Goal: Transaction & Acquisition: Purchase product/service

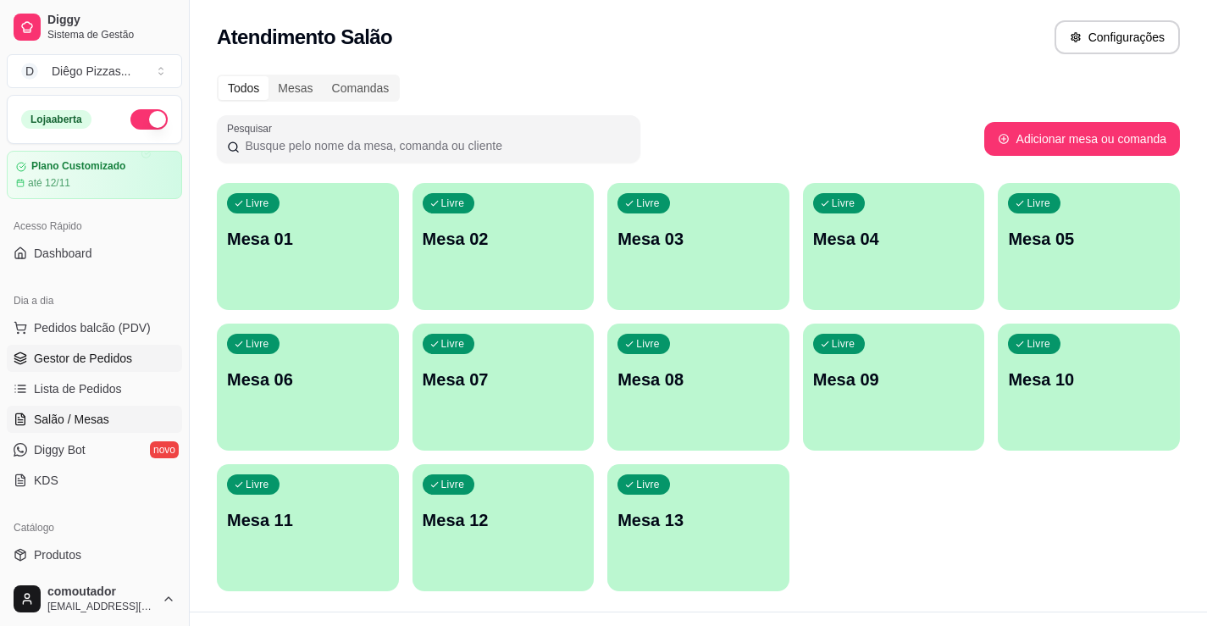
click at [79, 345] on link "Gestor de Pedidos" at bounding box center [94, 358] width 175 height 27
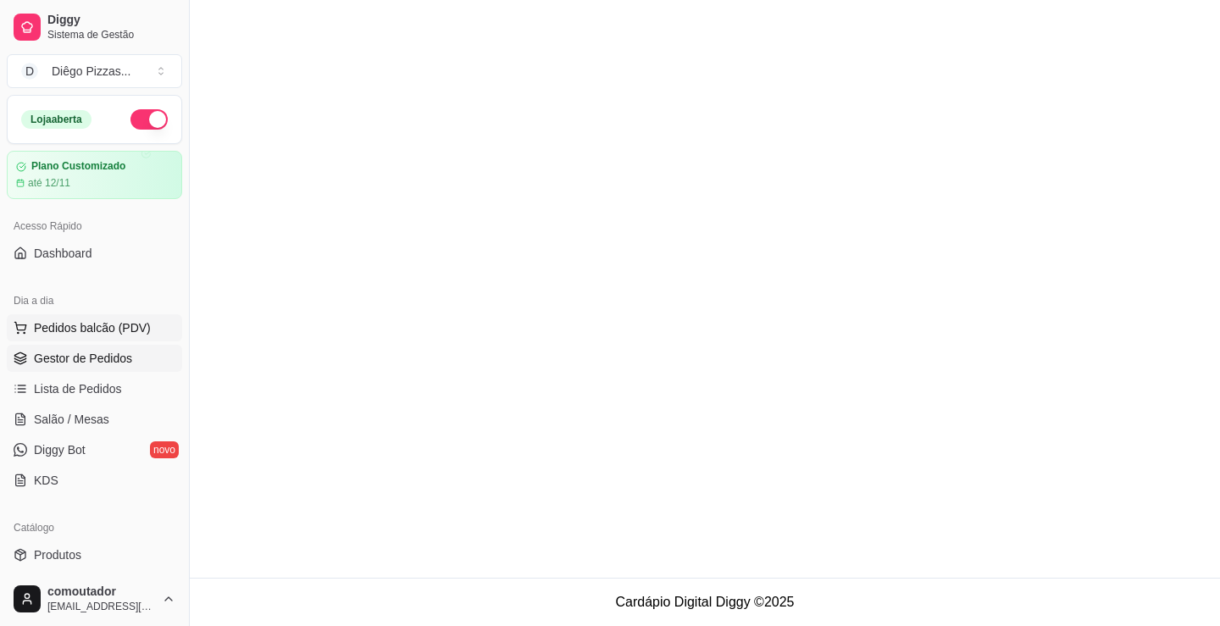
click at [110, 323] on span "Pedidos balcão (PDV)" at bounding box center [92, 327] width 117 height 17
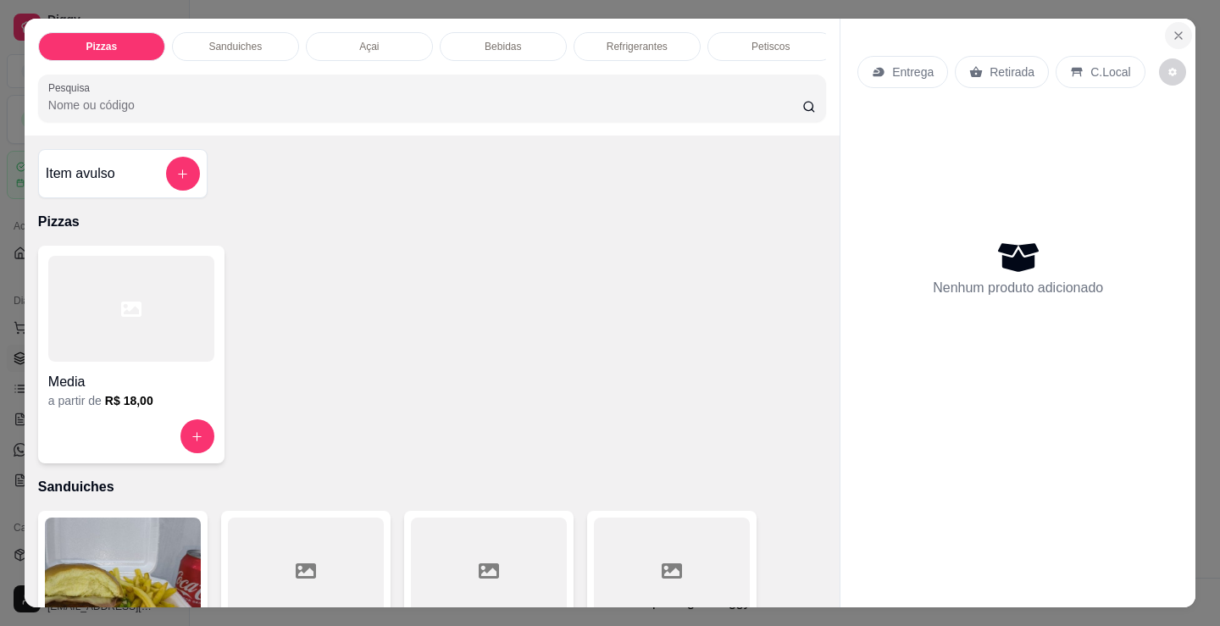
click at [1173, 22] on button "Close" at bounding box center [1178, 35] width 27 height 27
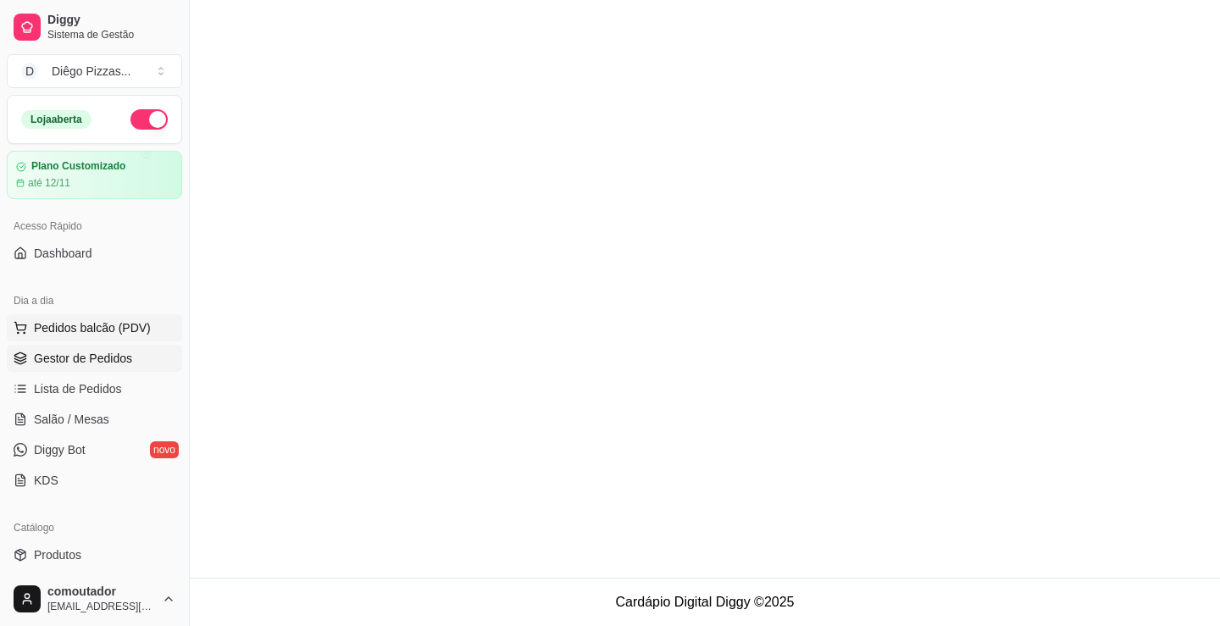
click at [90, 317] on button "Pedidos balcão (PDV)" at bounding box center [94, 327] width 175 height 27
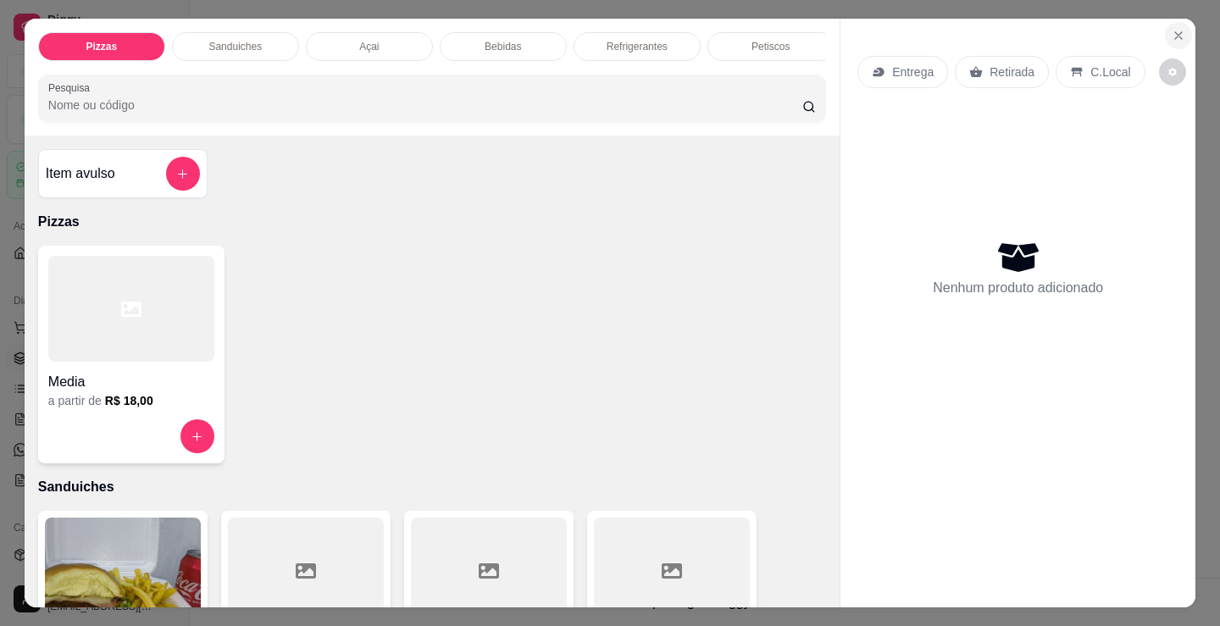
click at [1171, 29] on icon "Close" at bounding box center [1178, 36] width 14 height 14
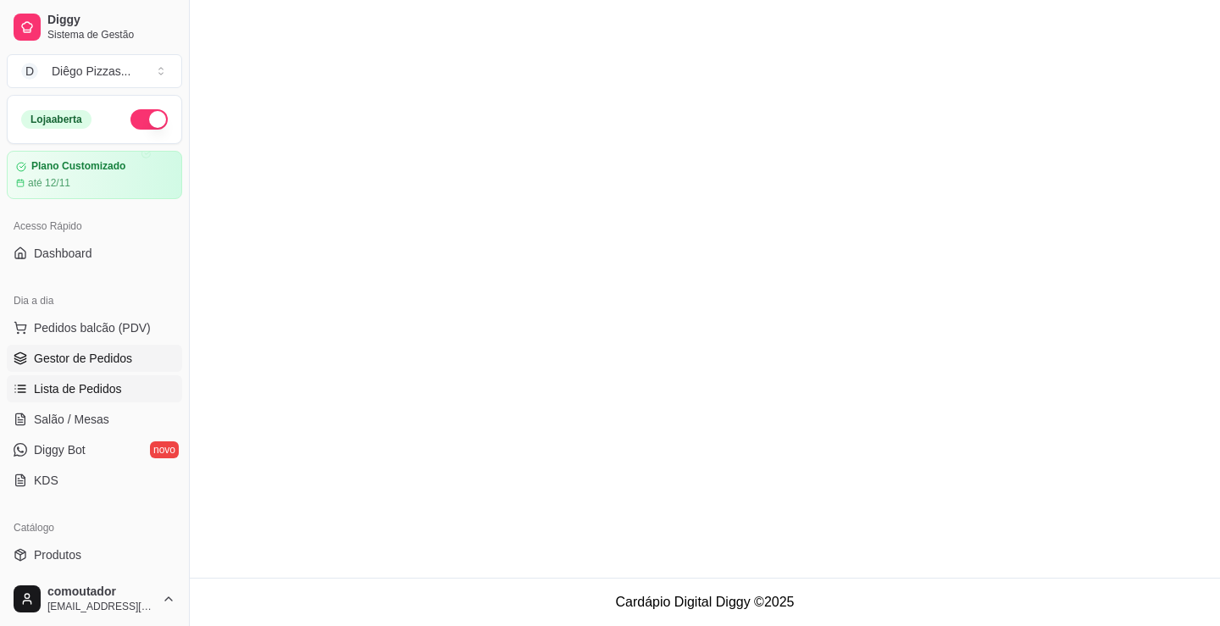
click at [68, 398] on link "Lista de Pedidos" at bounding box center [94, 388] width 175 height 27
click at [76, 423] on span "Salão / Mesas" at bounding box center [71, 419] width 75 height 17
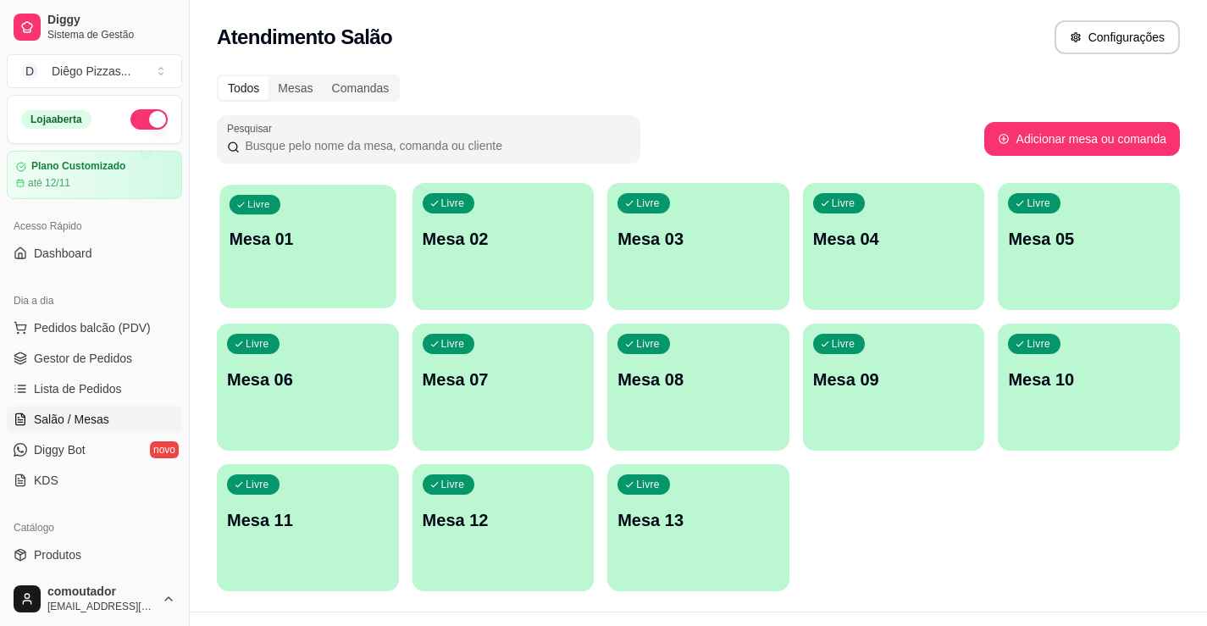
click at [292, 271] on div "Livre Mesa 01" at bounding box center [307, 236] width 176 height 103
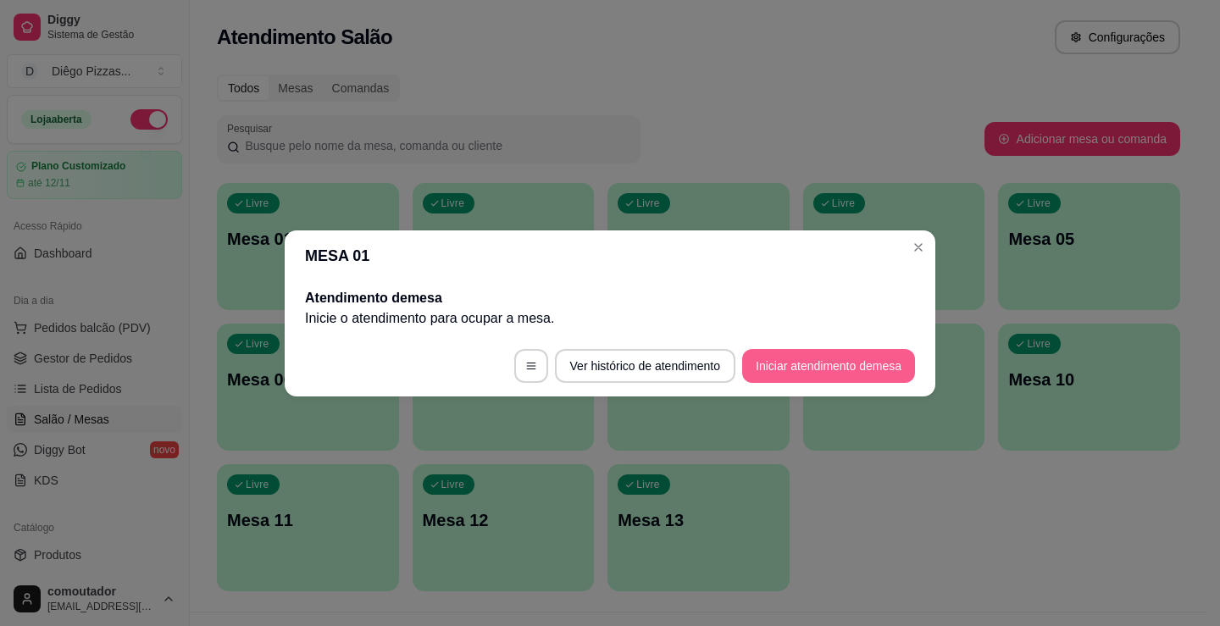
click at [832, 365] on button "Iniciar atendimento de mesa" at bounding box center [828, 366] width 173 height 34
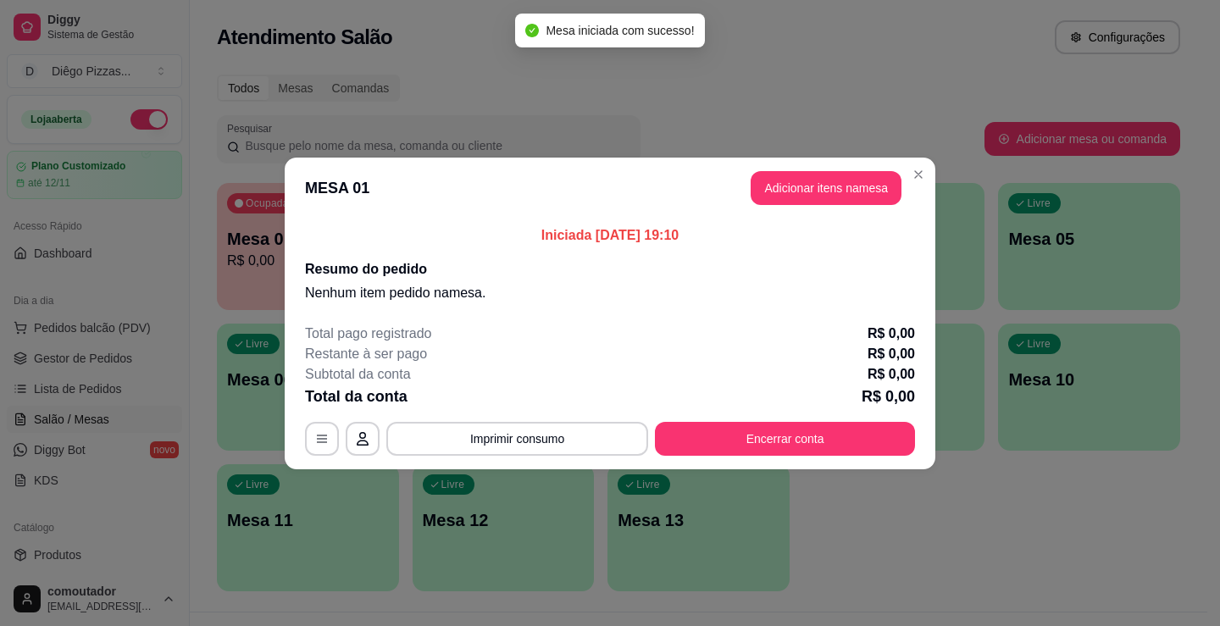
click at [827, 166] on header "MESA 01 Adicionar itens na mesa" at bounding box center [610, 188] width 650 height 61
click at [830, 183] on button "Adicionar itens na mesa" at bounding box center [825, 188] width 151 height 34
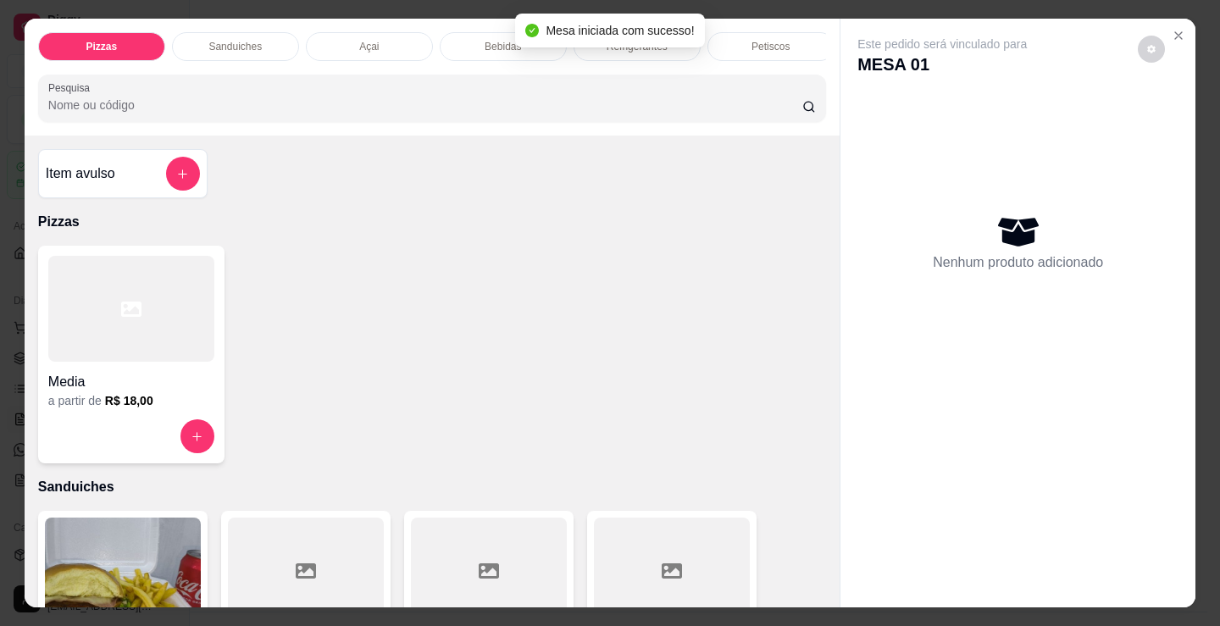
click at [509, 41] on p "Bebidas" at bounding box center [502, 47] width 36 height 14
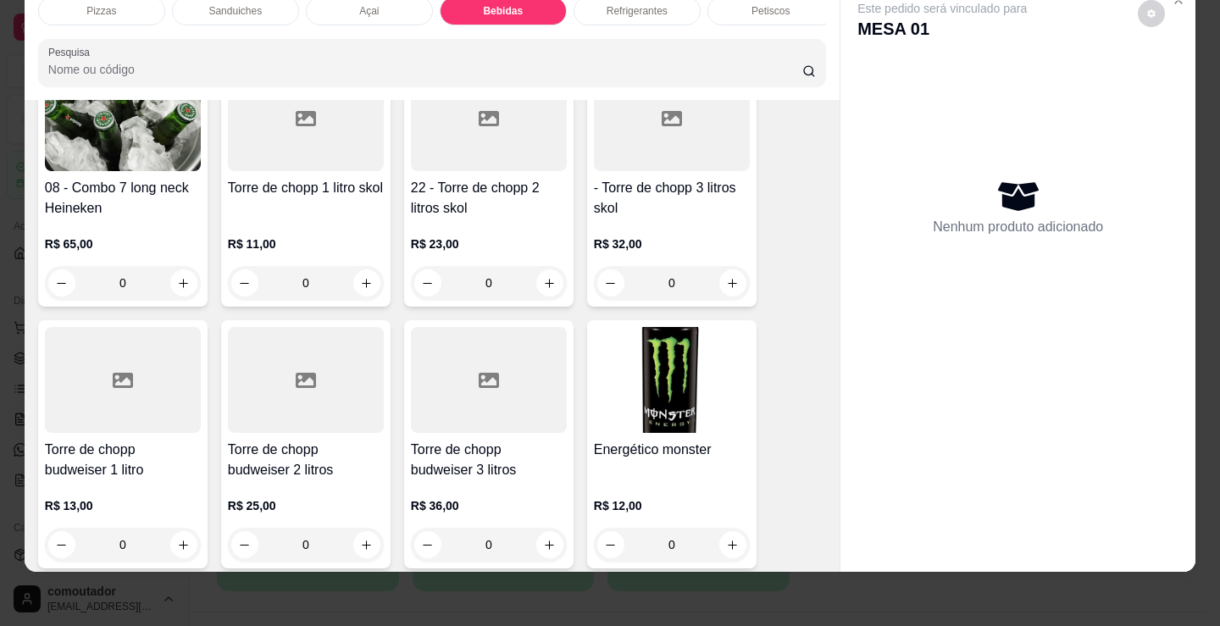
scroll to position [3200, 0]
click at [547, 271] on button "increase-product-quantity" at bounding box center [549, 284] width 26 height 26
type input "1"
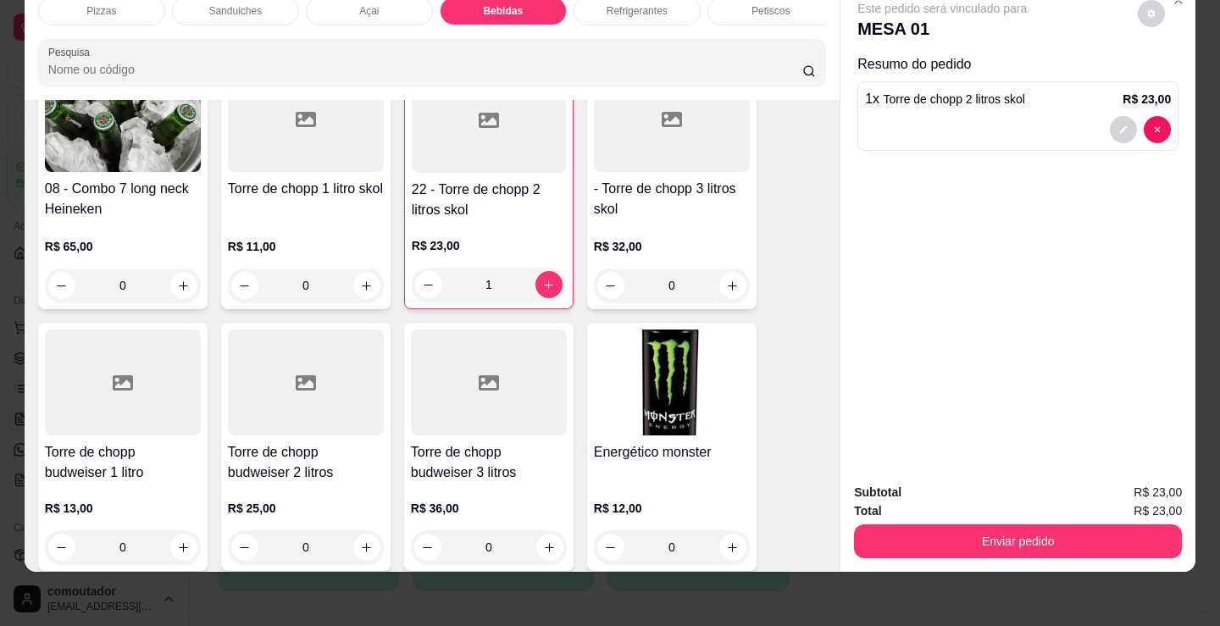
click at [757, 5] on p "Petiscos" at bounding box center [770, 11] width 38 height 14
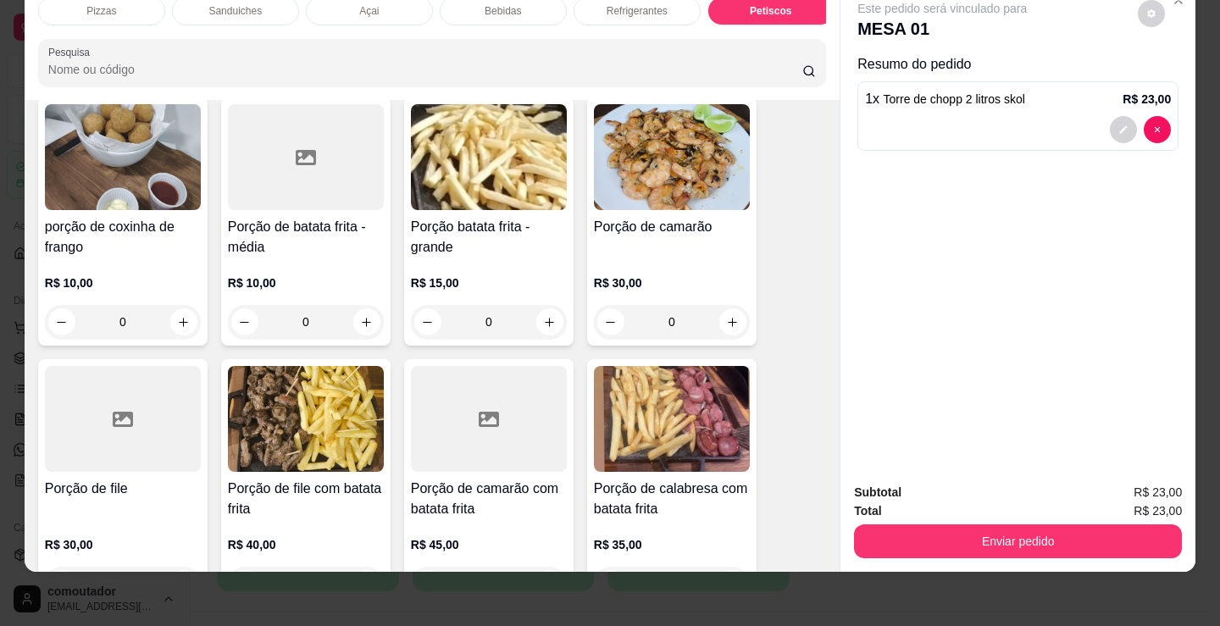
scroll to position [5513, 0]
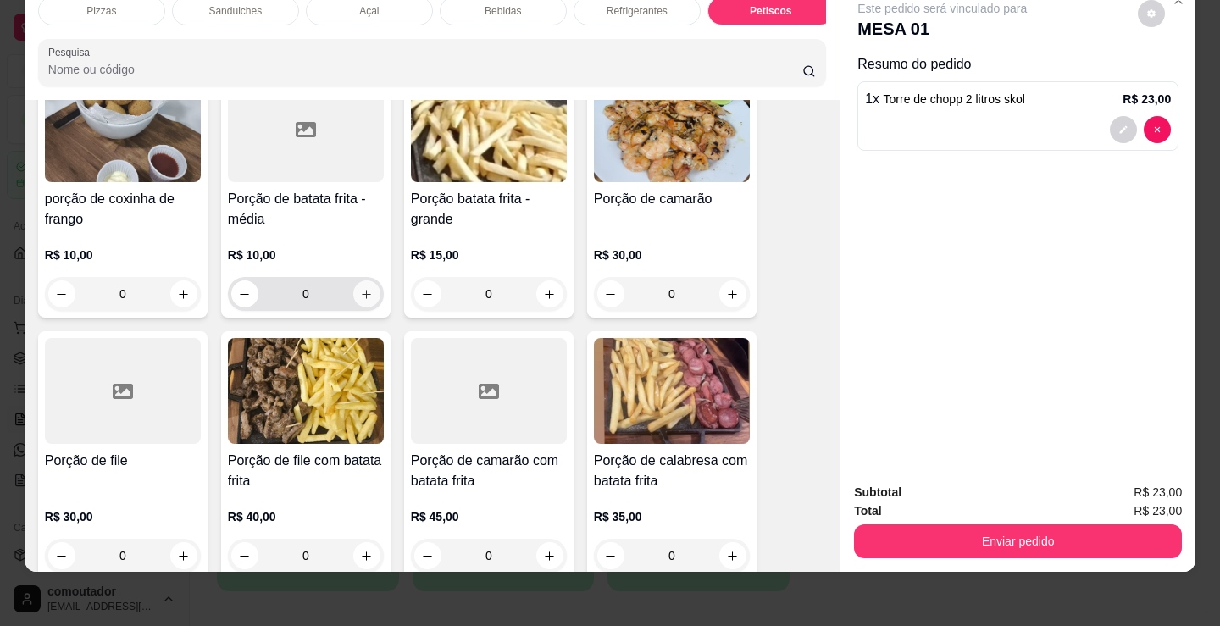
click at [363, 288] on icon "increase-product-quantity" at bounding box center [366, 294] width 13 height 13
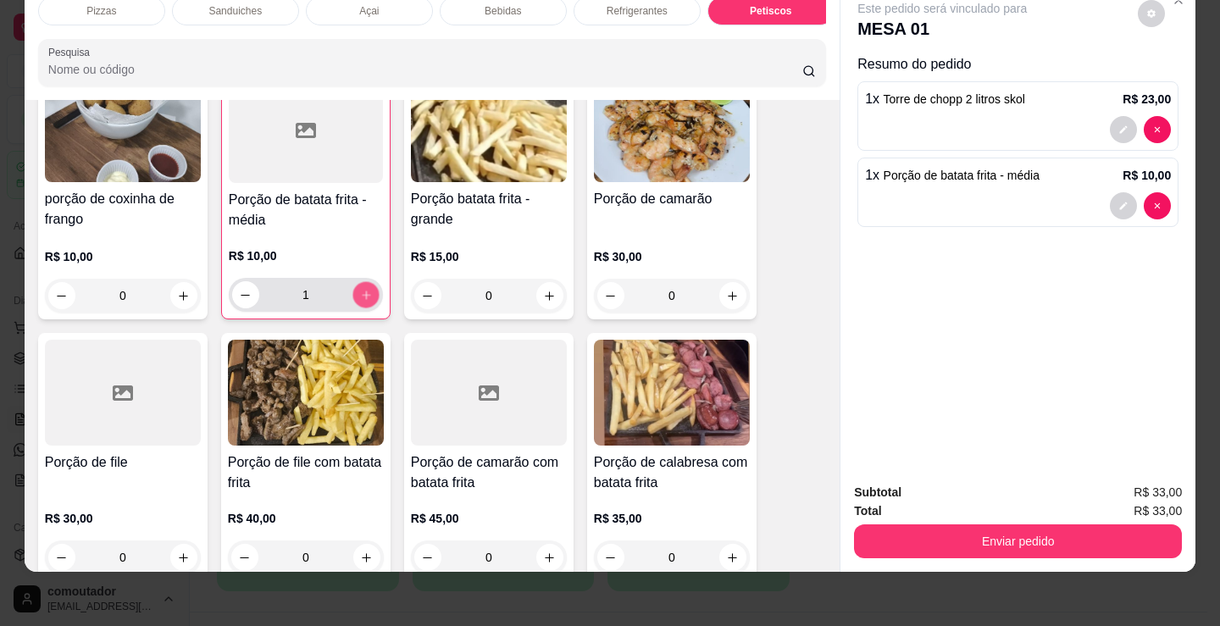
click at [363, 289] on icon "increase-product-quantity" at bounding box center [366, 295] width 13 height 13
type input "2"
click at [118, 2] on div "Pizzas" at bounding box center [101, 11] width 127 height 29
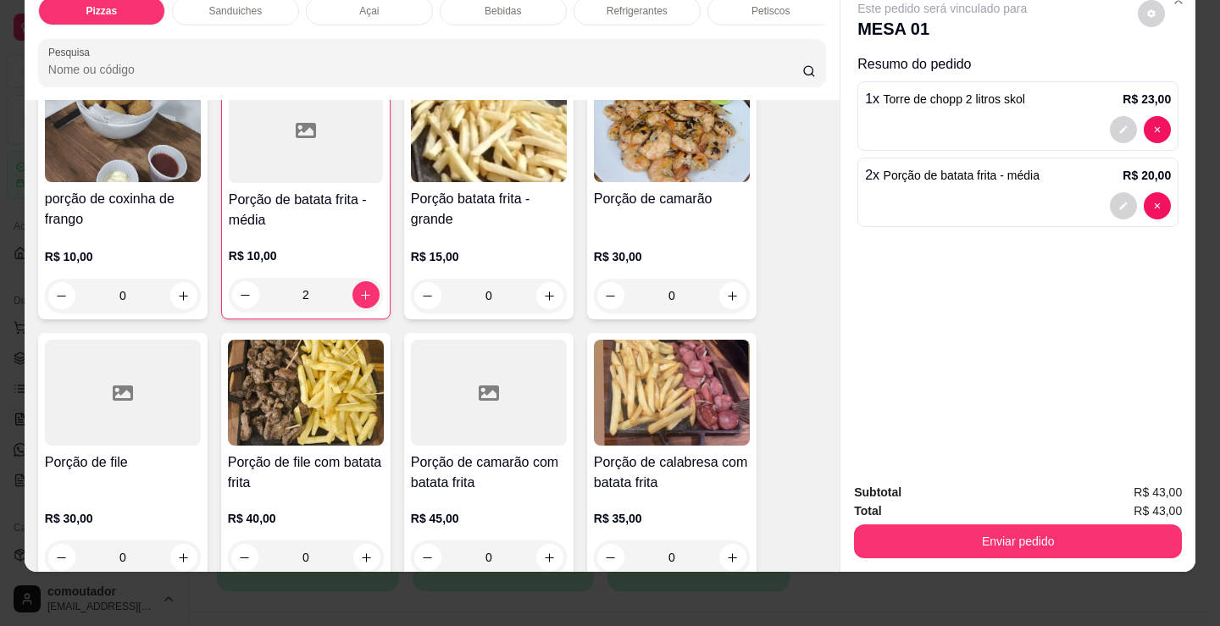
scroll to position [76, 0]
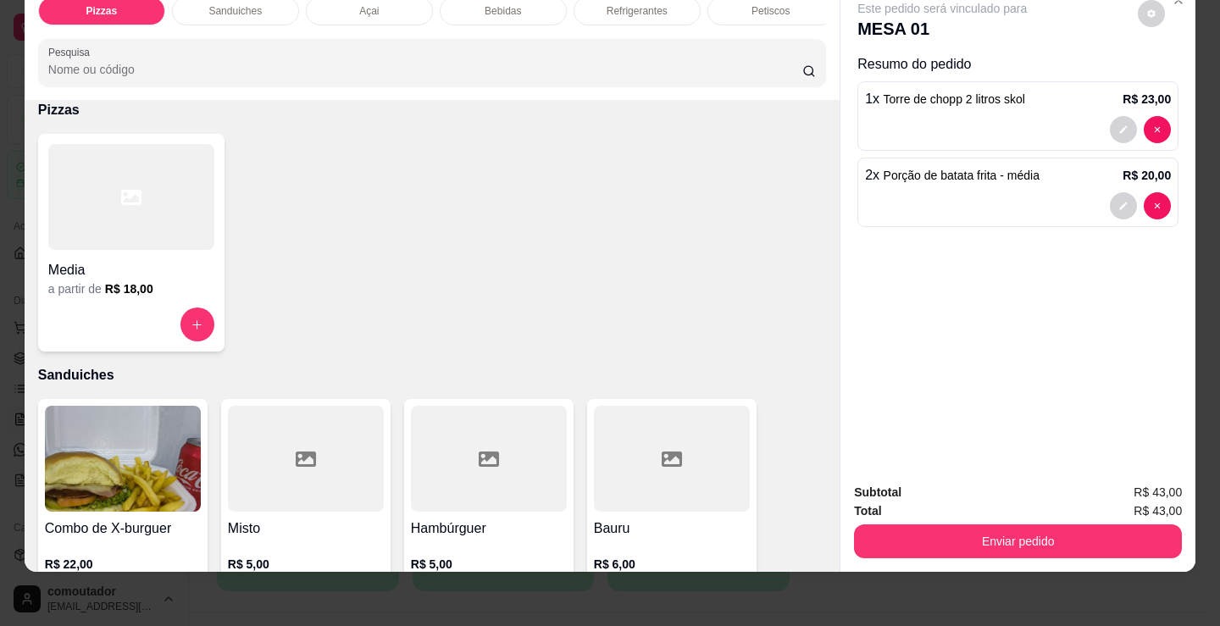
click at [142, 209] on div at bounding box center [131, 197] width 166 height 106
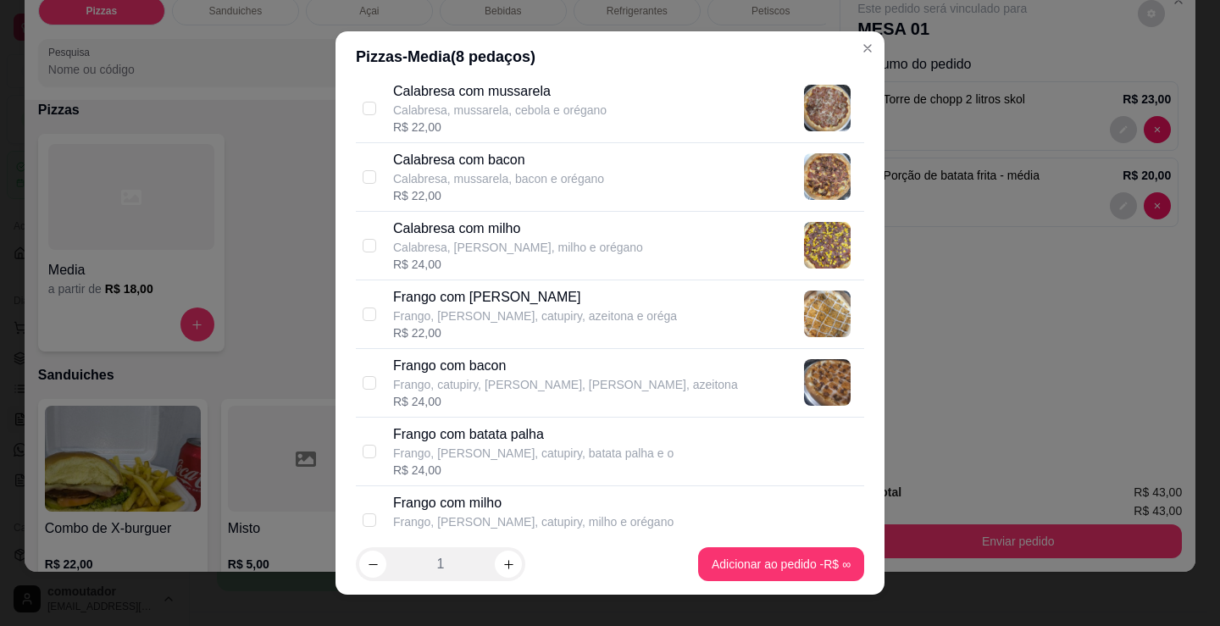
click at [506, 119] on div "R$ 22,00" at bounding box center [499, 127] width 213 height 17
checkbox input "true"
click at [506, 561] on icon "increase-product-quantity" at bounding box center [508, 564] width 13 height 13
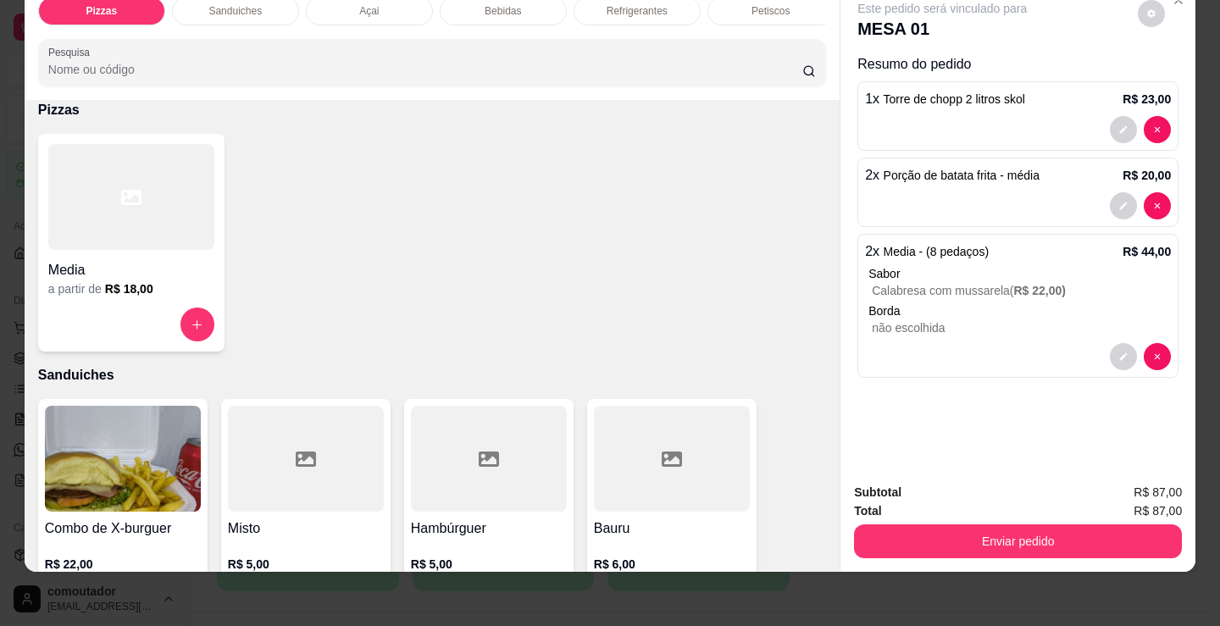
click at [642, 506] on div at bounding box center [672, 459] width 156 height 106
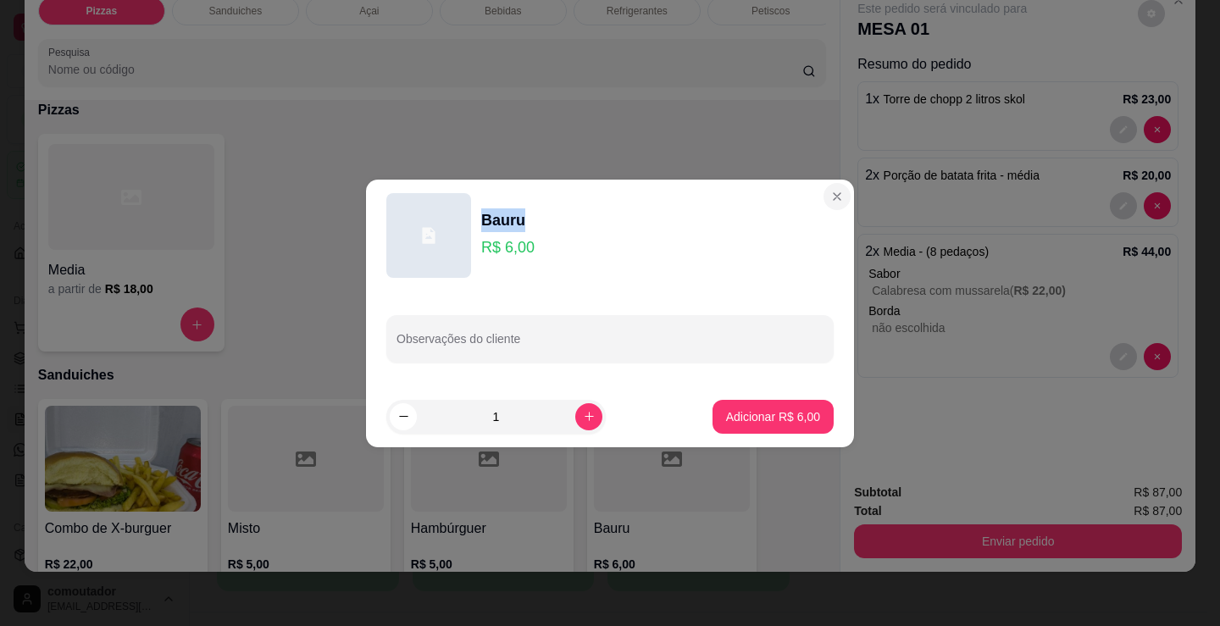
click at [814, 198] on section "Bauru R$ 6,00 Observações do cliente 1 Adicionar R$ 6,00" at bounding box center [610, 314] width 488 height 268
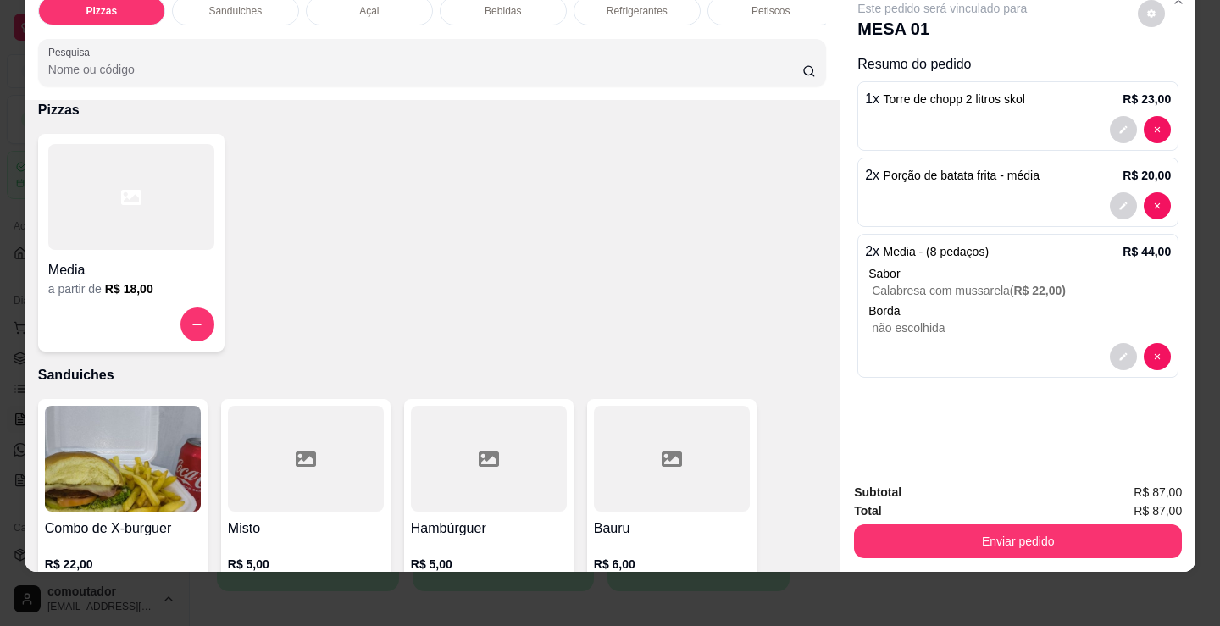
scroll to position [0, 0]
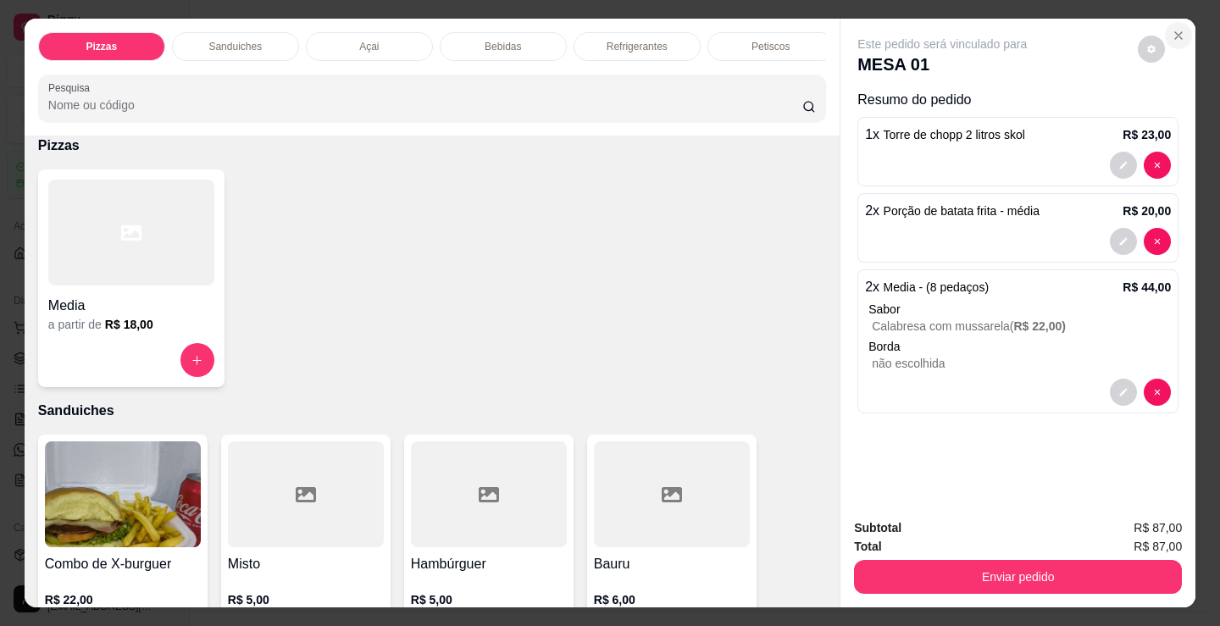
click at [1175, 32] on icon "Close" at bounding box center [1178, 35] width 7 height 7
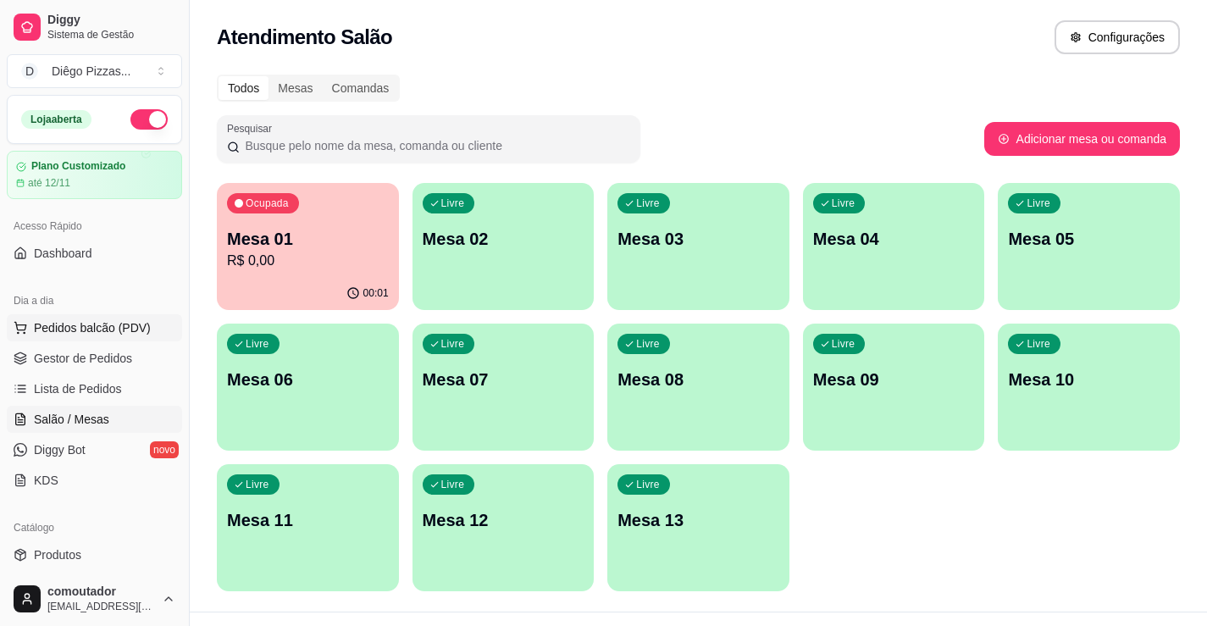
click at [80, 338] on button "Pedidos balcão (PDV)" at bounding box center [94, 327] width 175 height 27
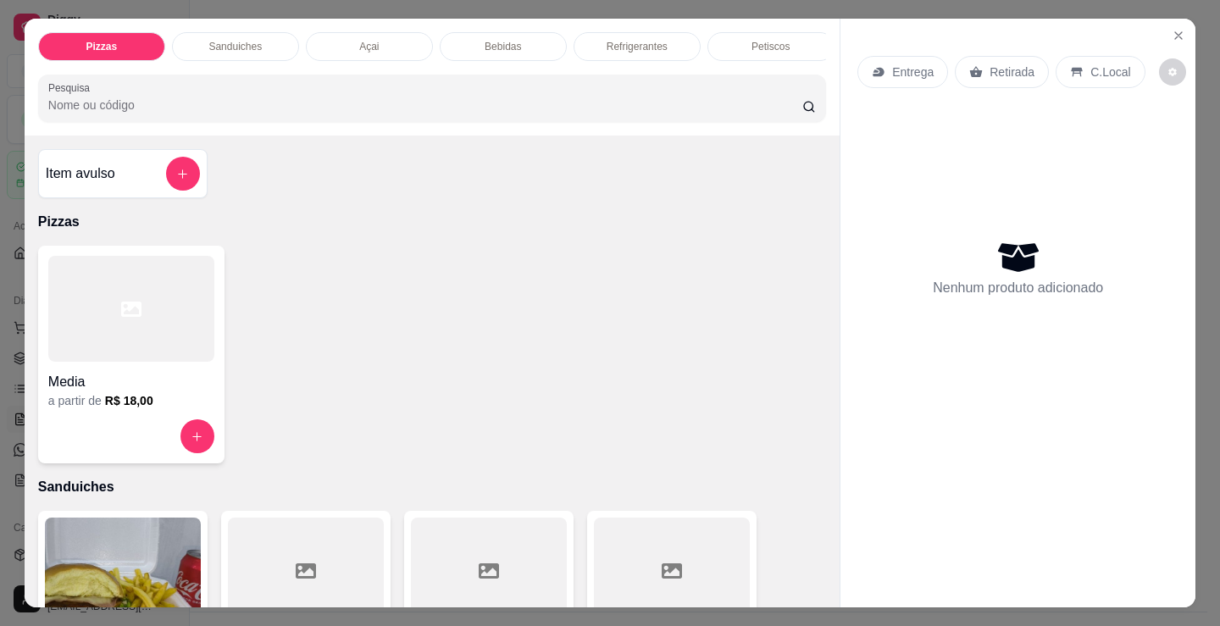
click at [134, 426] on div at bounding box center [131, 436] width 166 height 34
click at [759, 32] on div "Petiscos" at bounding box center [770, 46] width 127 height 29
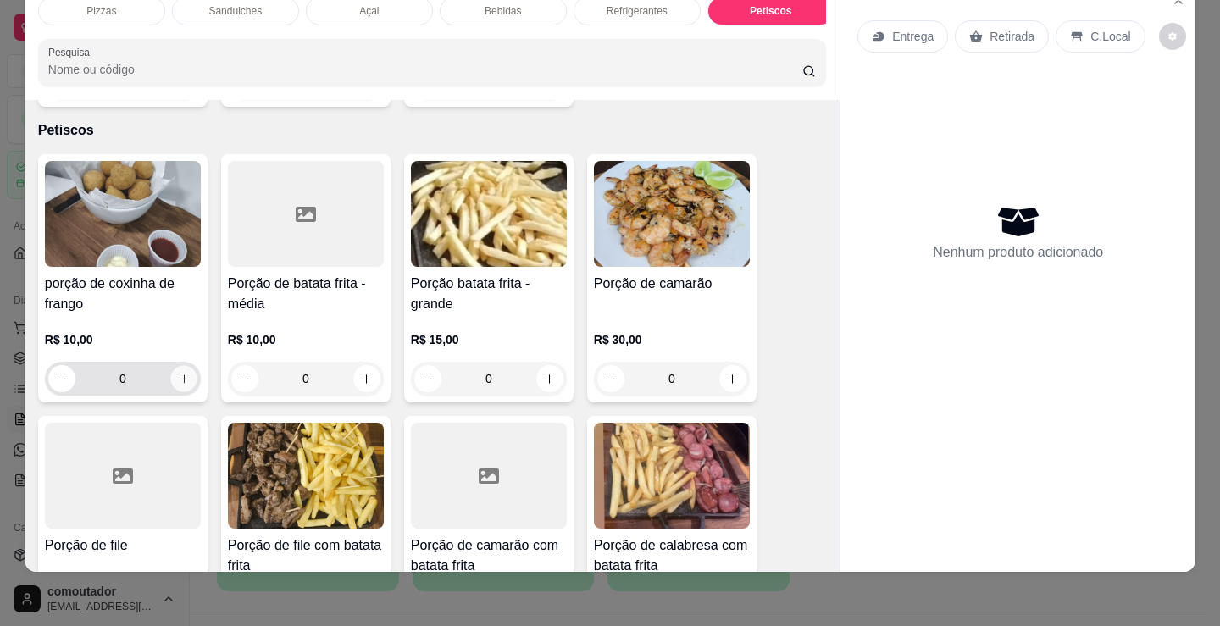
click at [178, 373] on icon "increase-product-quantity" at bounding box center [184, 379] width 13 height 13
type input "1"
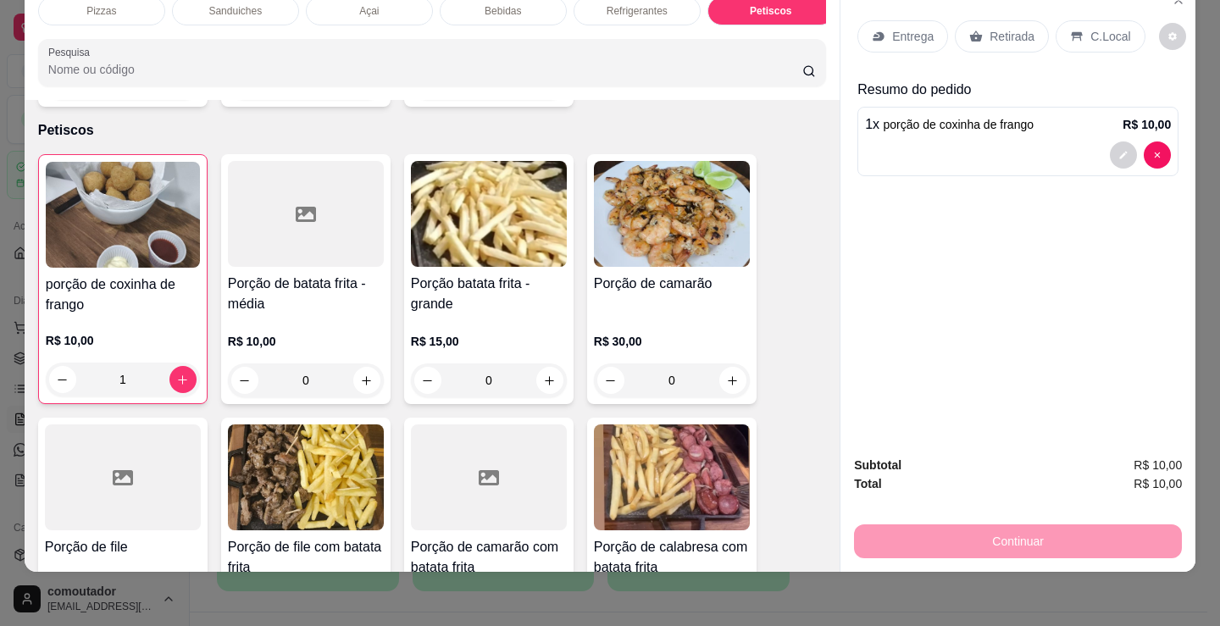
click at [910, 28] on p "Entrega" at bounding box center [913, 36] width 42 height 17
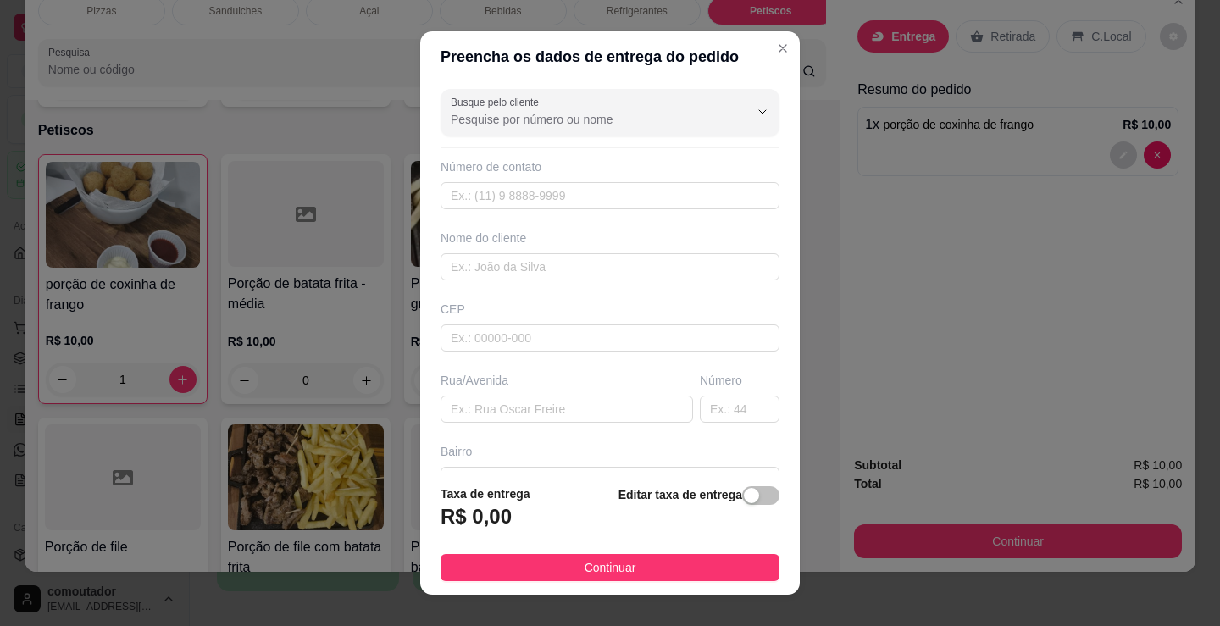
click at [597, 292] on div "Busque pelo cliente Número de contato Nome do cliente CEP Rua/[GEOGRAPHIC_DATA]" at bounding box center [609, 276] width 379 height 389
click at [597, 272] on input "text" at bounding box center [609, 266] width 339 height 27
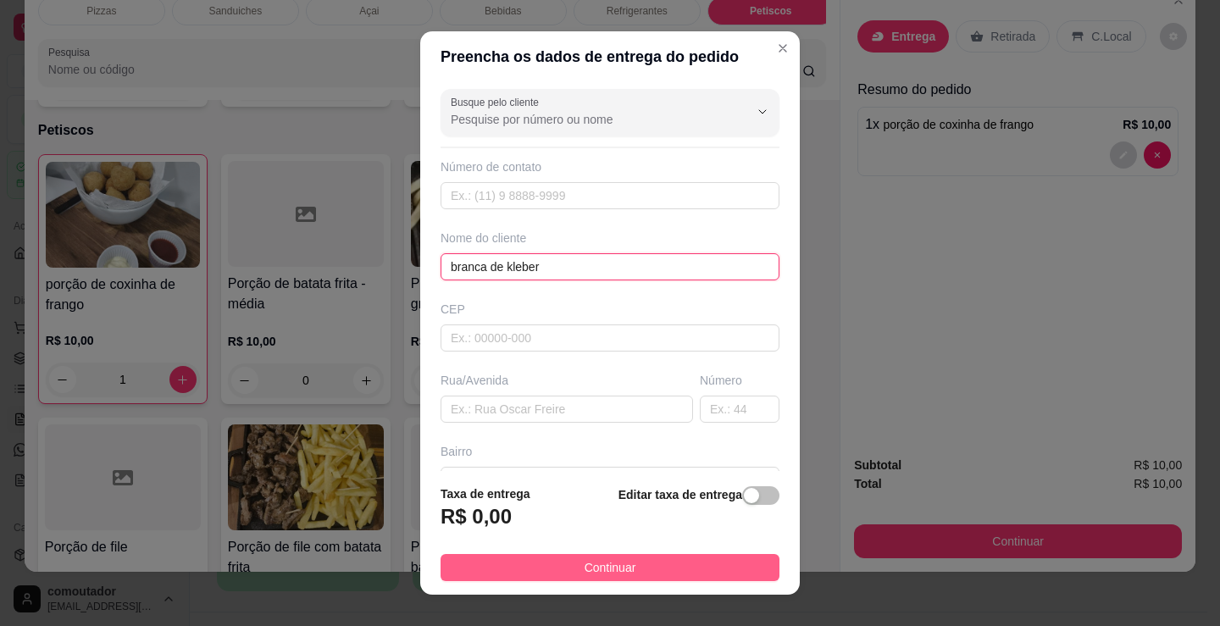
type input "branca de kleber"
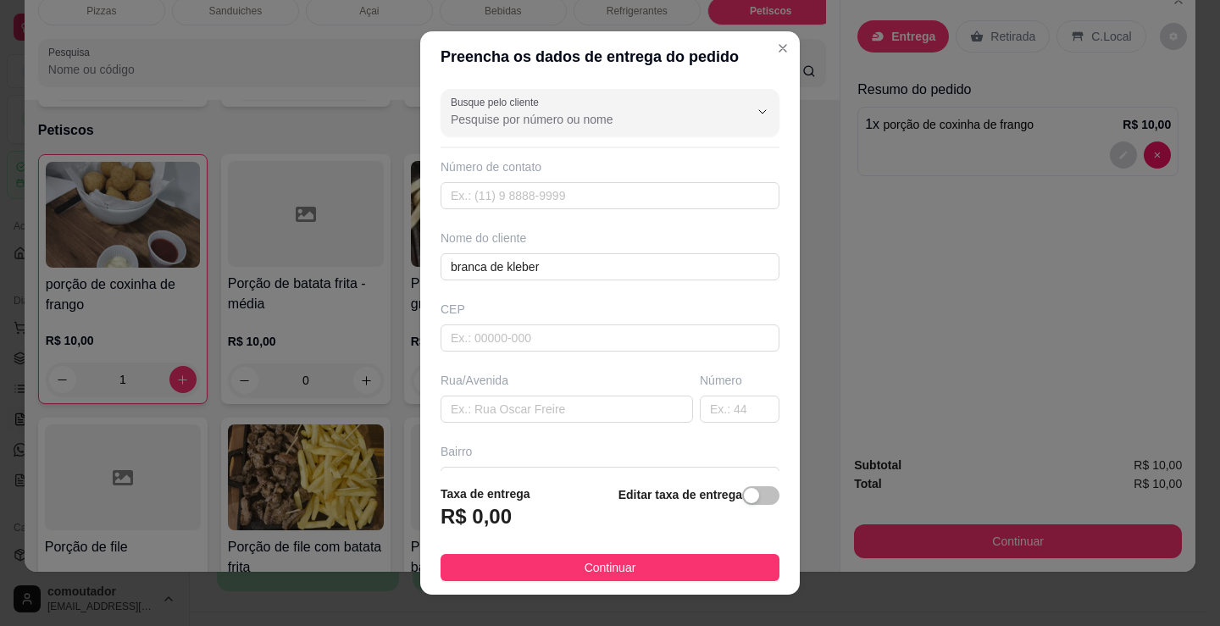
drag, startPoint x: 636, startPoint y: 571, endPoint x: 829, endPoint y: 526, distance: 198.3
click at [637, 571] on button "Continuar" at bounding box center [609, 567] width 339 height 27
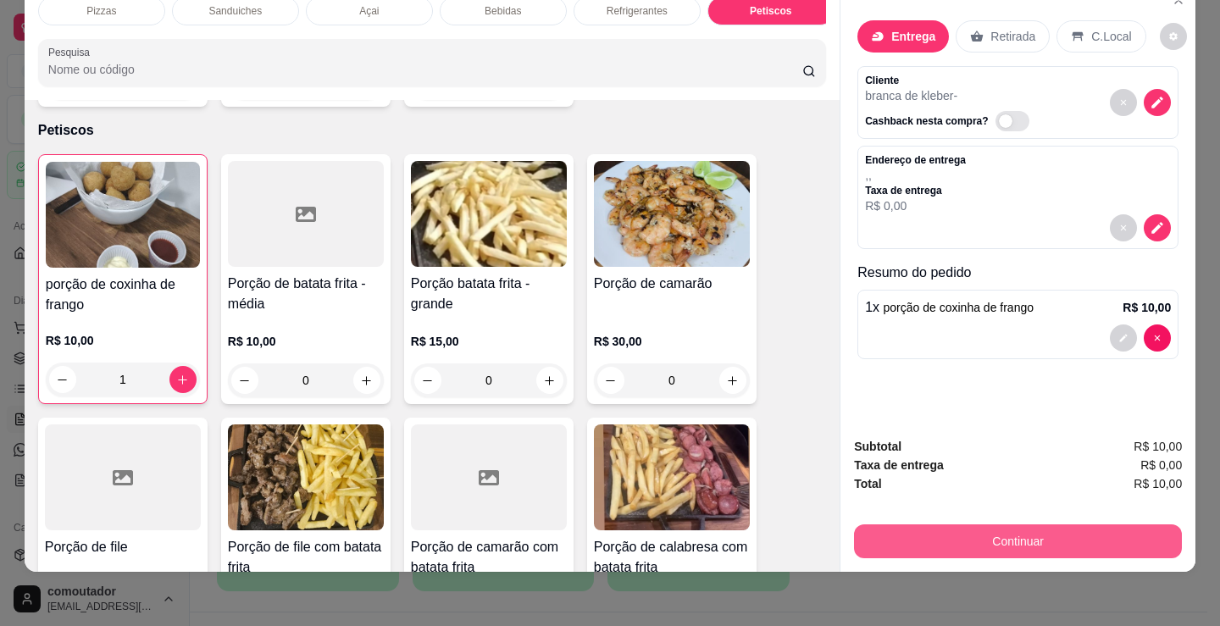
click at [867, 524] on button "Continuar" at bounding box center [1018, 541] width 328 height 34
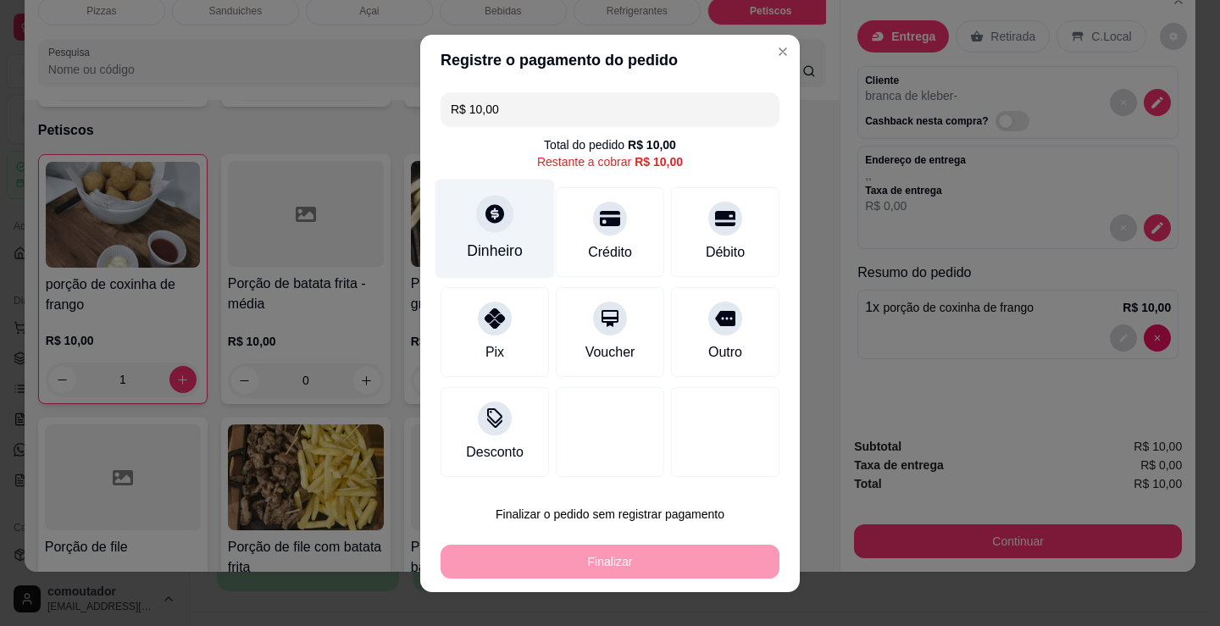
click at [478, 207] on div at bounding box center [494, 213] width 37 height 37
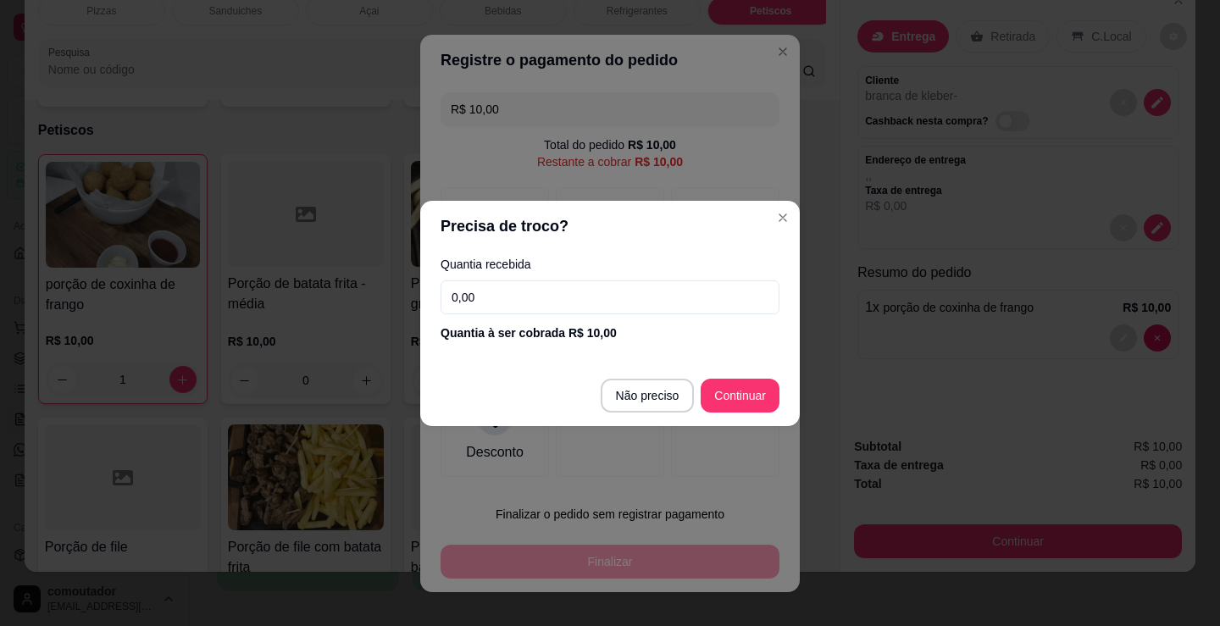
click at [553, 291] on input "0,00" at bounding box center [609, 297] width 339 height 34
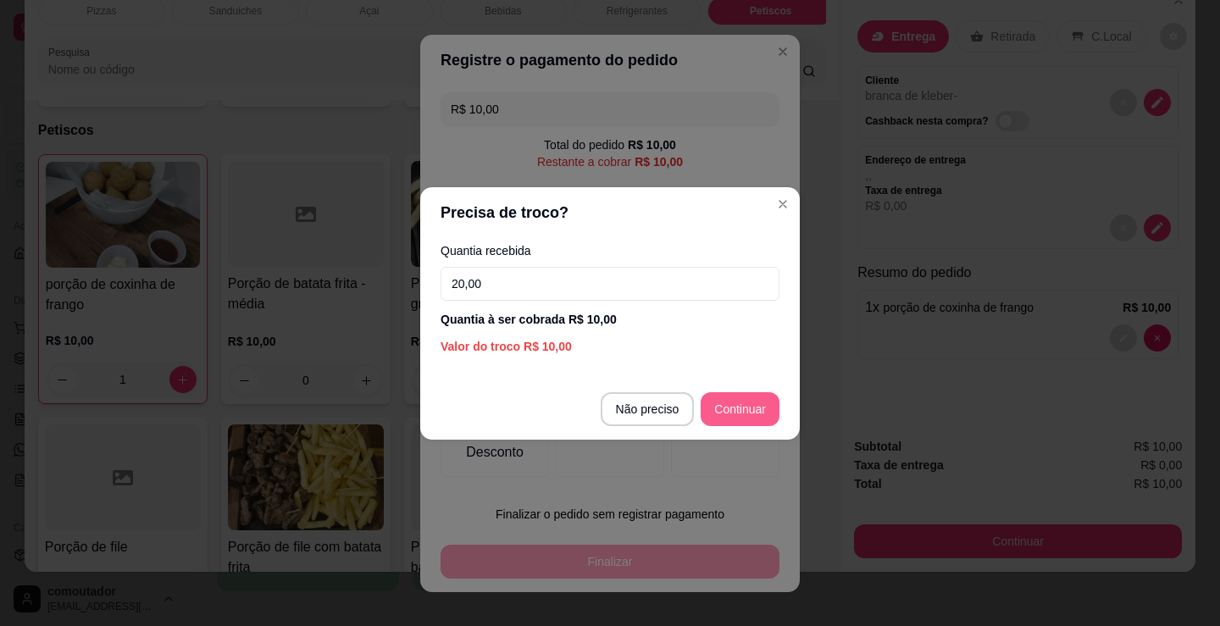
type input "20,00"
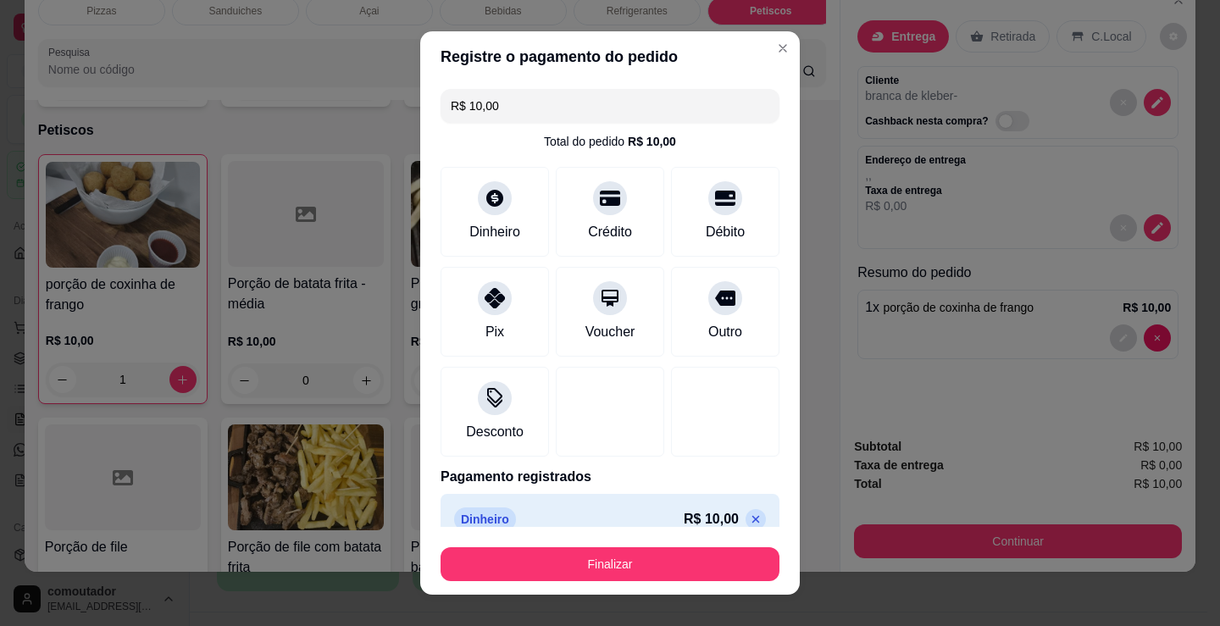
type input "R$ 0,00"
click at [604, 562] on button "Finalizar" at bounding box center [609, 564] width 339 height 34
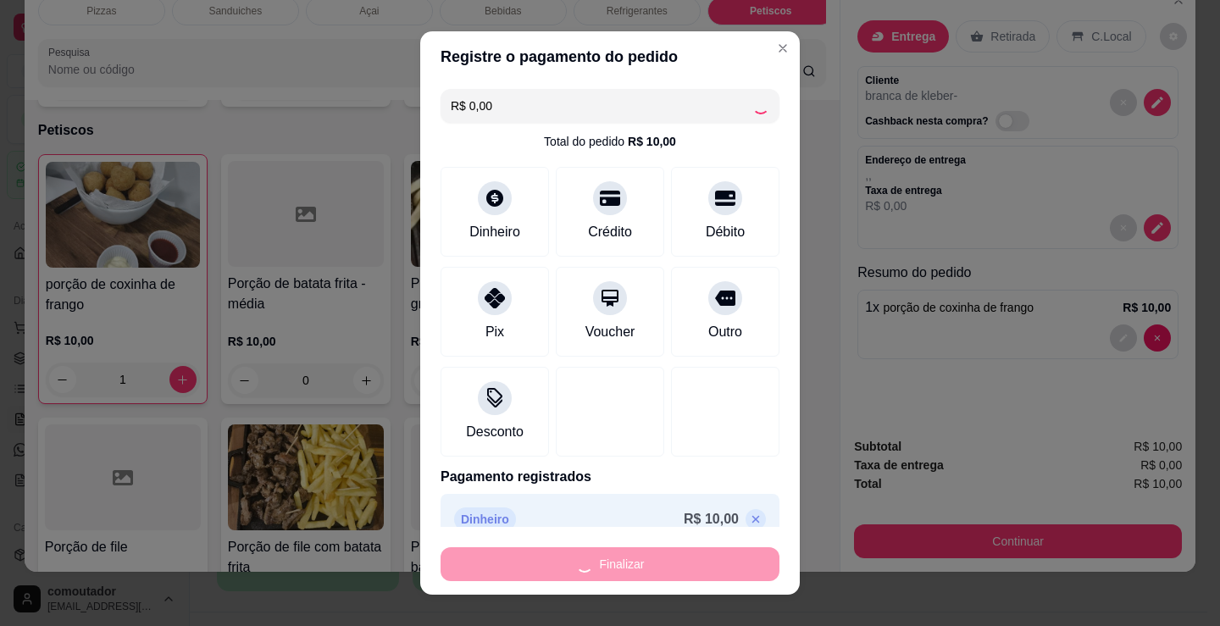
type input "0"
type input "-R$ 10,00"
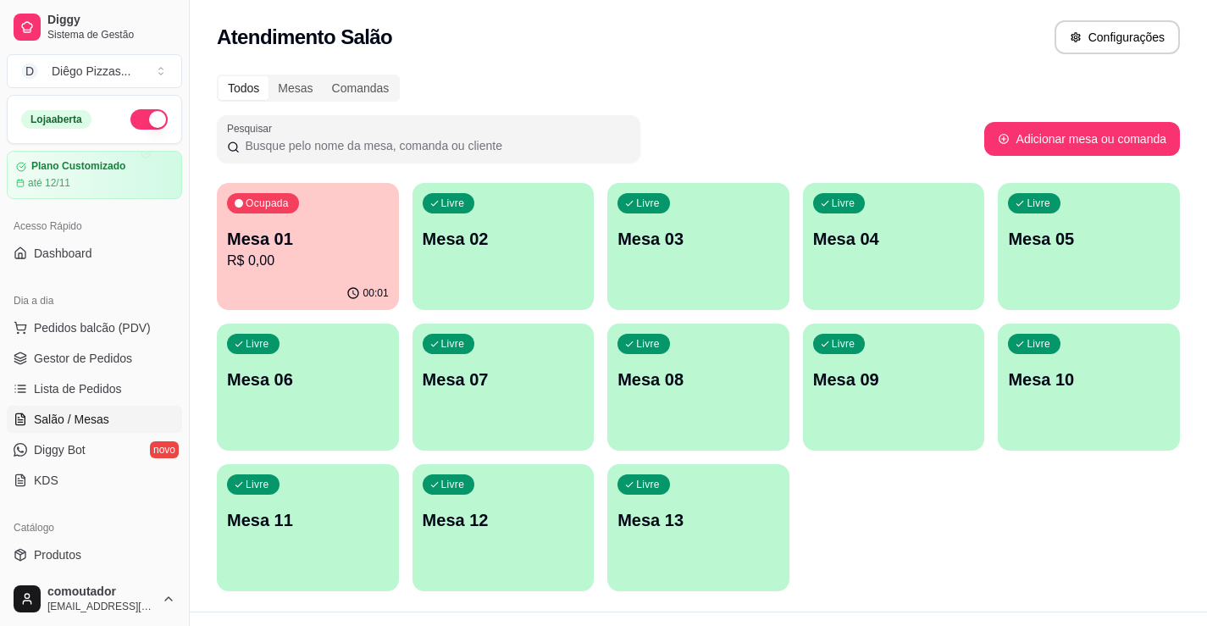
click at [252, 273] on div "Ocupada Mesa 01 R$ 0,00" at bounding box center [308, 230] width 182 height 94
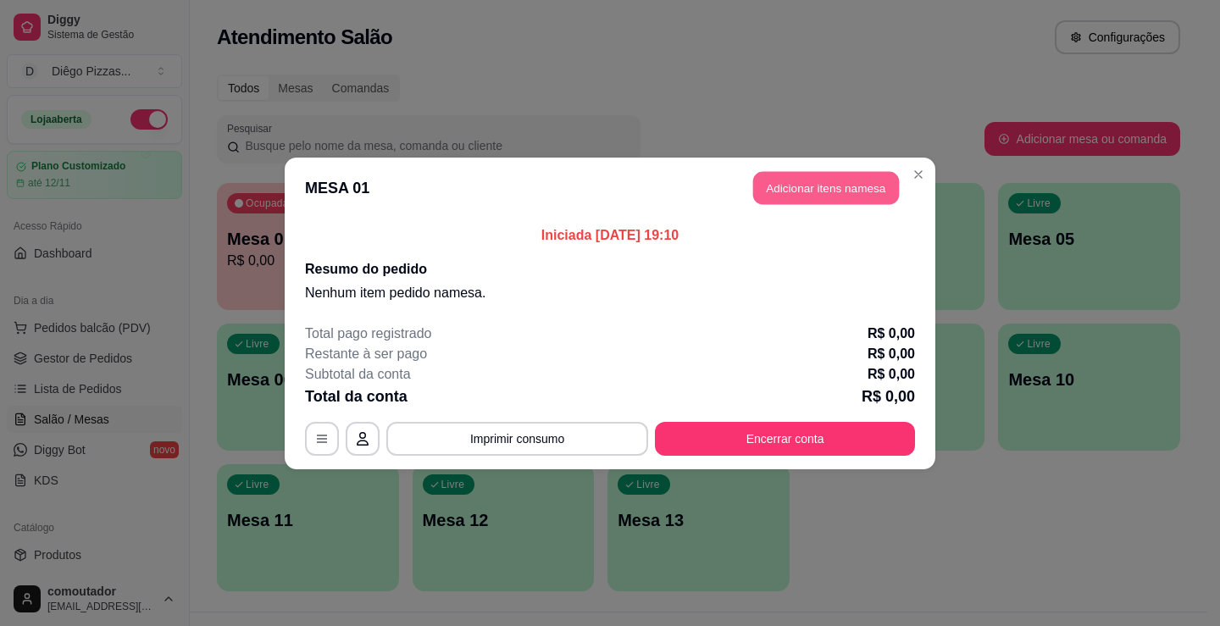
click at [795, 185] on button "Adicionar itens na mesa" at bounding box center [826, 187] width 146 height 33
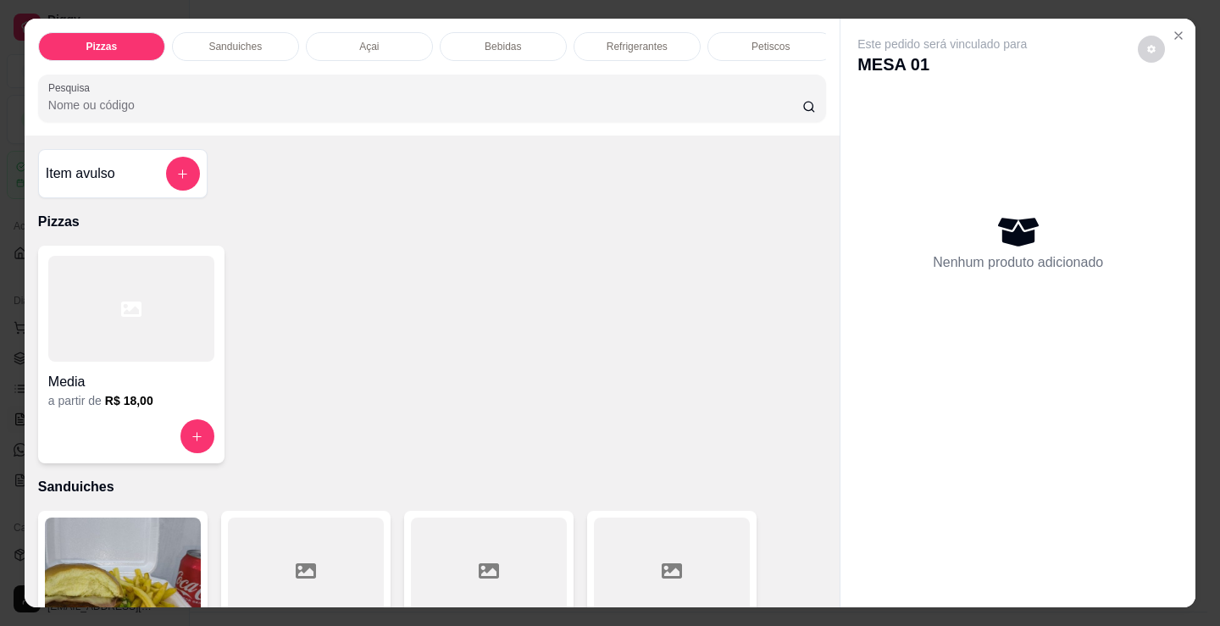
click at [593, 36] on div "Refrigerantes" at bounding box center [636, 46] width 127 height 29
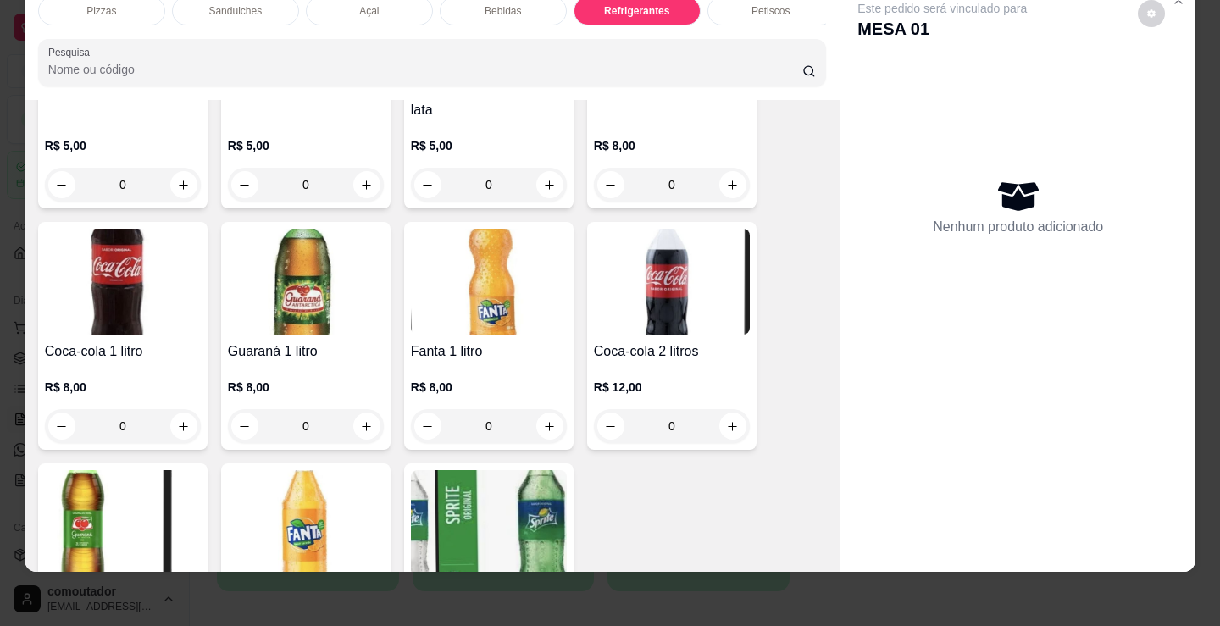
scroll to position [4843, 0]
click at [170, 412] on button "increase-product-quantity" at bounding box center [183, 425] width 26 height 26
type input "1"
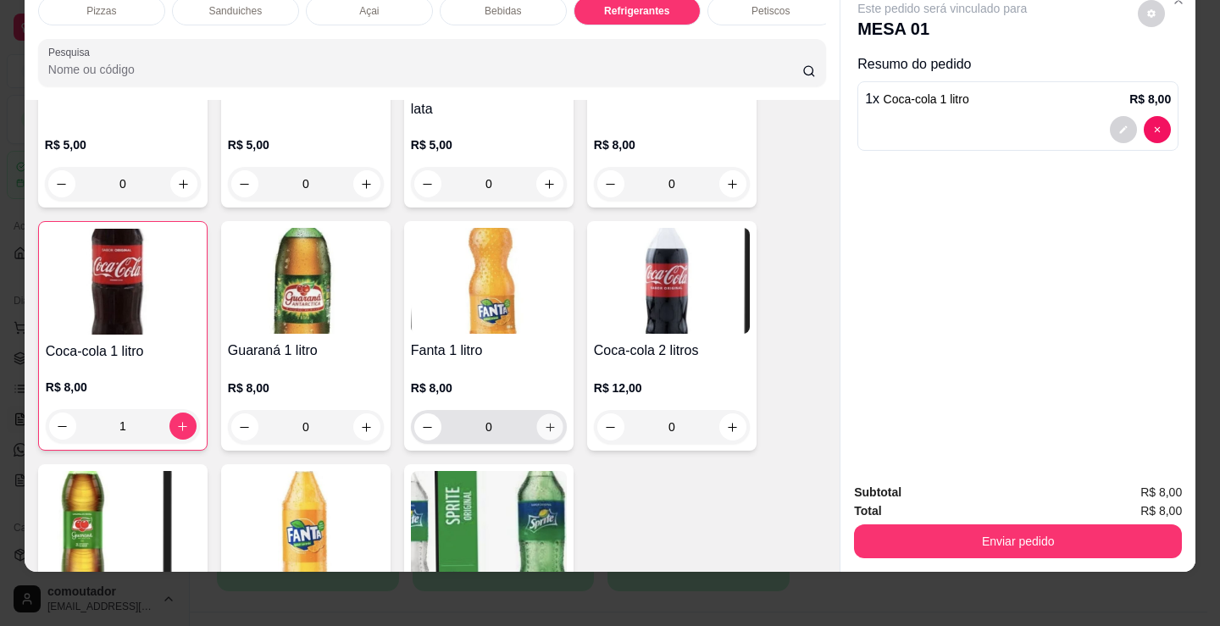
click at [545, 423] on icon "increase-product-quantity" at bounding box center [549, 427] width 8 height 8
type input "1"
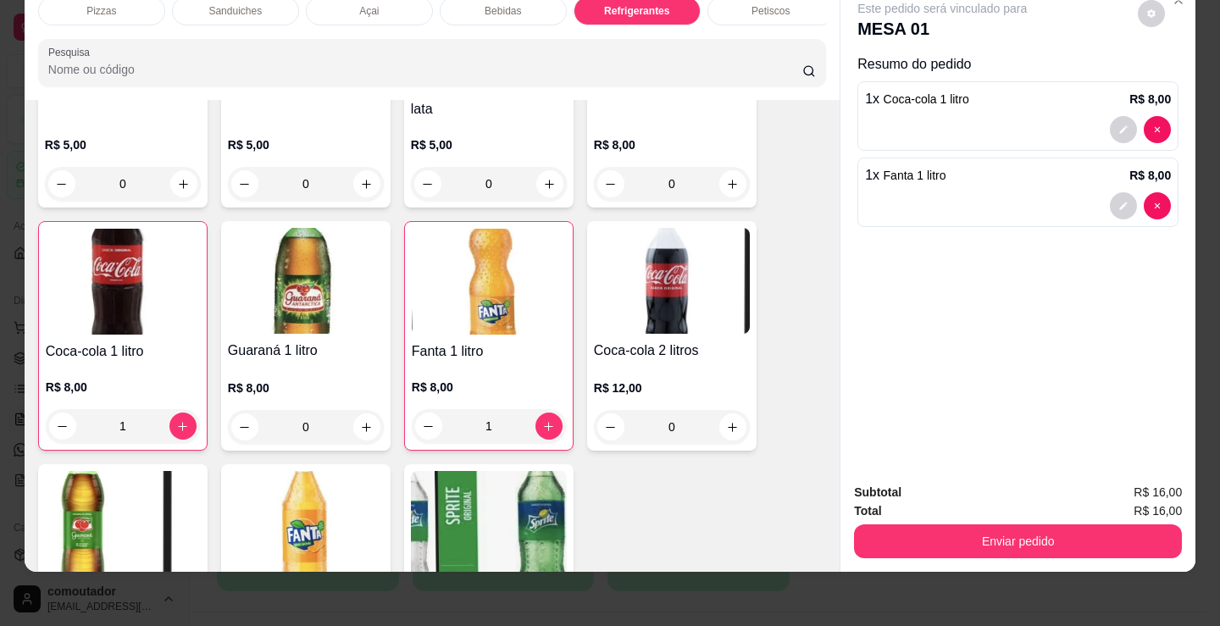
click at [97, 8] on div "Pizzas" at bounding box center [101, 11] width 127 height 29
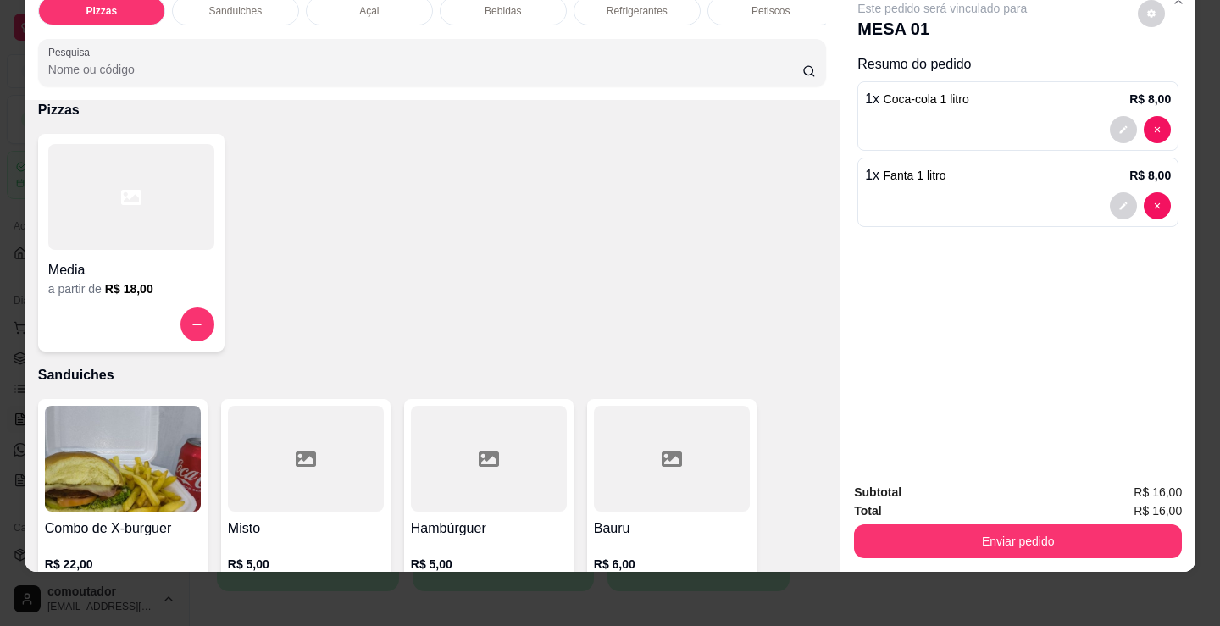
click at [141, 211] on div at bounding box center [131, 197] width 166 height 106
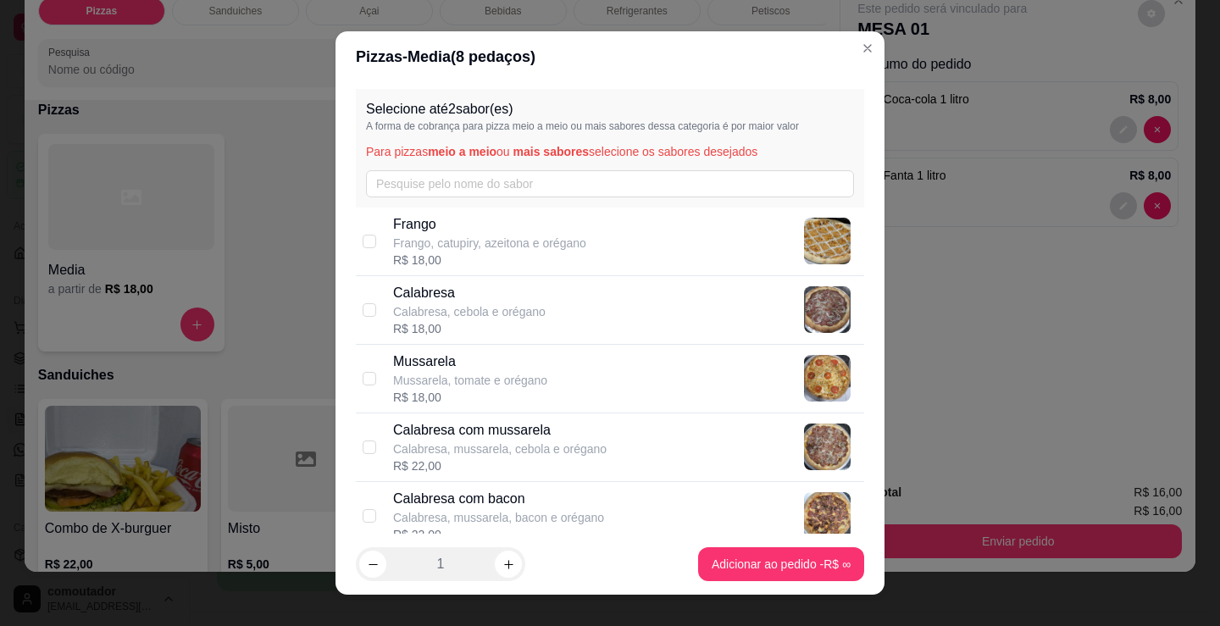
click at [473, 429] on p "Calabresa com mussarela" at bounding box center [499, 430] width 213 height 20
checkbox input "true"
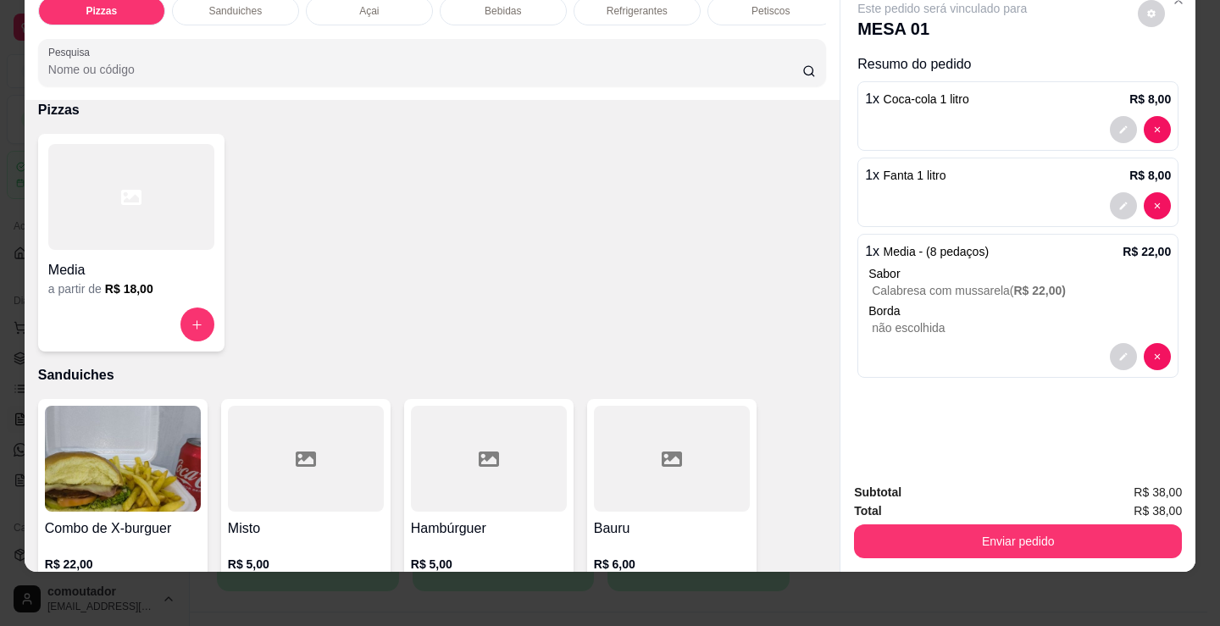
click at [147, 285] on div "a partir de R$ 18,00" at bounding box center [131, 288] width 166 height 17
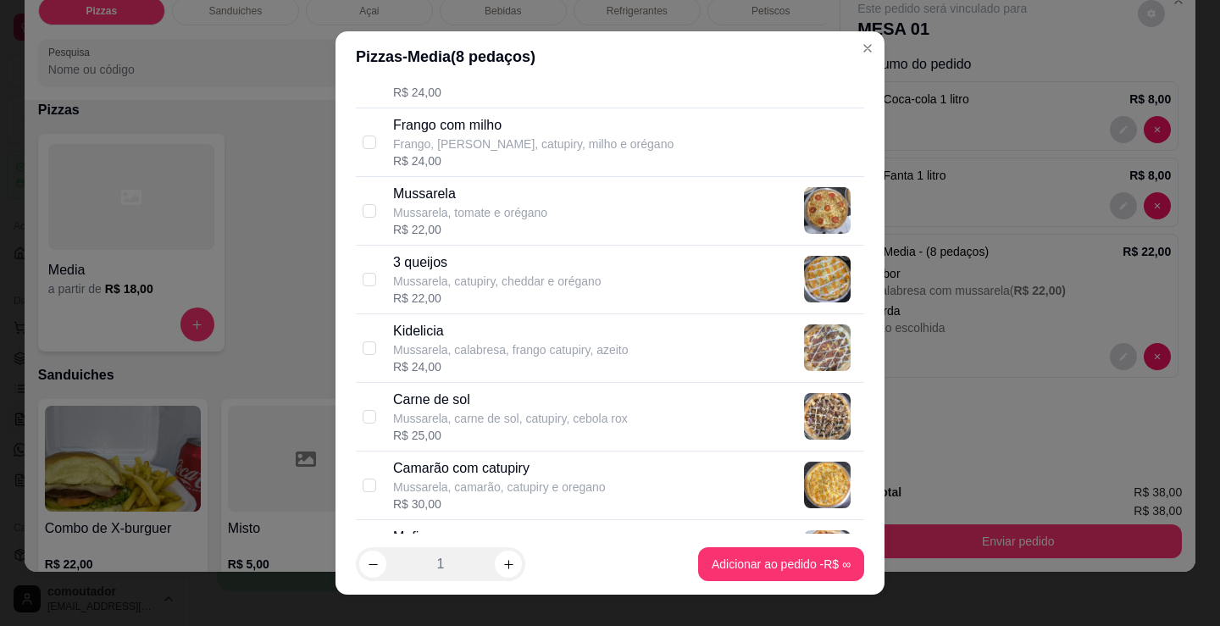
scroll to position [762, 0]
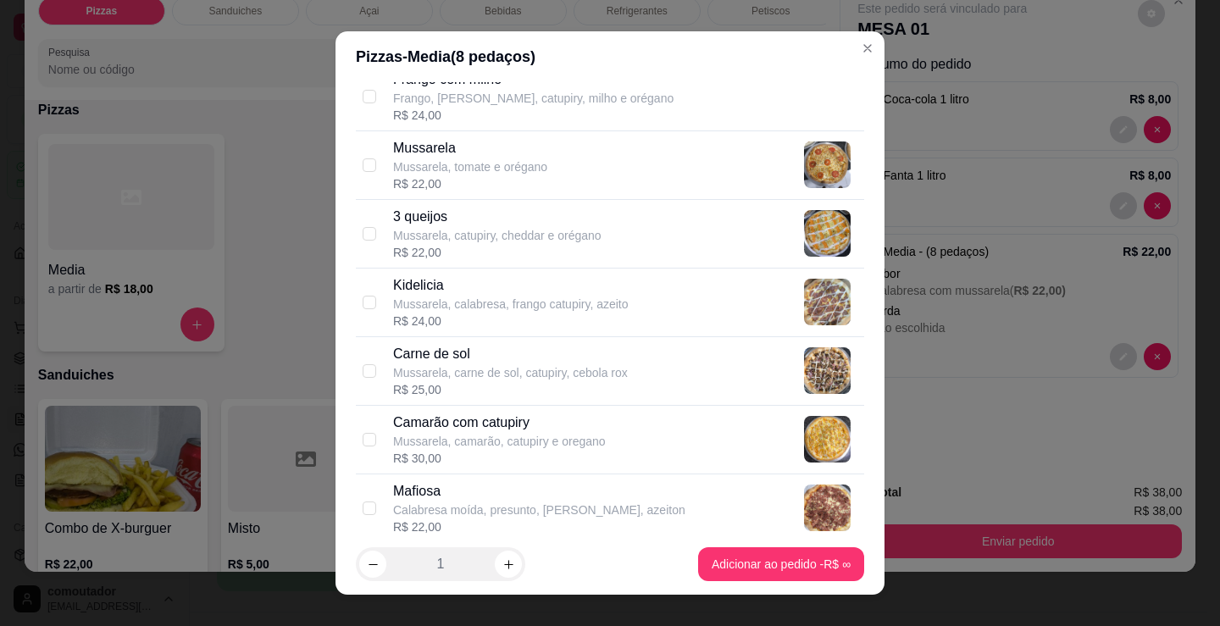
click at [573, 379] on p "Mussarela, carne de sol, catupiry, cebola rox" at bounding box center [510, 372] width 235 height 17
checkbox input "true"
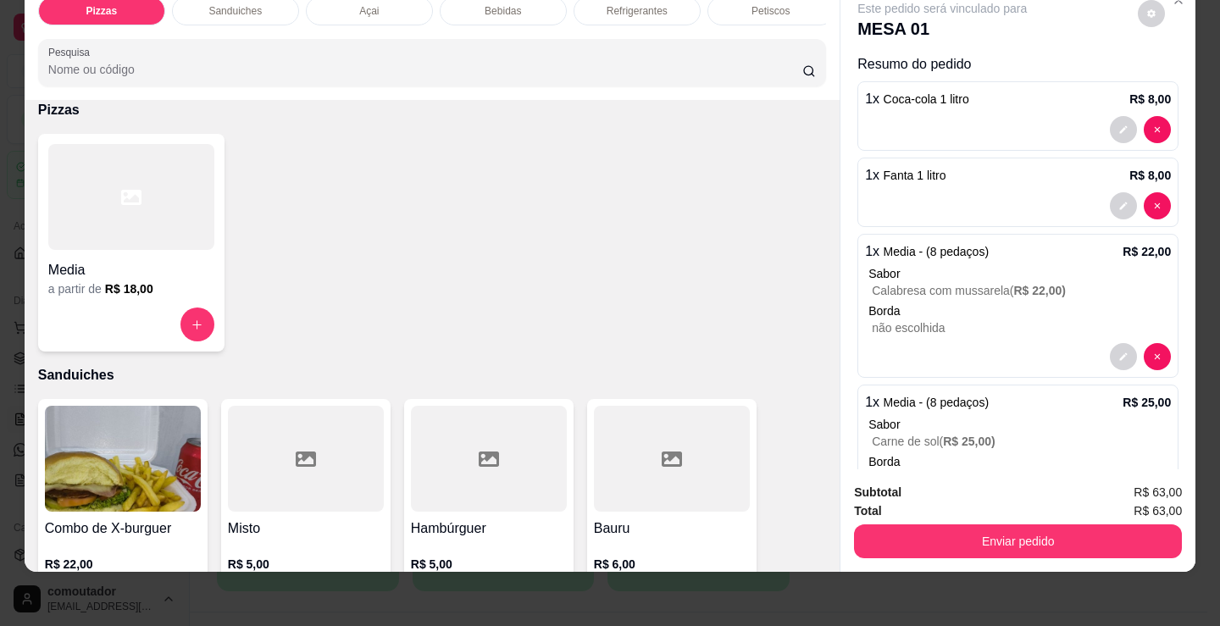
click at [145, 257] on div "Media" at bounding box center [131, 265] width 166 height 30
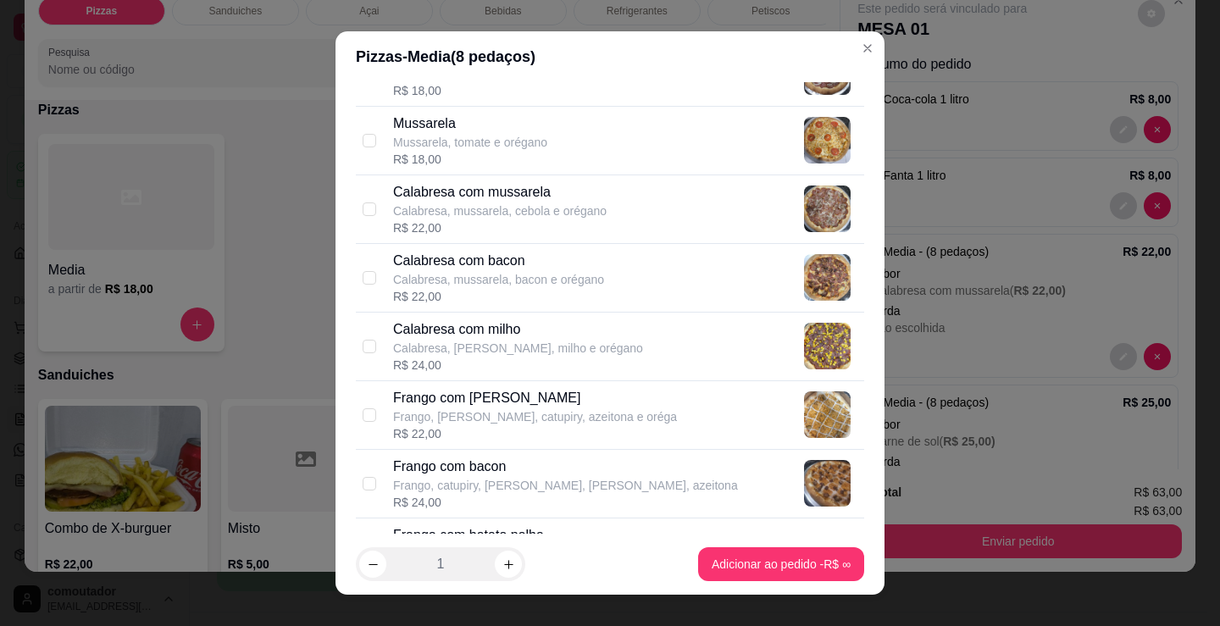
scroll to position [254, 0]
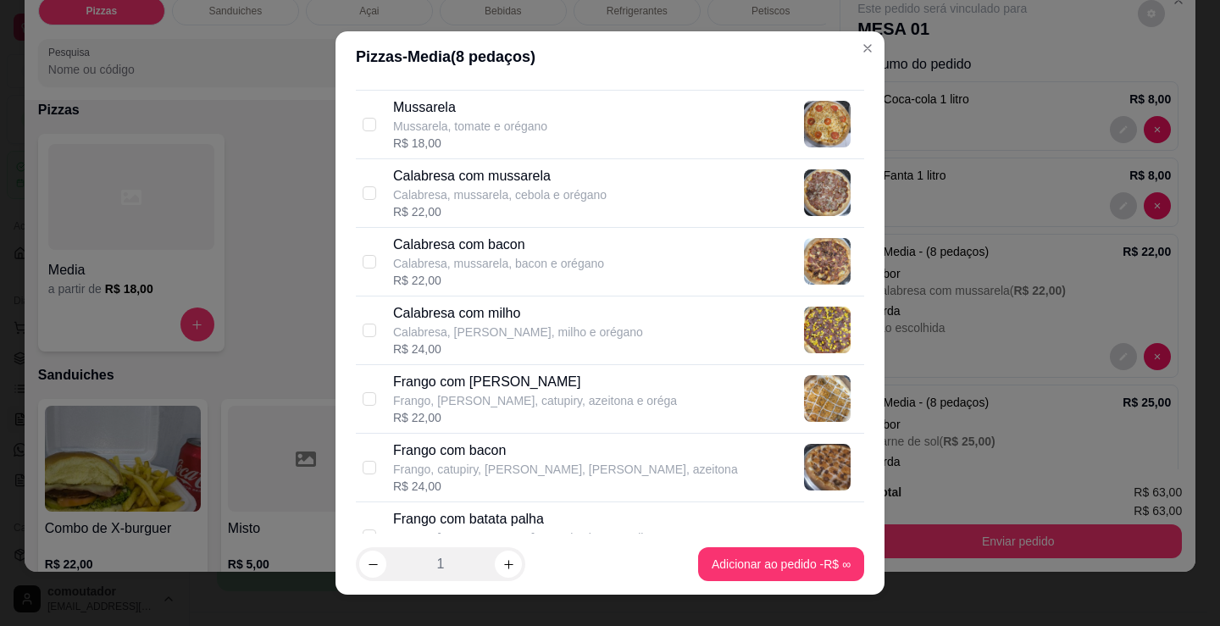
click at [621, 520] on div "Frango com batata palha Frango, [PERSON_NAME], catupiry, batata palha e o R$ 24…" at bounding box center [625, 536] width 464 height 54
checkbox input "true"
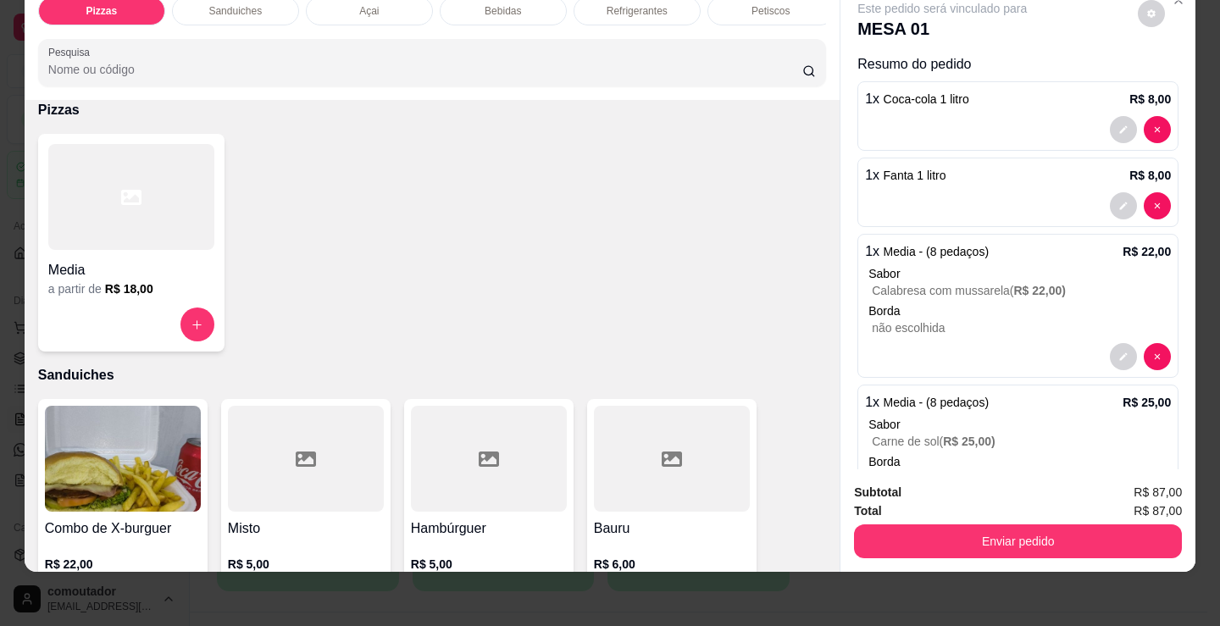
click at [158, 262] on h4 "Media" at bounding box center [131, 270] width 166 height 20
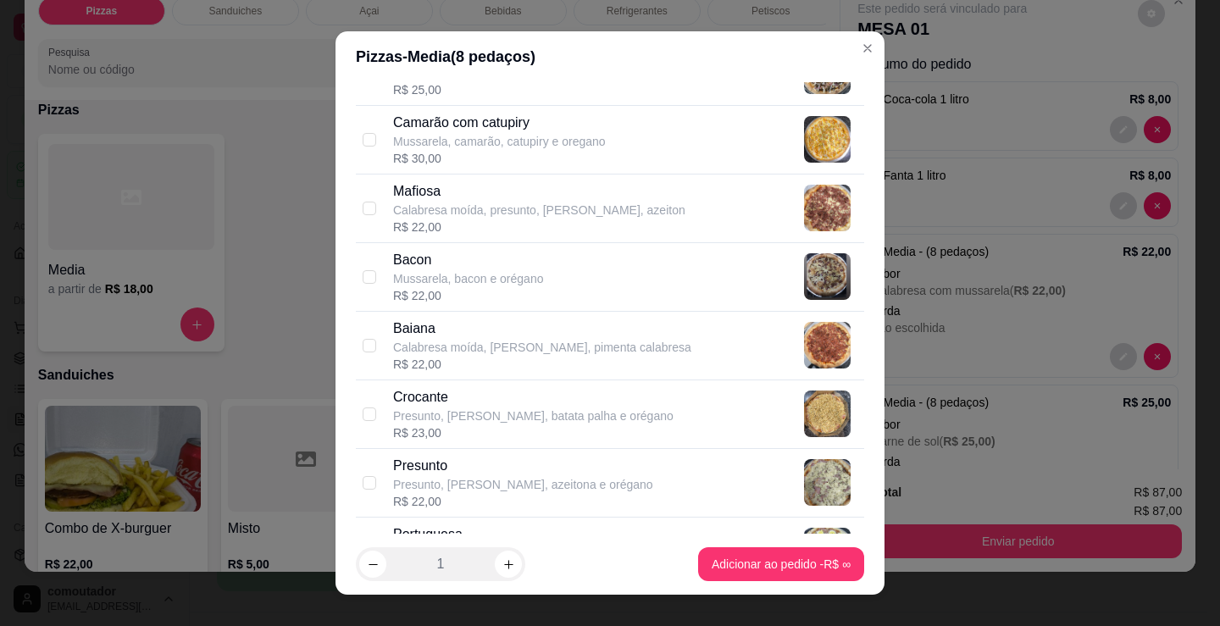
scroll to position [1101, 0]
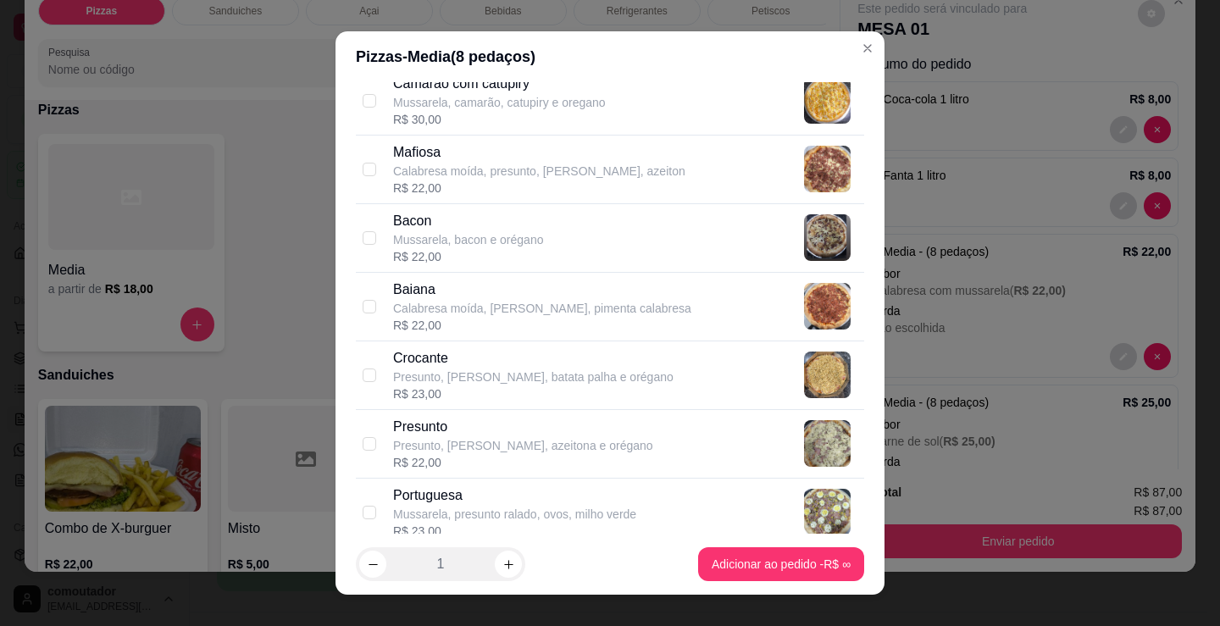
click at [528, 387] on div "R$ 23,00" at bounding box center [533, 393] width 280 height 17
checkbox input "true"
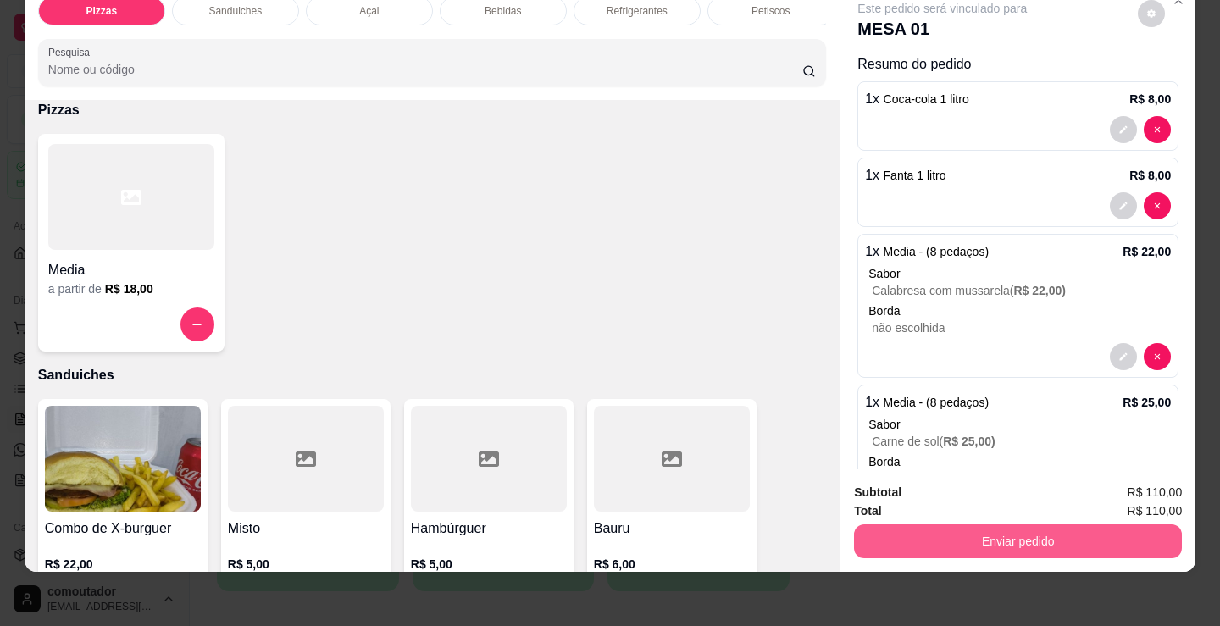
click at [1027, 526] on button "Enviar pedido" at bounding box center [1018, 541] width 328 height 34
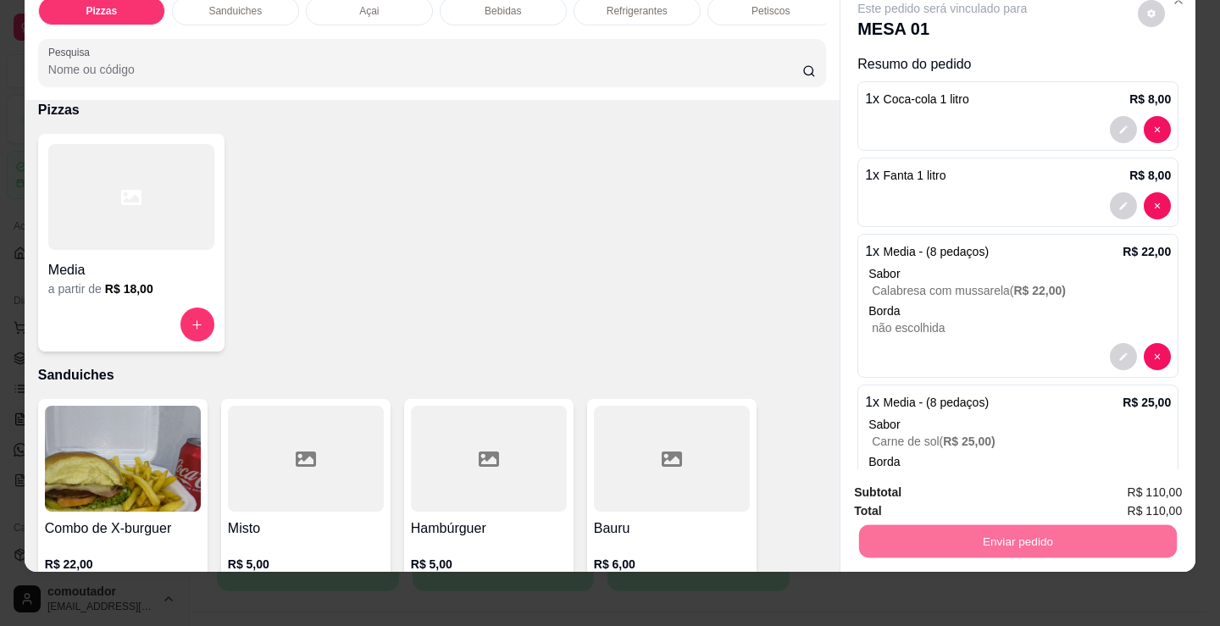
click at [1039, 490] on button "Registrar cliente" at bounding box center [1024, 486] width 108 height 31
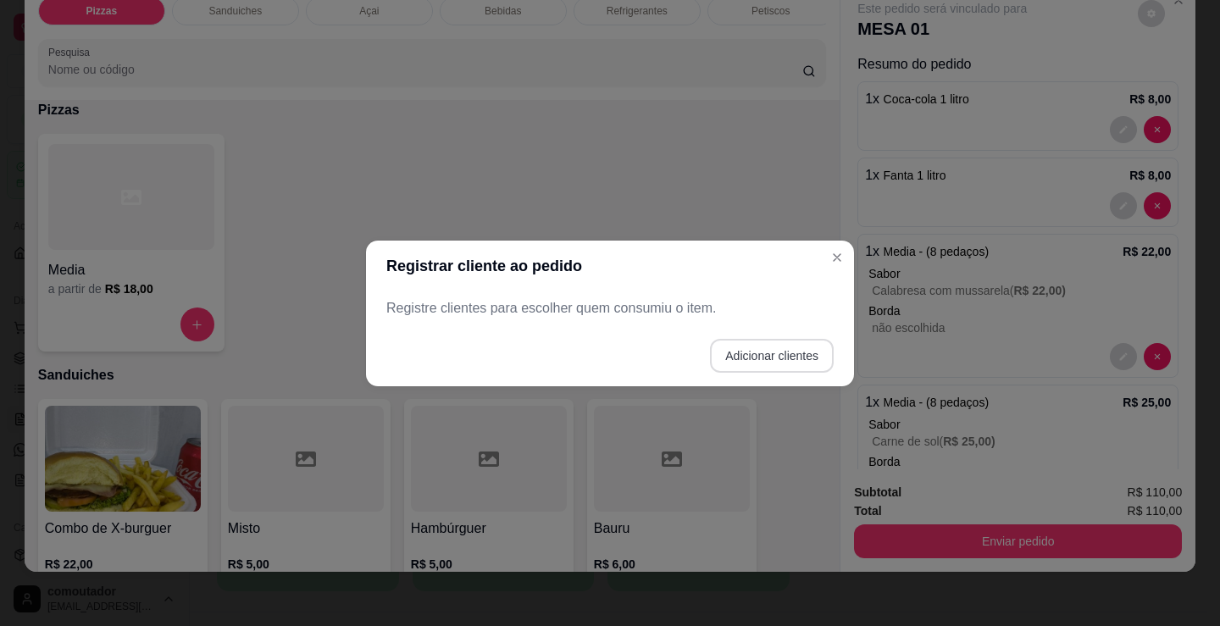
click at [765, 347] on button "Adicionar clientes" at bounding box center [772, 356] width 124 height 34
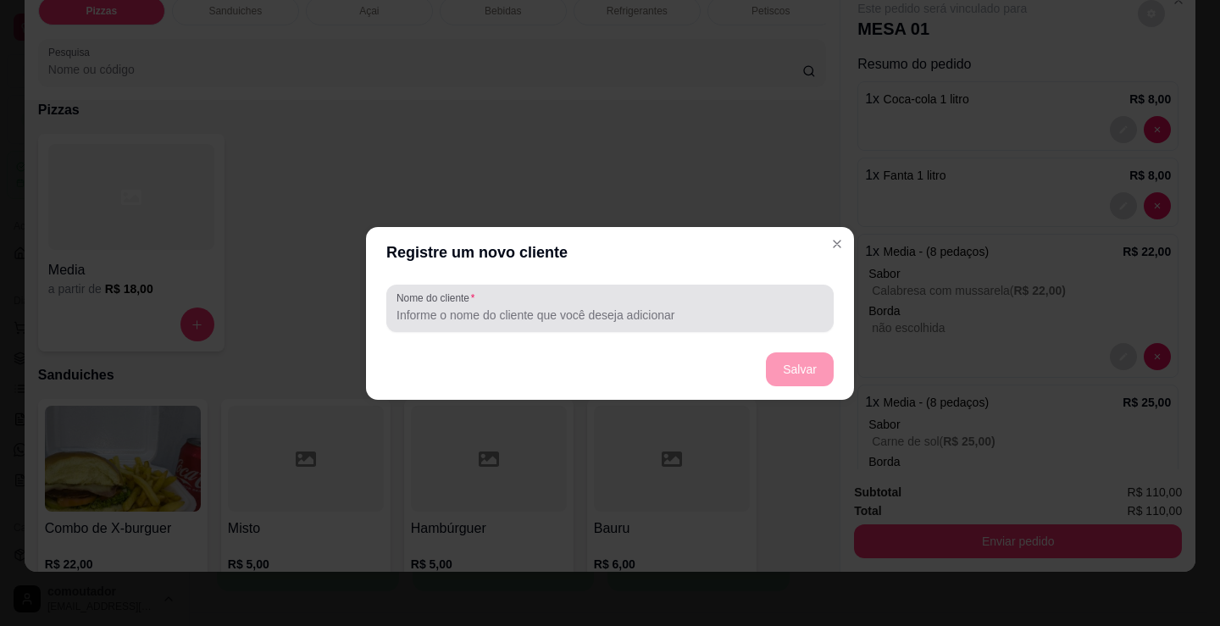
click at [681, 303] on div at bounding box center [609, 308] width 427 height 34
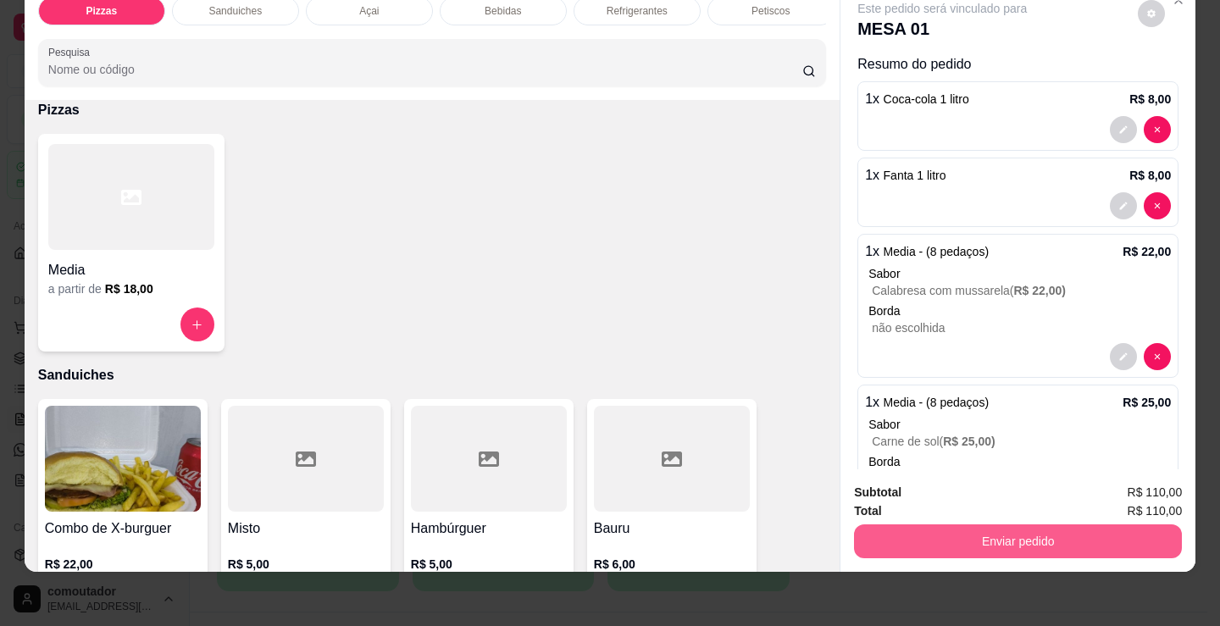
click at [1031, 524] on button "Enviar pedido" at bounding box center [1018, 541] width 328 height 34
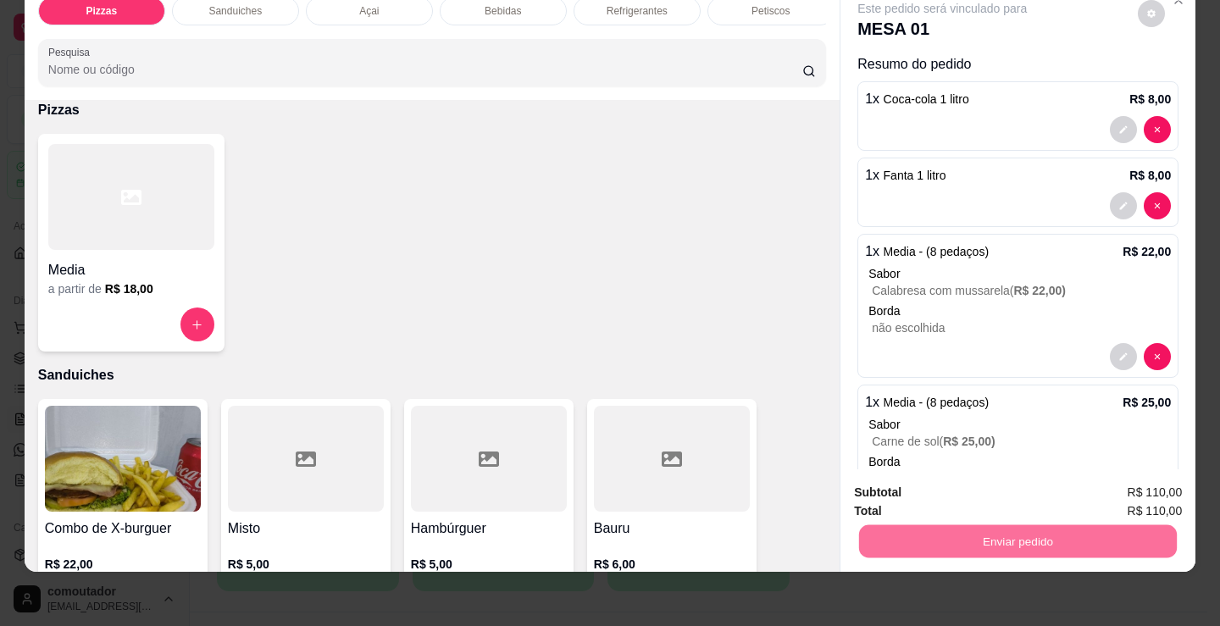
click at [1159, 482] on button "Enviar pedido" at bounding box center [1138, 487] width 96 height 32
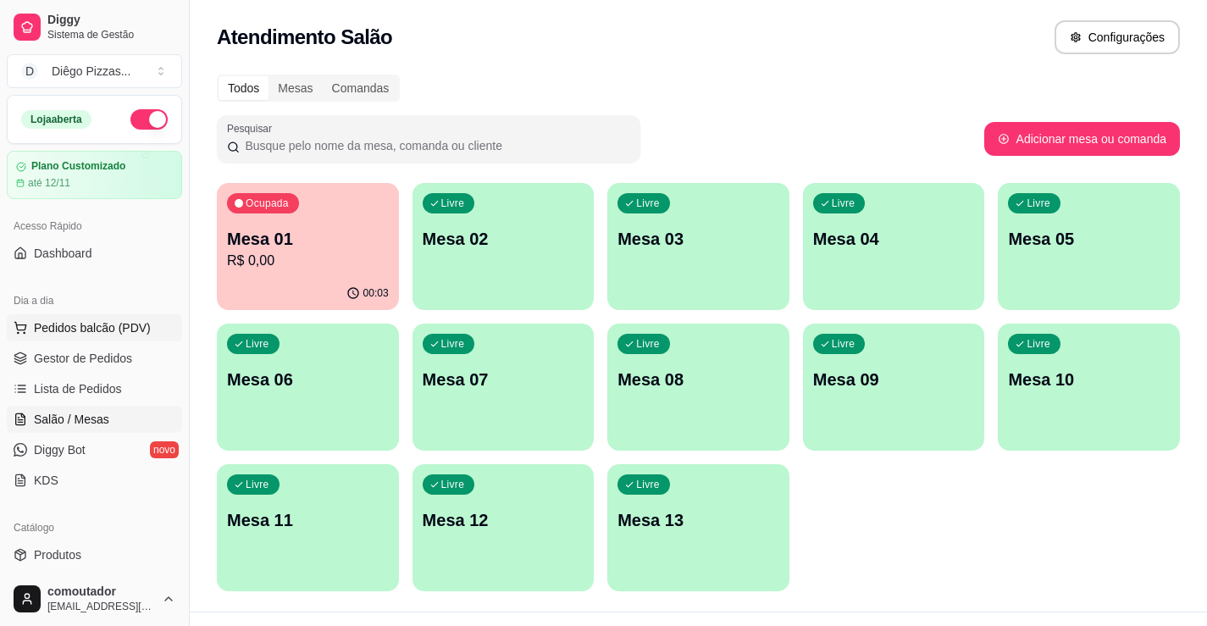
click at [102, 335] on span "Pedidos balcão (PDV)" at bounding box center [92, 327] width 117 height 17
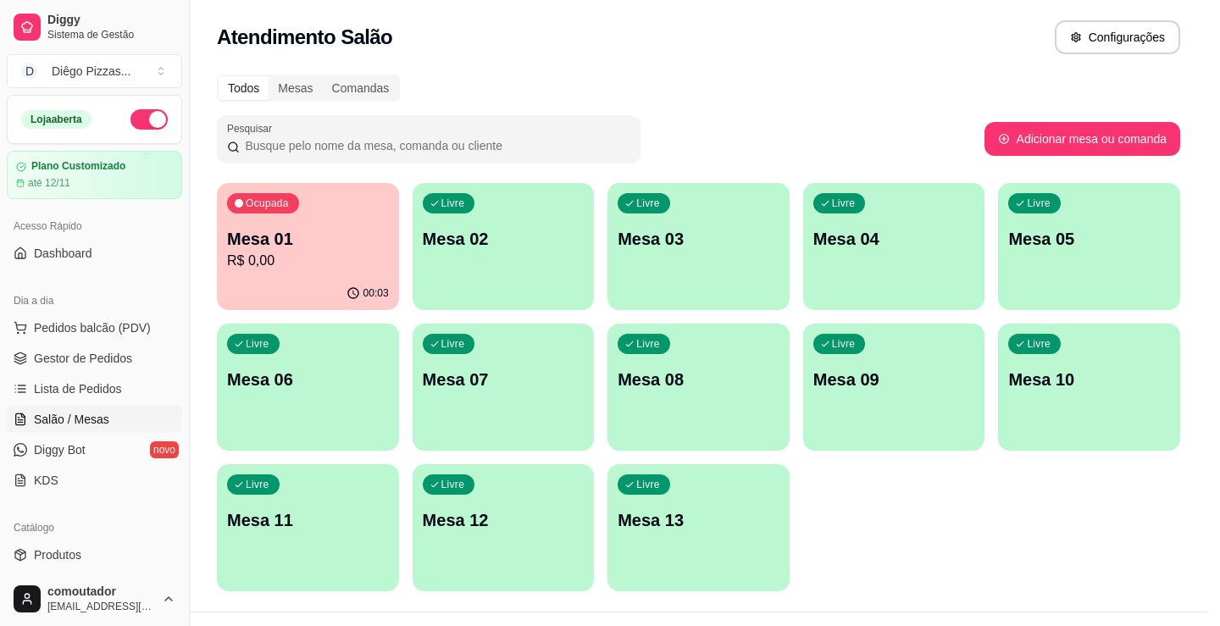
click at [136, 312] on div at bounding box center [131, 309] width 166 height 106
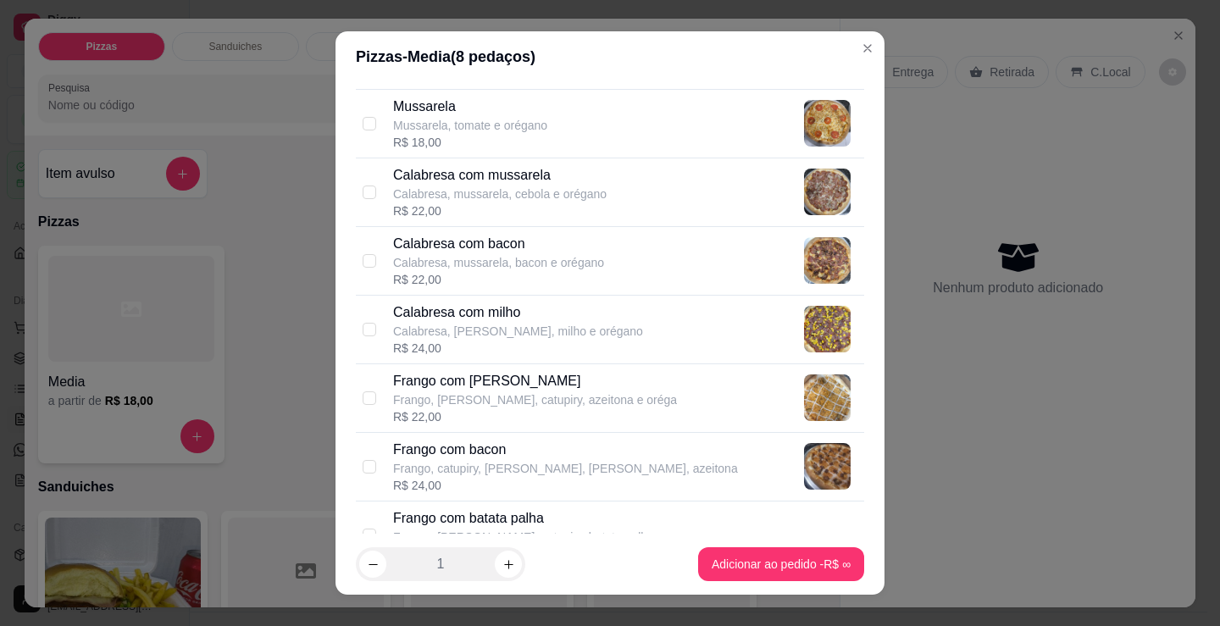
scroll to position [254, 0]
drag, startPoint x: 567, startPoint y: 192, endPoint x: 609, endPoint y: 221, distance: 51.2
click at [569, 193] on p "Calabresa, mussarela, cebola e orégano" at bounding box center [499, 194] width 213 height 17
checkbox input "true"
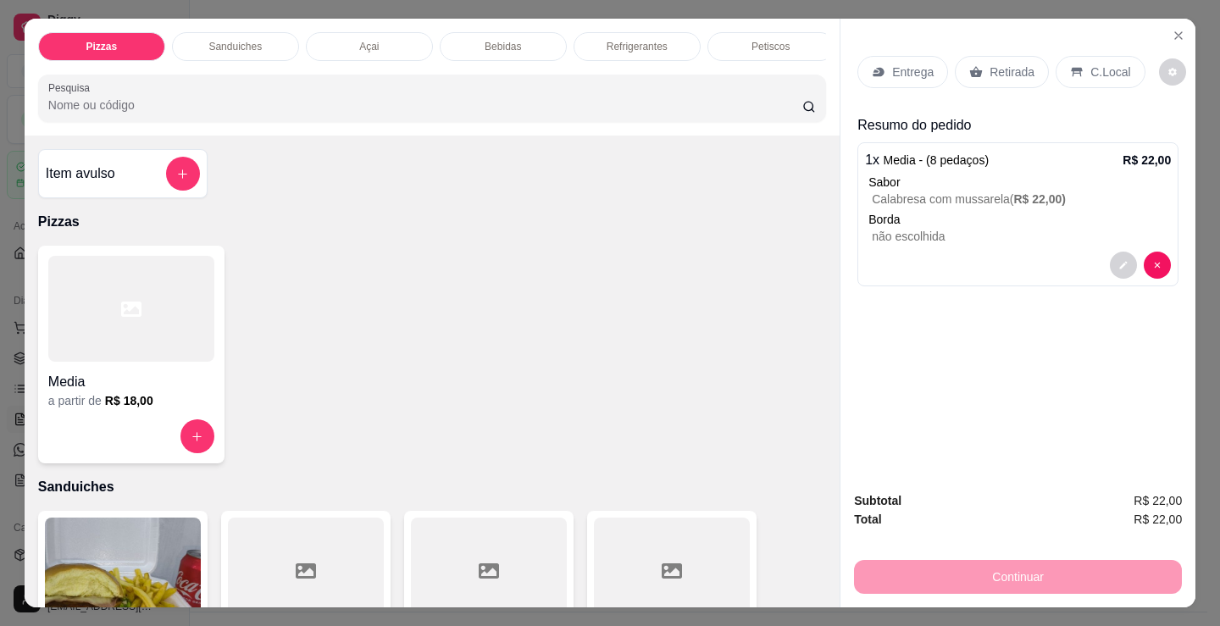
click at [152, 391] on h4 "Media" at bounding box center [131, 382] width 166 height 20
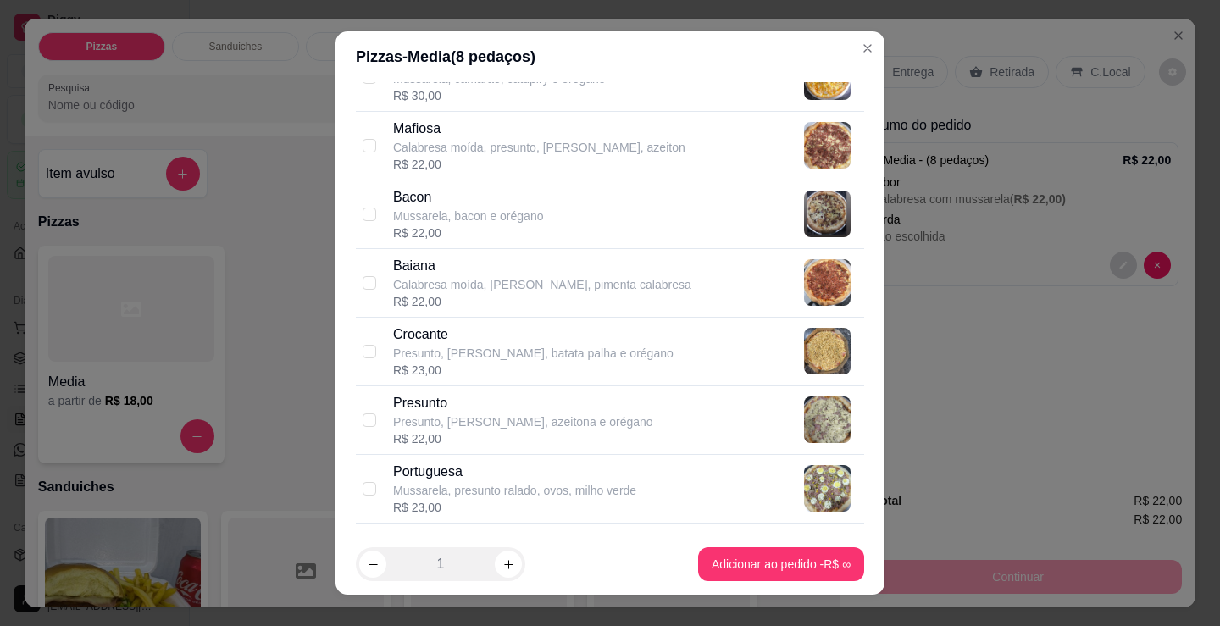
scroll to position [1186, 0]
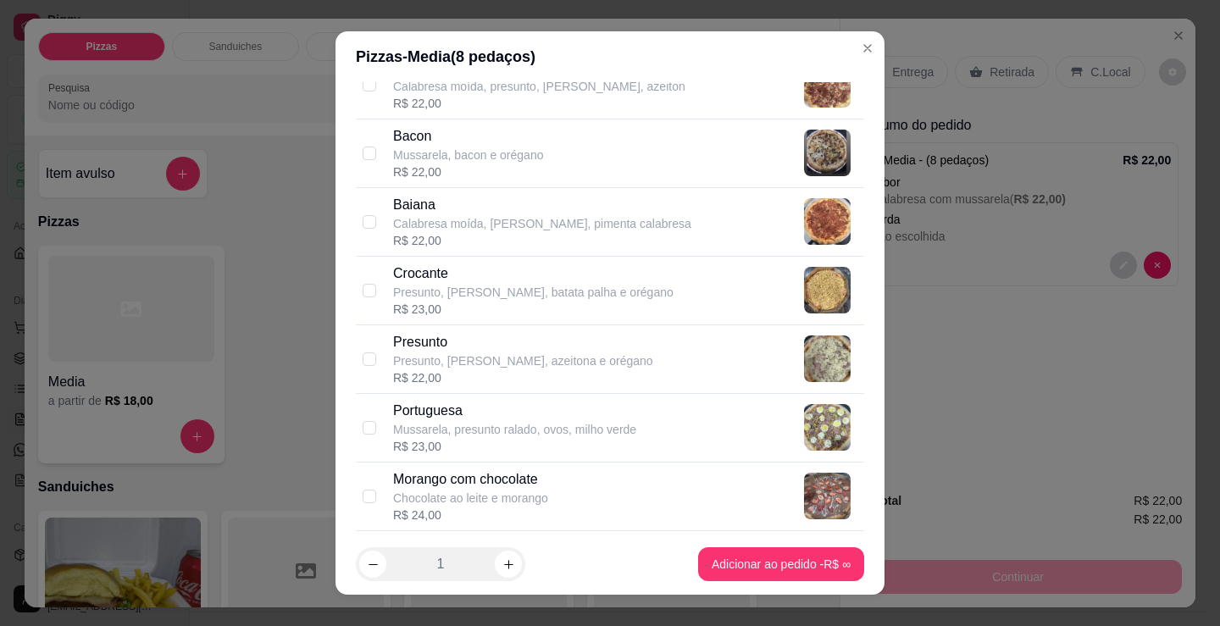
click at [488, 325] on div "Presunto Presunto, [PERSON_NAME], azeitona e orégano R$ 22,00" at bounding box center [610, 359] width 508 height 69
checkbox input "true"
click at [481, 290] on p "Presunto, [PERSON_NAME], batata palha e orégano" at bounding box center [533, 292] width 280 height 17
checkbox input "true"
click at [502, 352] on p "Presunto, [PERSON_NAME], azeitona e orégano" at bounding box center [523, 360] width 260 height 17
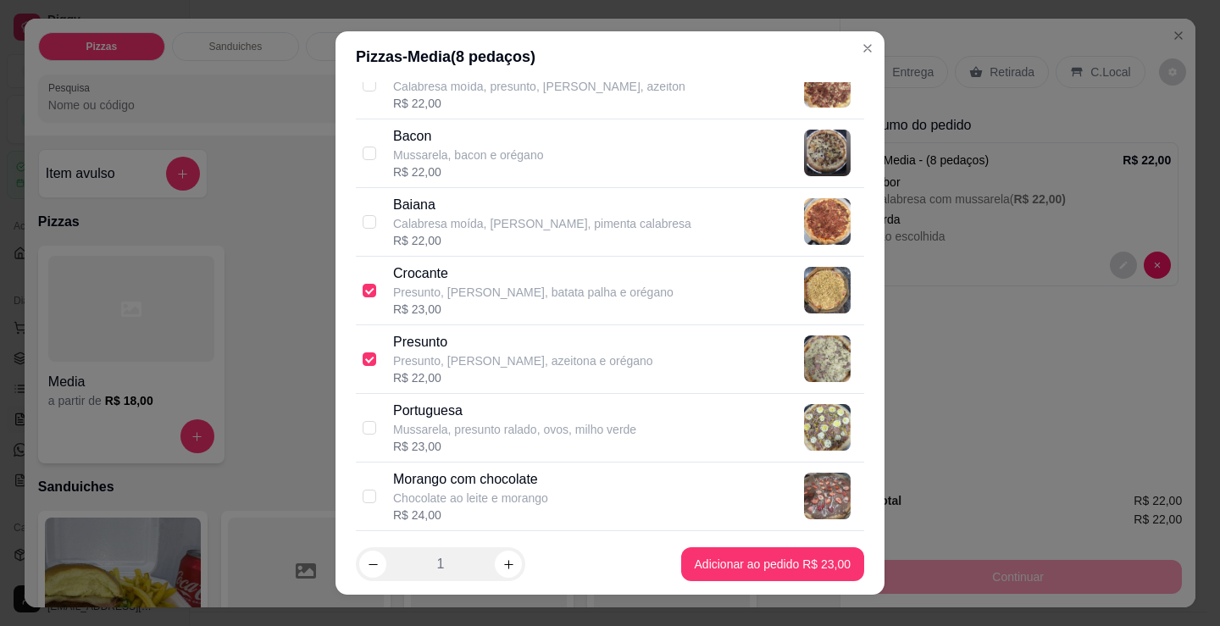
checkbox input "false"
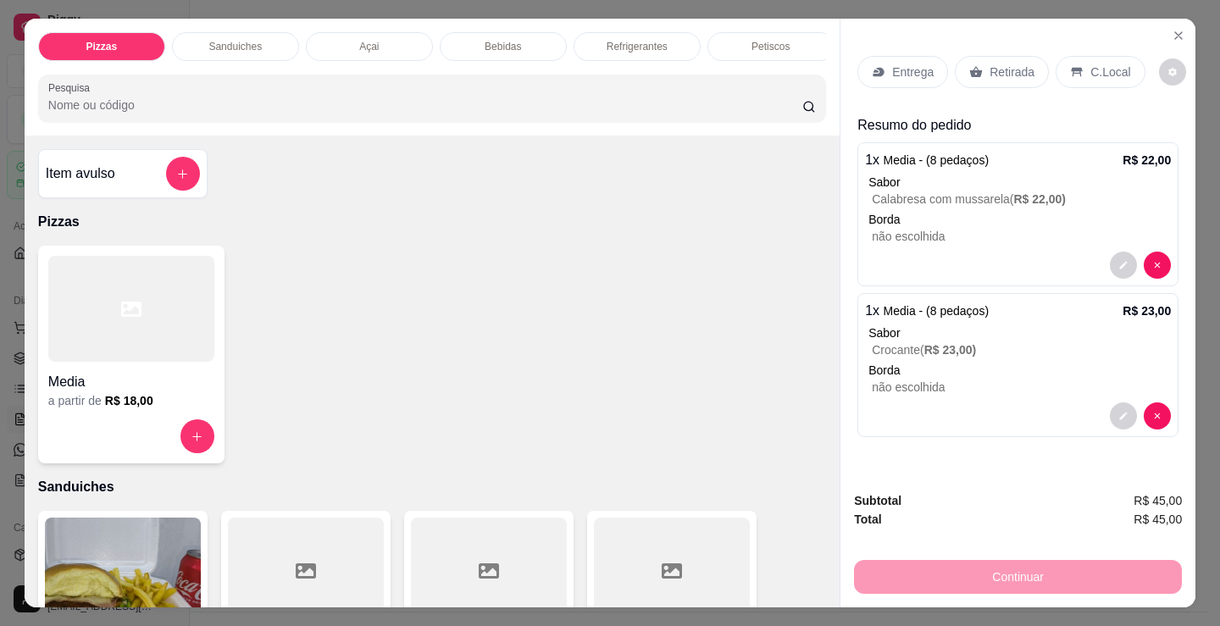
click at [1005, 65] on p "Retirada" at bounding box center [1011, 72] width 45 height 17
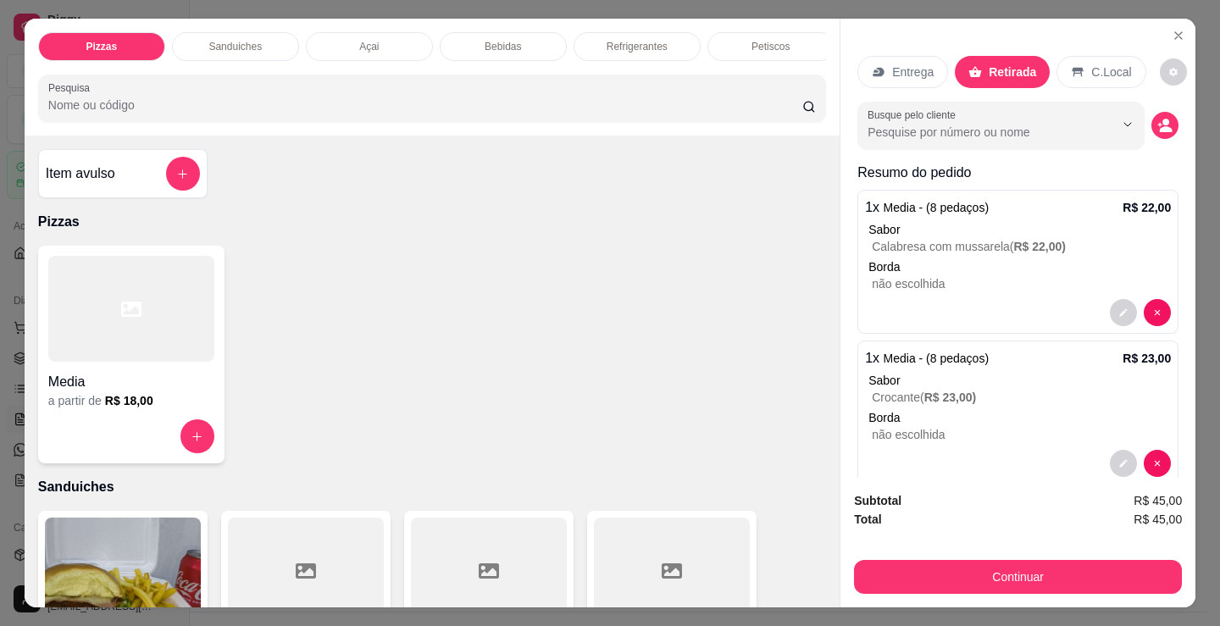
click at [523, 463] on div "Media a partir de R$ 18,00" at bounding box center [432, 355] width 788 height 218
click at [1152, 113] on button "decrease-product-quantity" at bounding box center [1165, 126] width 26 height 26
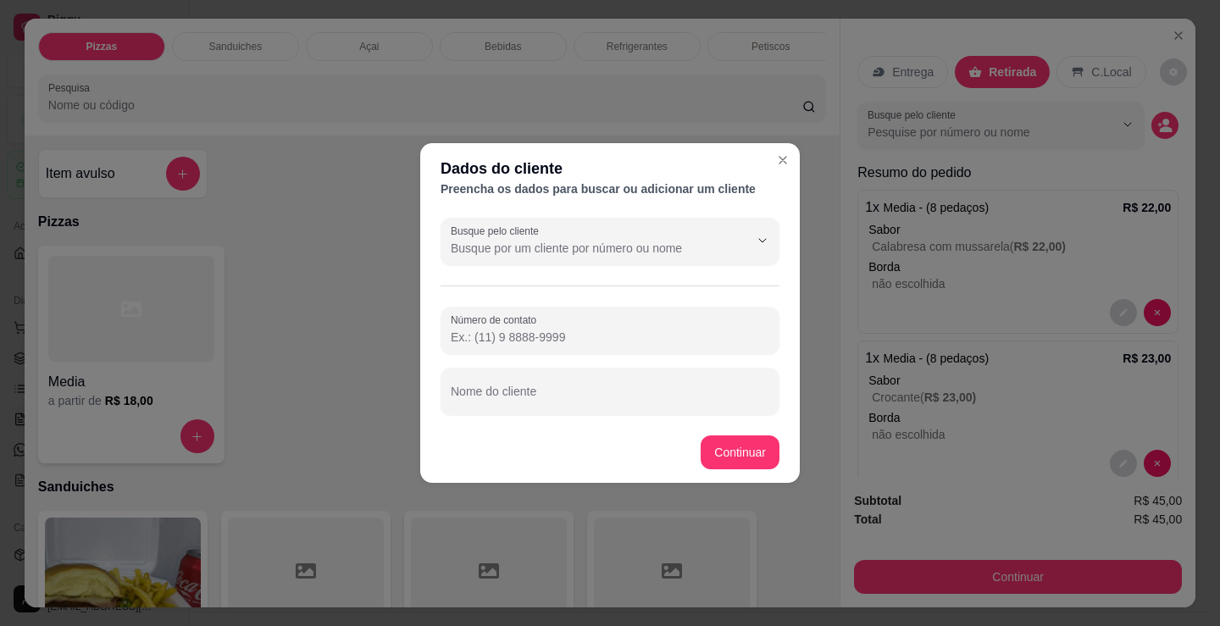
click at [562, 420] on div "Busque pelo cliente Número de contato Nome do cliente" at bounding box center [609, 316] width 379 height 211
click at [557, 390] on input "Nome do cliente" at bounding box center [610, 398] width 318 height 17
type input "claudevania"
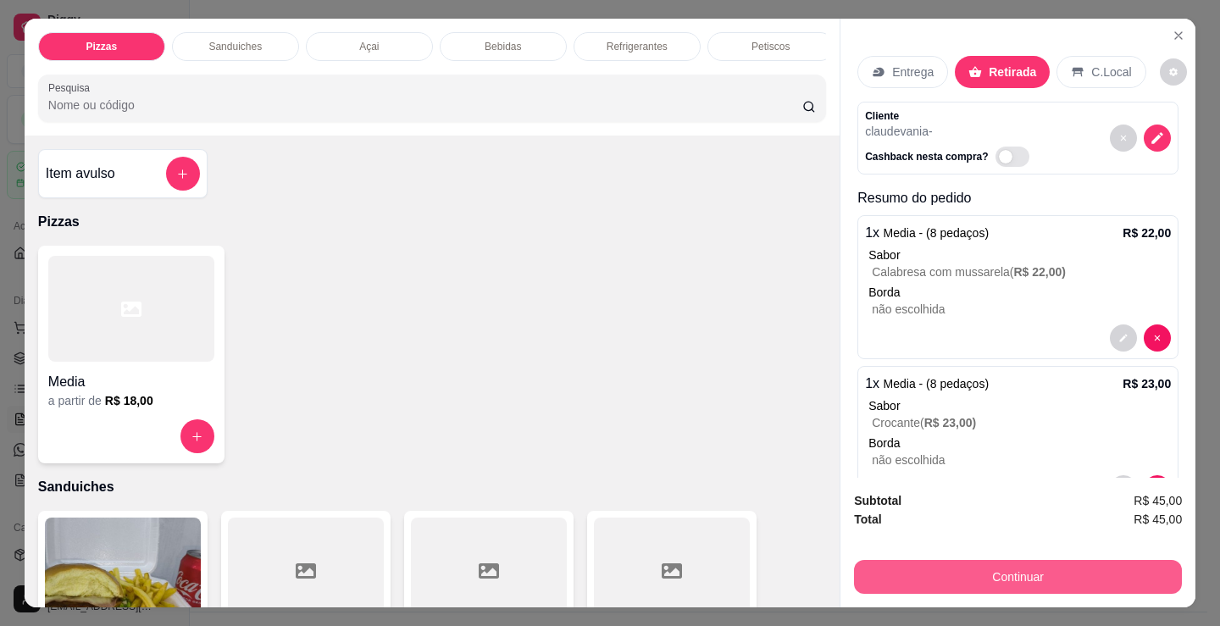
click at [884, 570] on button "Continuar" at bounding box center [1018, 577] width 328 height 34
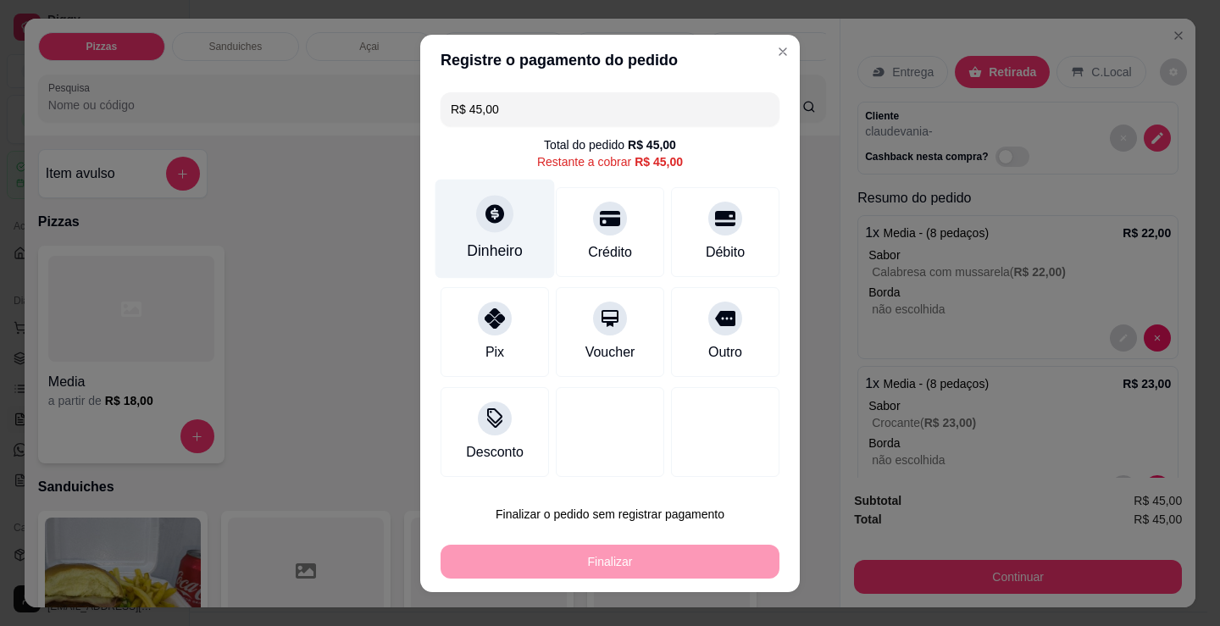
click at [500, 235] on div "Dinheiro" at bounding box center [494, 228] width 119 height 99
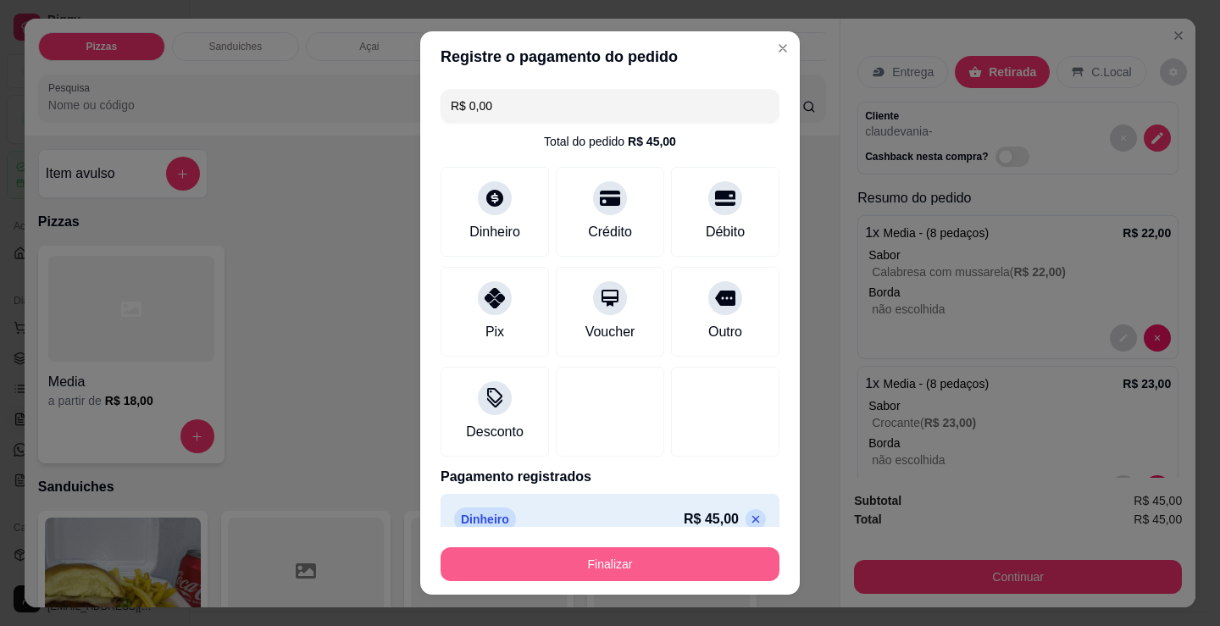
click at [572, 551] on button "Finalizar" at bounding box center [609, 564] width 339 height 34
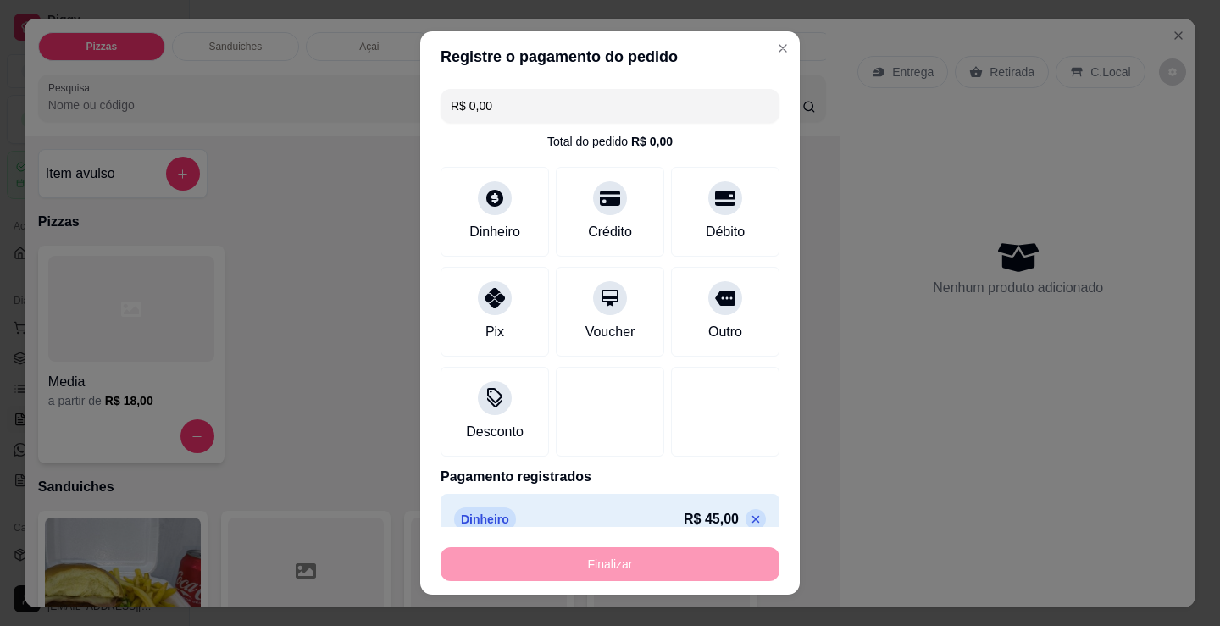
type input "-R$ 45,00"
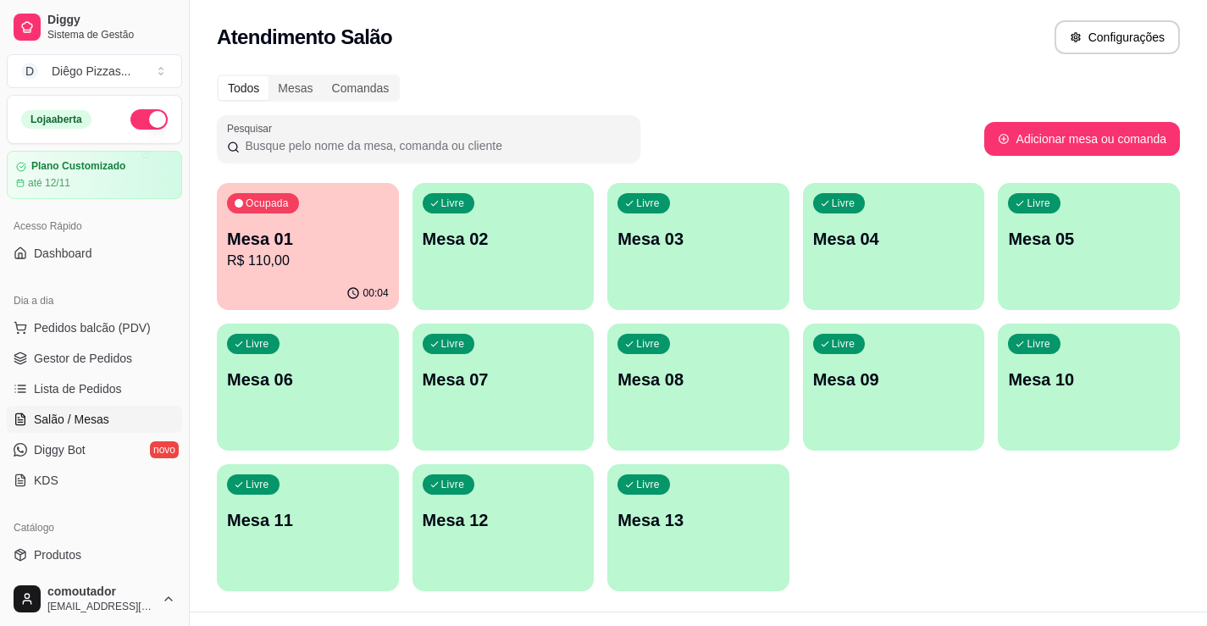
click at [994, 511] on div "Ocupada Mesa 01 R$ 110,00 00:04 Livre Mesa 02 Livre Mesa 03 Livre Mesa 04 Livre…" at bounding box center [698, 387] width 963 height 408
click at [298, 290] on div "00:04" at bounding box center [308, 293] width 182 height 33
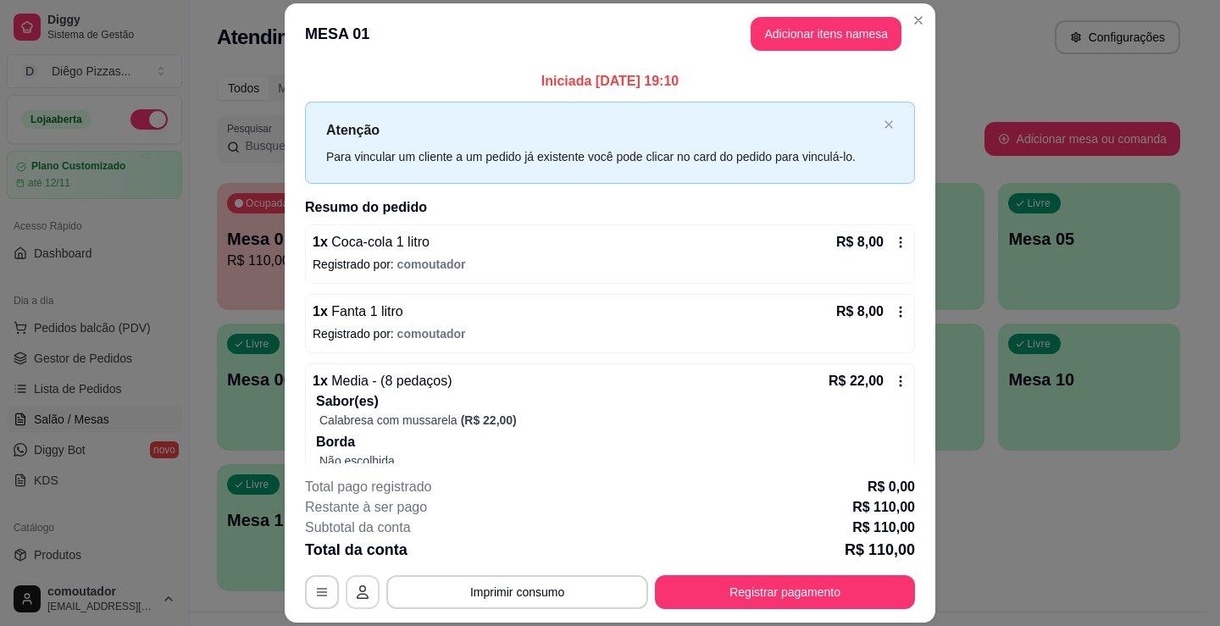
click at [356, 587] on icon "button" at bounding box center [363, 592] width 14 height 14
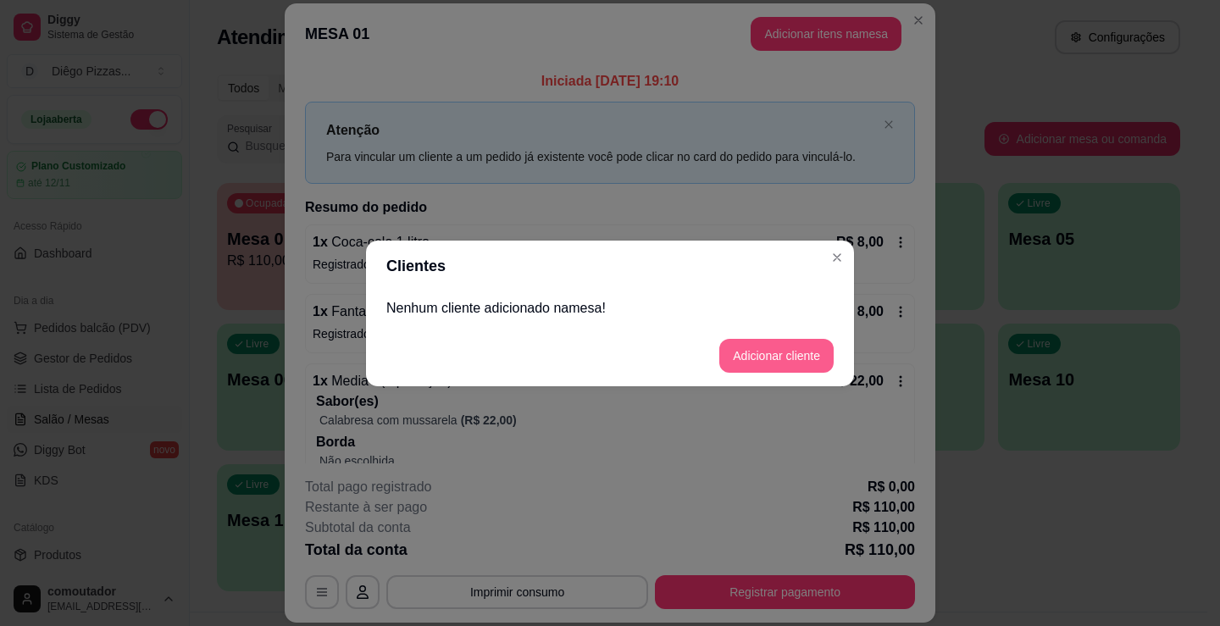
click at [819, 355] on button "Adicionar cliente" at bounding box center [776, 356] width 114 height 34
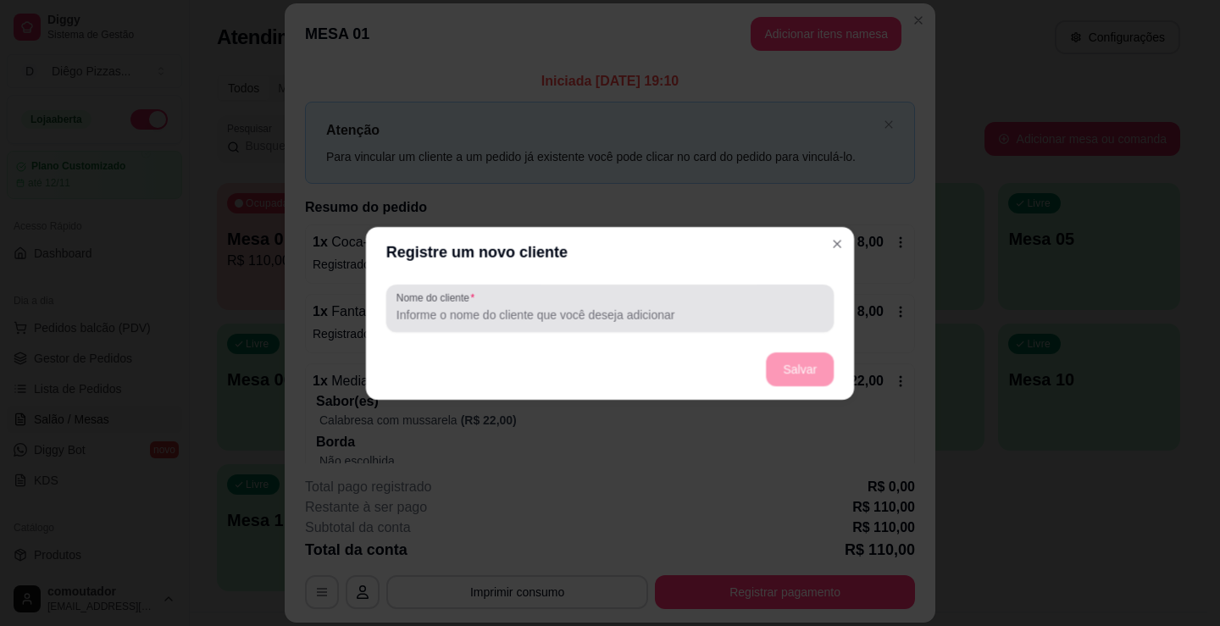
click at [735, 322] on input "Nome do cliente" at bounding box center [609, 314] width 427 height 17
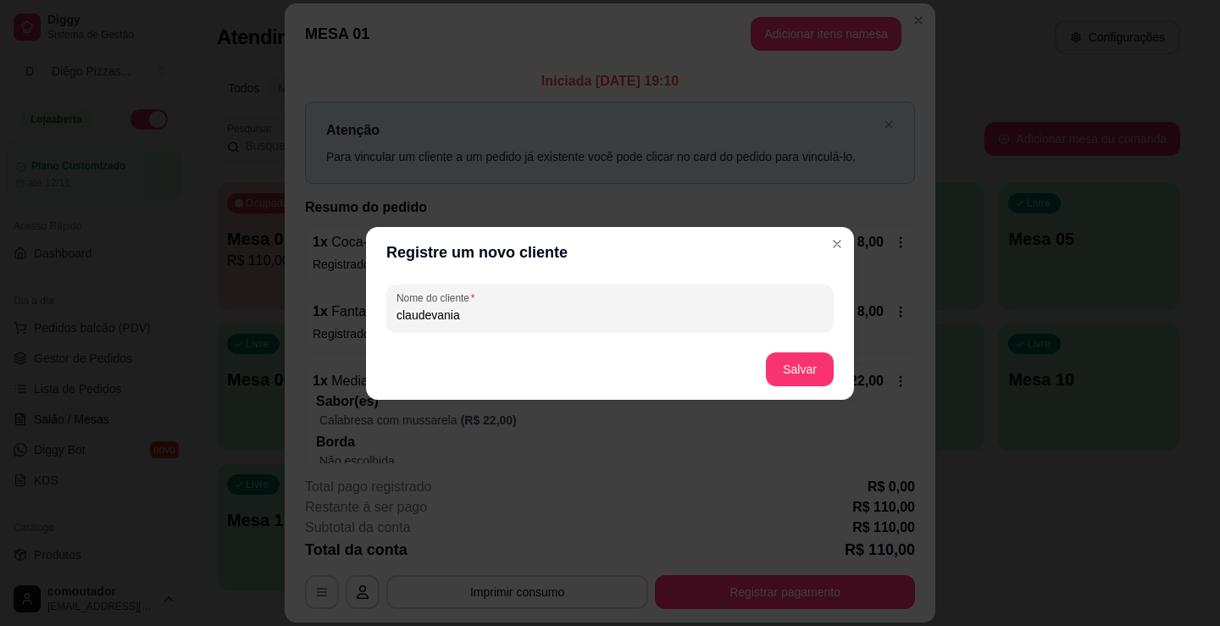
type input "claudevania"
click at [768, 371] on button "Salvar" at bounding box center [799, 368] width 66 height 33
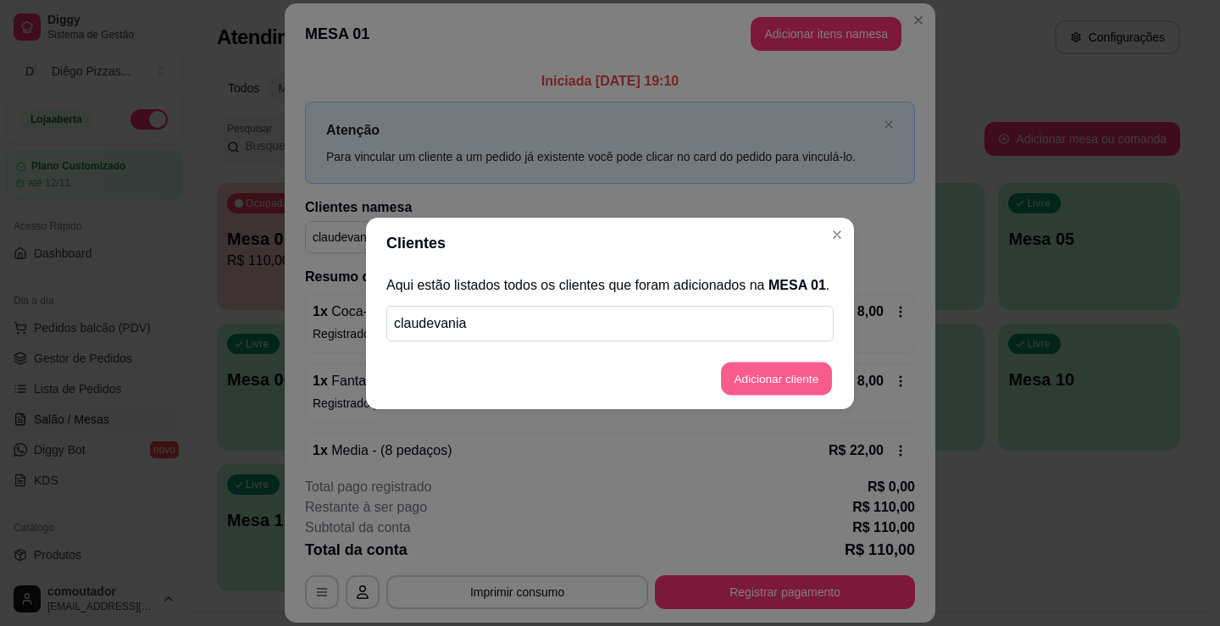
click at [803, 384] on button "Adicionar cliente" at bounding box center [776, 378] width 111 height 33
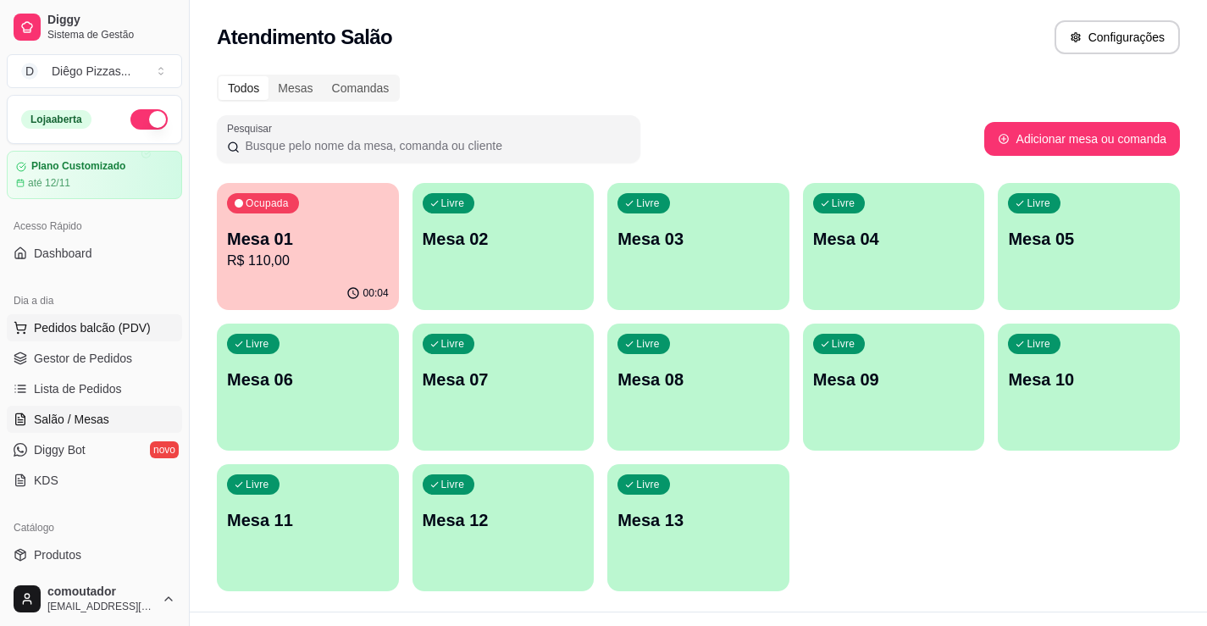
click at [117, 332] on span "Pedidos balcão (PDV)" at bounding box center [92, 327] width 117 height 17
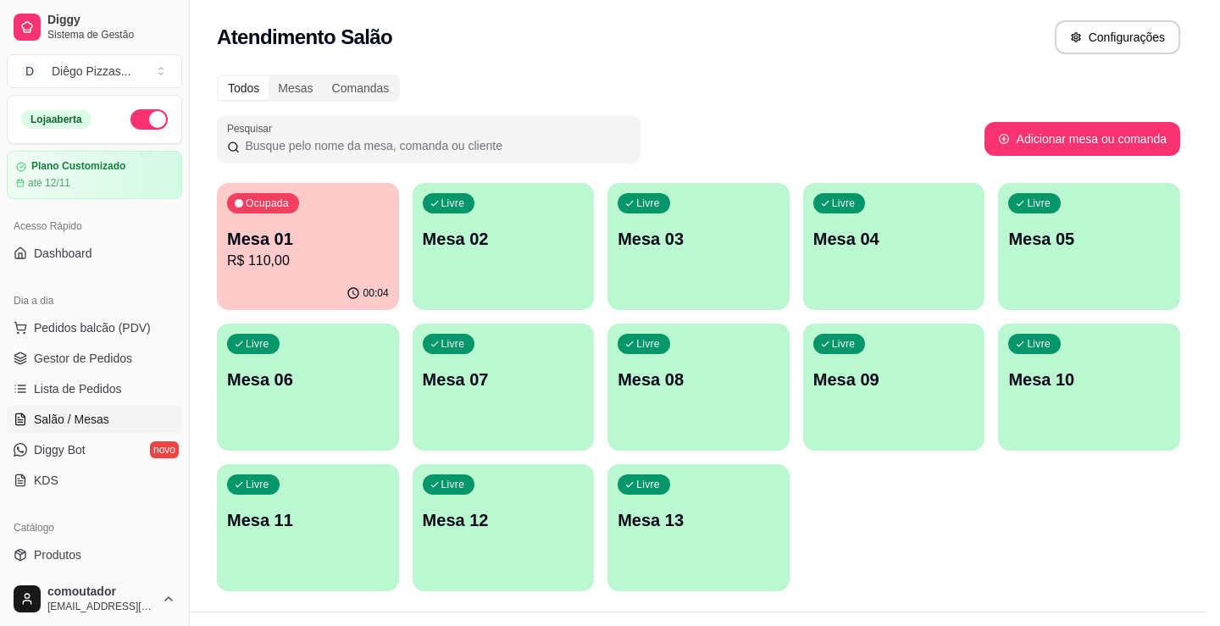
click at [99, 347] on div at bounding box center [131, 309] width 166 height 106
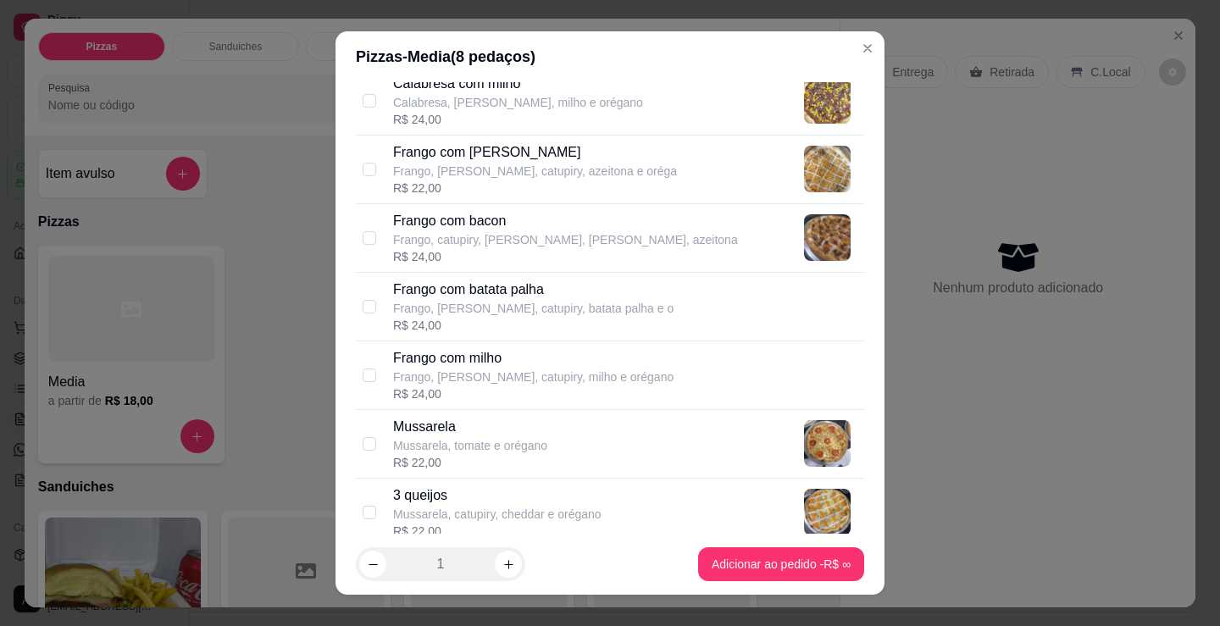
scroll to position [508, 0]
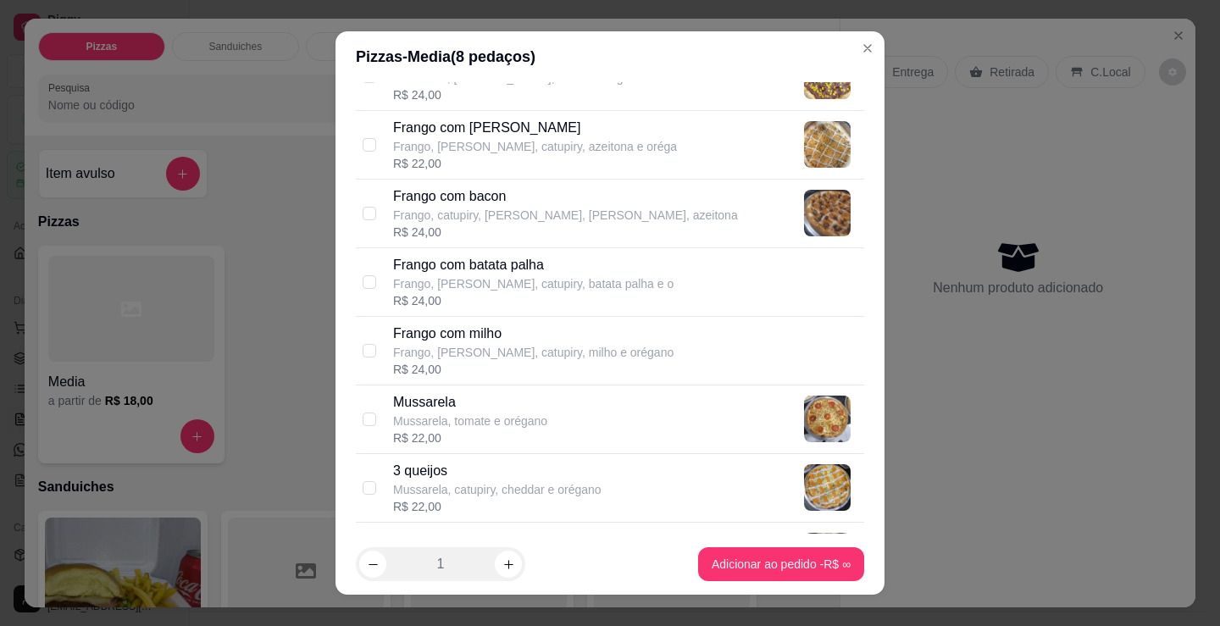
click at [508, 277] on p "Frango, [PERSON_NAME], catupiry, batata palha e o" at bounding box center [533, 283] width 280 height 17
checkbox input "true"
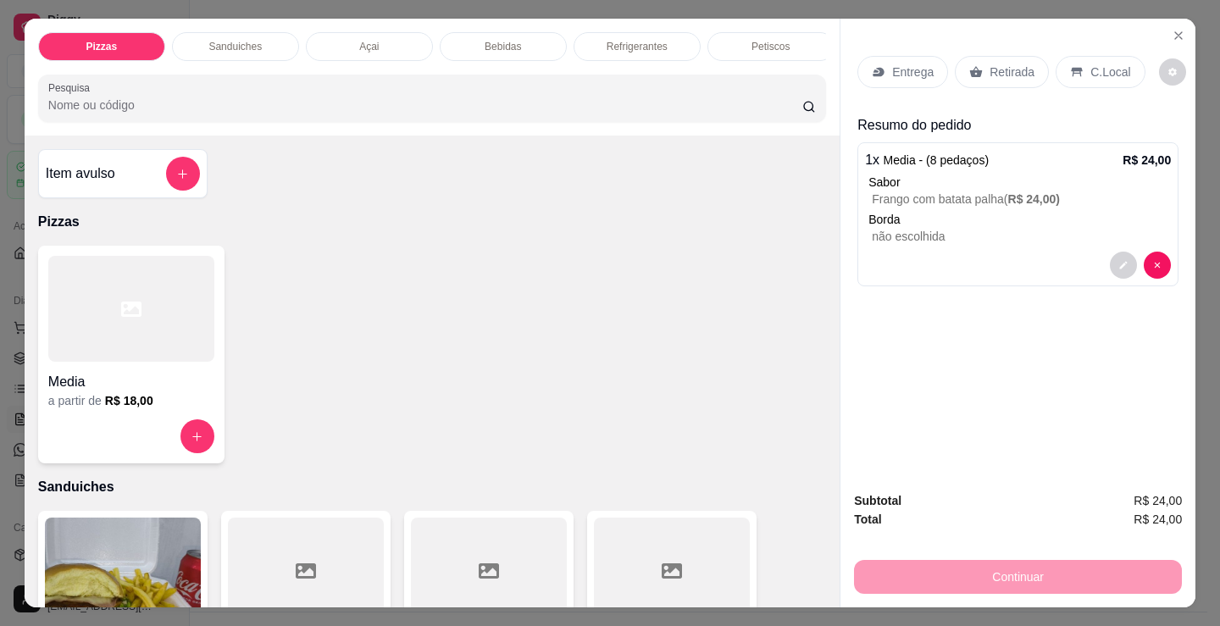
click at [140, 379] on h4 "Media" at bounding box center [131, 382] width 166 height 20
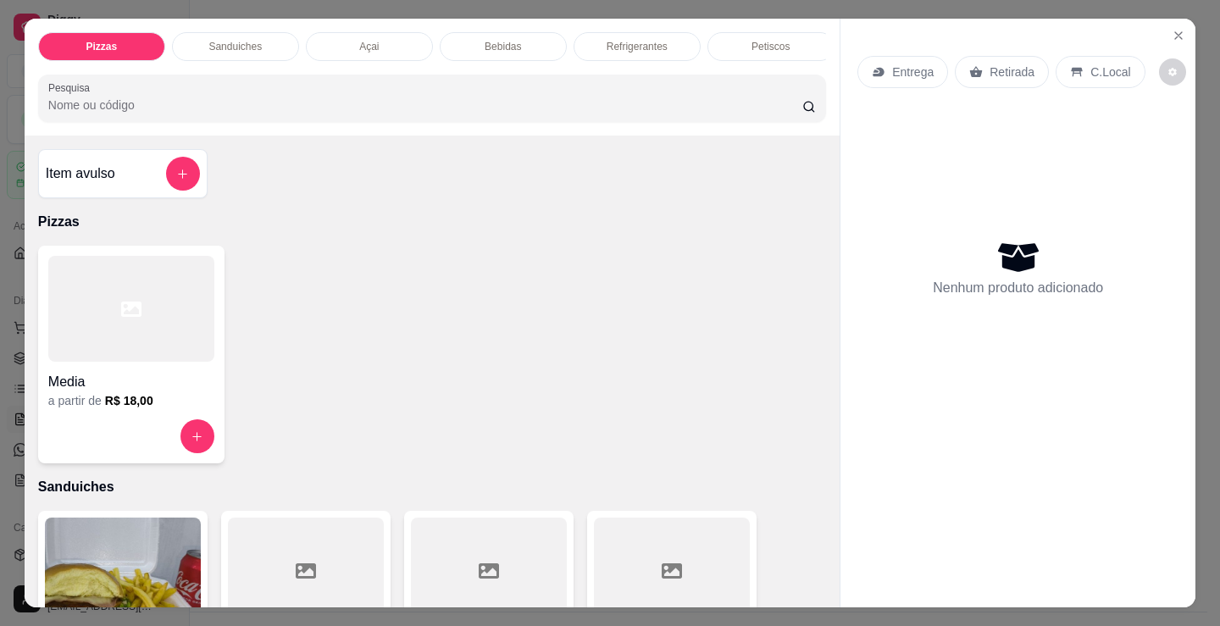
click at [148, 372] on div "Media" at bounding box center [131, 377] width 166 height 30
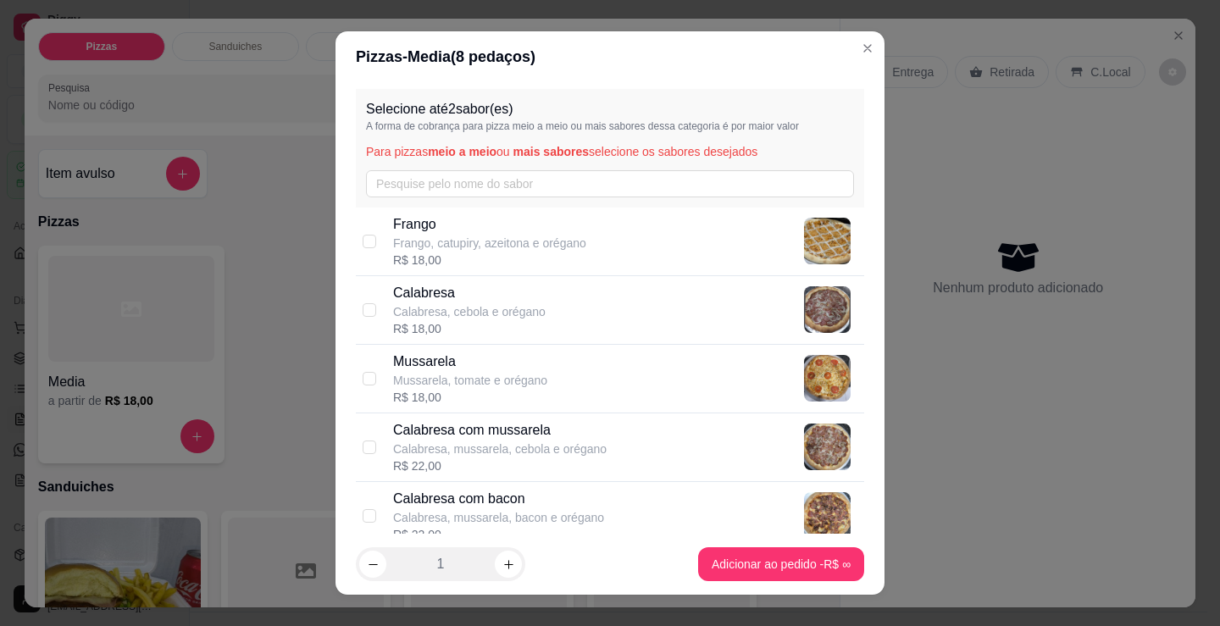
click at [543, 291] on div "Calabresa Calabresa, cebola e orégano R$ 18,00" at bounding box center [625, 310] width 464 height 54
checkbox input "true"
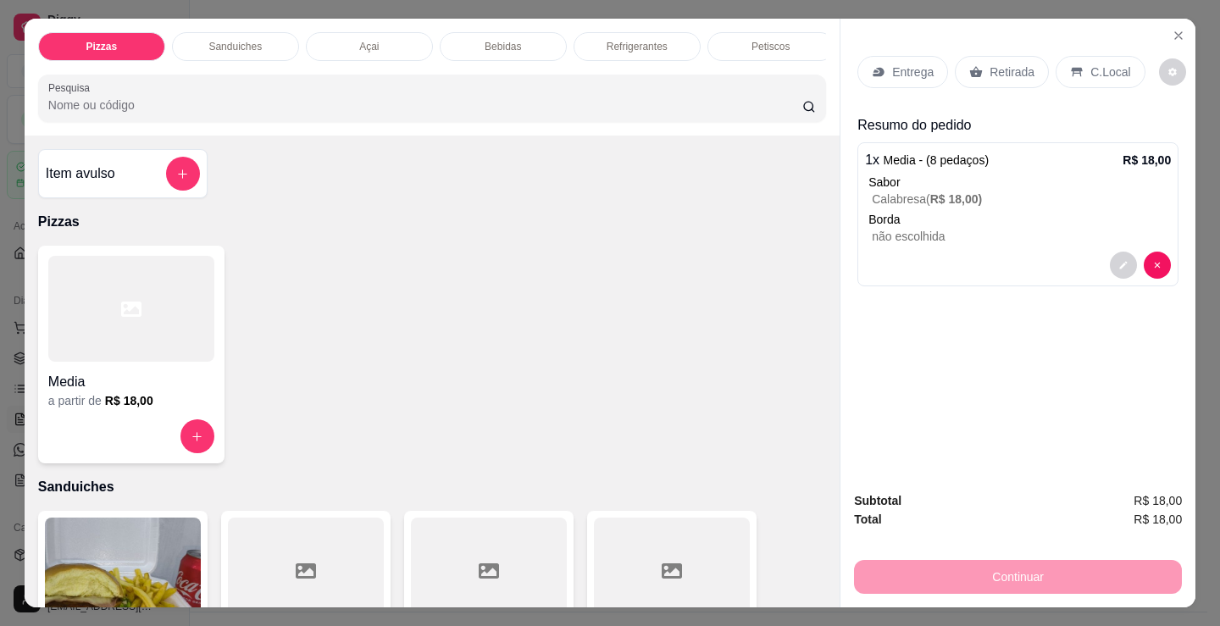
click at [107, 350] on div at bounding box center [131, 309] width 166 height 106
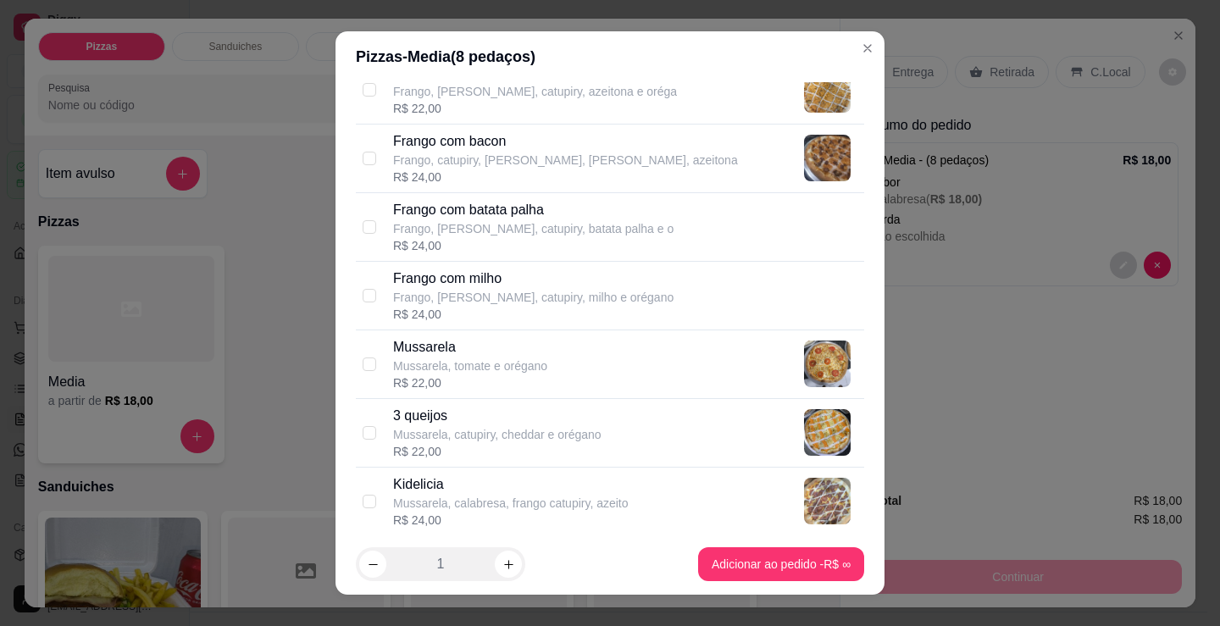
scroll to position [678, 0]
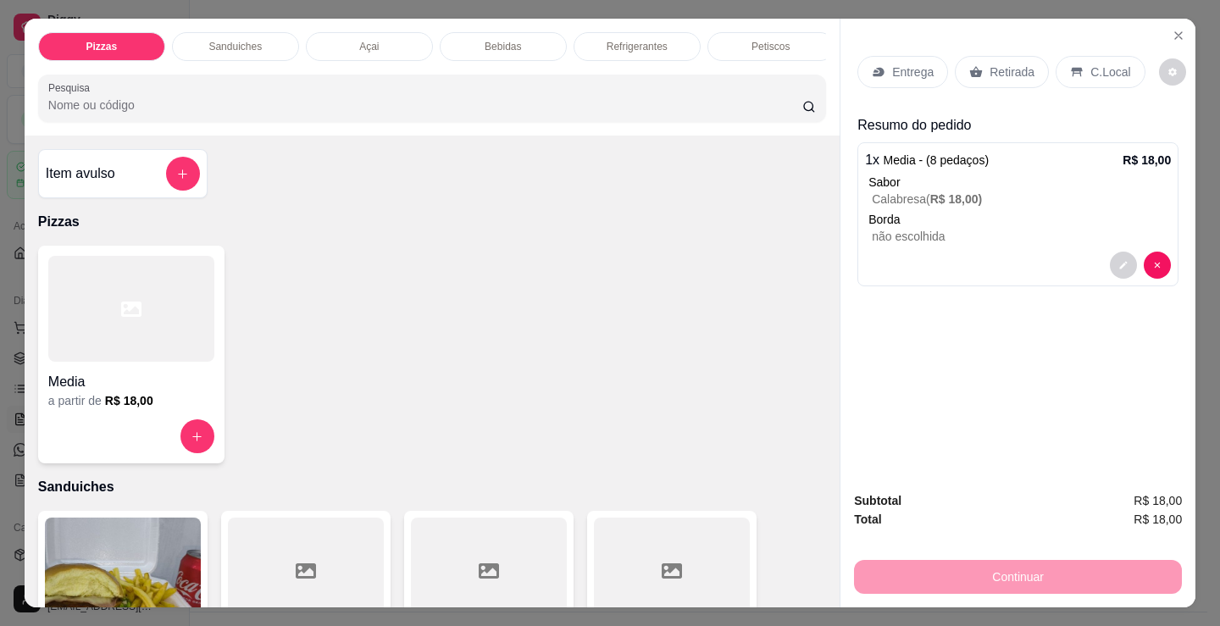
click at [109, 356] on div at bounding box center [131, 309] width 166 height 106
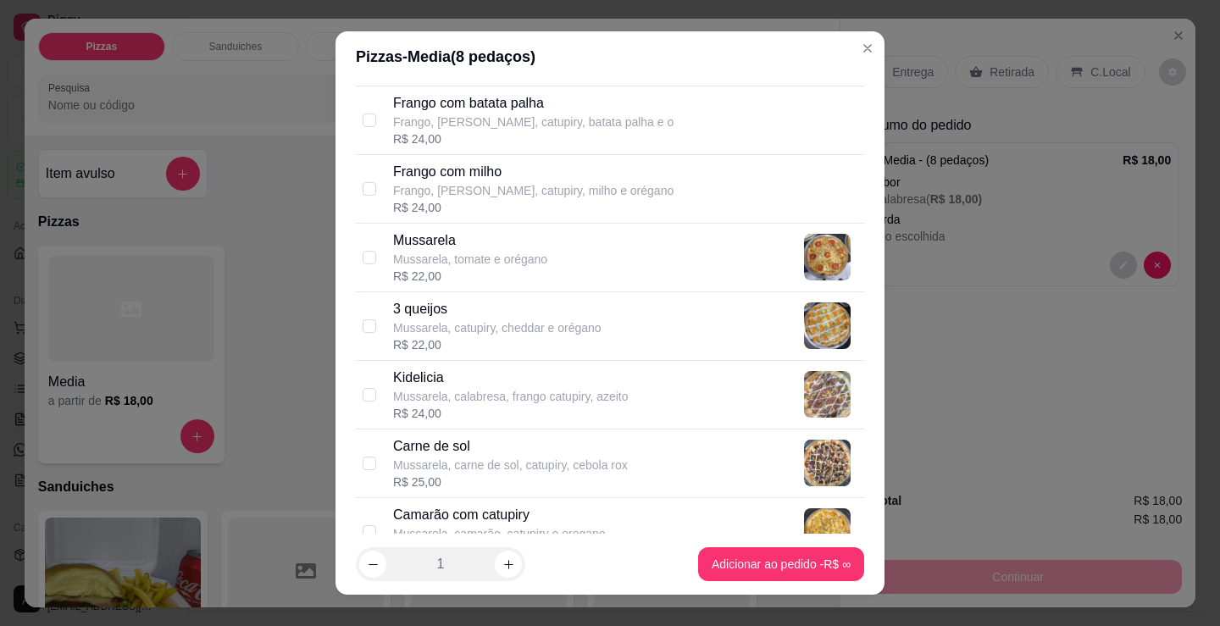
scroll to position [762, 0]
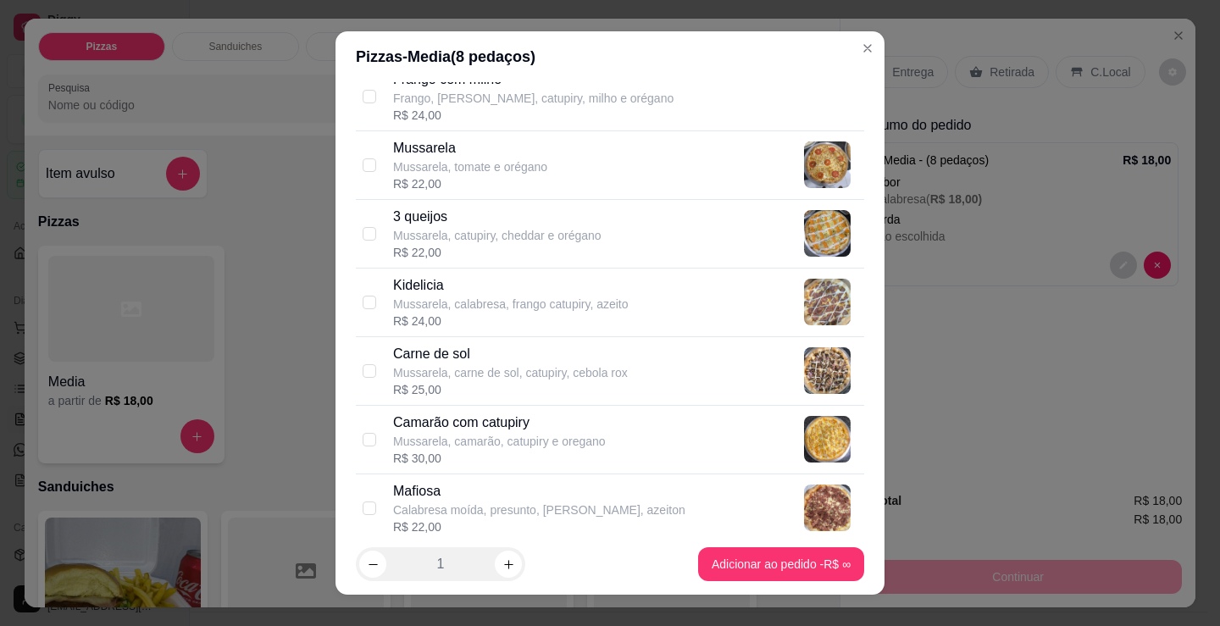
click at [512, 366] on p "Mussarela, carne de sol, catupiry, cebola rox" at bounding box center [510, 372] width 235 height 17
checkbox input "true"
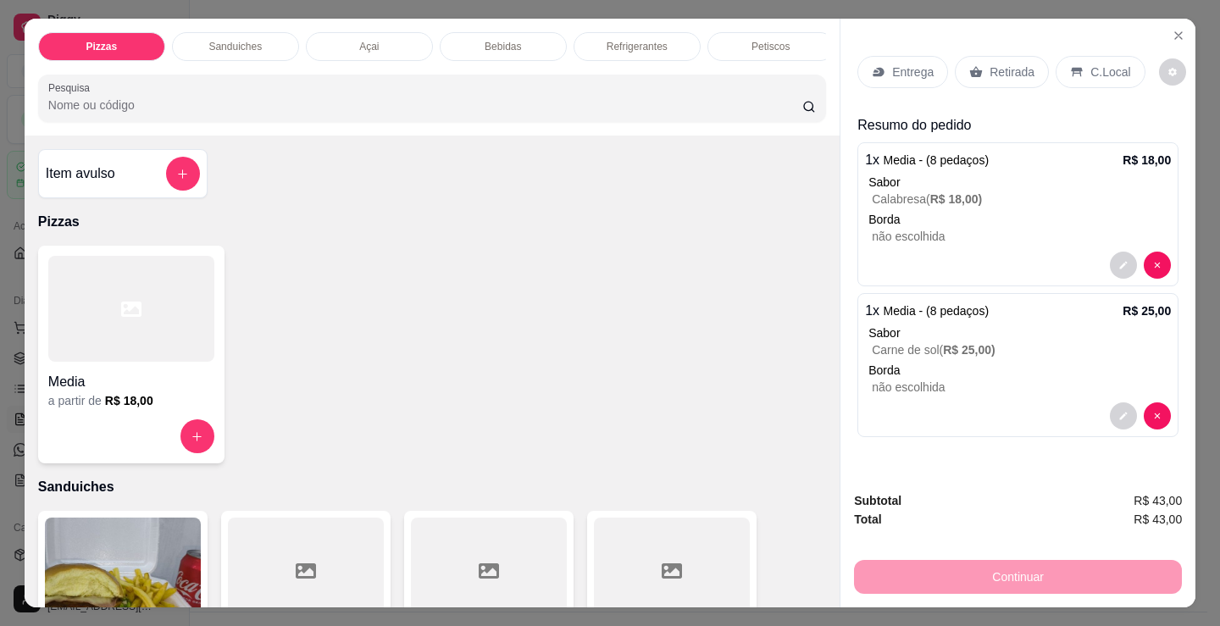
click at [993, 74] on p "Retirada" at bounding box center [1011, 72] width 45 height 17
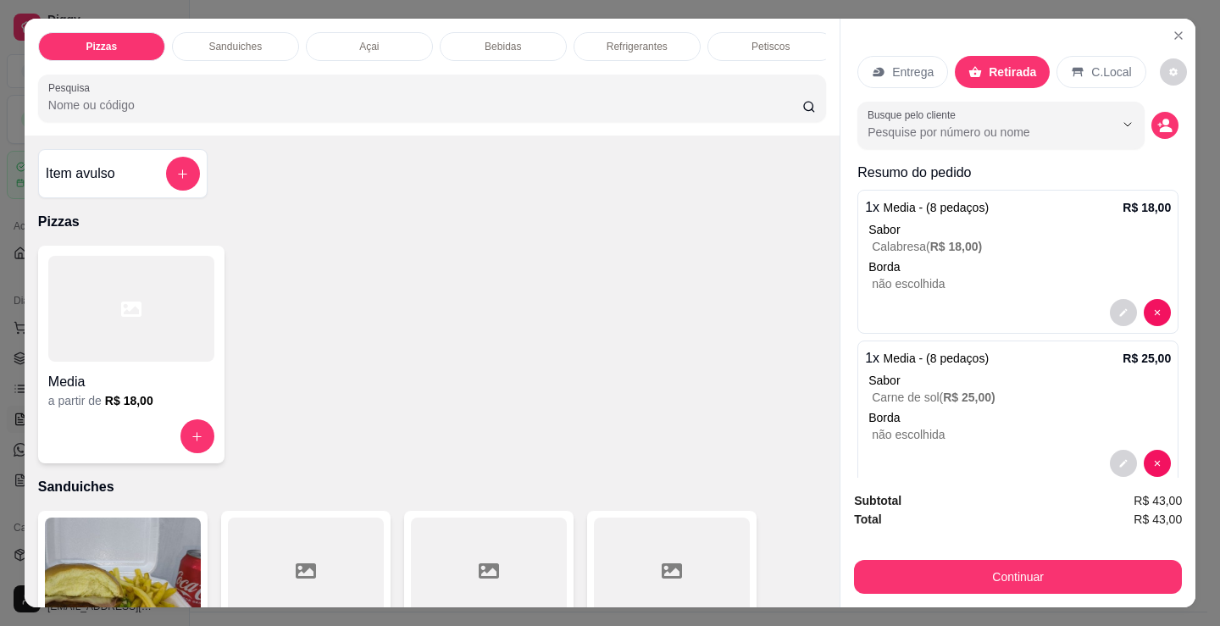
click at [1151, 127] on button "decrease-product-quantity" at bounding box center [1164, 125] width 27 height 27
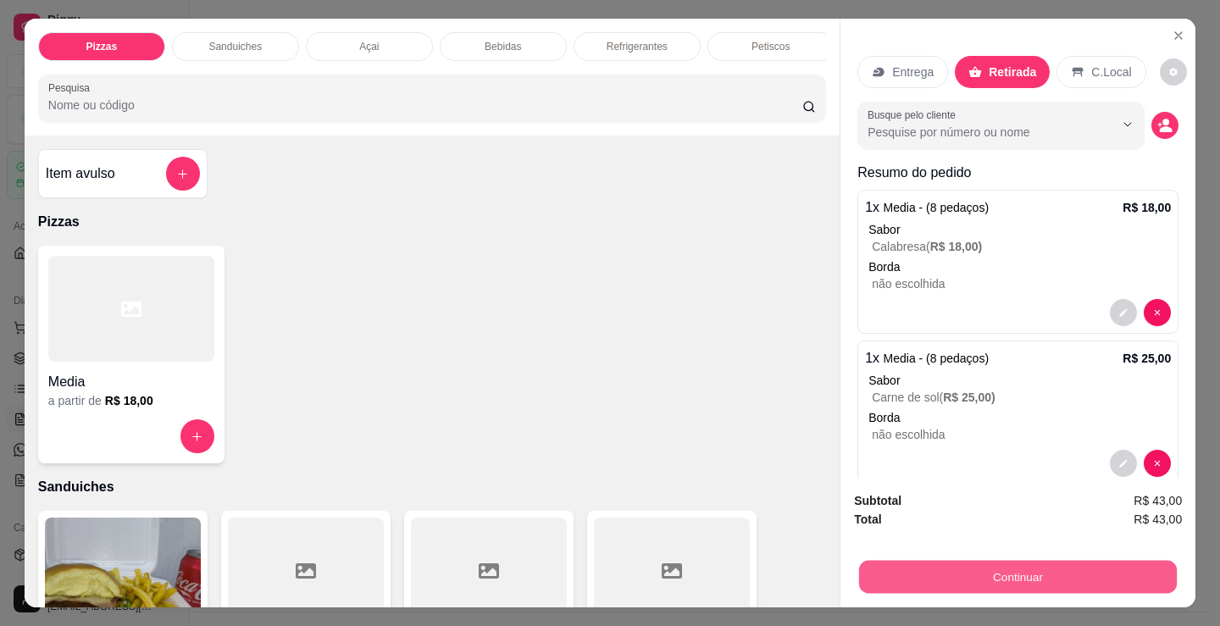
click at [1090, 582] on button "Continuar" at bounding box center [1018, 576] width 318 height 33
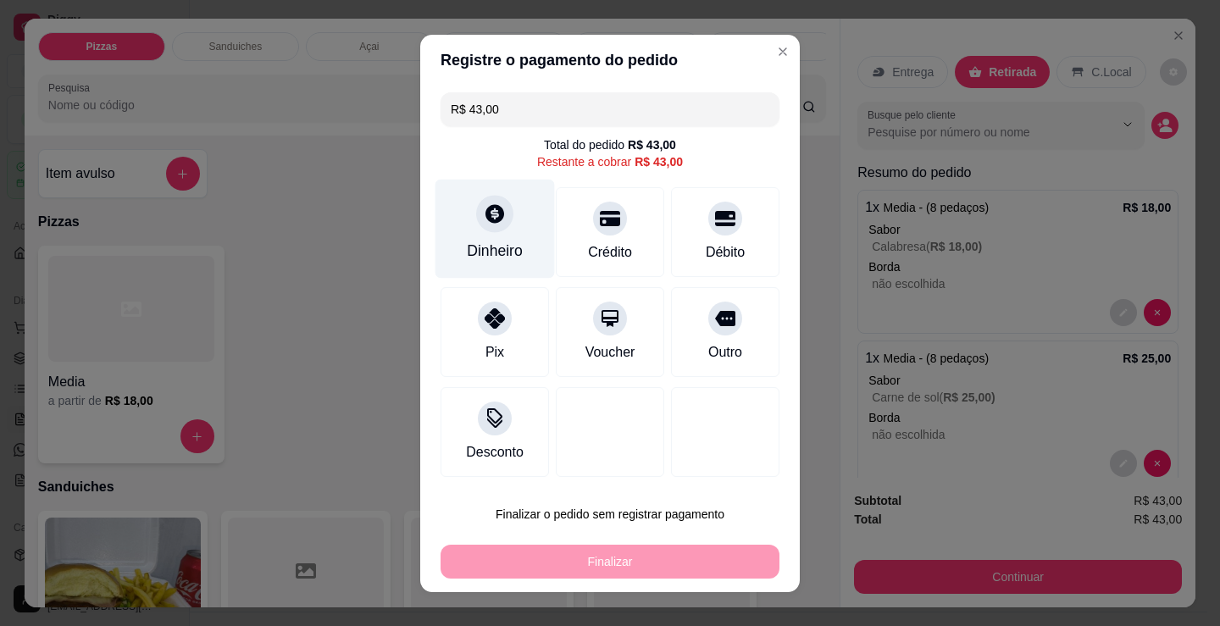
click at [489, 235] on div "Dinheiro" at bounding box center [494, 228] width 119 height 99
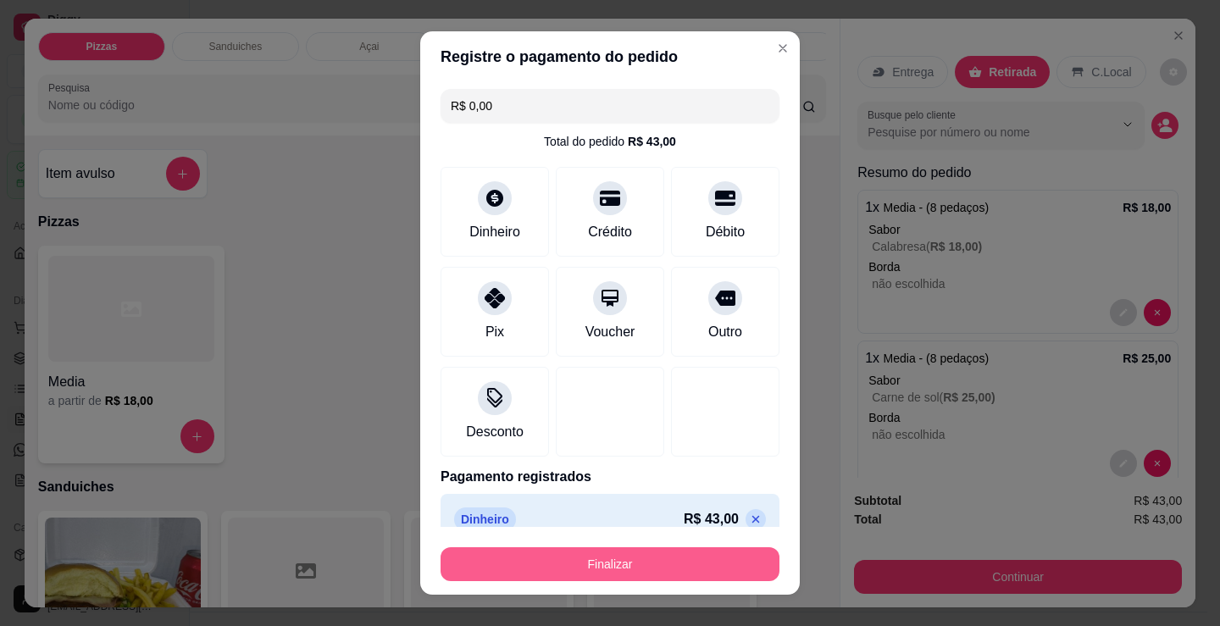
click at [638, 558] on button "Finalizar" at bounding box center [609, 564] width 339 height 34
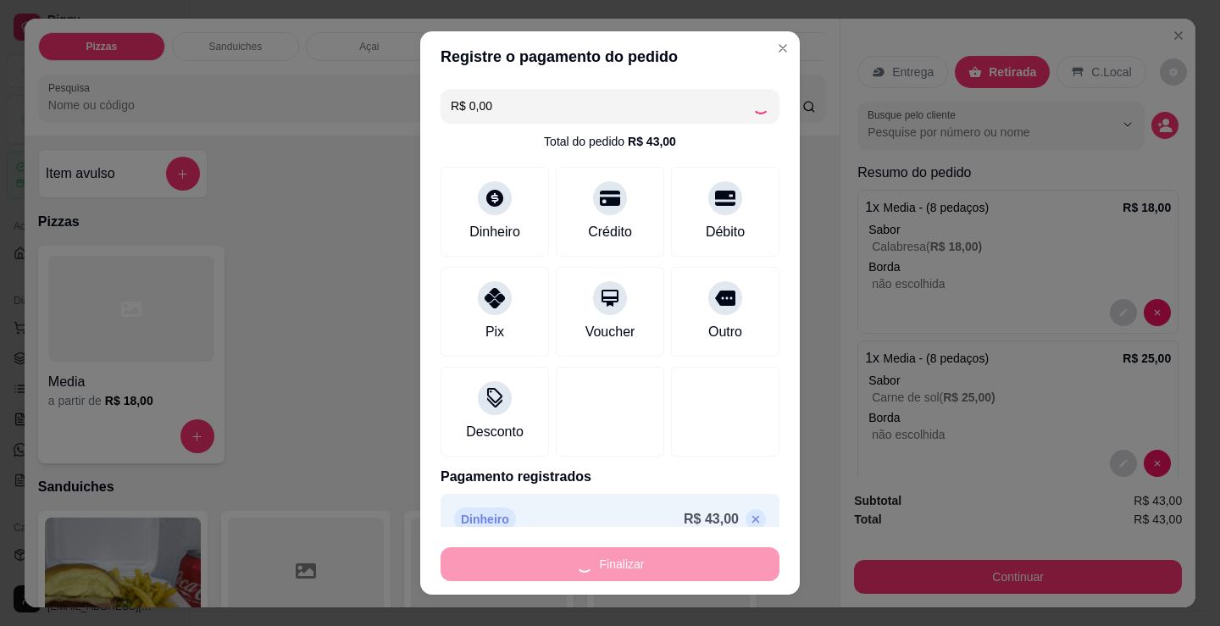
type input "-R$ 43,00"
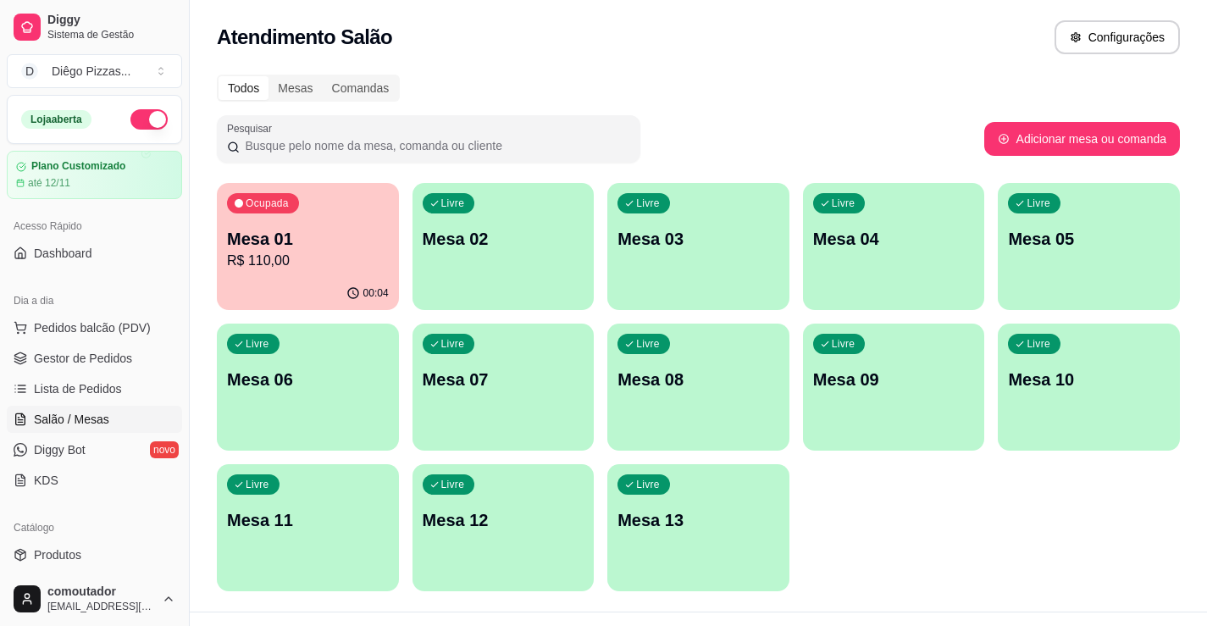
click at [1021, 74] on div "Todos Mesas Comandas Pesquisar Adicionar mesa ou comanda Ocupada Mesa 01 R$ 110…" at bounding box center [698, 337] width 1017 height 547
click at [101, 384] on span "Lista de Pedidos" at bounding box center [78, 388] width 88 height 17
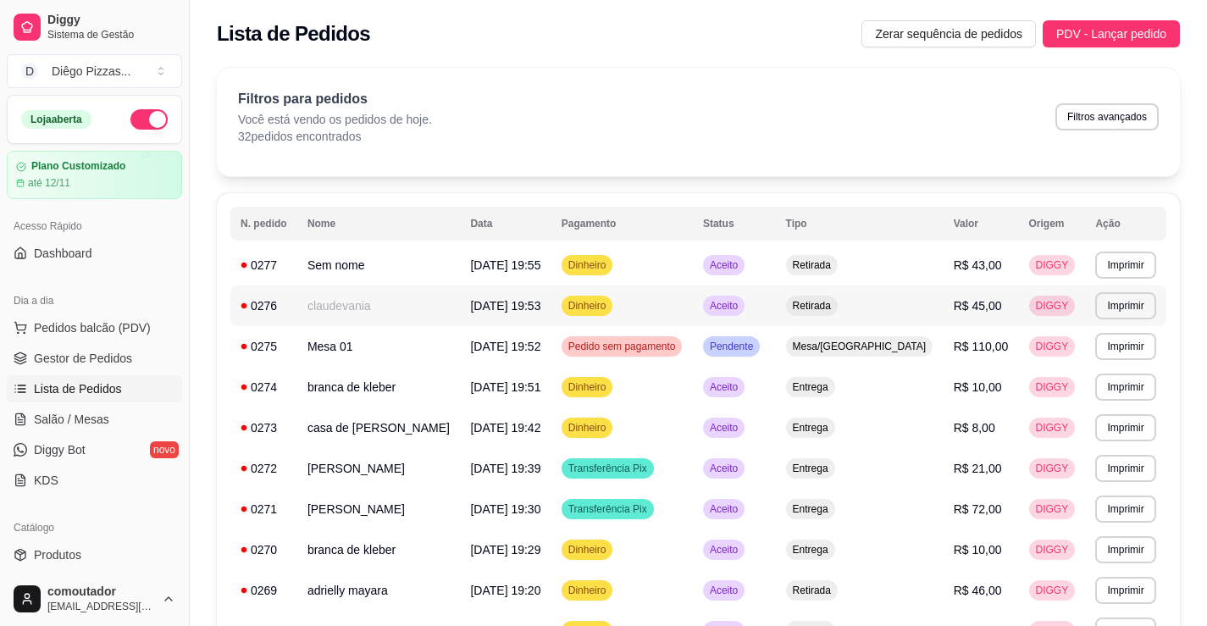
click at [360, 302] on td "claudevania" at bounding box center [378, 305] width 163 height 41
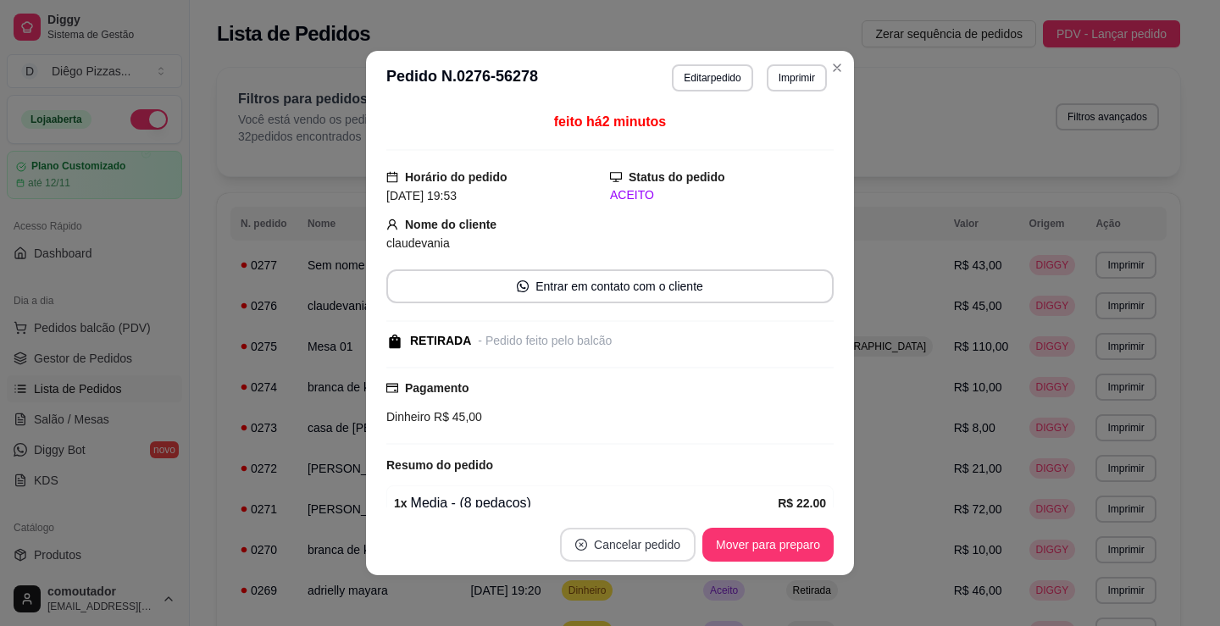
click at [653, 545] on button "Cancelar pedido" at bounding box center [628, 545] width 136 height 34
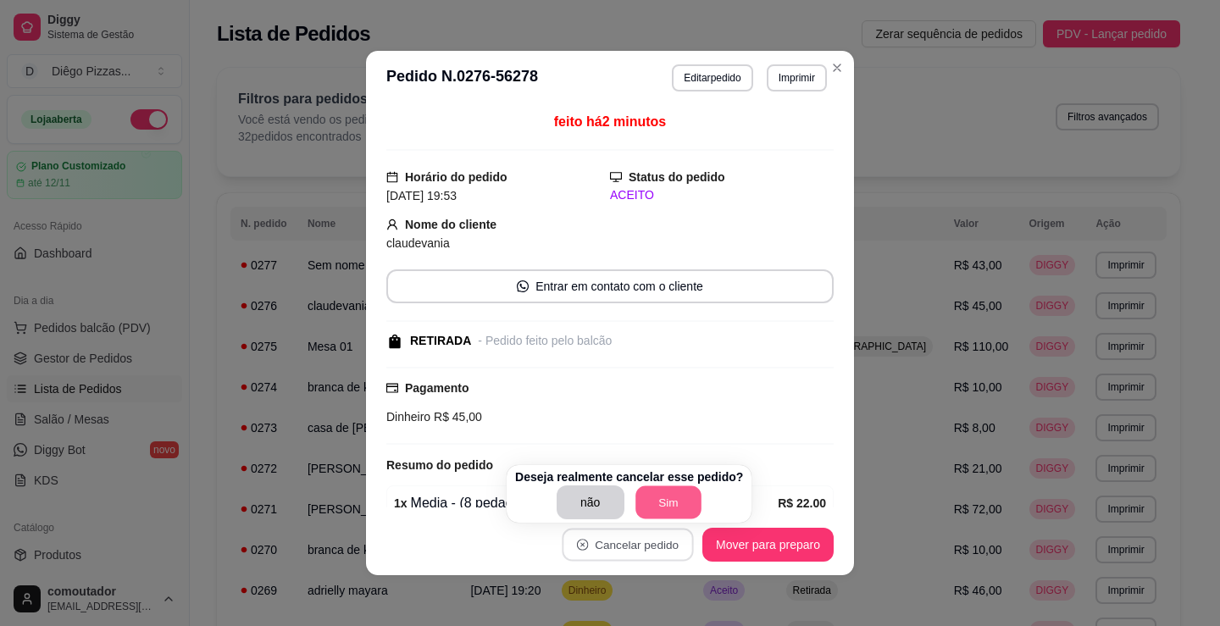
click at [662, 499] on button "Sim" at bounding box center [668, 502] width 66 height 33
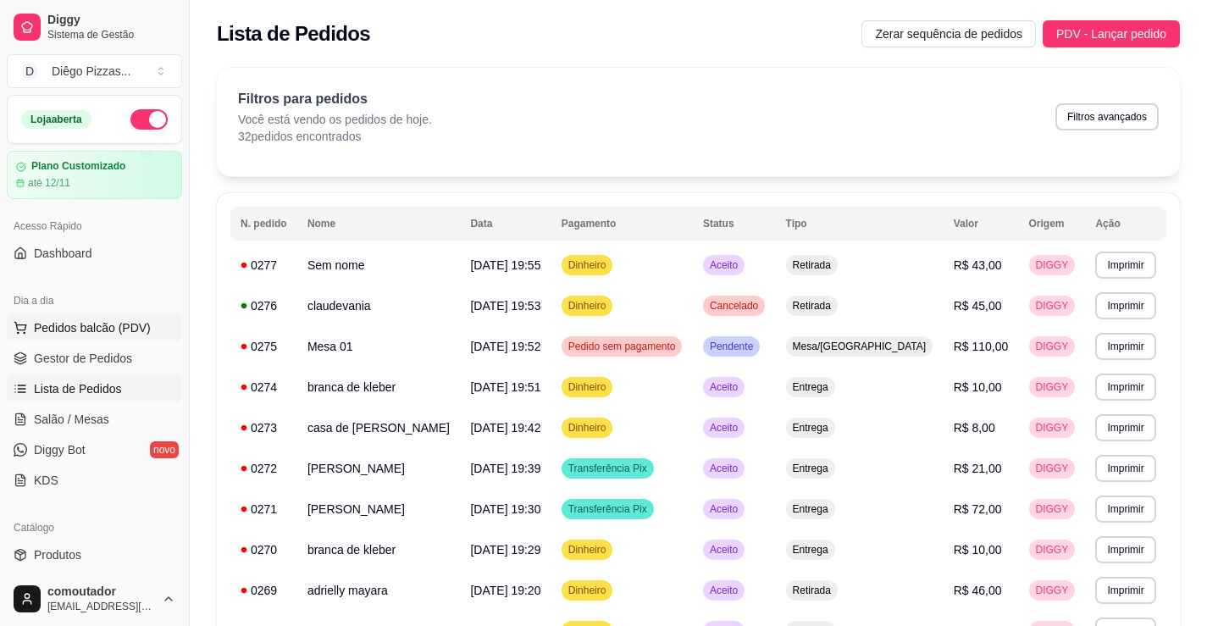
drag, startPoint x: 63, startPoint y: 329, endPoint x: 81, endPoint y: 322, distance: 19.8
click at [63, 329] on span "Pedidos balcão (PDV)" at bounding box center [92, 327] width 117 height 17
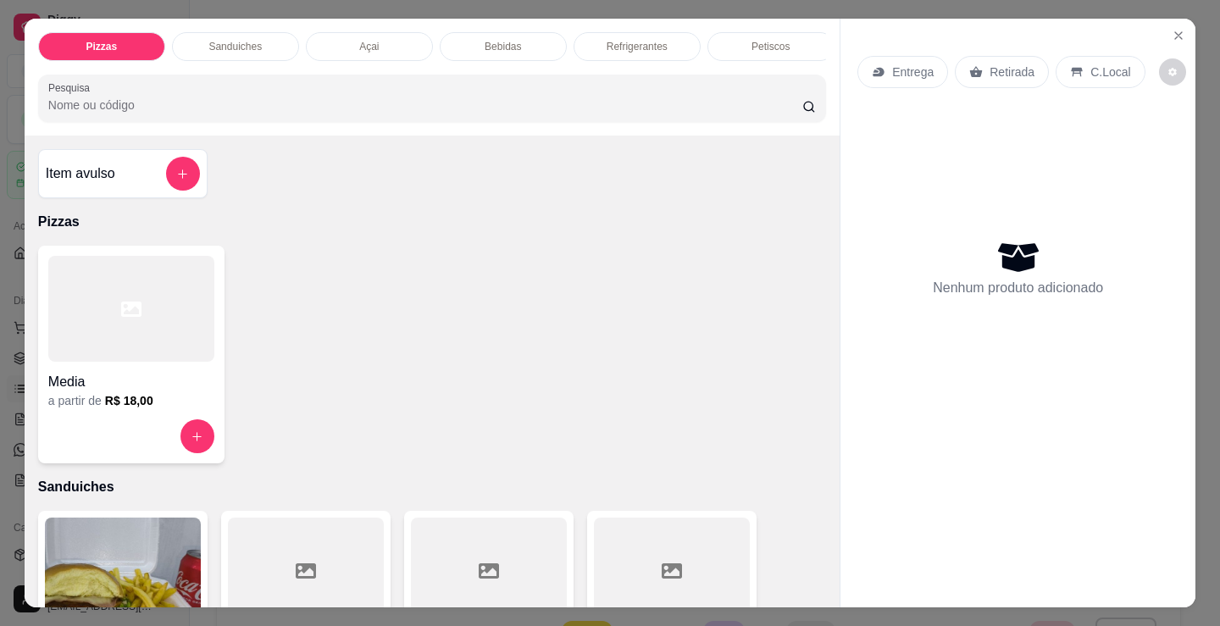
click at [367, 42] on p "Açai" at bounding box center [368, 47] width 19 height 14
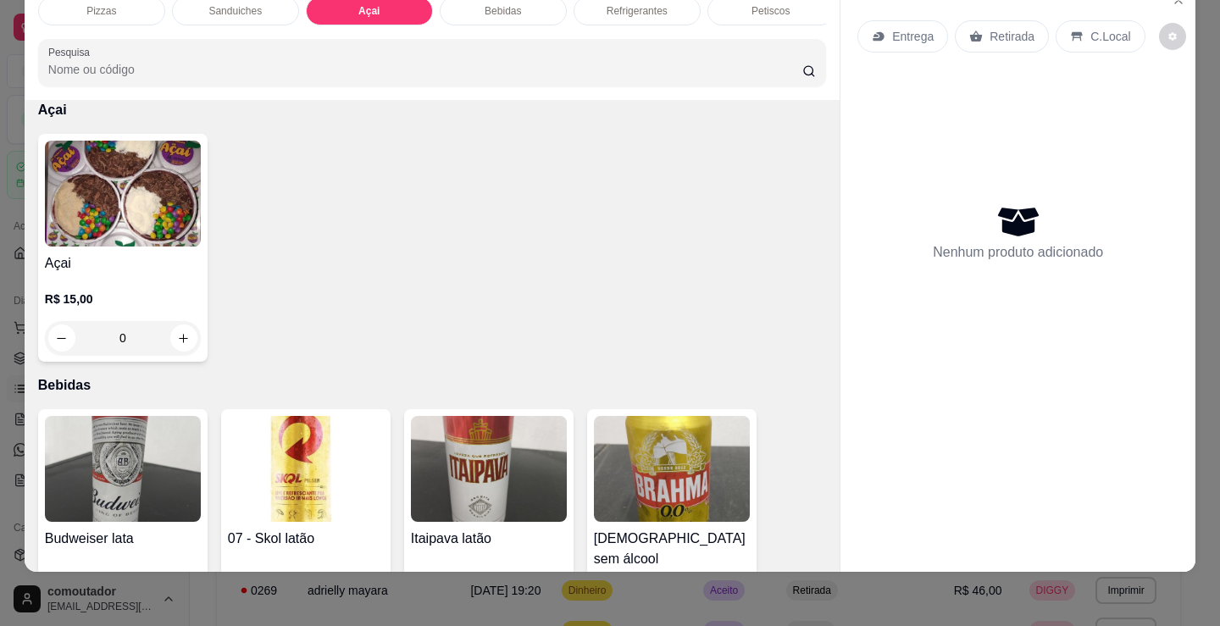
click at [164, 231] on img at bounding box center [123, 194] width 156 height 106
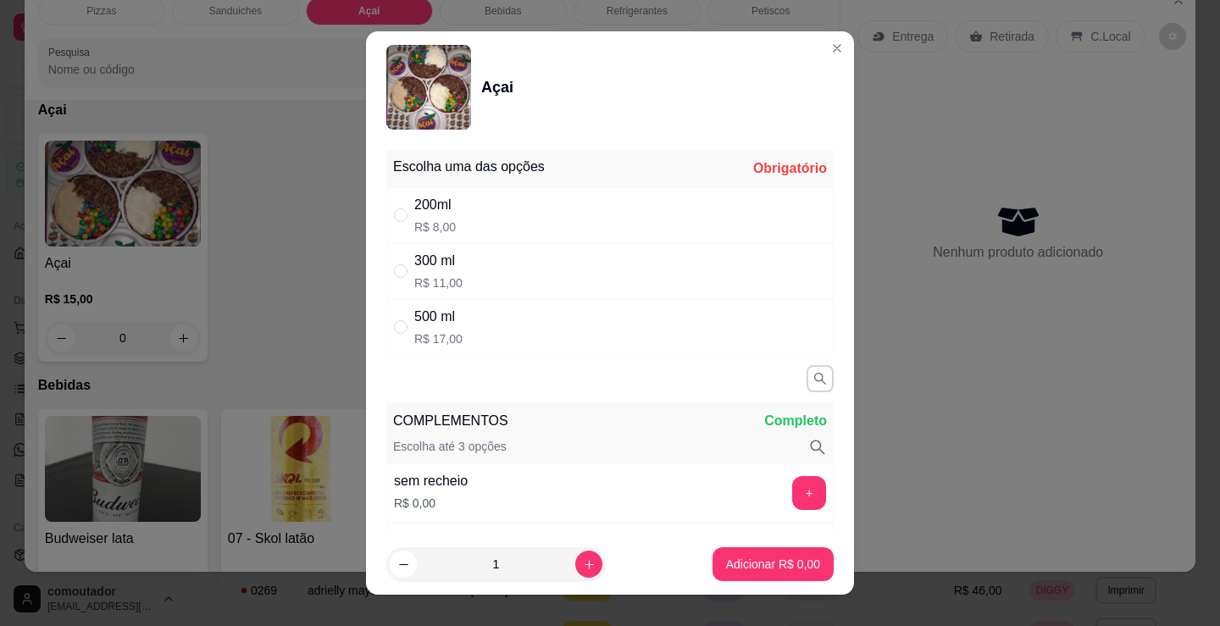
click at [567, 208] on div "200ml R$ 8,00" at bounding box center [609, 215] width 447 height 56
radio input "true"
click at [583, 570] on icon "increase-product-quantity" at bounding box center [589, 564] width 13 height 13
type input "2"
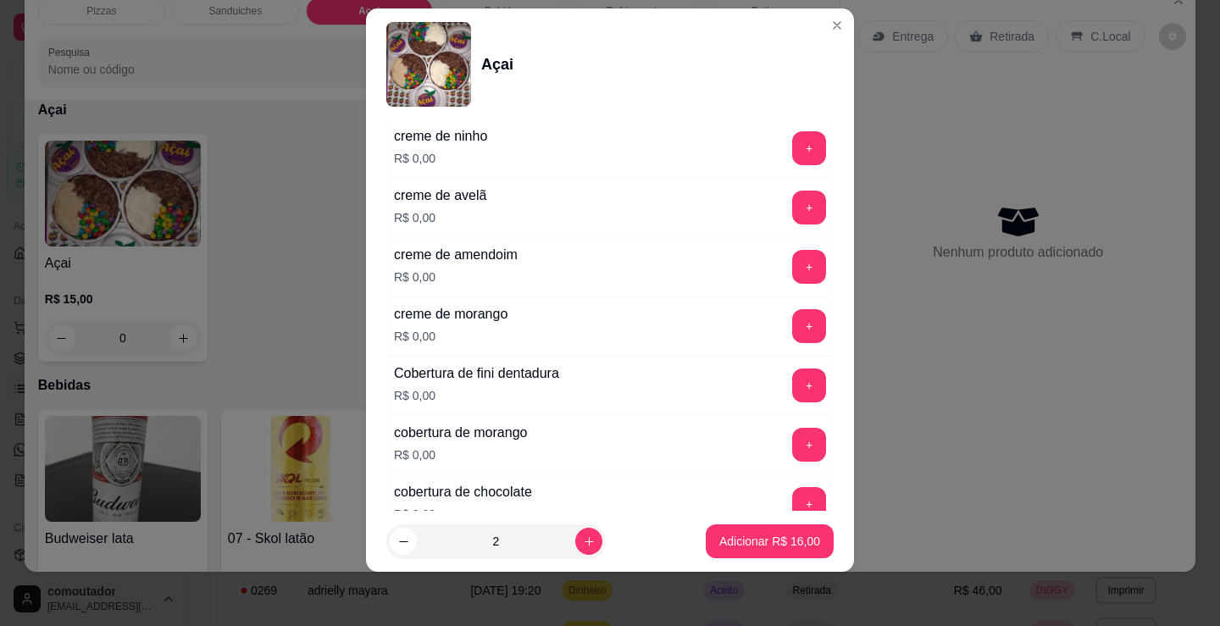
scroll to position [1186, 0]
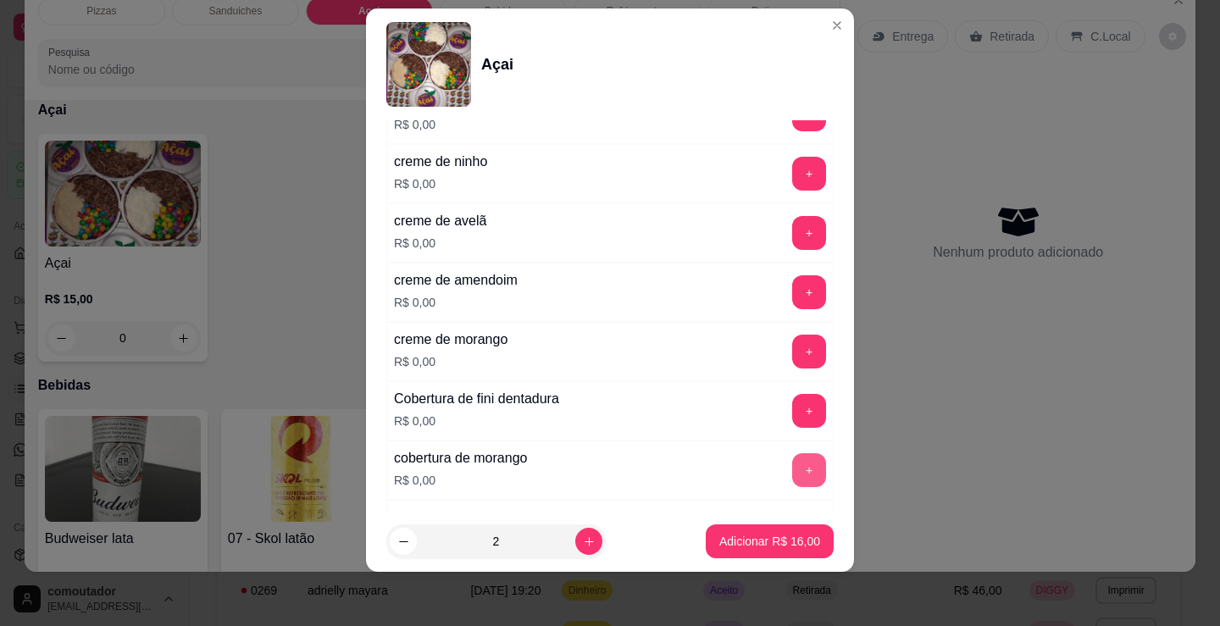
click at [785, 462] on div "+" at bounding box center [808, 470] width 47 height 34
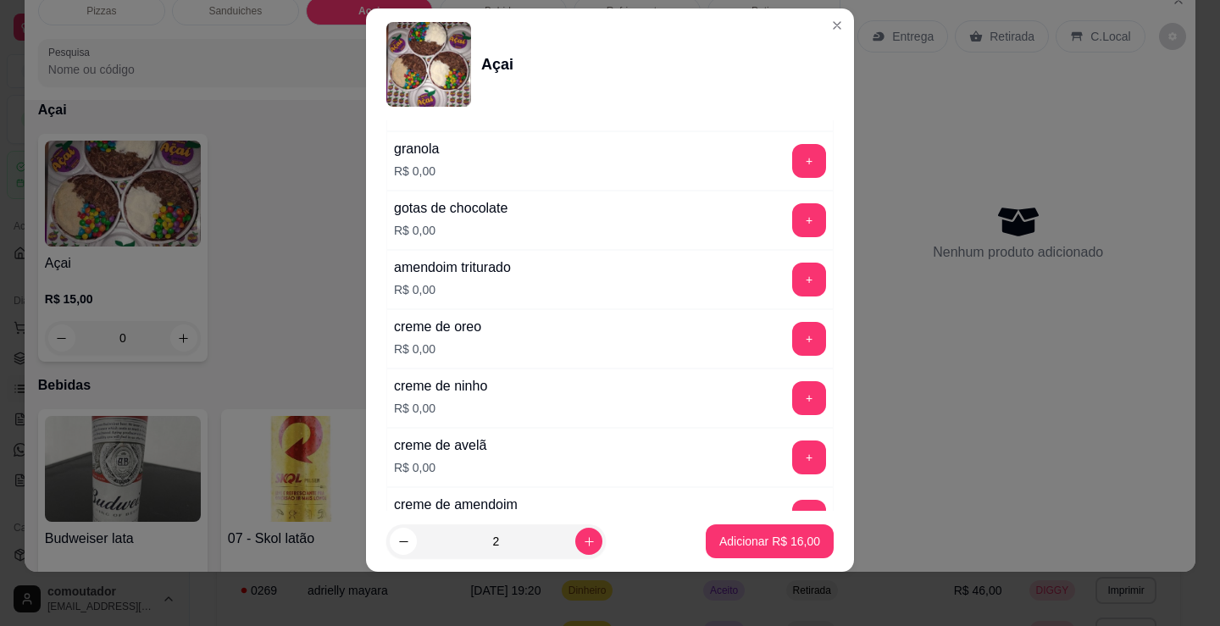
scroll to position [932, 0]
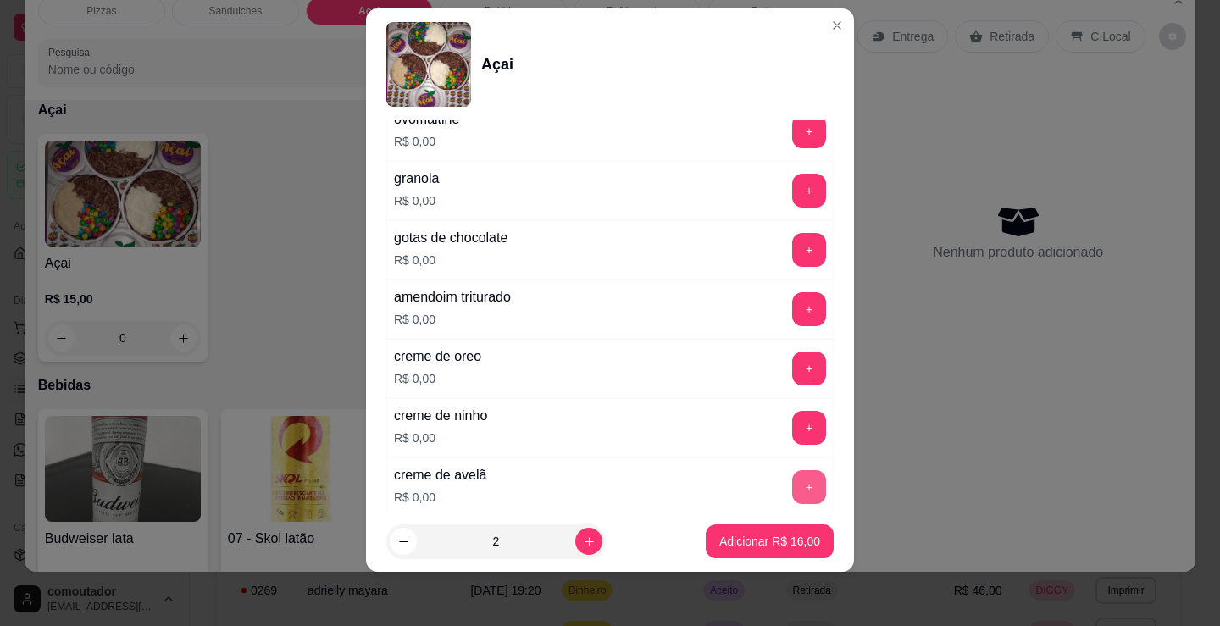
click at [781, 468] on div "creme de avelã R$ 0,00 +" at bounding box center [609, 486] width 447 height 59
click at [792, 492] on button "+" at bounding box center [809, 487] width 34 height 34
click at [570, 386] on div "creme de oreo R$ 0,00 +" at bounding box center [609, 368] width 447 height 59
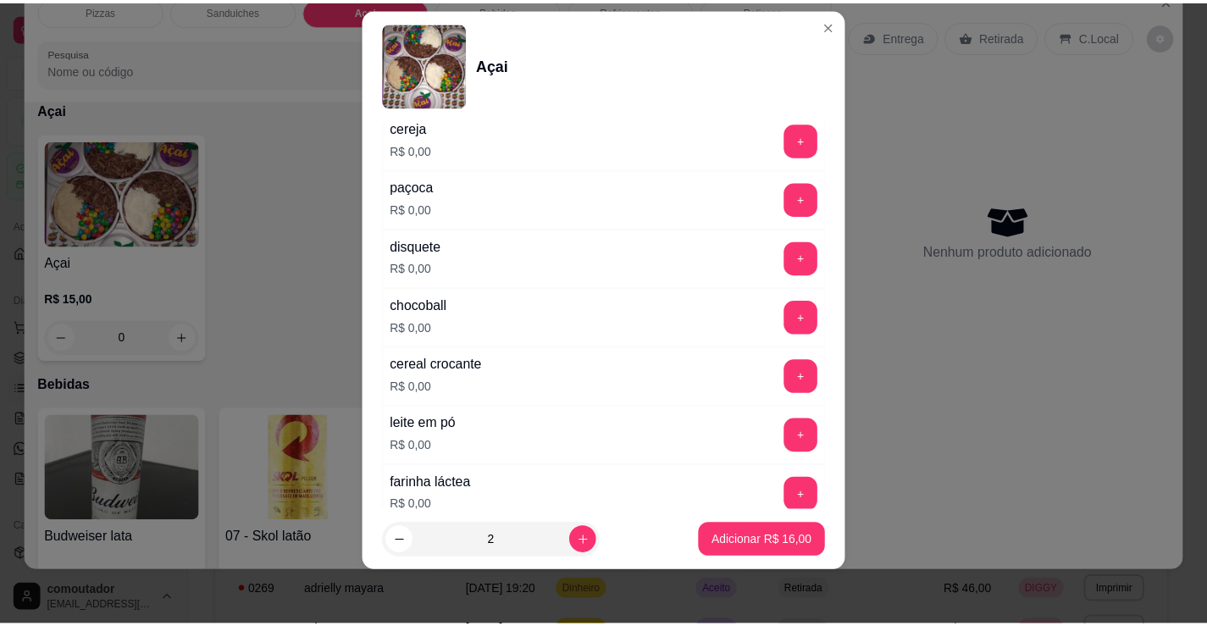
scroll to position [423, 0]
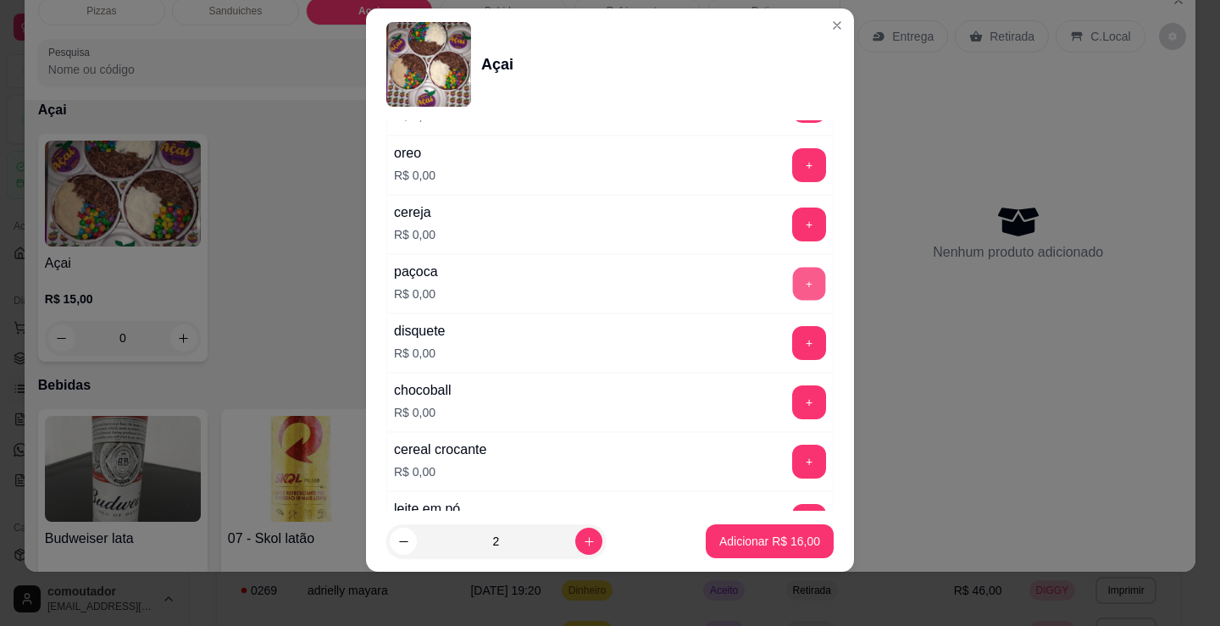
click at [793, 279] on button "+" at bounding box center [809, 284] width 33 height 33
click at [784, 541] on p "Adicionar R$ 16,00" at bounding box center [769, 541] width 101 height 17
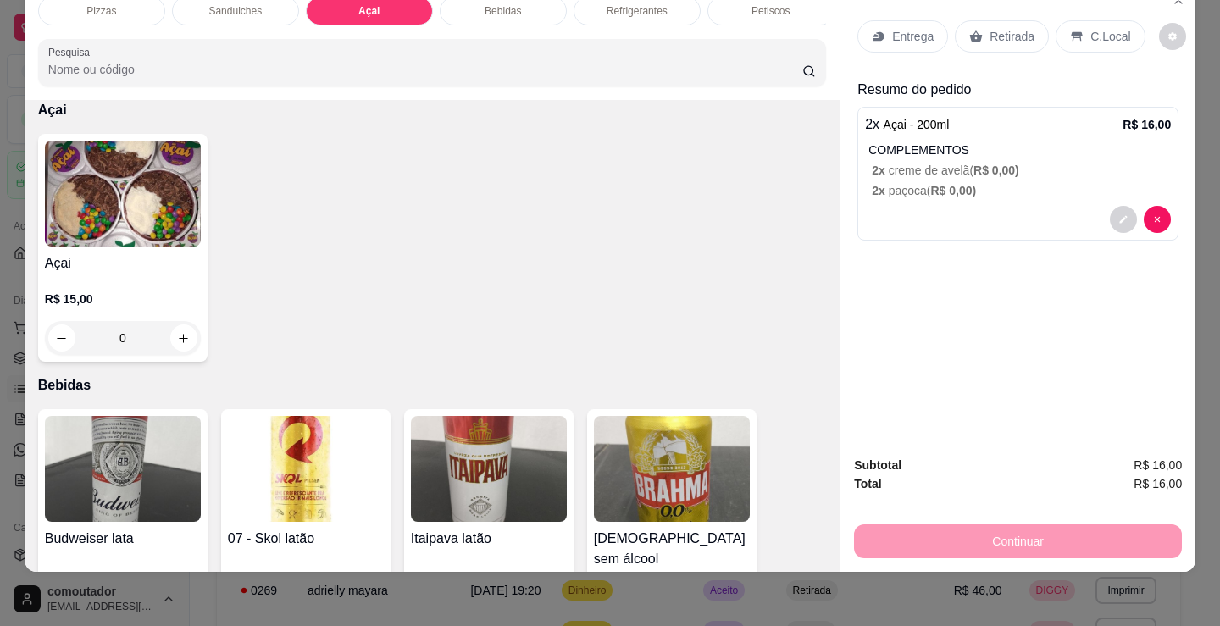
click at [927, 22] on div "Entrega" at bounding box center [902, 36] width 91 height 32
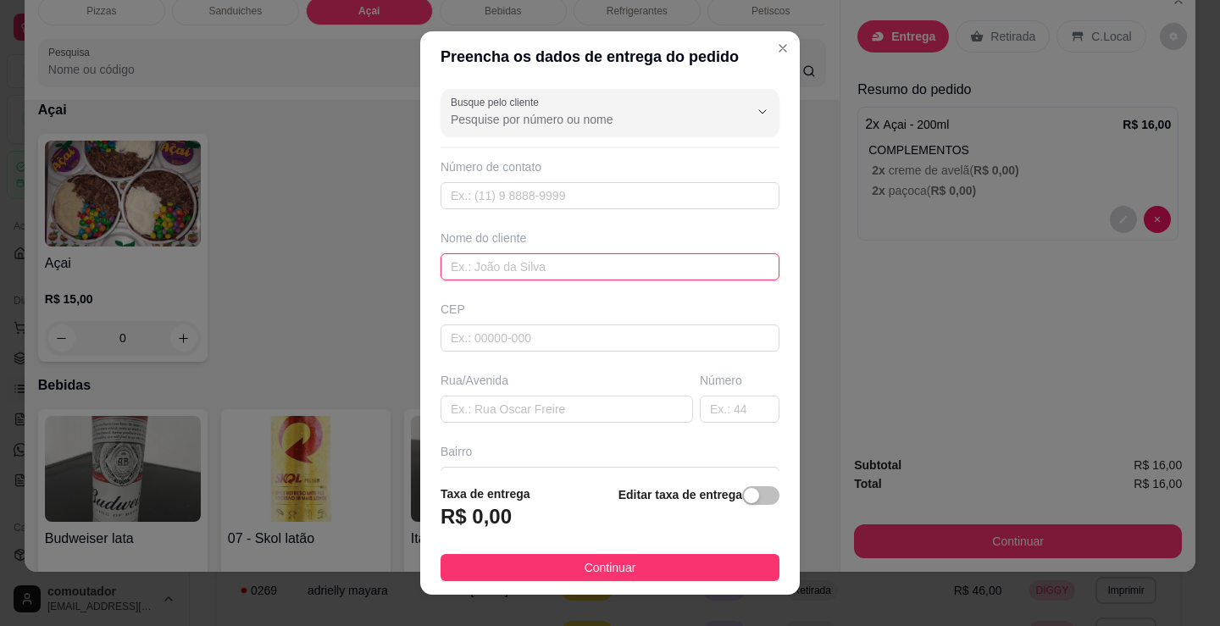
click at [651, 264] on input "text" at bounding box center [609, 266] width 339 height 27
type input "jenilza"
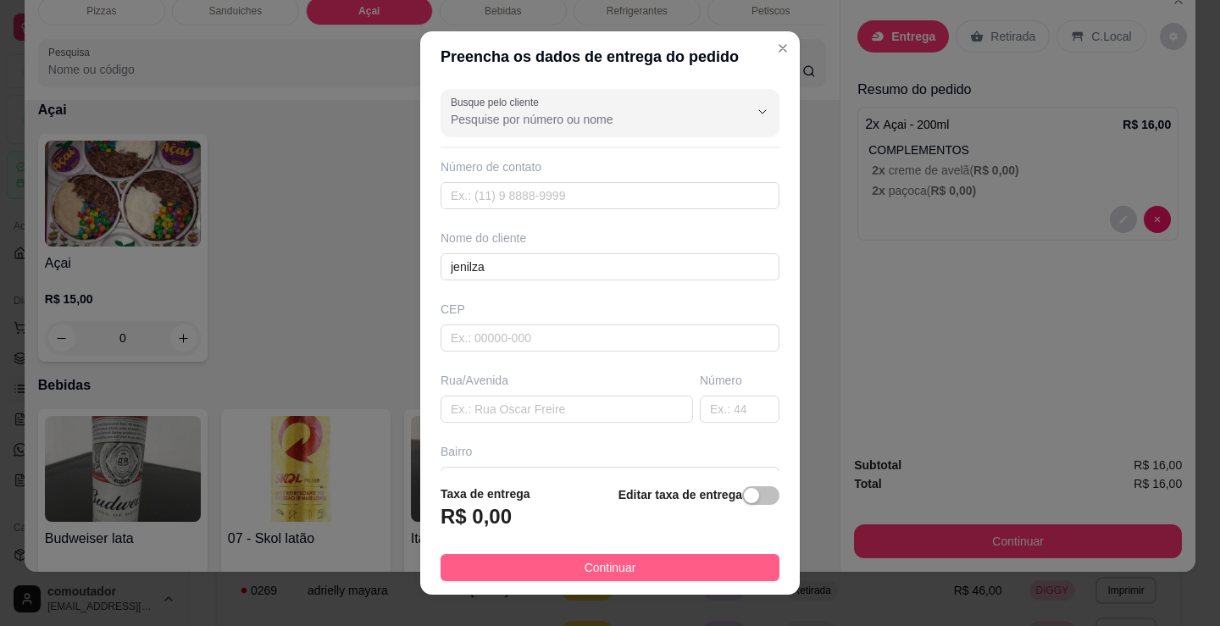
click at [650, 564] on button "Continuar" at bounding box center [609, 567] width 339 height 27
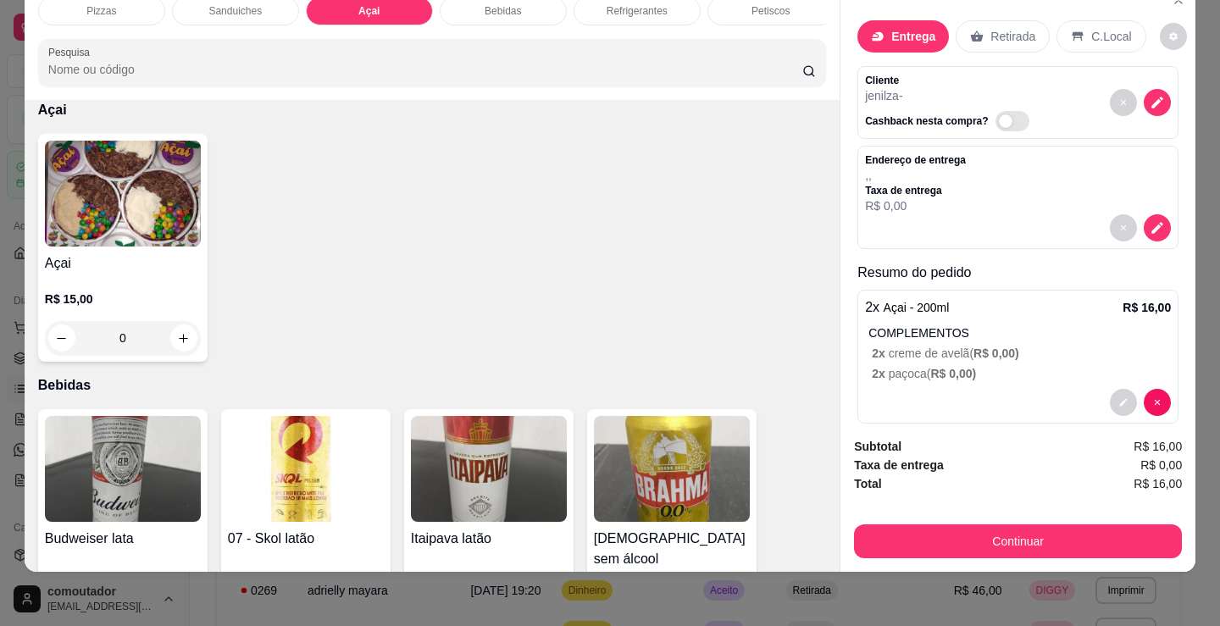
click at [664, 355] on div "Açai R$ 15,00 0" at bounding box center [432, 248] width 788 height 228
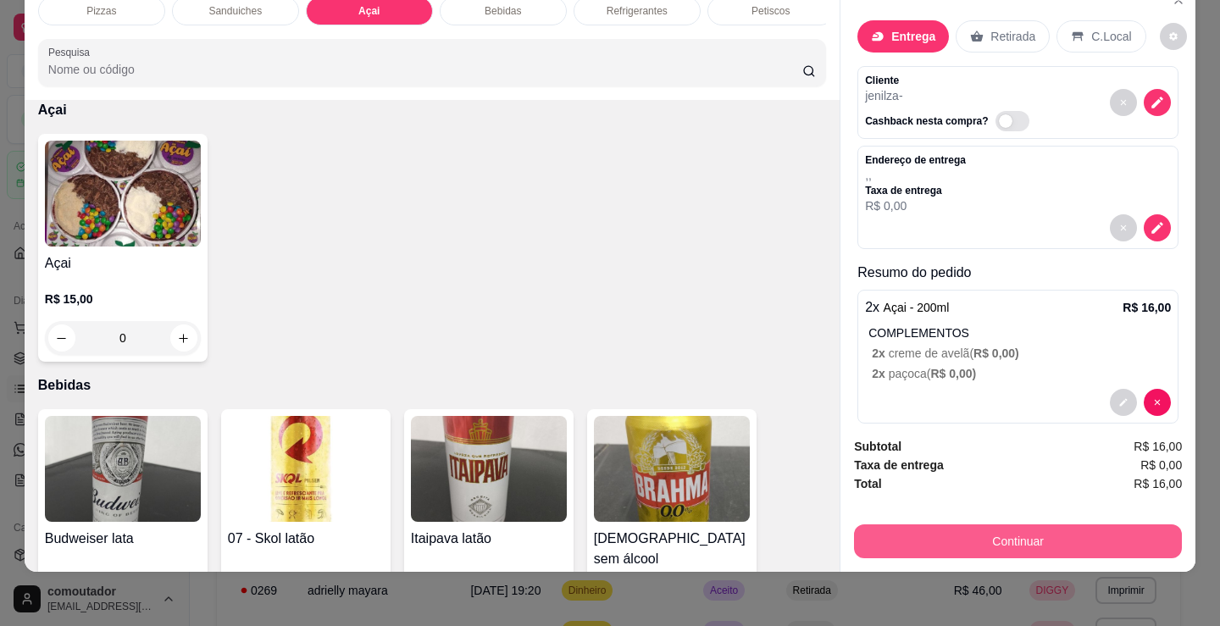
click at [1032, 524] on button "Continuar" at bounding box center [1018, 541] width 328 height 34
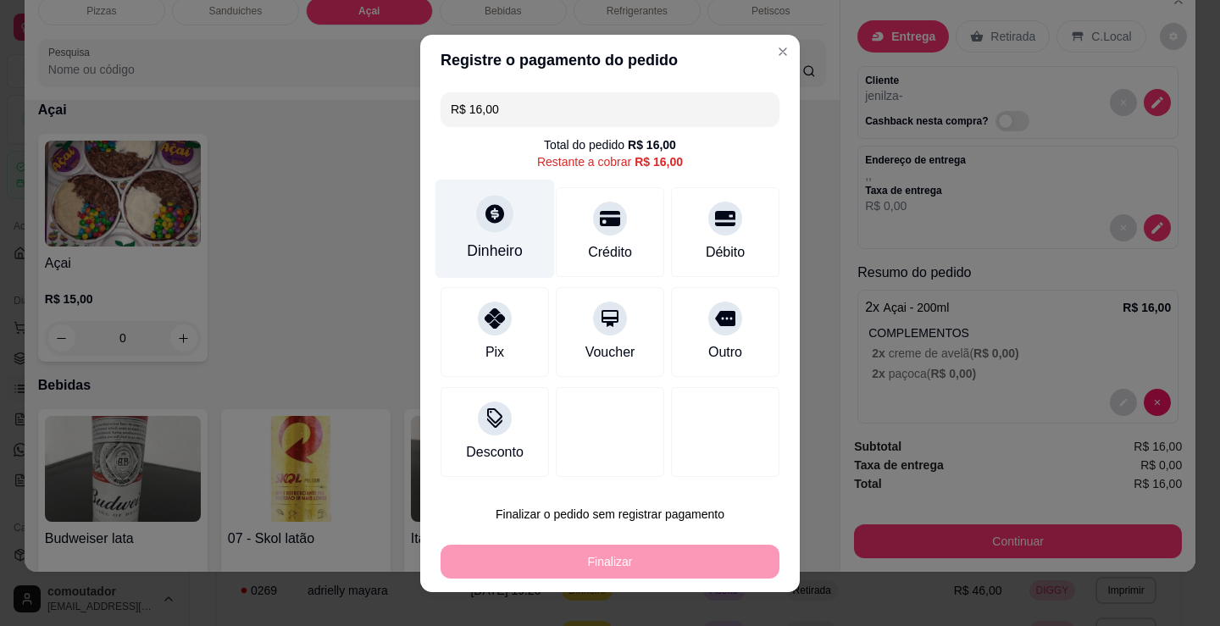
click at [502, 229] on div "Dinheiro" at bounding box center [494, 228] width 119 height 99
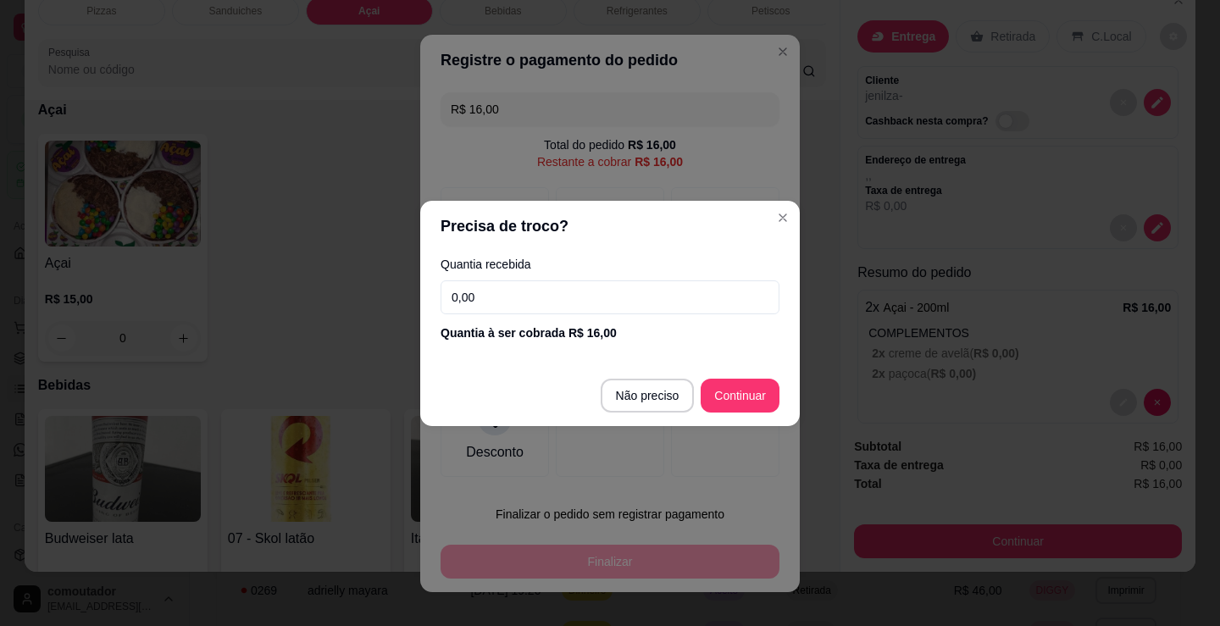
click at [555, 304] on input "0,00" at bounding box center [609, 297] width 339 height 34
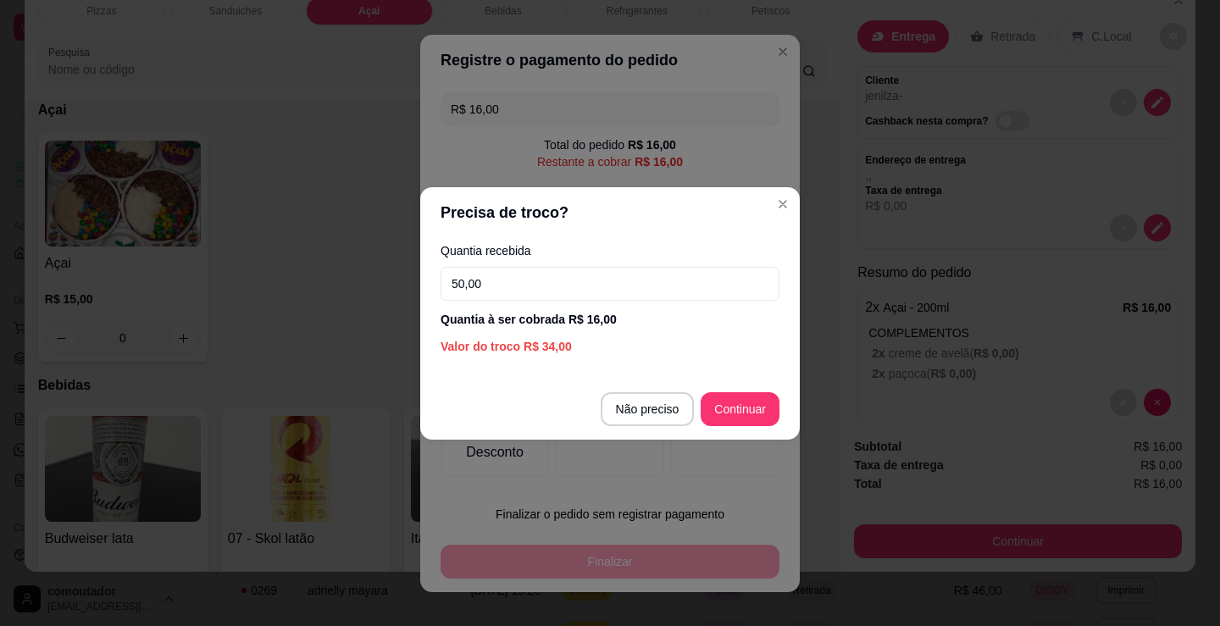
type input "50,00"
click at [742, 390] on footer "Não preciso Continuar" at bounding box center [609, 409] width 379 height 61
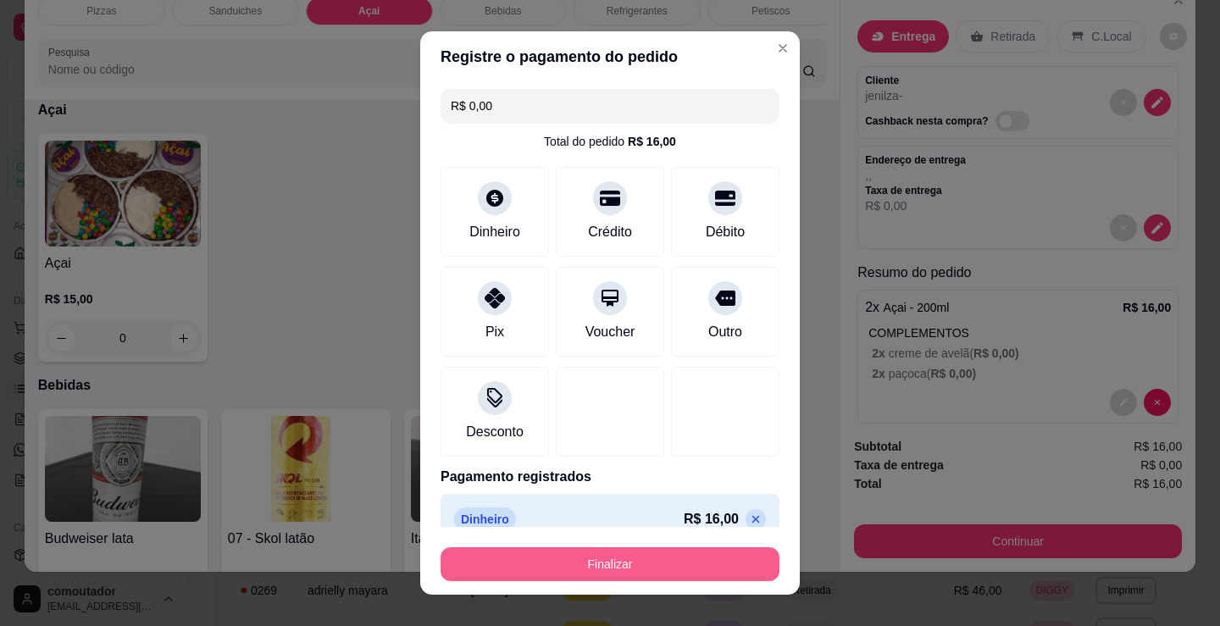
click at [696, 556] on button "Finalizar" at bounding box center [609, 564] width 339 height 34
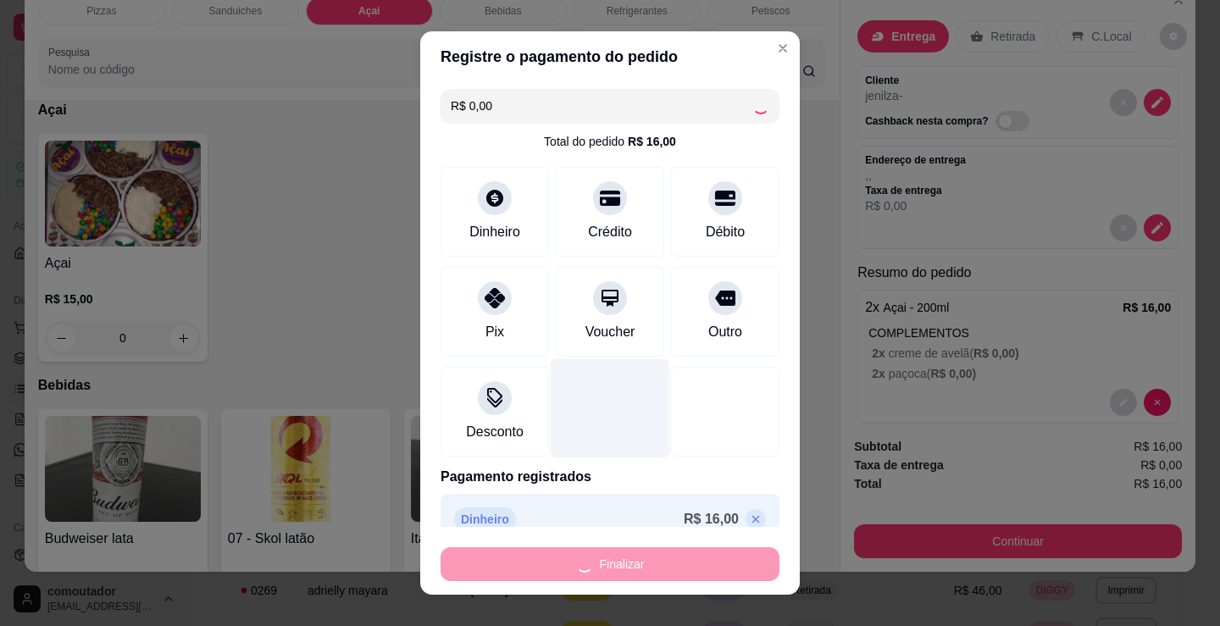
type input "-R$ 16,00"
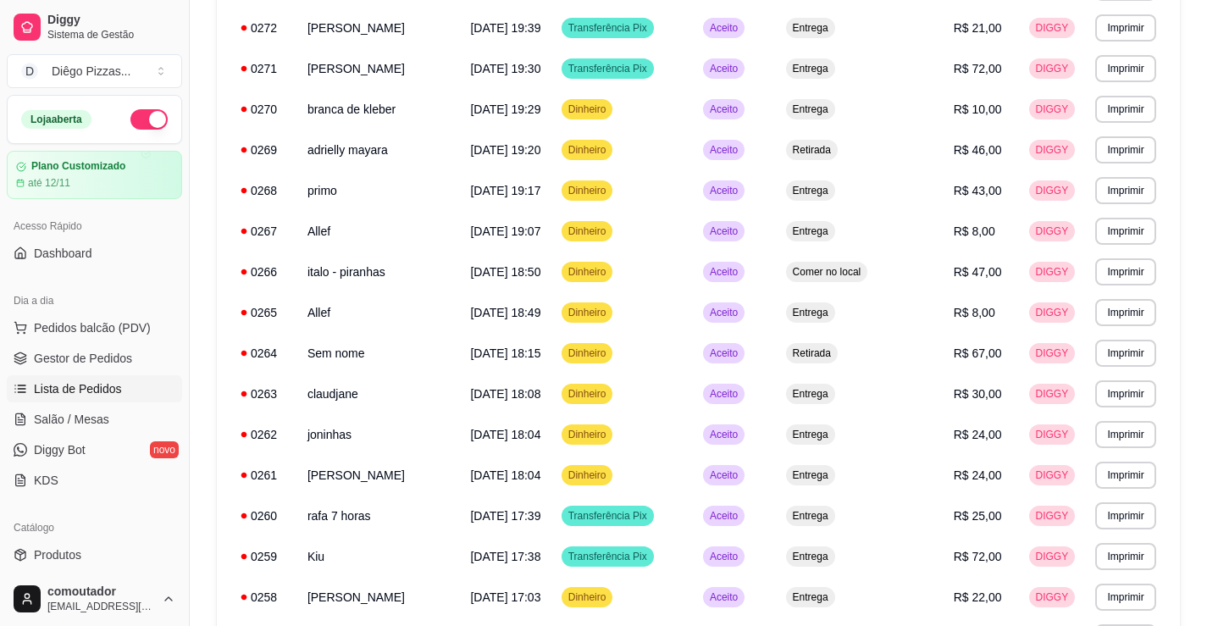
scroll to position [453, 0]
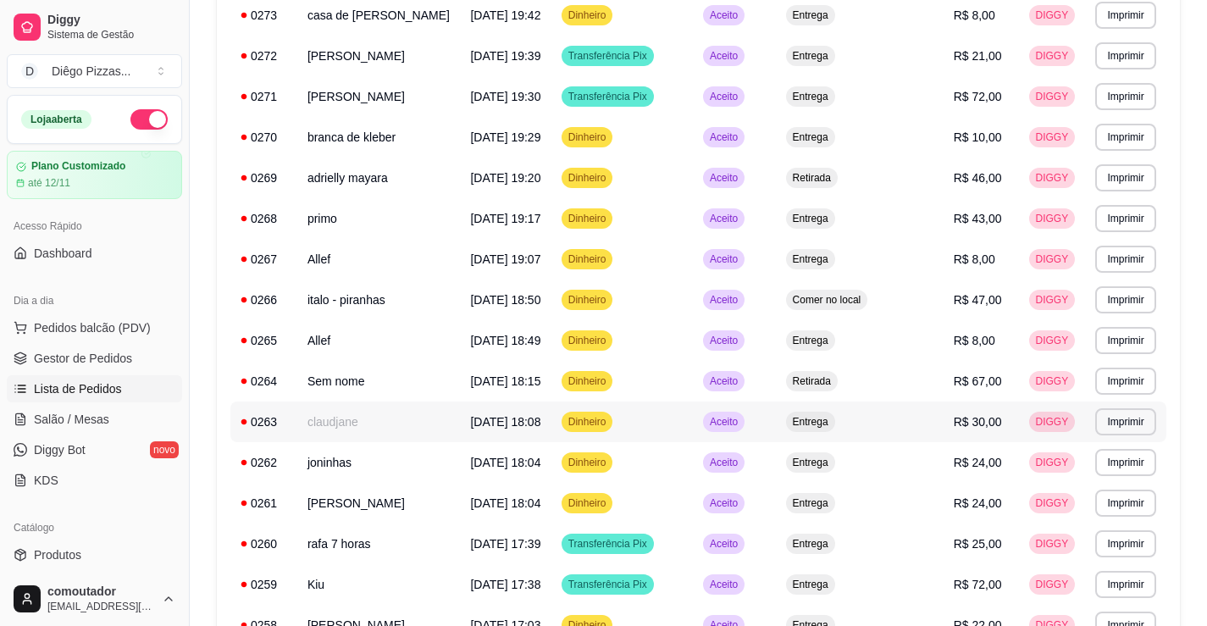
click at [368, 429] on td "claudjane" at bounding box center [378, 421] width 163 height 41
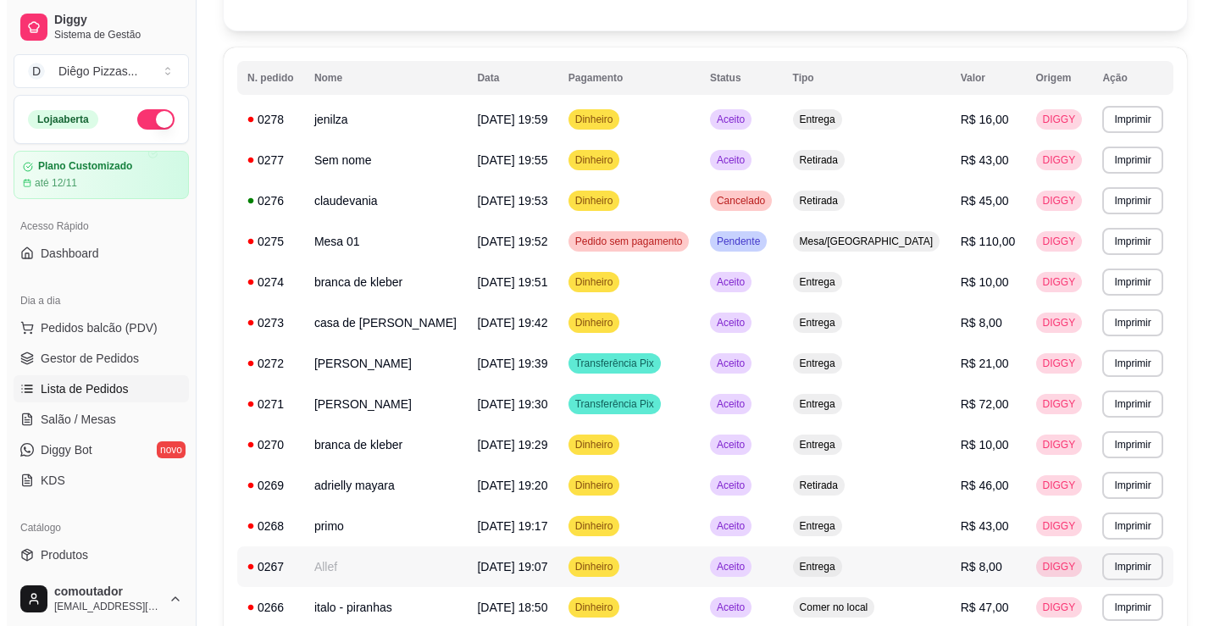
scroll to position [0, 0]
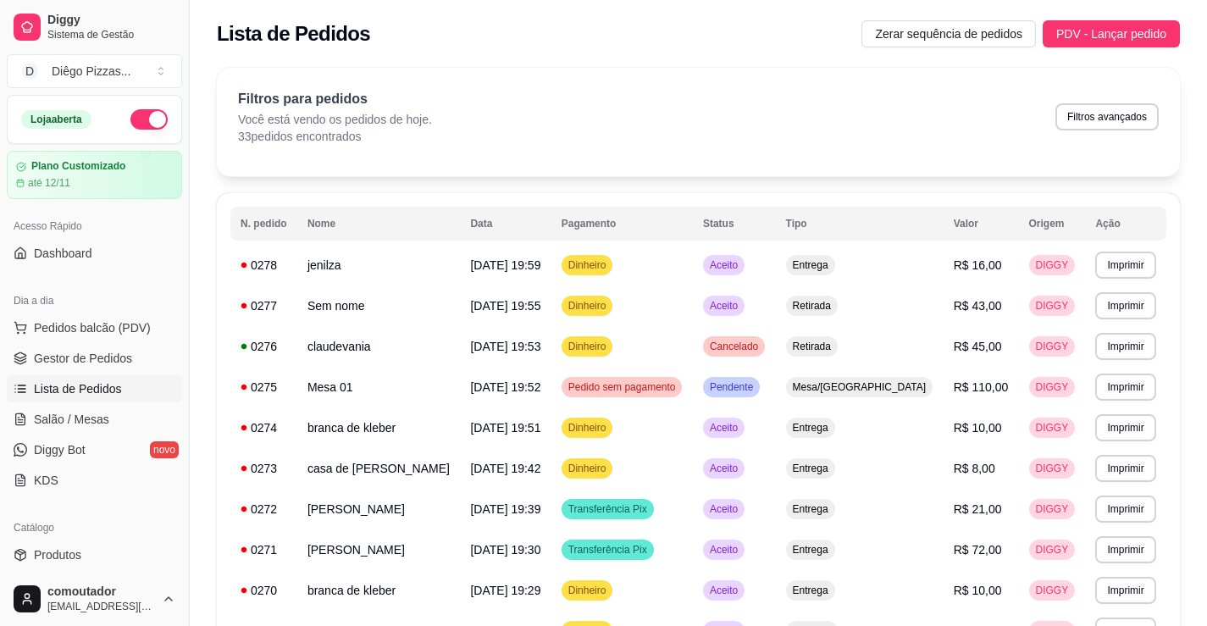
click at [125, 305] on div "Dia a dia" at bounding box center [94, 300] width 175 height 27
click at [120, 320] on span "Pedidos balcão (PDV)" at bounding box center [92, 327] width 117 height 17
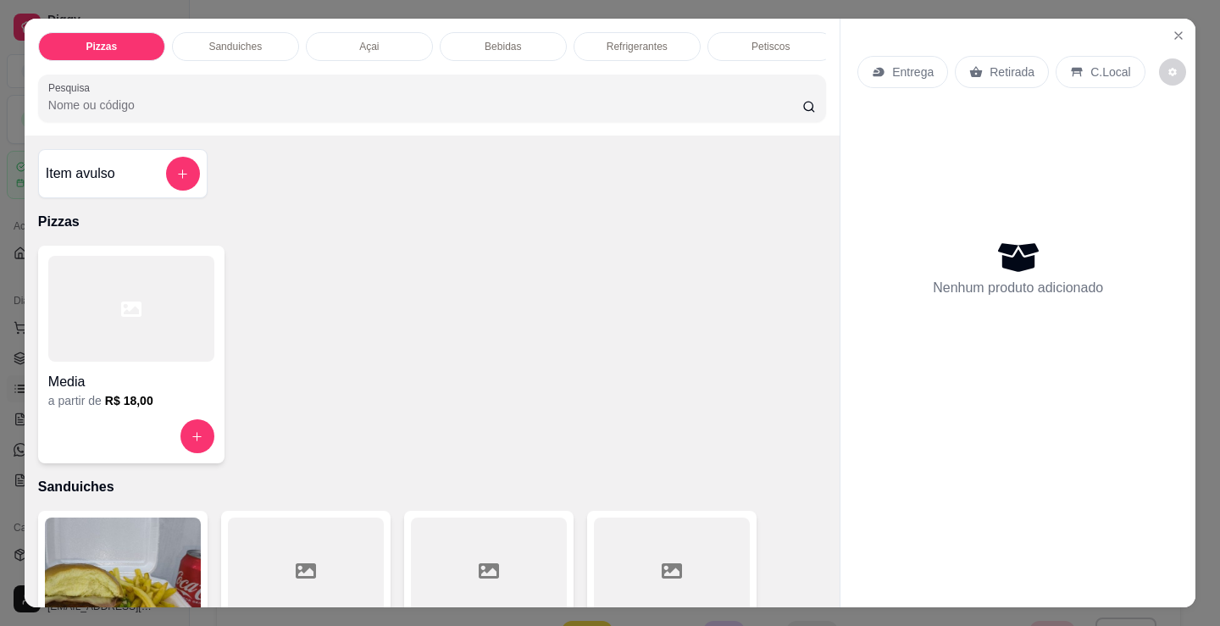
click at [378, 42] on div "Açai" at bounding box center [369, 46] width 127 height 29
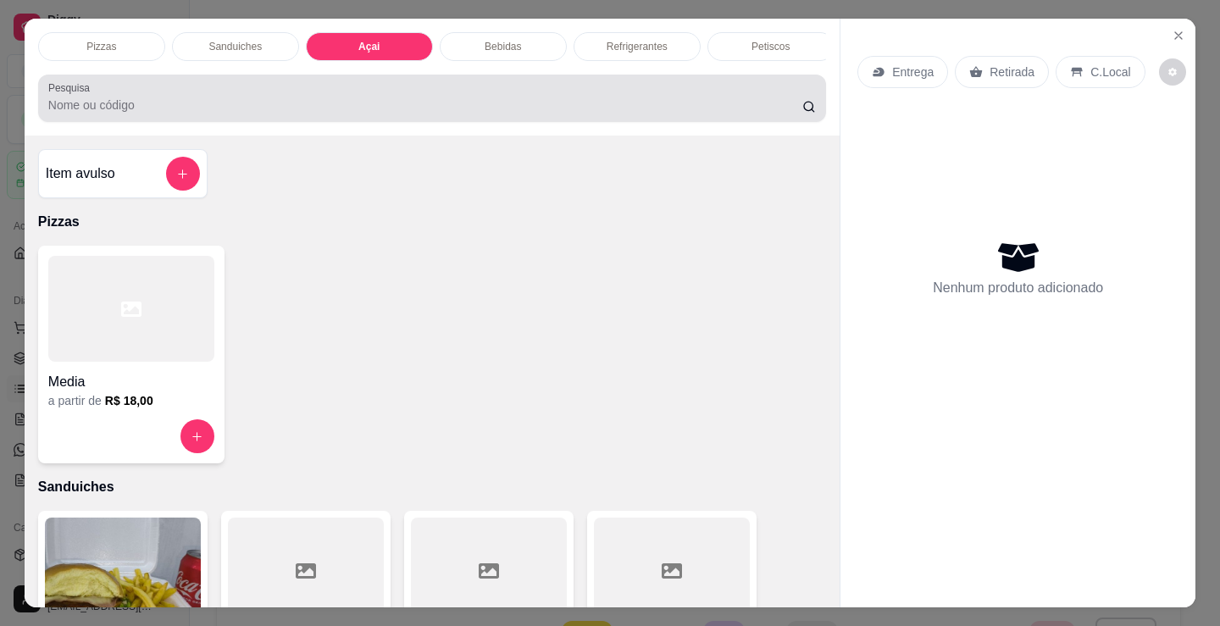
scroll to position [42, 0]
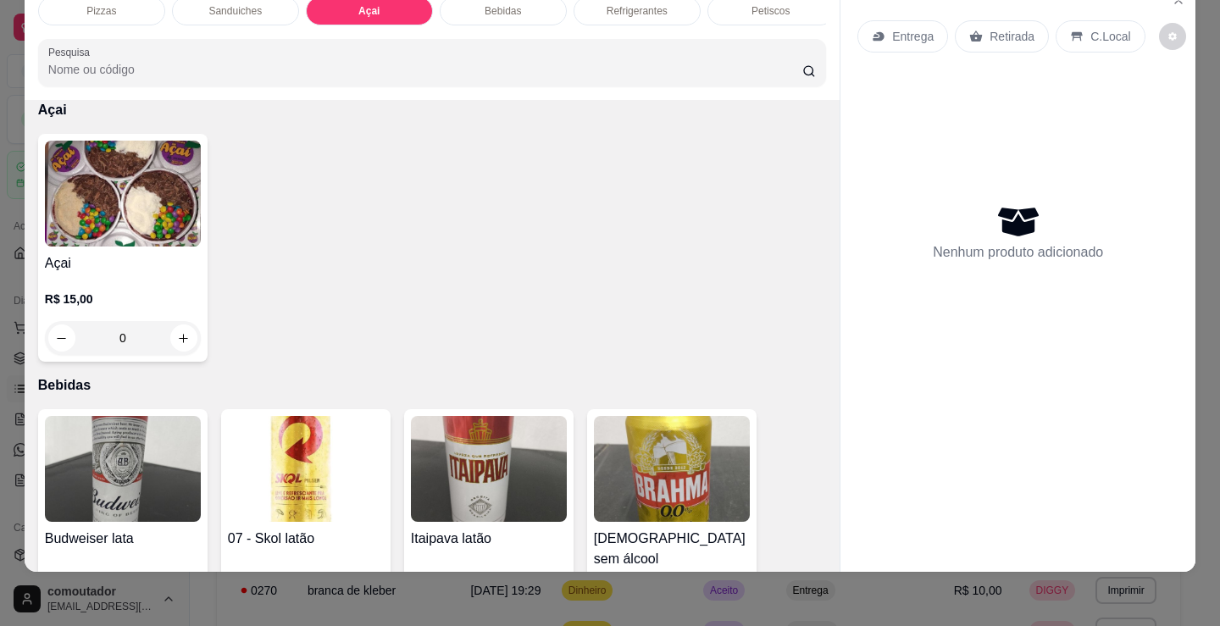
click at [209, 236] on div "Açai R$ 15,00 0" at bounding box center [432, 248] width 788 height 228
click at [148, 236] on img at bounding box center [123, 194] width 156 height 106
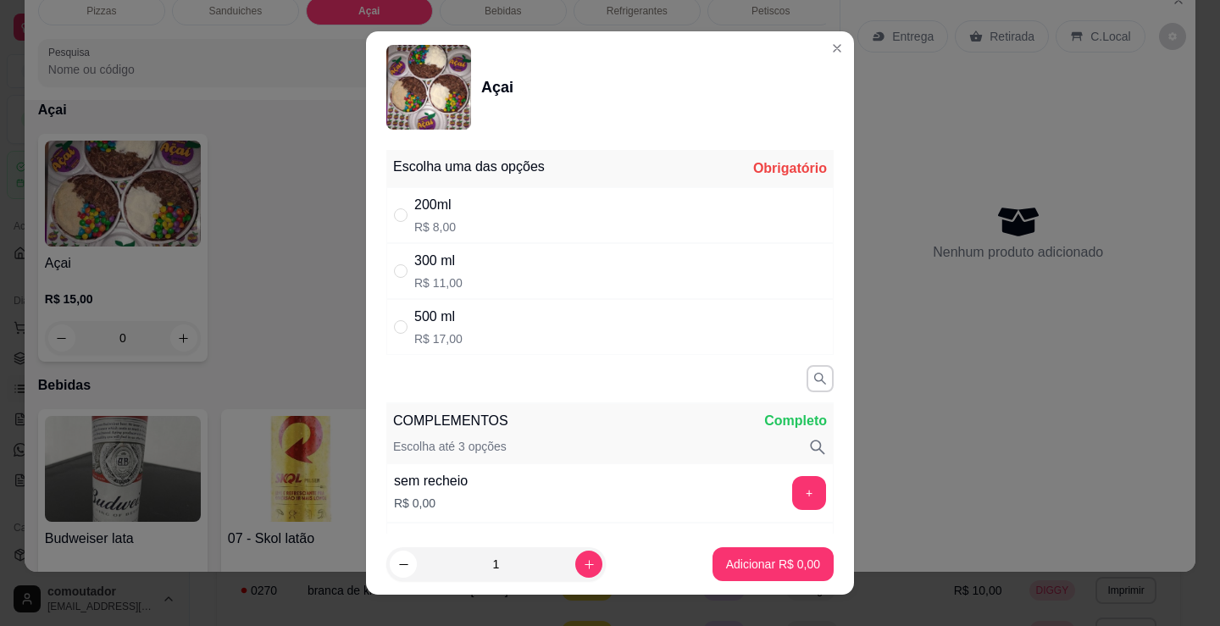
click at [541, 278] on div "300 ml R$ 11,00" at bounding box center [609, 271] width 447 height 56
radio input "true"
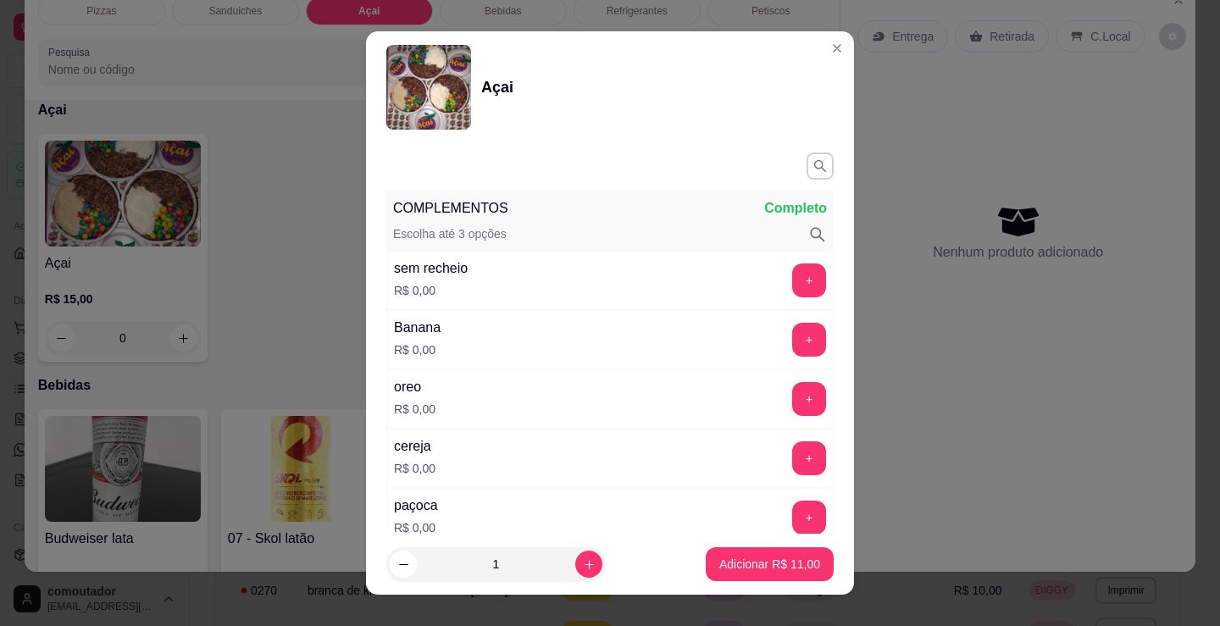
scroll to position [254, 0]
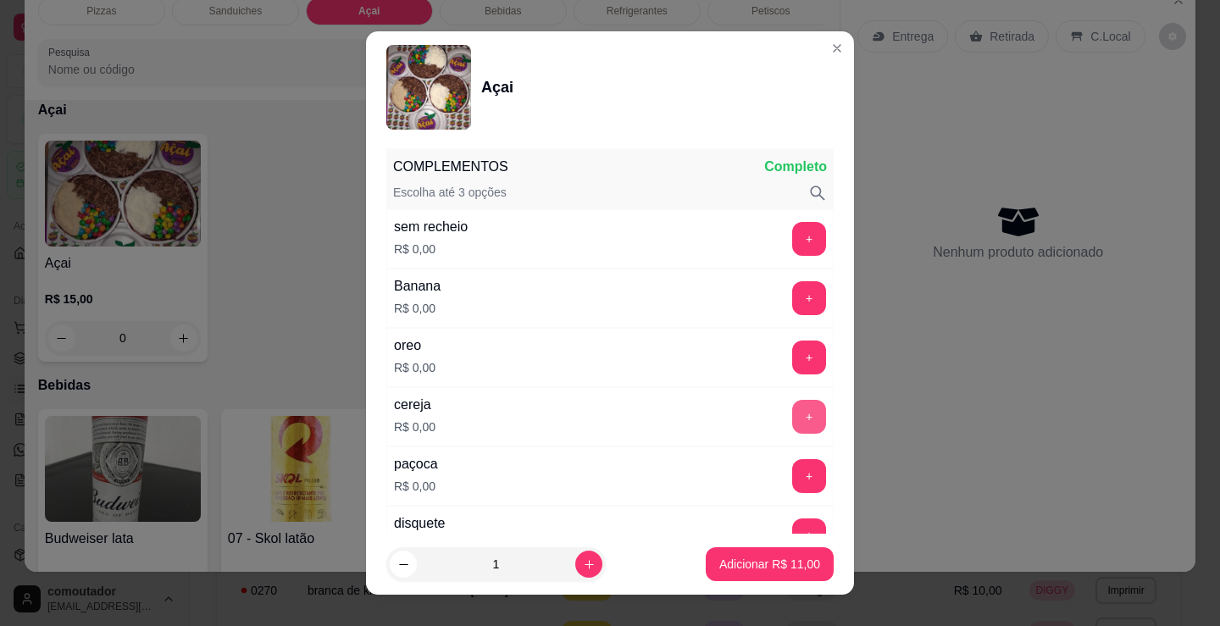
click at [792, 414] on button "+" at bounding box center [809, 417] width 34 height 34
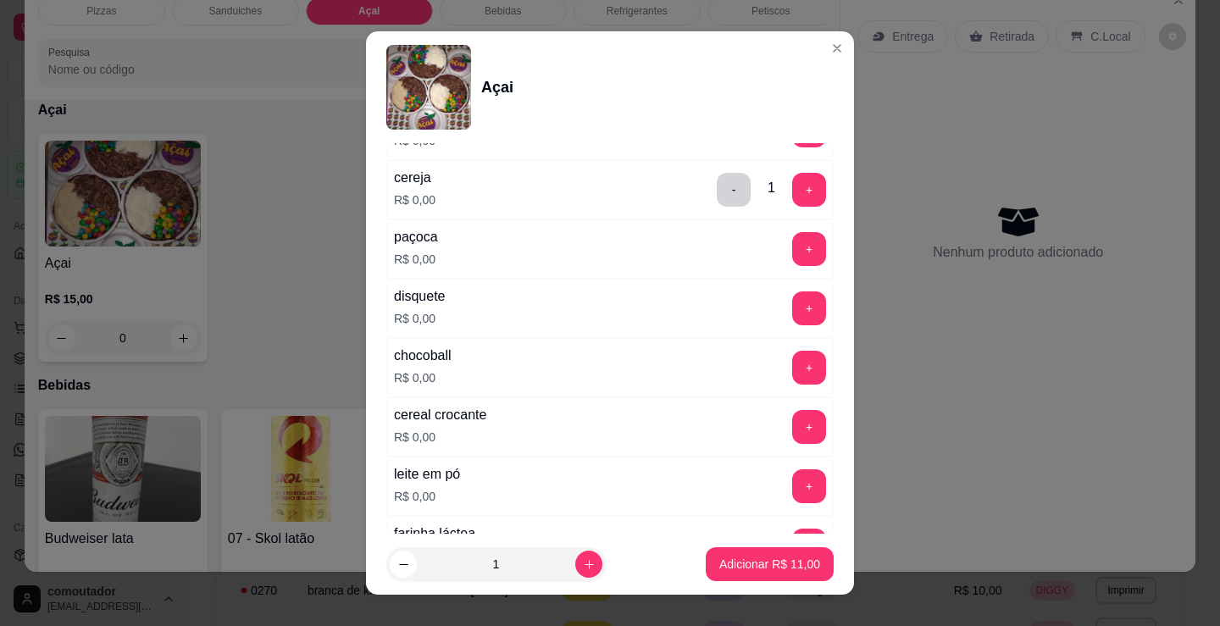
scroll to position [508, 0]
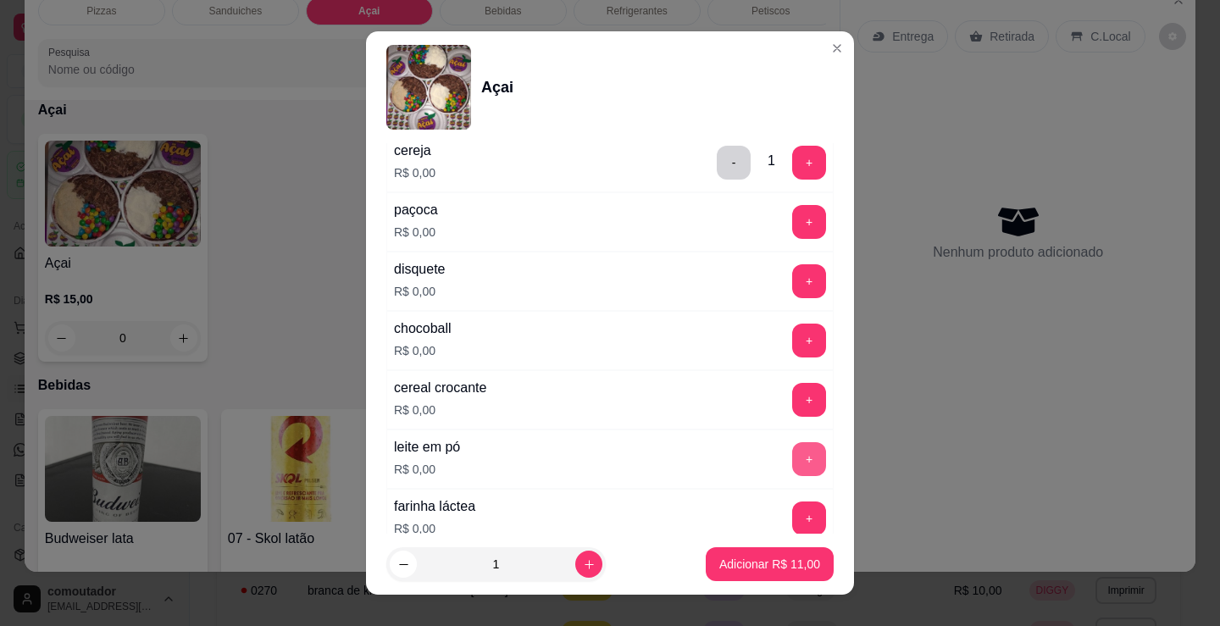
click at [792, 464] on button "+" at bounding box center [809, 459] width 34 height 34
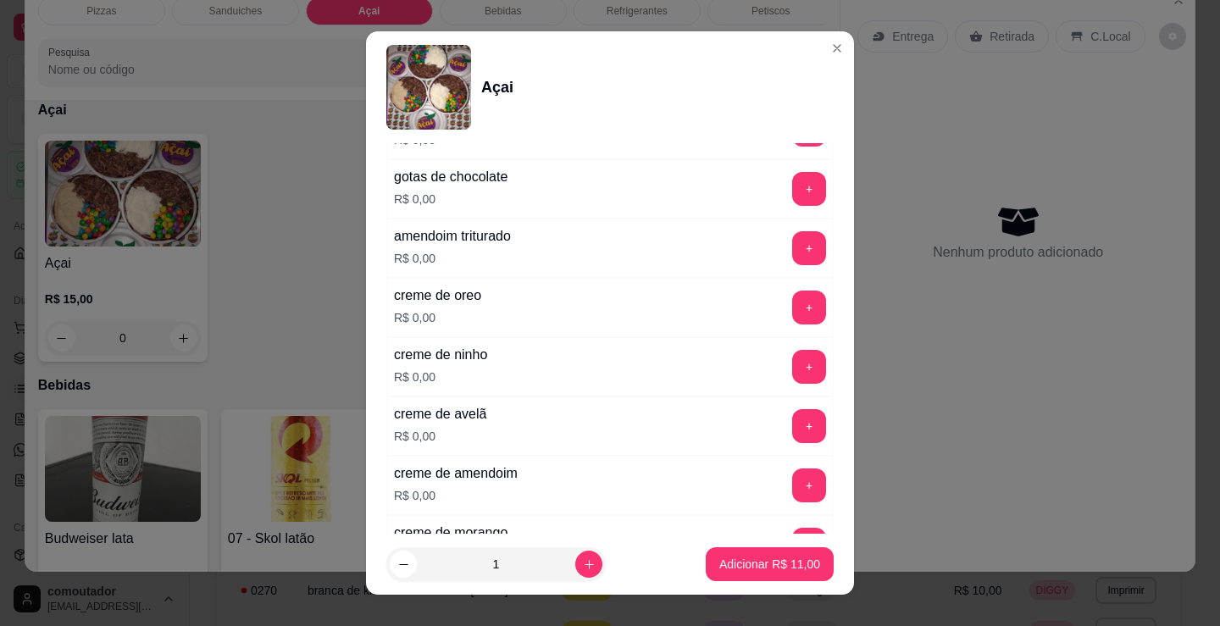
scroll to position [1101, 0]
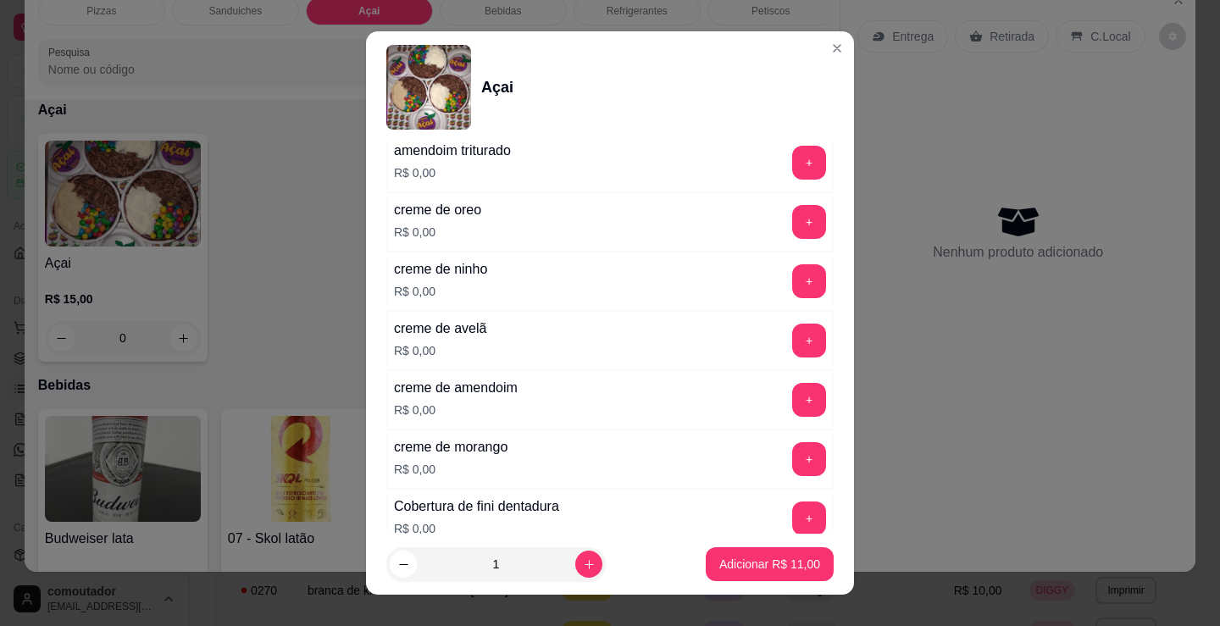
click at [785, 341] on div "+" at bounding box center [808, 341] width 47 height 34
click at [792, 354] on button "+" at bounding box center [809, 341] width 34 height 34
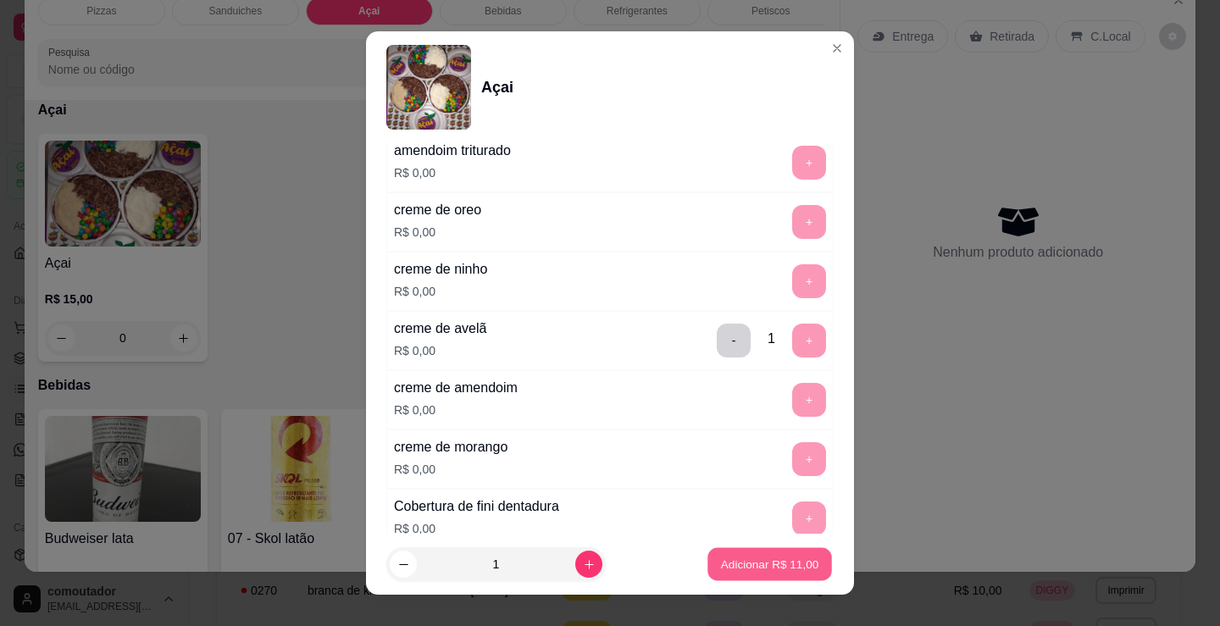
click at [728, 556] on p "Adicionar R$ 11,00" at bounding box center [770, 564] width 98 height 16
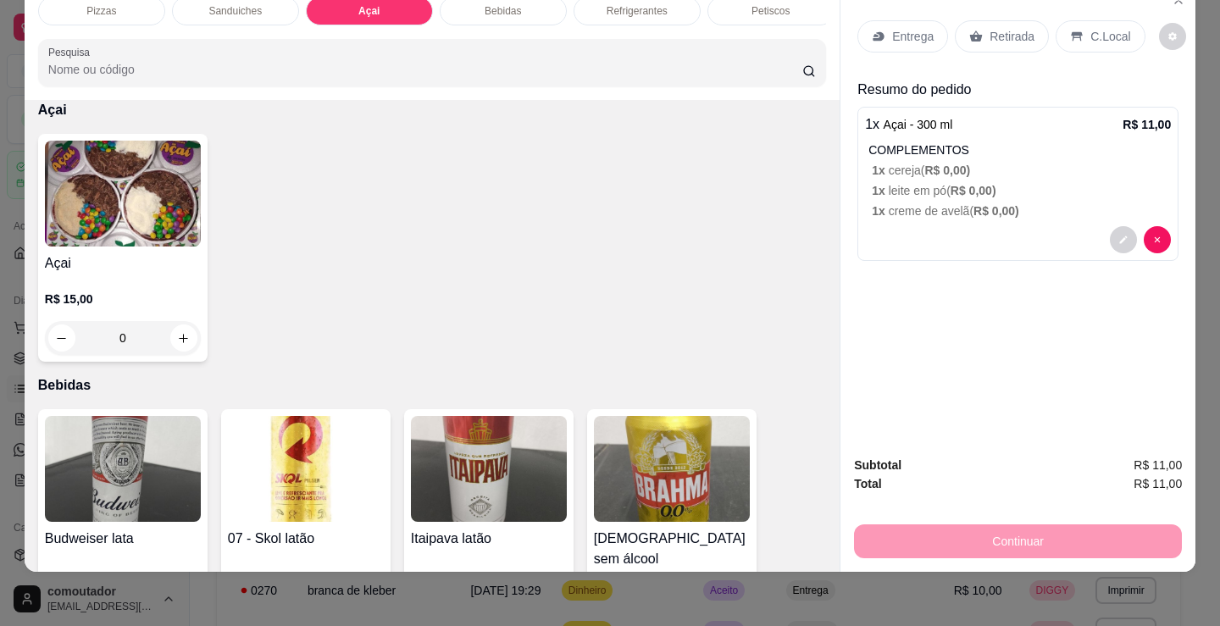
click at [141, 311] on div "R$ 15,00 0" at bounding box center [123, 323] width 156 height 64
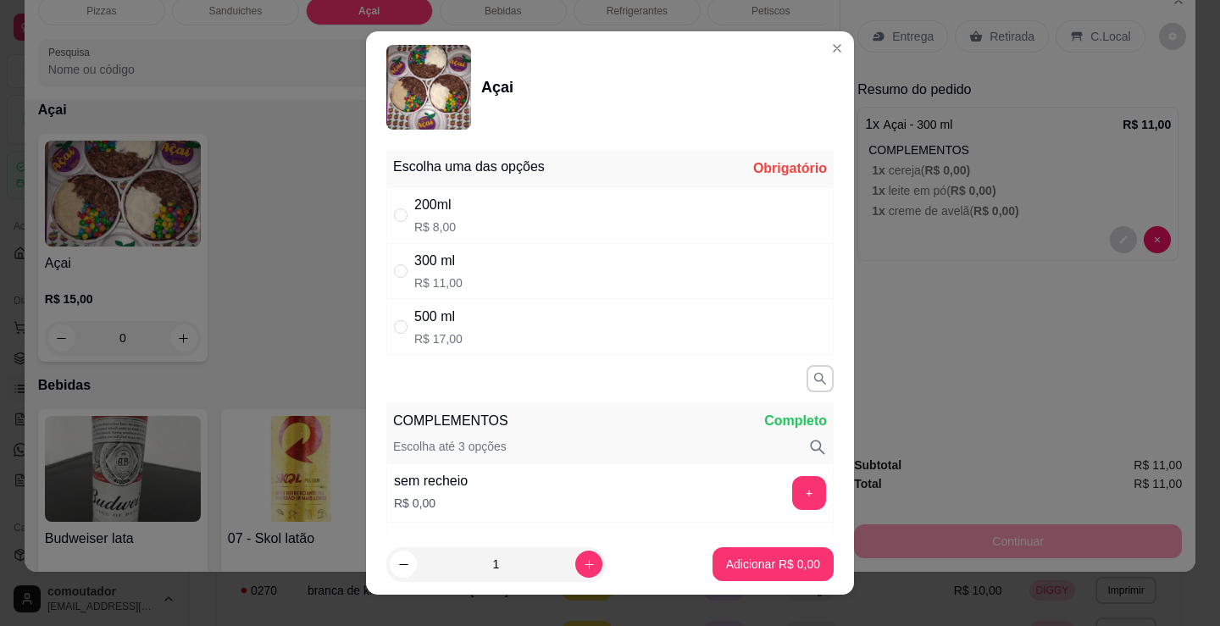
click at [496, 209] on div "200ml R$ 8,00" at bounding box center [609, 215] width 447 height 56
radio input "true"
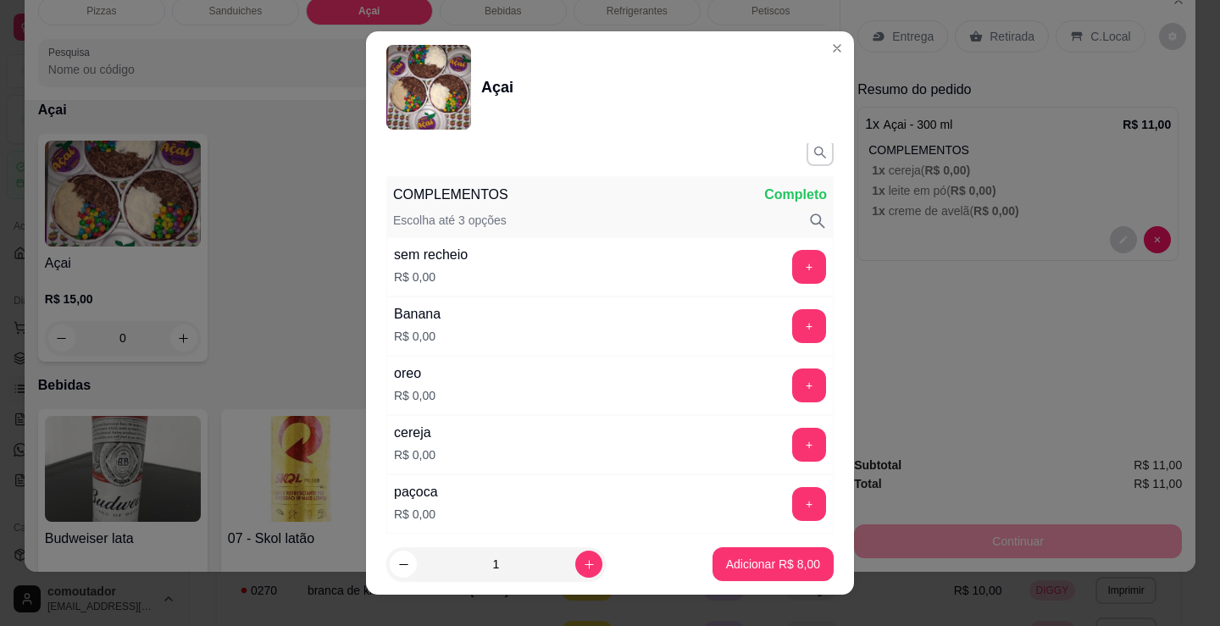
scroll to position [254, 0]
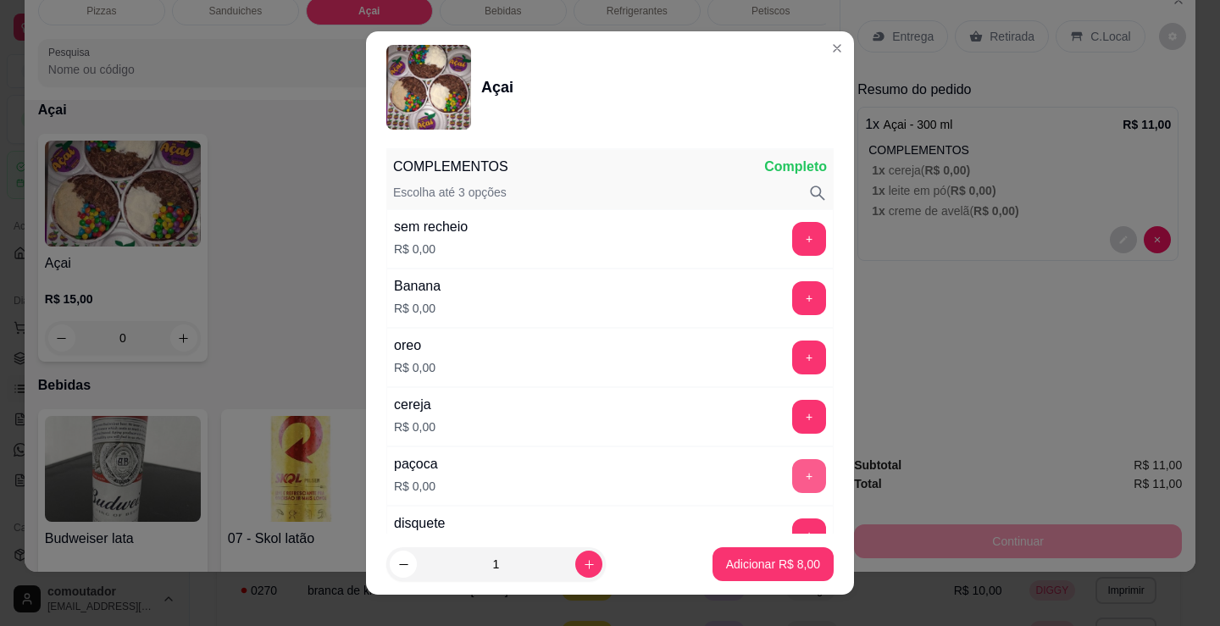
click at [792, 484] on button "+" at bounding box center [809, 476] width 34 height 34
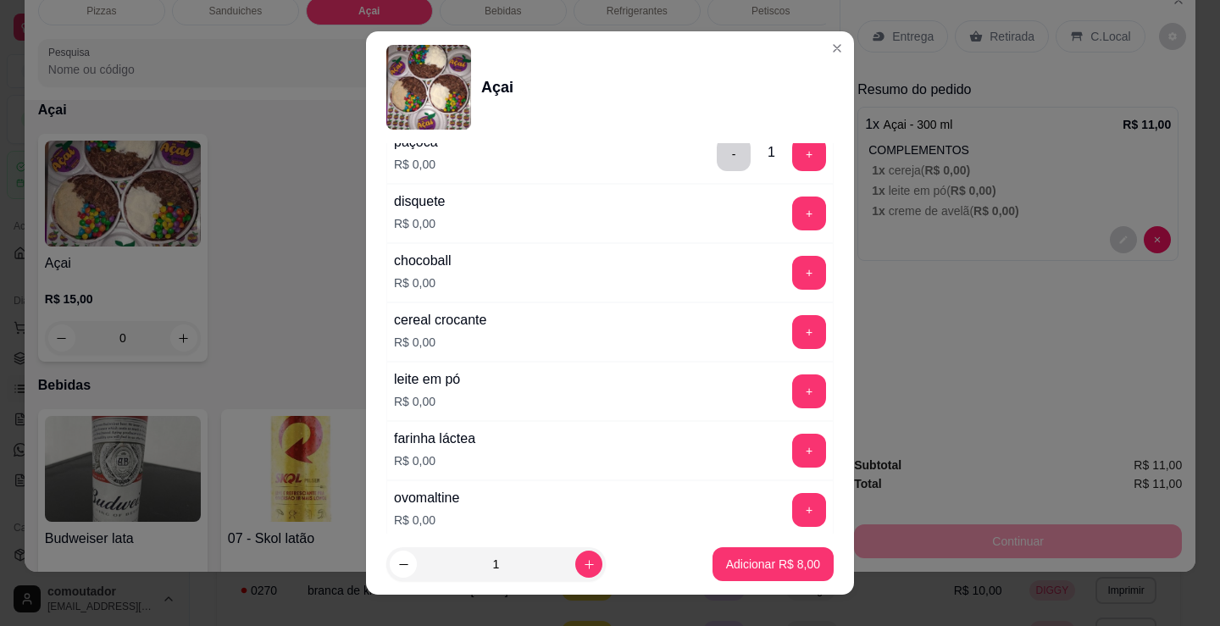
scroll to position [593, 0]
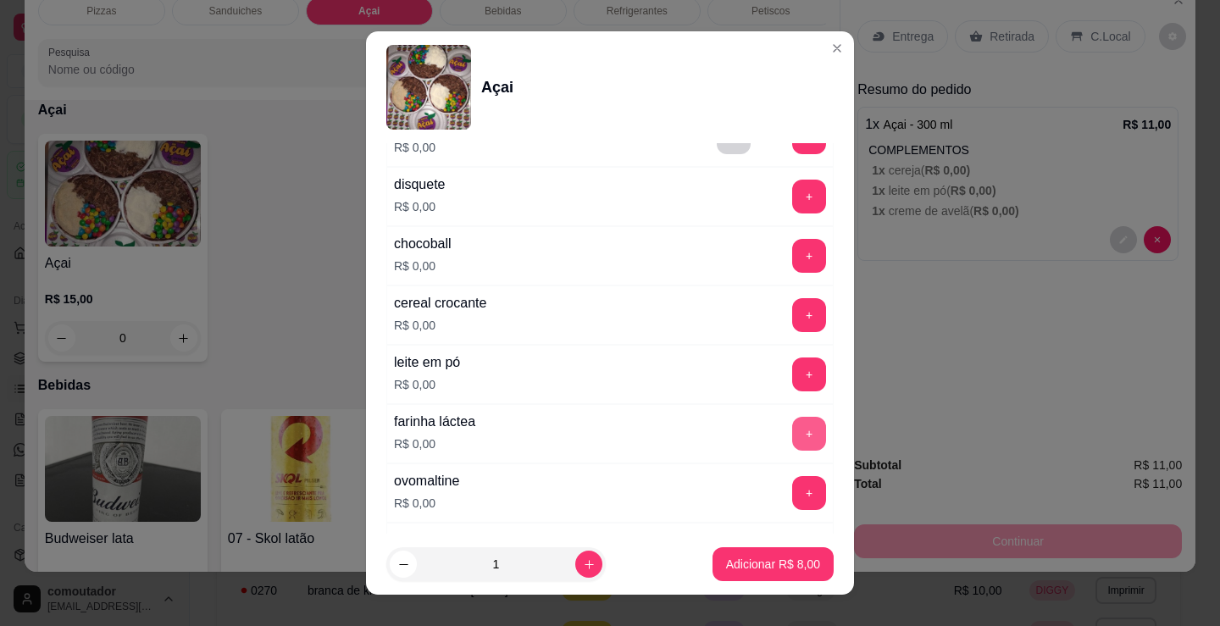
click at [792, 431] on button "+" at bounding box center [809, 434] width 34 height 34
click at [717, 440] on button "-" at bounding box center [734, 434] width 34 height 34
click at [792, 370] on button "+" at bounding box center [809, 374] width 34 height 34
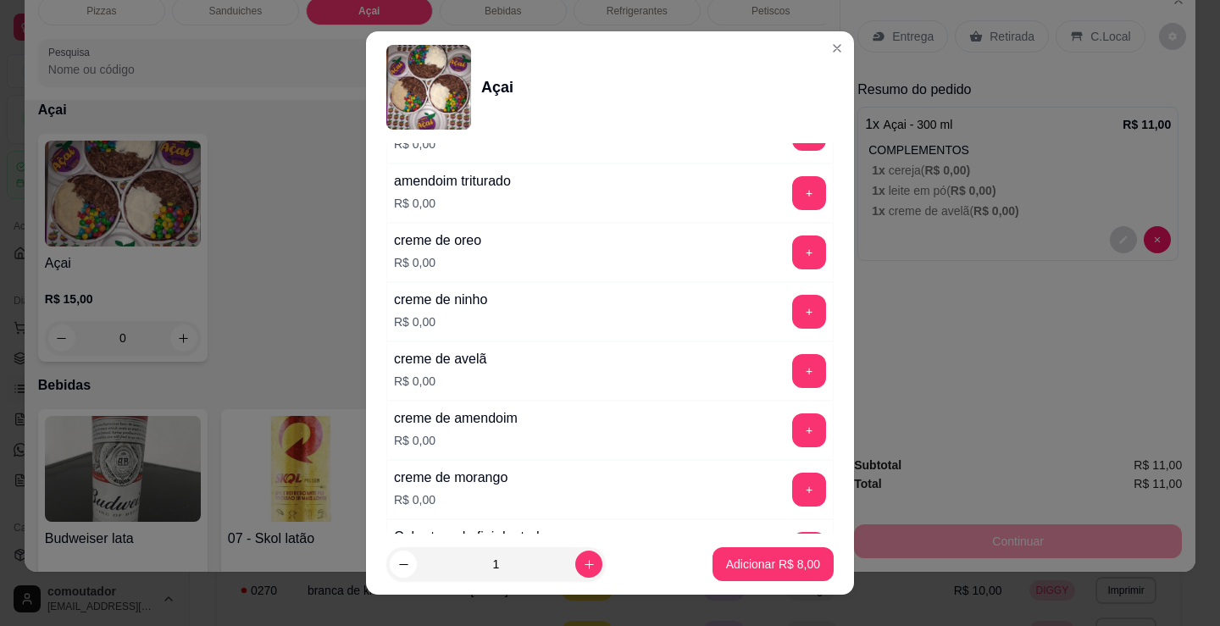
scroll to position [1101, 0]
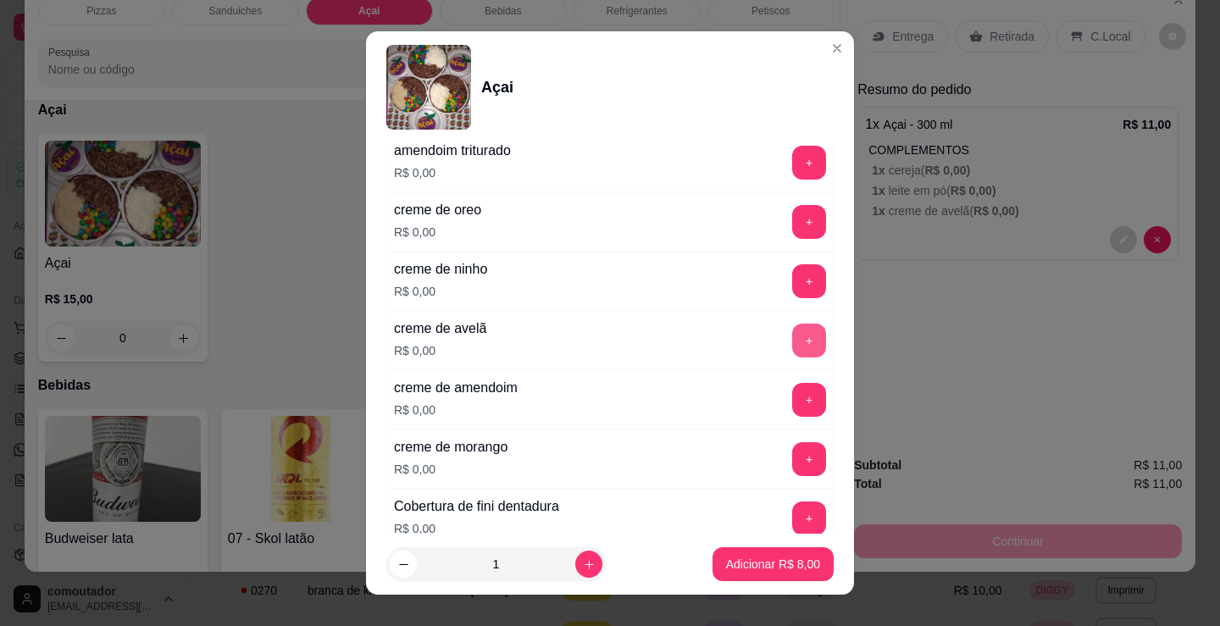
click at [792, 343] on button "+" at bounding box center [809, 341] width 34 height 34
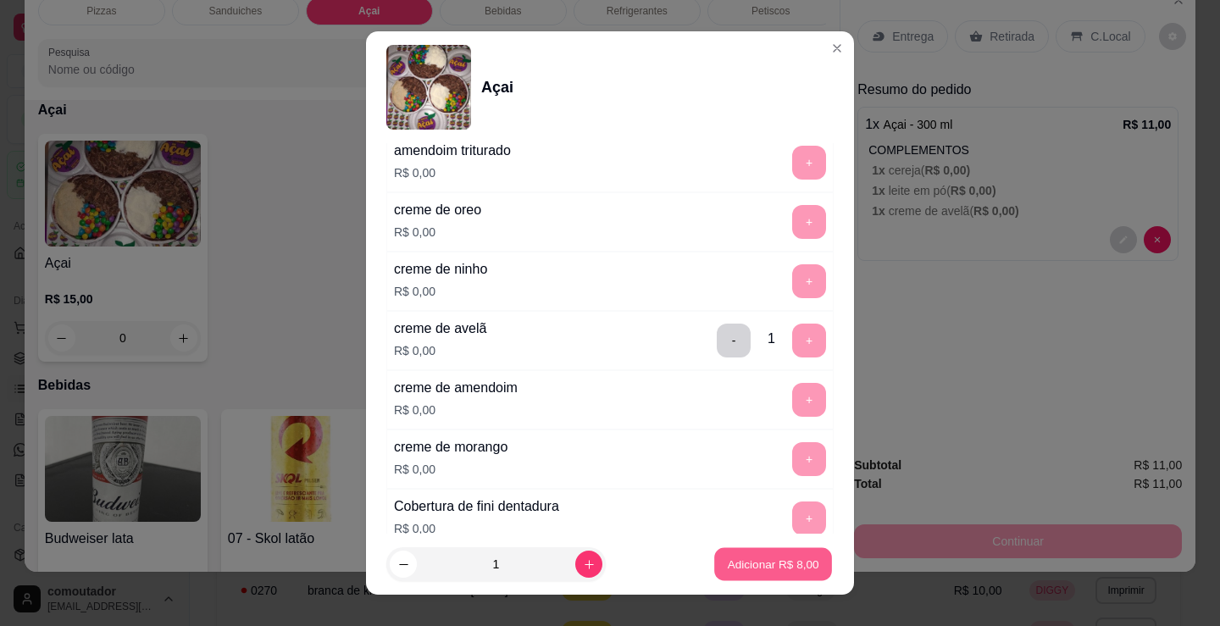
click at [774, 563] on p "Adicionar R$ 8,00" at bounding box center [772, 564] width 91 height 16
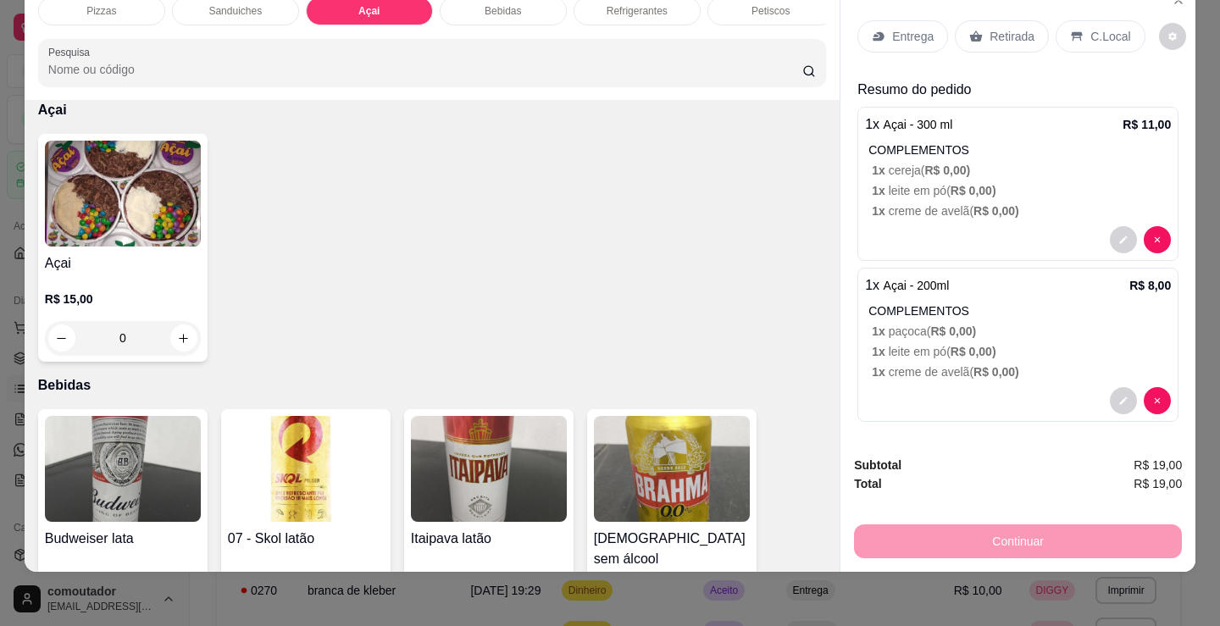
click at [148, 253] on h4 "Açai" at bounding box center [123, 263] width 156 height 20
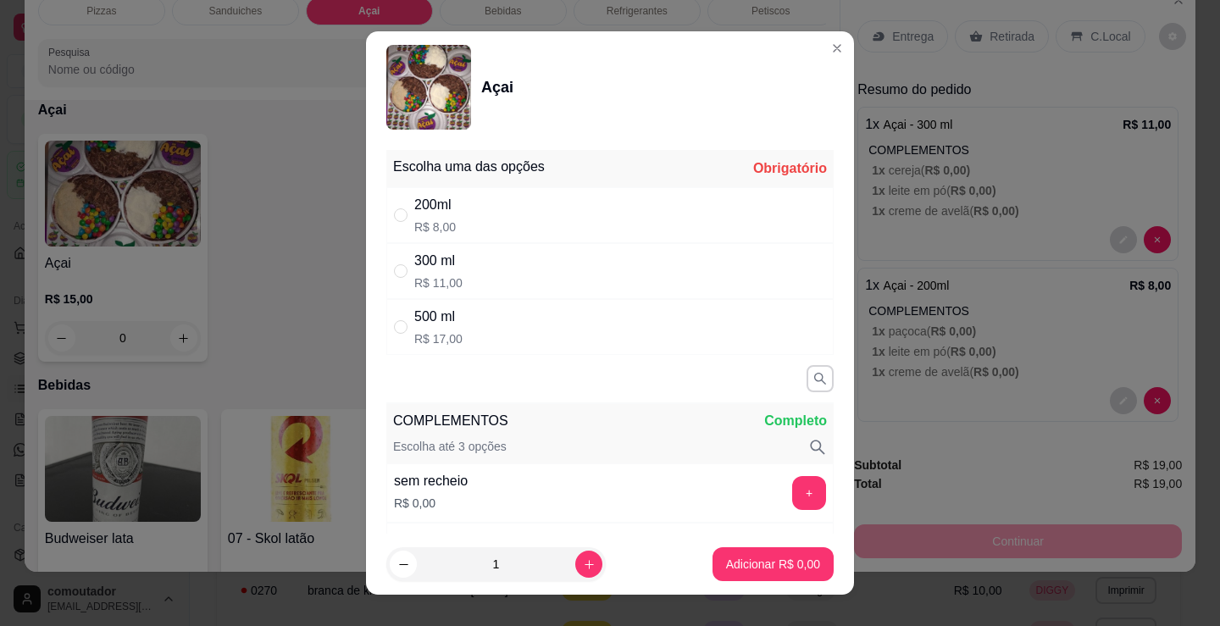
click at [454, 195] on div "200ml R$ 8,00" at bounding box center [609, 215] width 447 height 56
radio input "true"
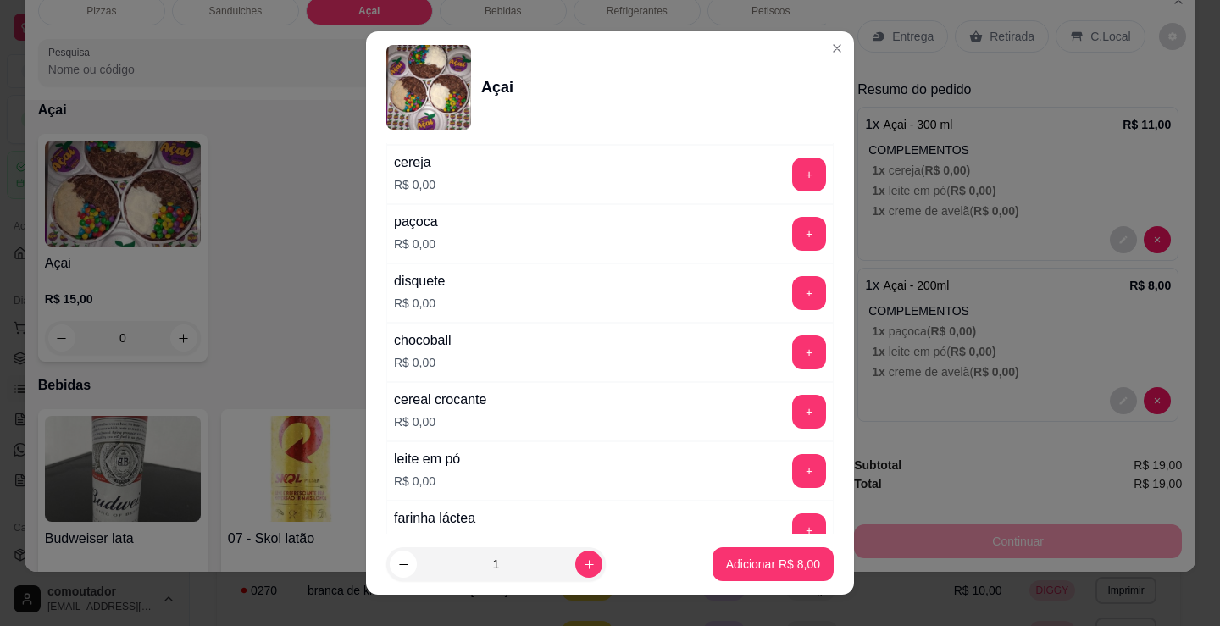
scroll to position [508, 0]
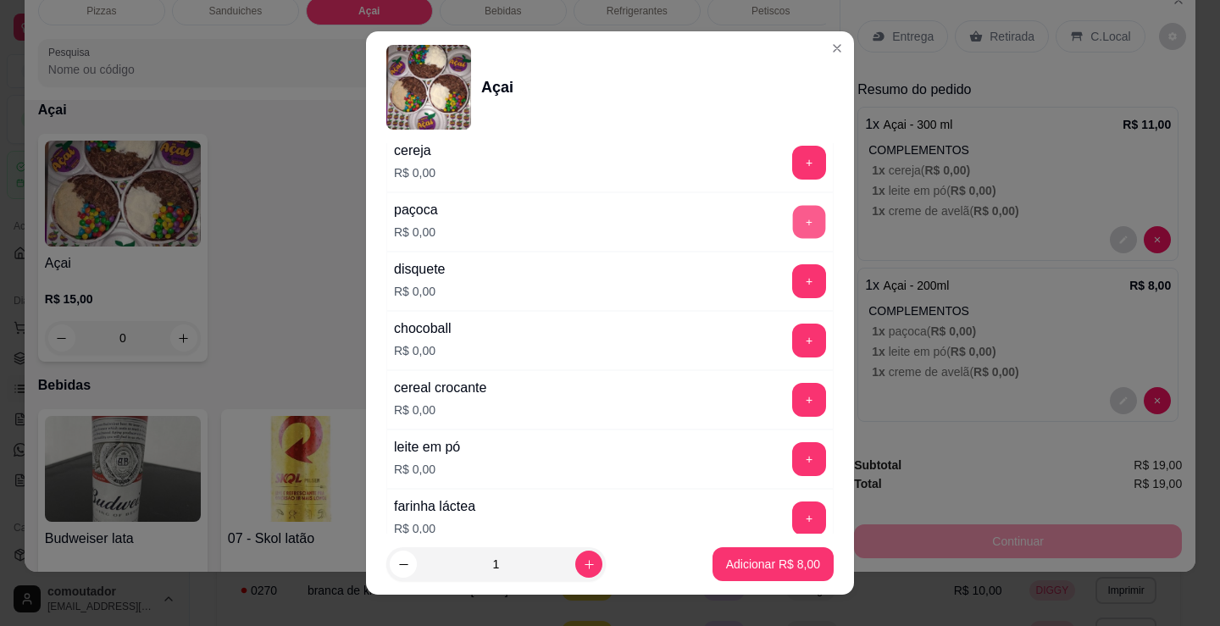
click at [793, 220] on button "+" at bounding box center [809, 222] width 33 height 33
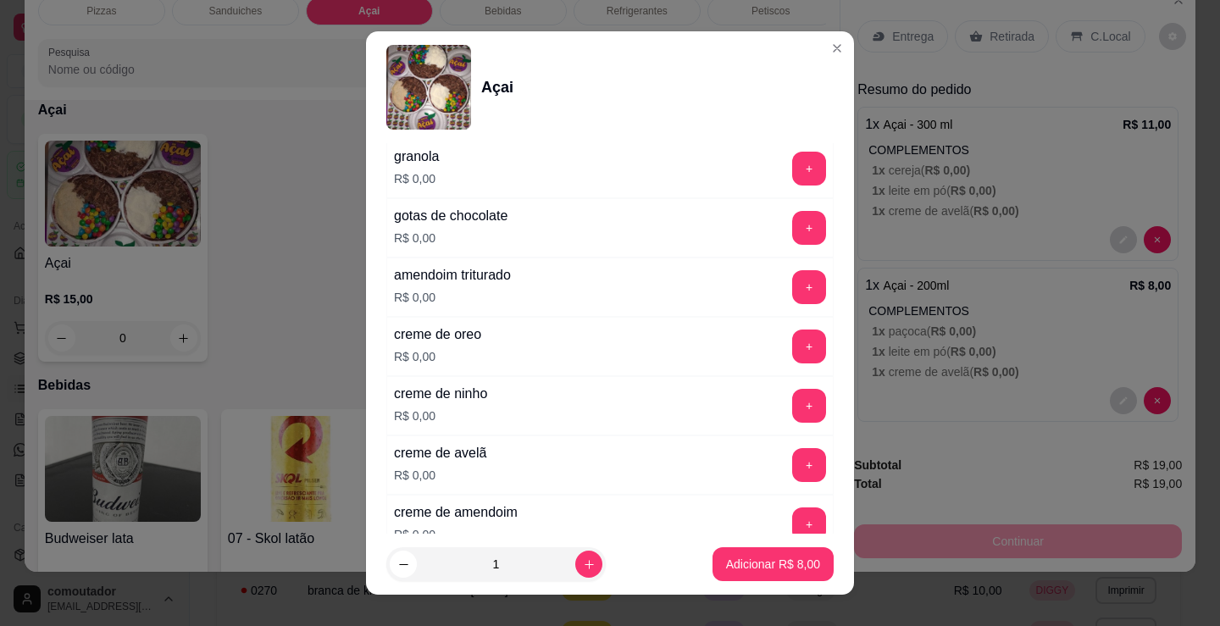
scroll to position [1016, 0]
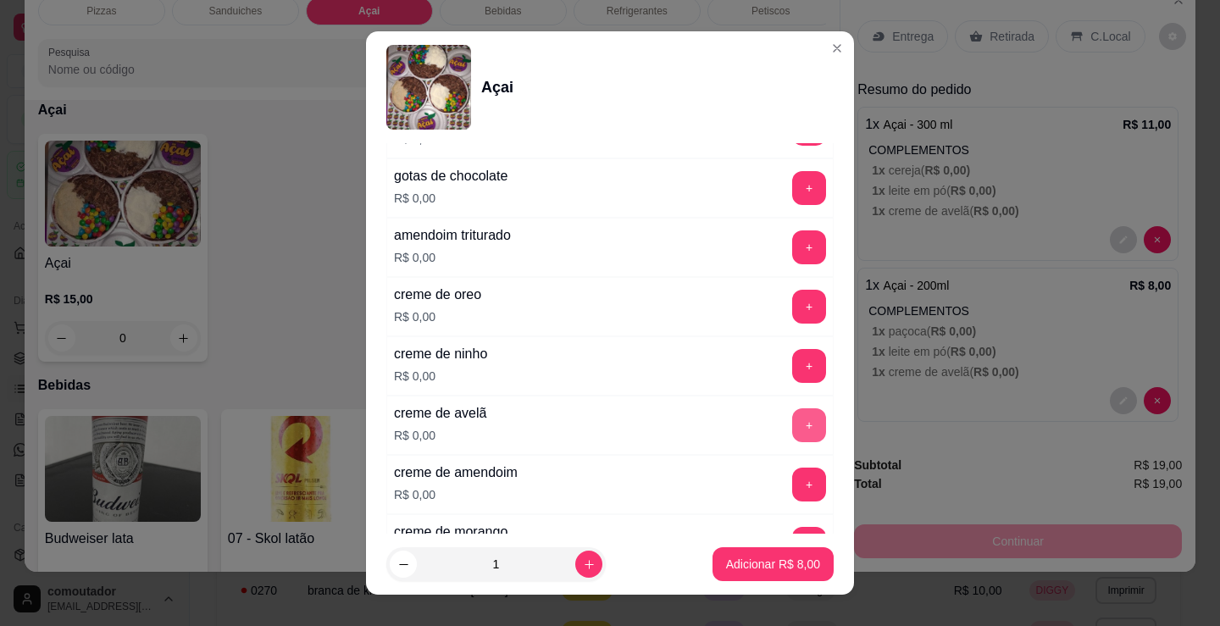
click at [792, 423] on button "+" at bounding box center [809, 425] width 34 height 34
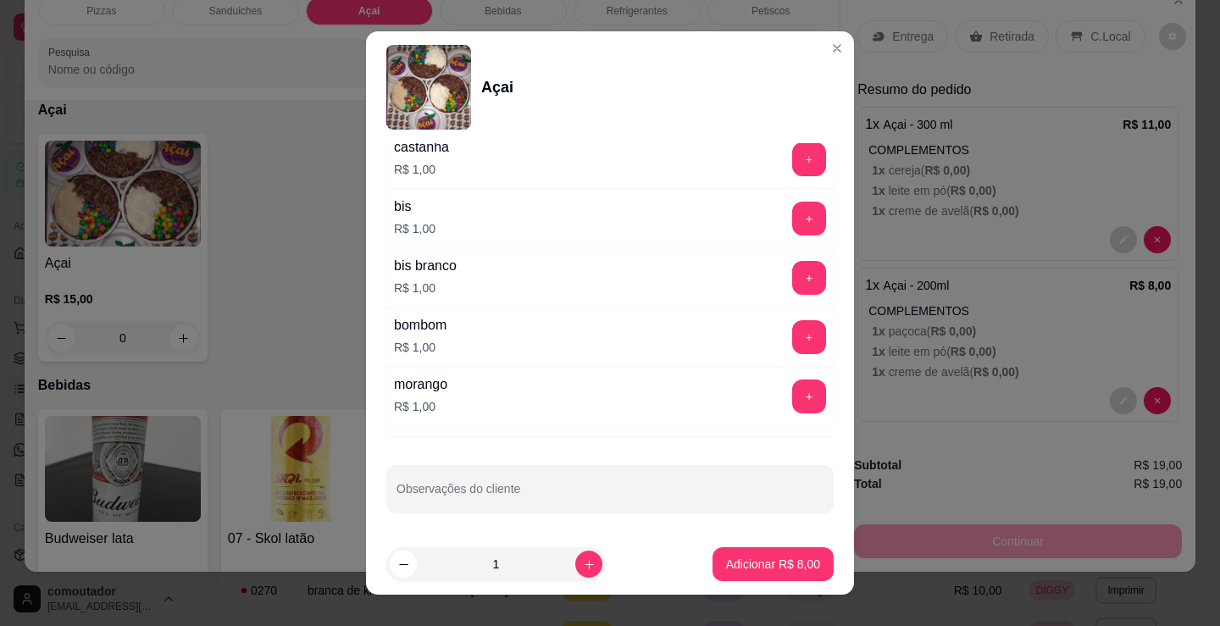
scroll to position [1641, 0]
click at [792, 340] on button "+" at bounding box center [809, 335] width 34 height 34
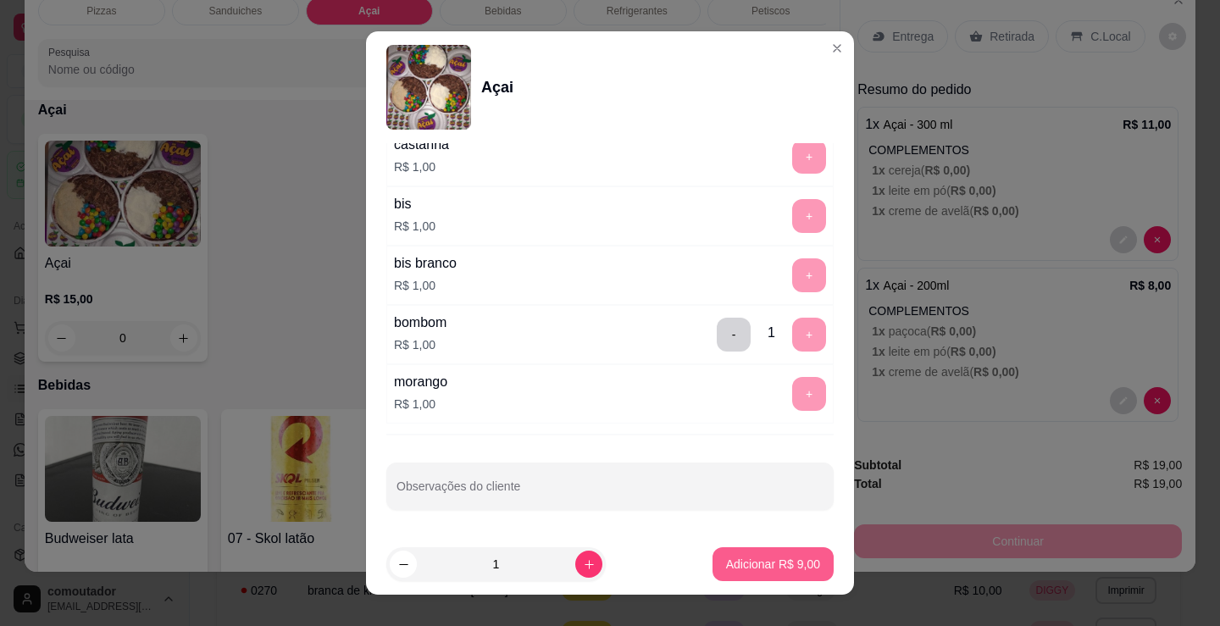
click at [794, 568] on p "Adicionar R$ 9,00" at bounding box center [773, 564] width 94 height 17
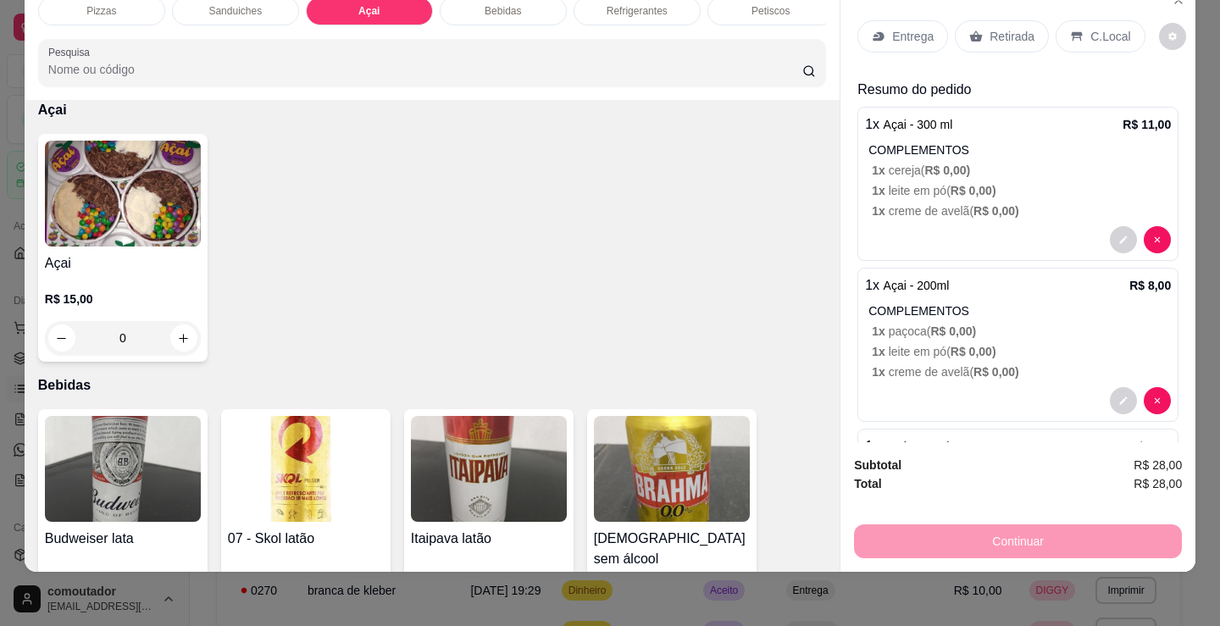
click at [902, 28] on p "Entrega" at bounding box center [913, 36] width 42 height 17
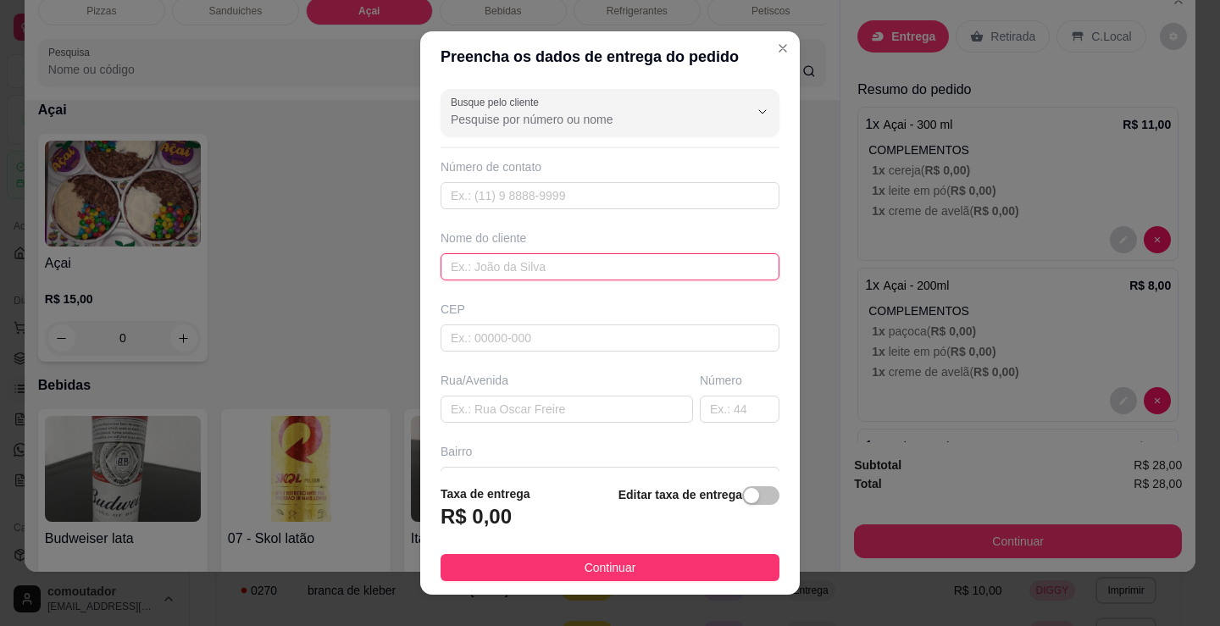
click at [548, 266] on input "text" at bounding box center [609, 266] width 339 height 27
type input "[PERSON_NAME]"
click at [647, 589] on footer "Taxa de entrega R$ 0,00 Editar taxa de entrega Continuar" at bounding box center [609, 533] width 379 height 124
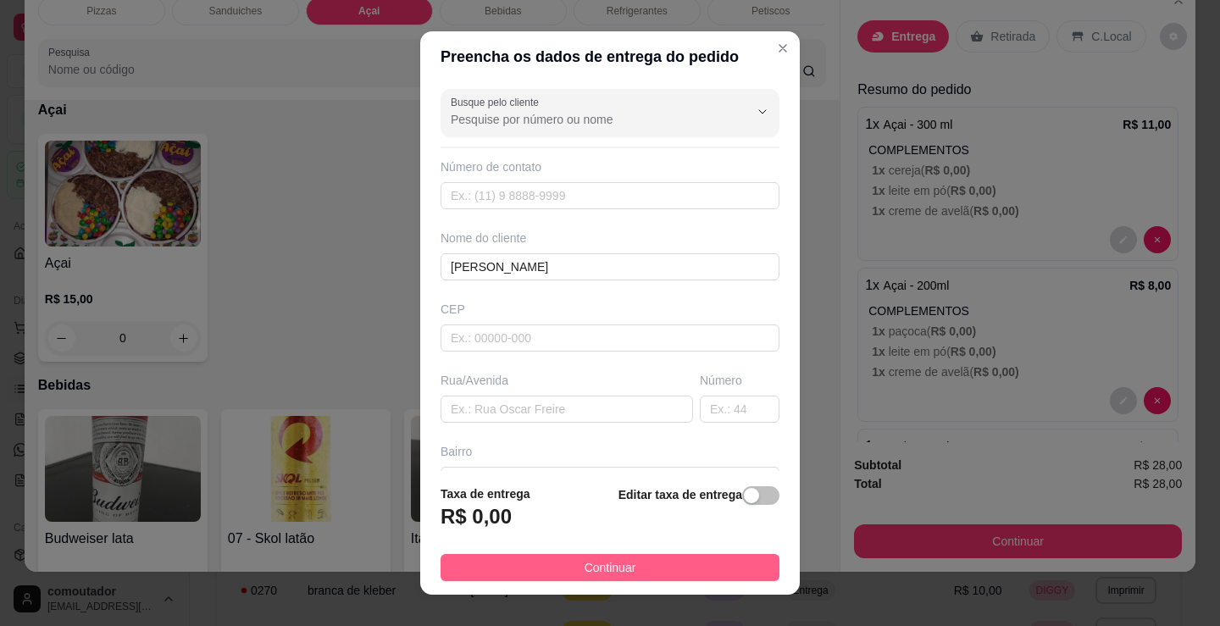
click at [651, 572] on button "Continuar" at bounding box center [609, 567] width 339 height 27
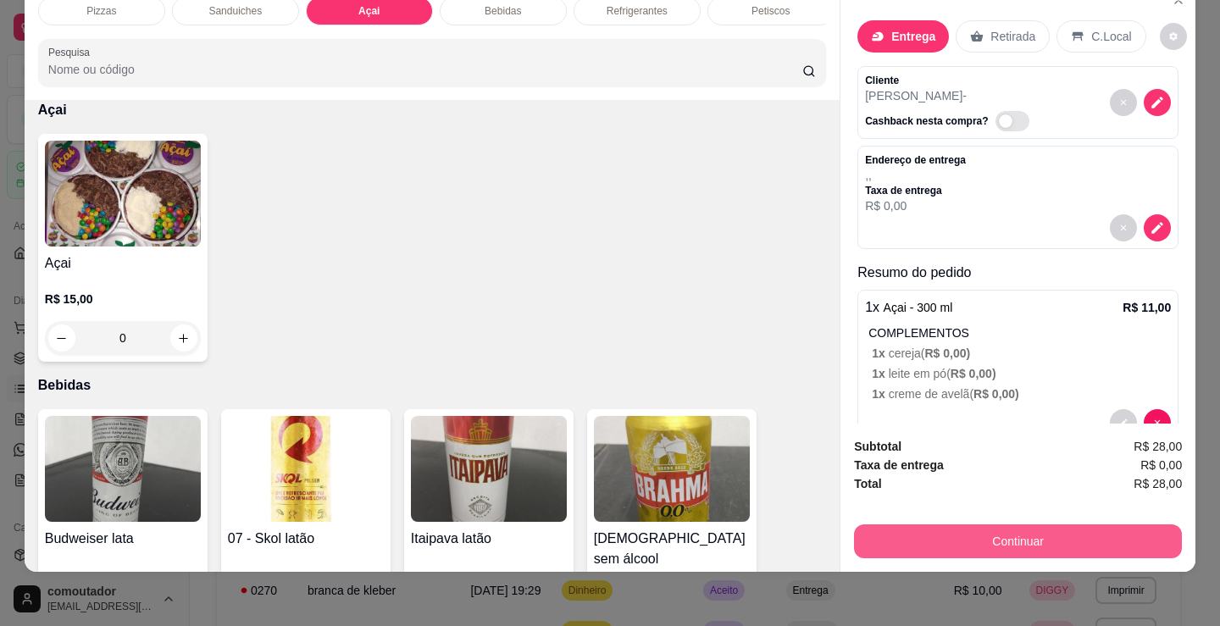
click at [888, 529] on button "Continuar" at bounding box center [1018, 541] width 328 height 34
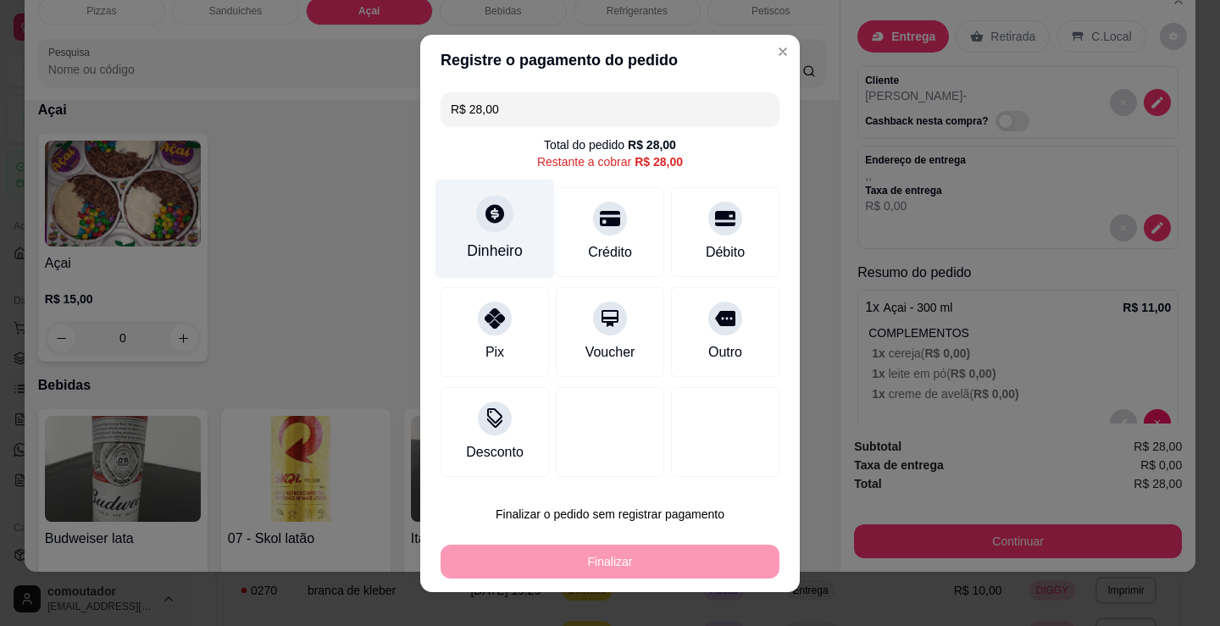
click at [490, 229] on div at bounding box center [494, 213] width 37 height 37
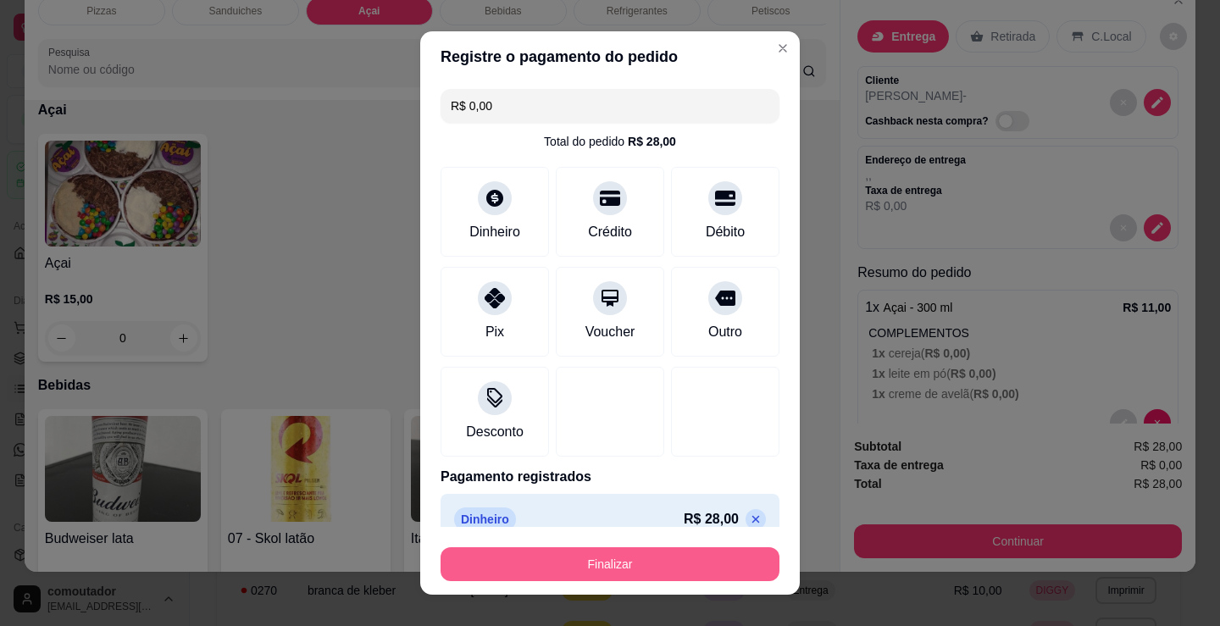
click at [617, 554] on button "Finalizar" at bounding box center [609, 564] width 339 height 34
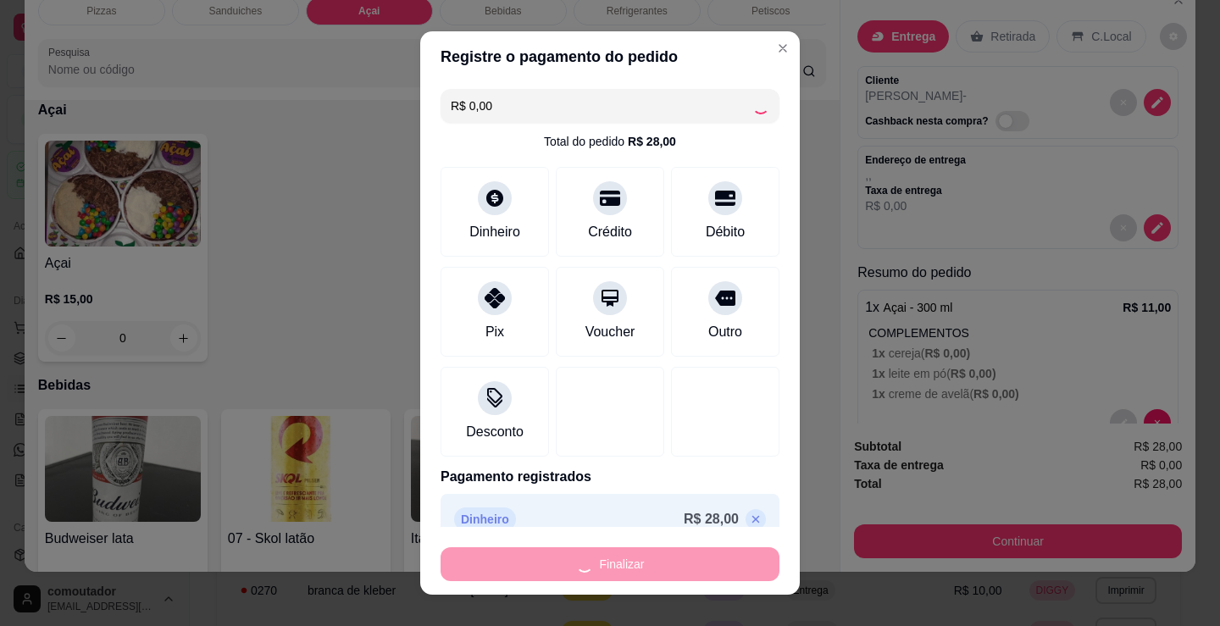
type input "-R$ 28,00"
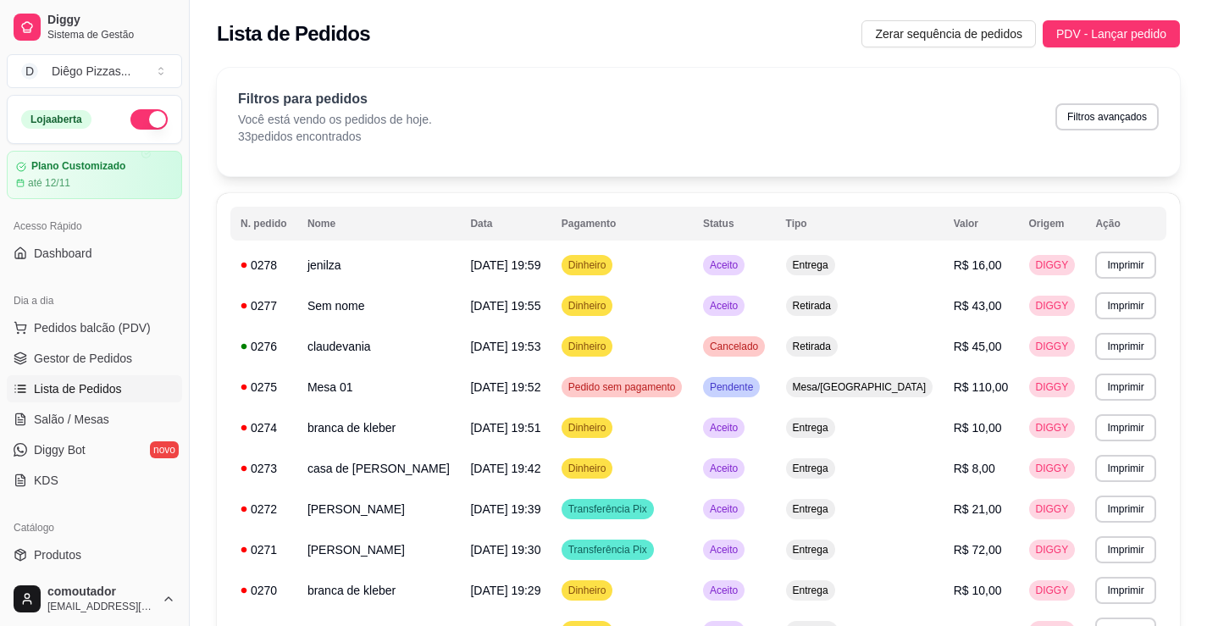
click at [897, 131] on div "Filtros para pedidos Você está vendo os pedidos de hoje. 33 pedidos encontrados…" at bounding box center [698, 117] width 921 height 56
click at [73, 420] on span "Salão / Mesas" at bounding box center [71, 419] width 75 height 17
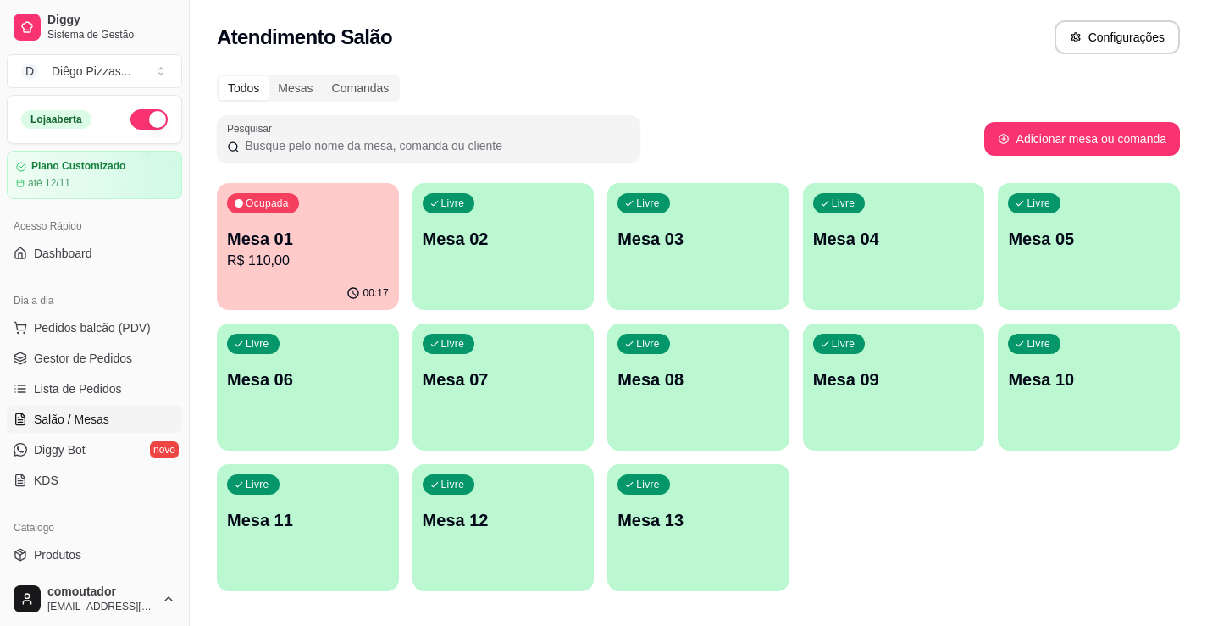
click at [490, 282] on div "Livre Mesa 02" at bounding box center [503, 236] width 182 height 107
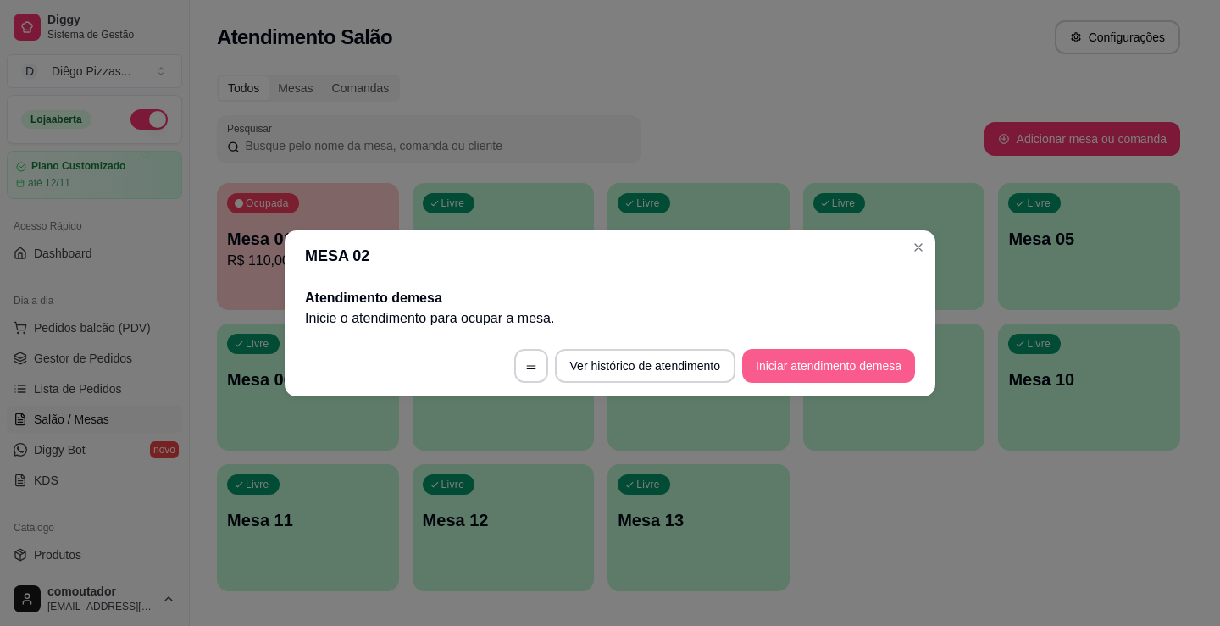
click at [825, 365] on button "Iniciar atendimento de mesa" at bounding box center [828, 366] width 173 height 34
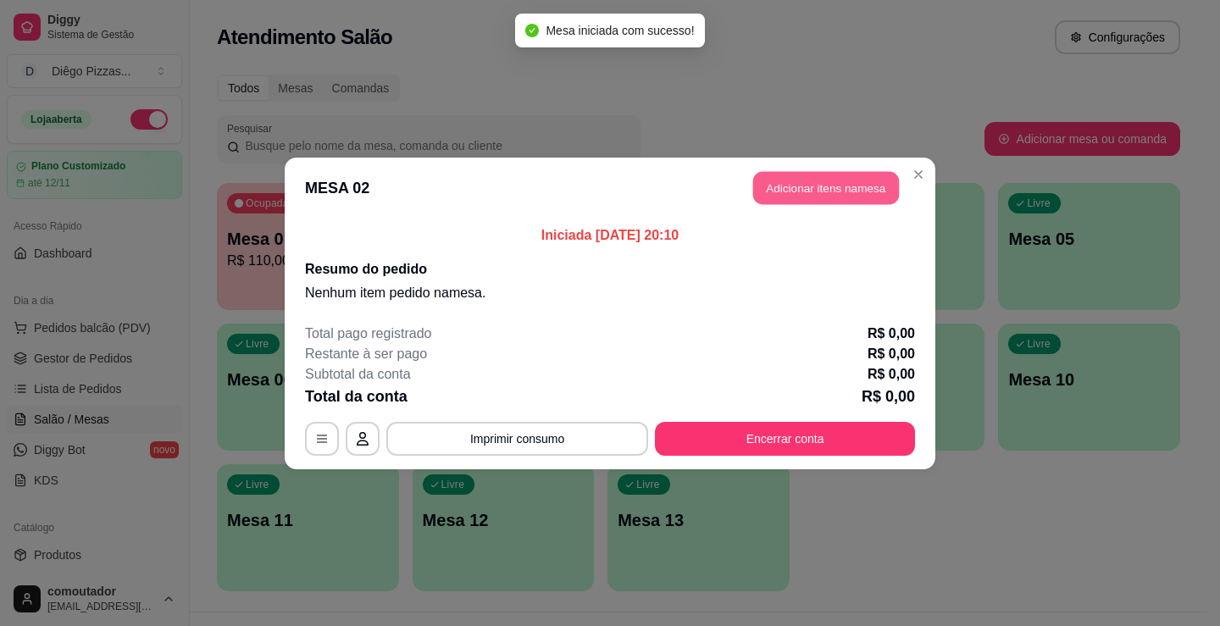
click at [774, 184] on button "Adicionar itens na mesa" at bounding box center [826, 187] width 146 height 33
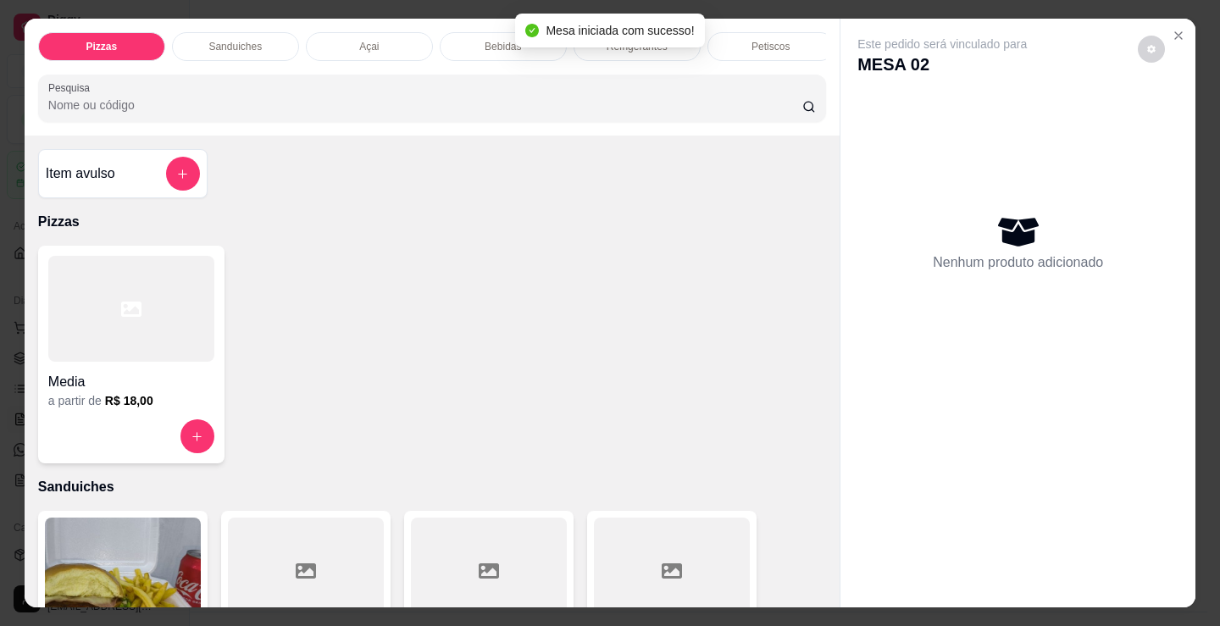
click at [489, 40] on p "Bebidas" at bounding box center [502, 47] width 36 height 14
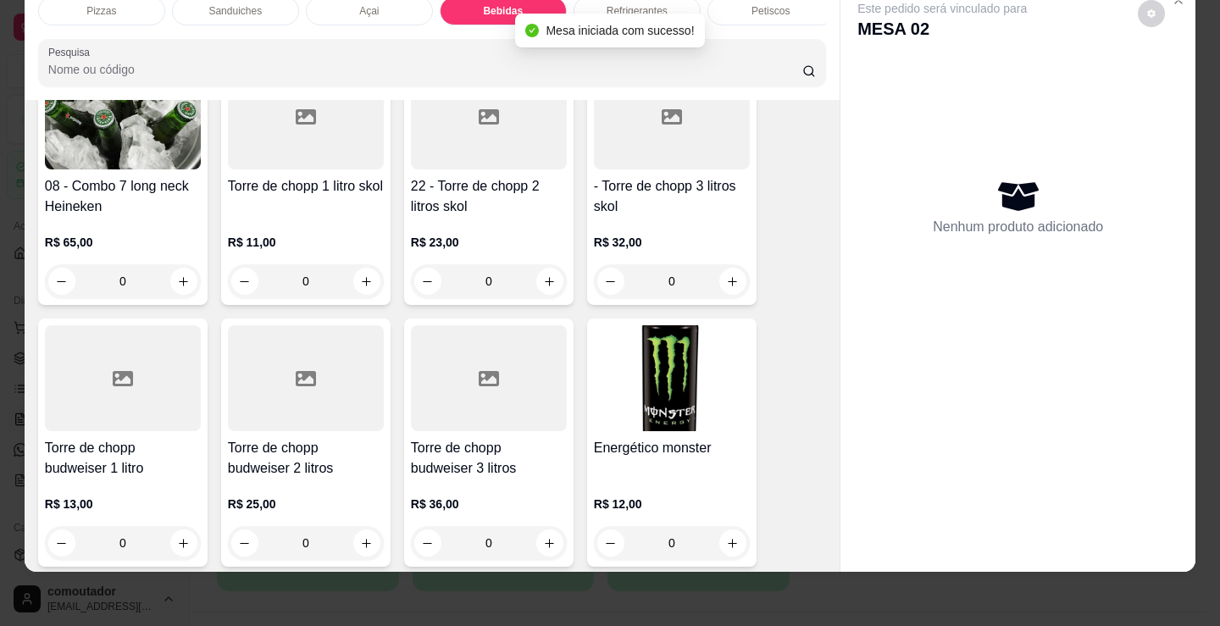
scroll to position [3285, 0]
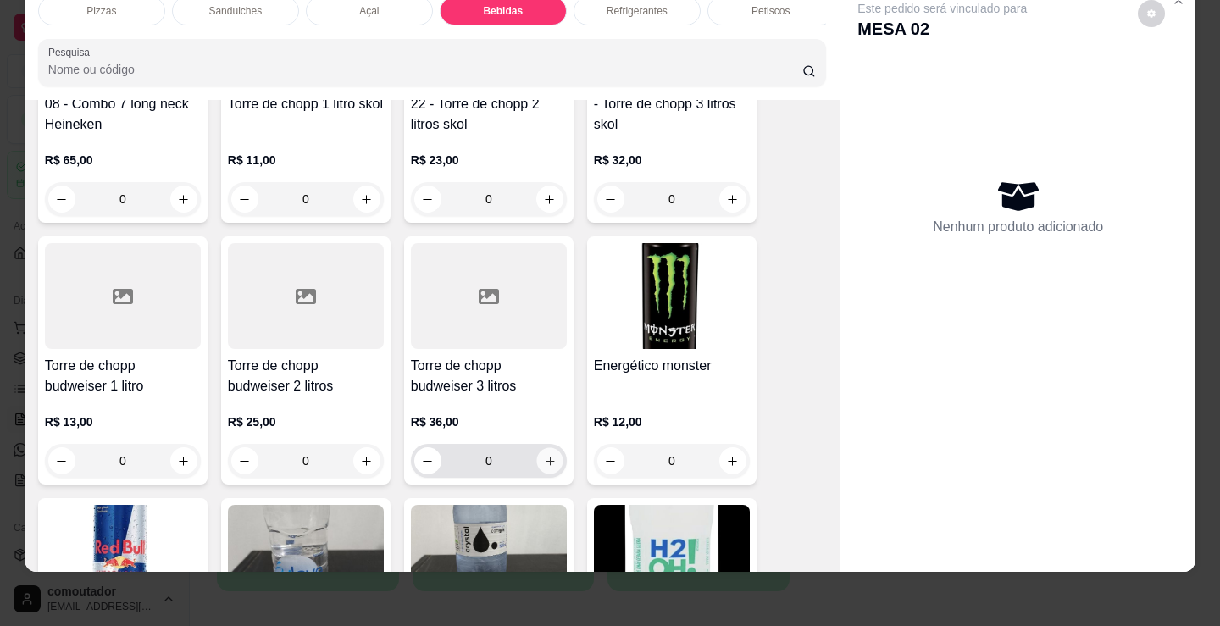
click at [548, 448] on button "increase-product-quantity" at bounding box center [549, 461] width 26 height 26
type input "1"
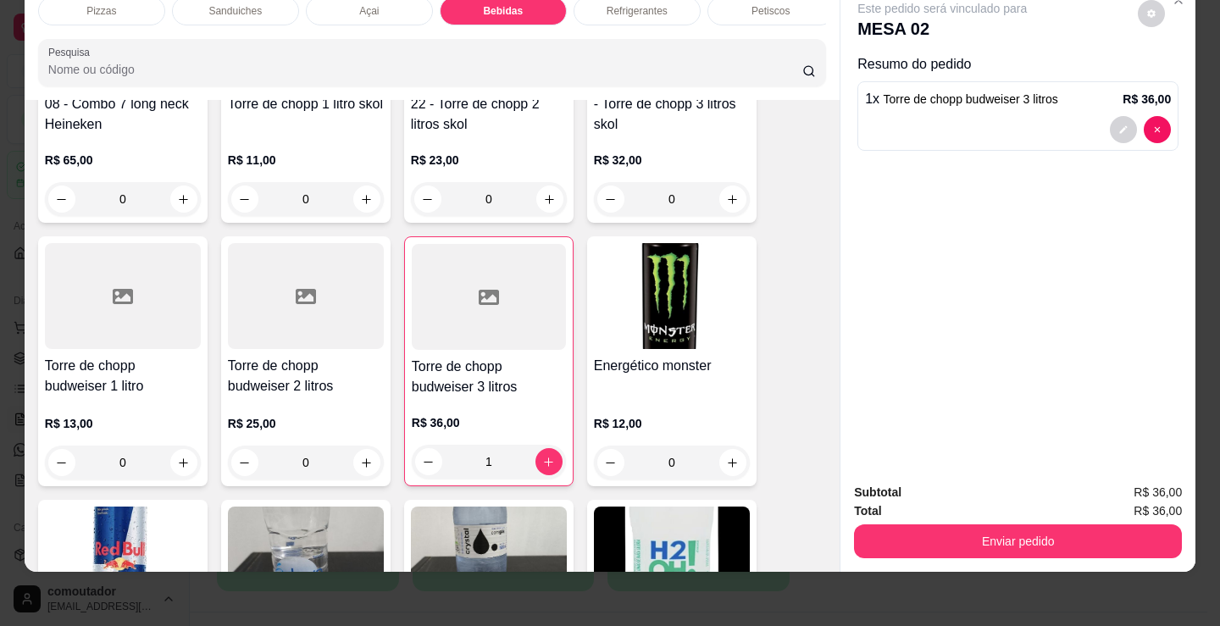
click at [755, 6] on div "Petiscos" at bounding box center [770, 11] width 127 height 29
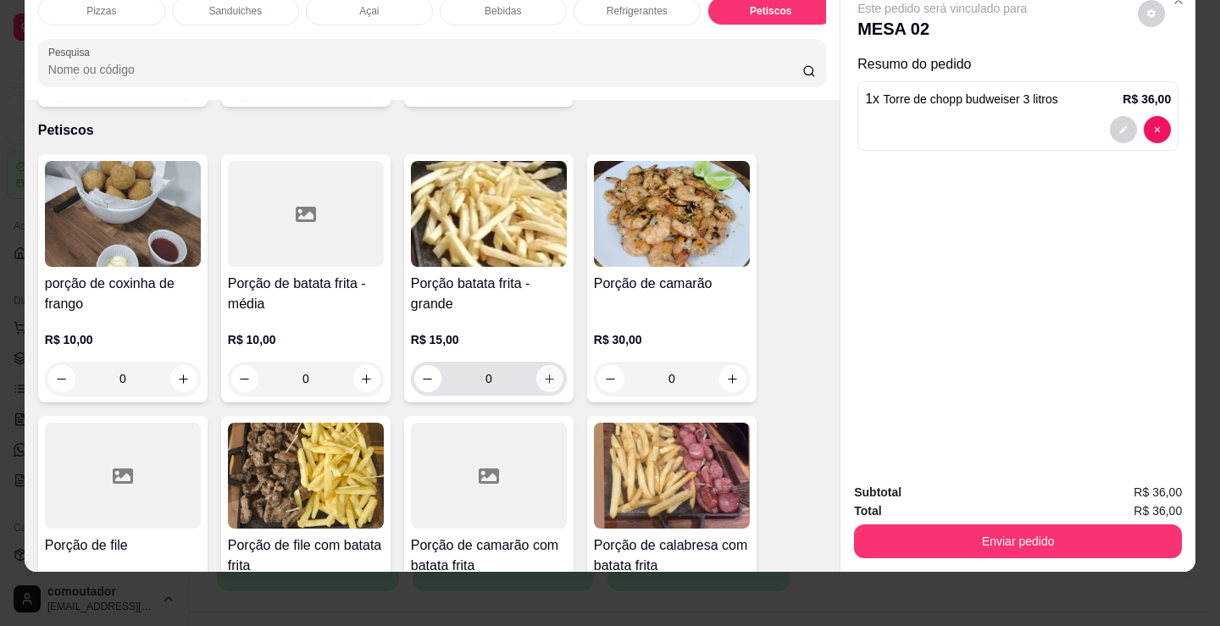
click at [549, 373] on icon "increase-product-quantity" at bounding box center [549, 379] width 13 height 13
type input "1"
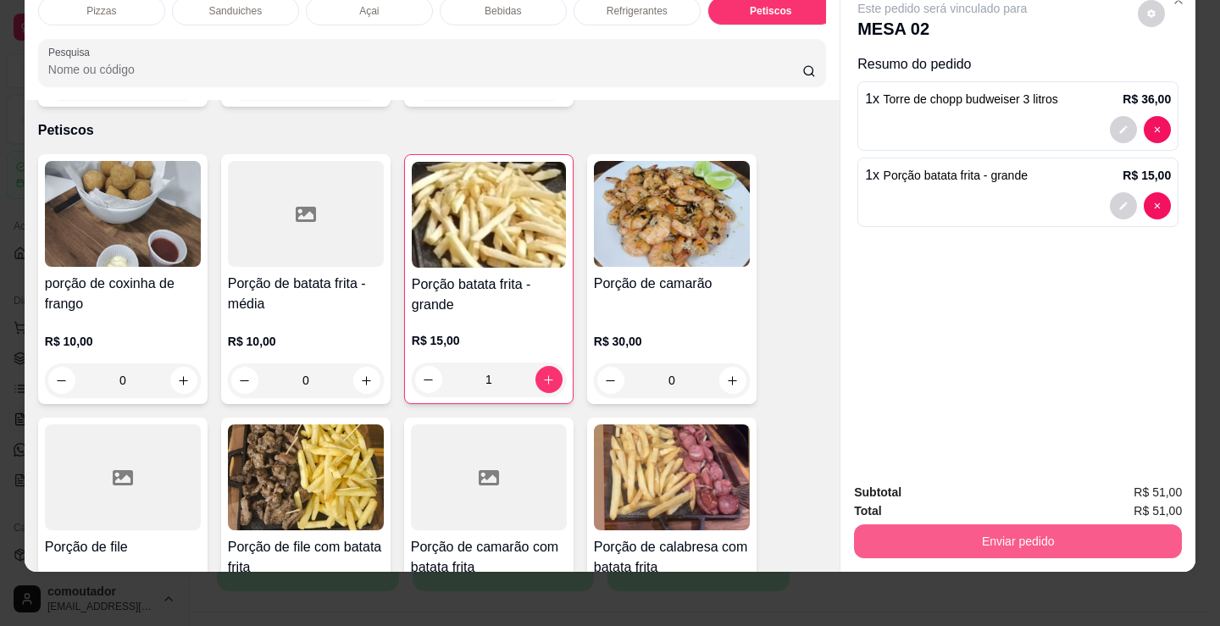
click at [1026, 532] on button "Enviar pedido" at bounding box center [1018, 541] width 328 height 34
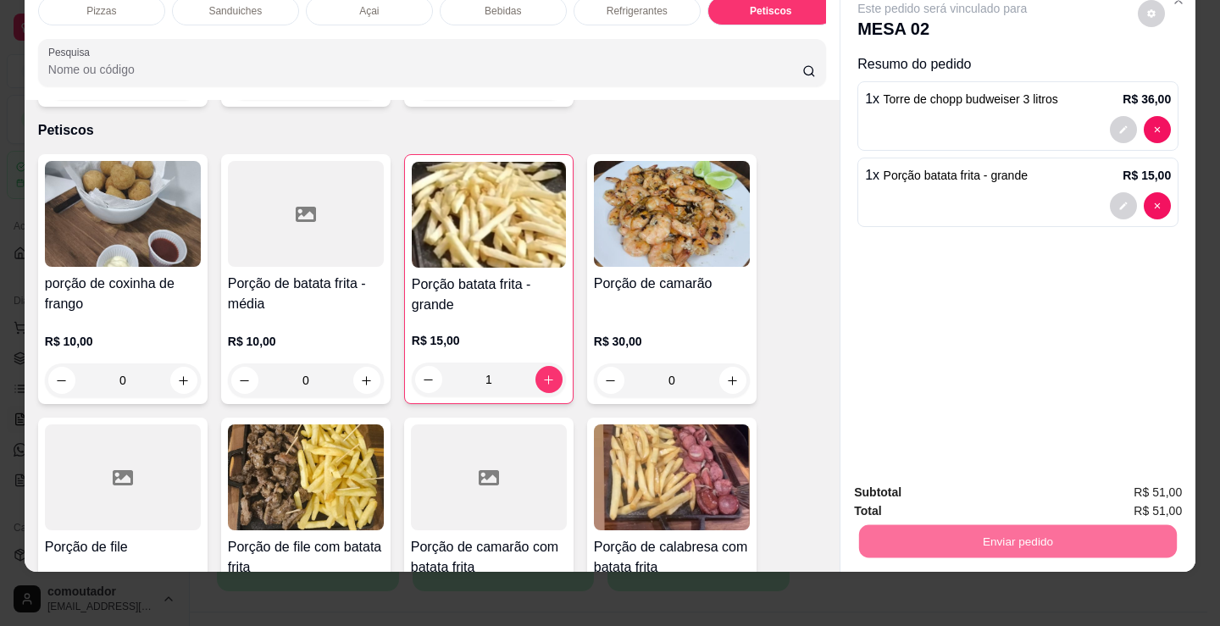
click at [1016, 473] on button "Registrar cliente" at bounding box center [1024, 486] width 108 height 31
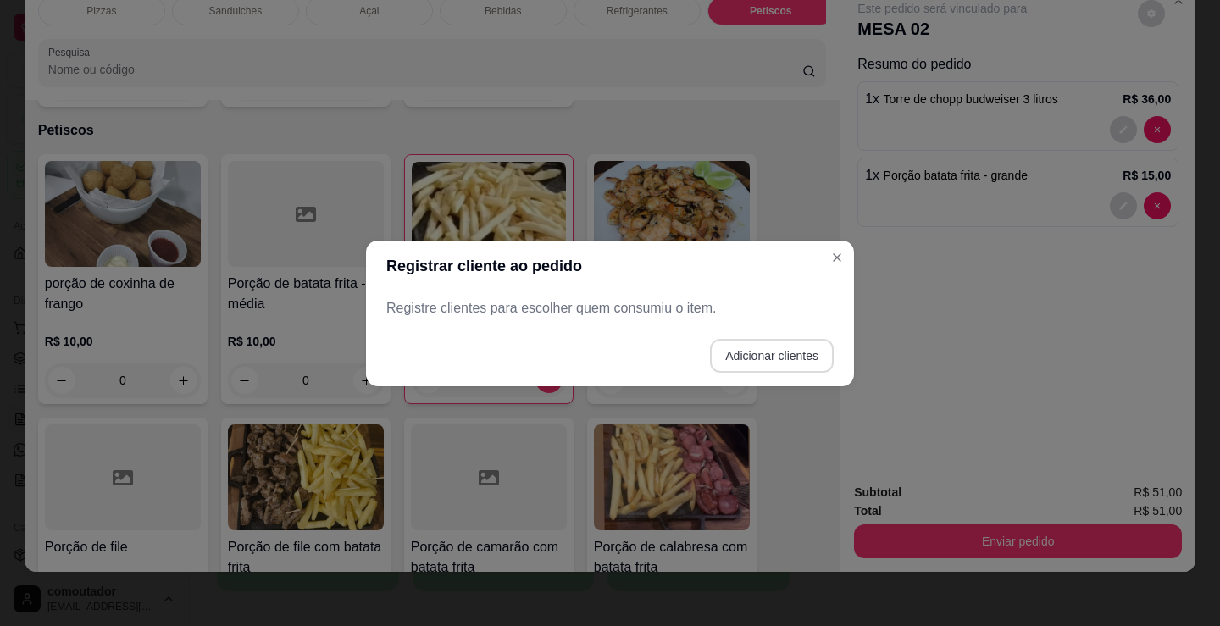
click at [771, 351] on button "Adicionar clientes" at bounding box center [772, 356] width 124 height 34
click at [667, 311] on input "Nome do cliente" at bounding box center [609, 314] width 427 height 17
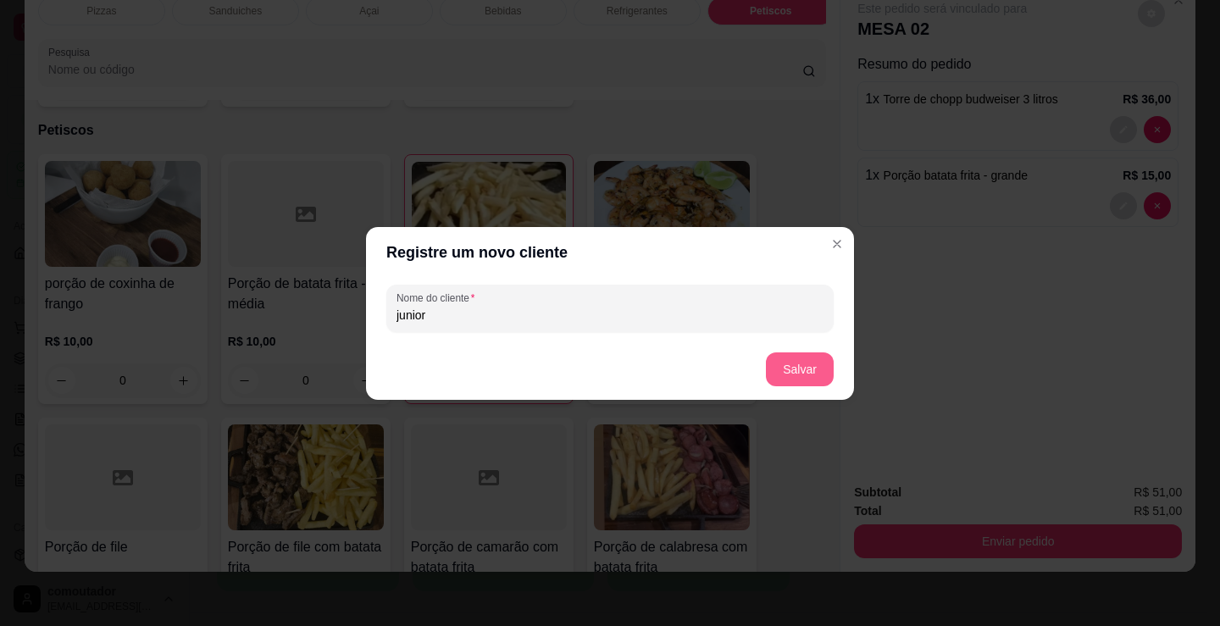
type input "junior"
click at [823, 375] on button "Salvar" at bounding box center [800, 369] width 68 height 34
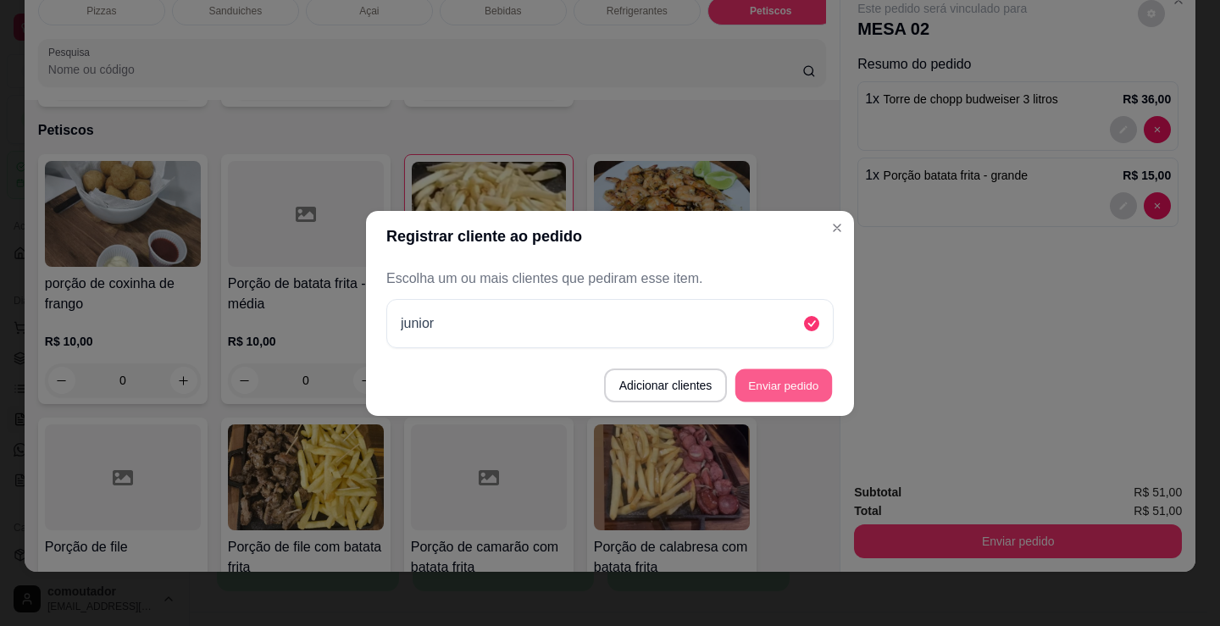
click at [794, 395] on button "Enviar pedido" at bounding box center [783, 384] width 97 height 33
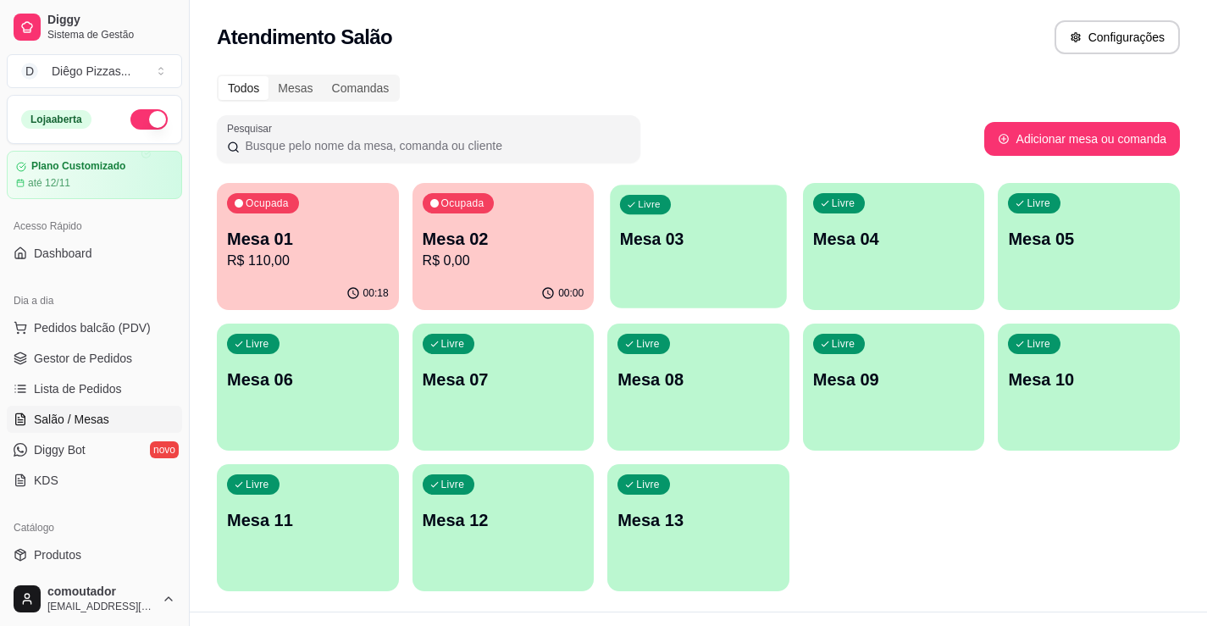
click at [716, 242] on p "Mesa 03" at bounding box center [698, 239] width 157 height 23
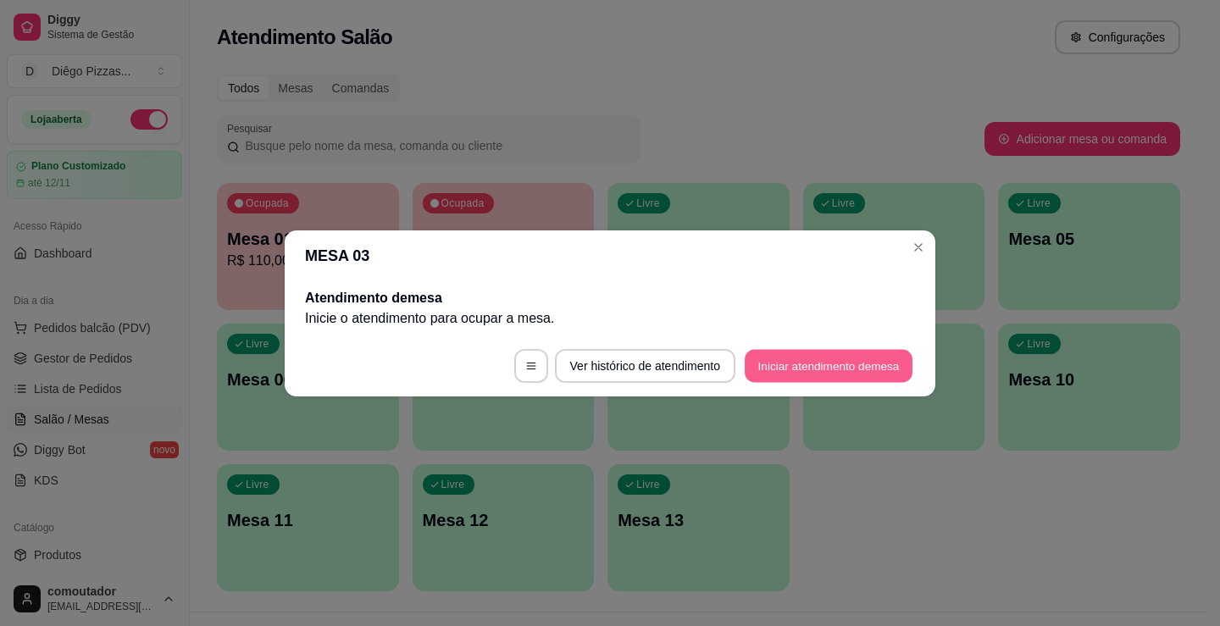
click at [850, 362] on button "Iniciar atendimento de mesa" at bounding box center [828, 365] width 168 height 33
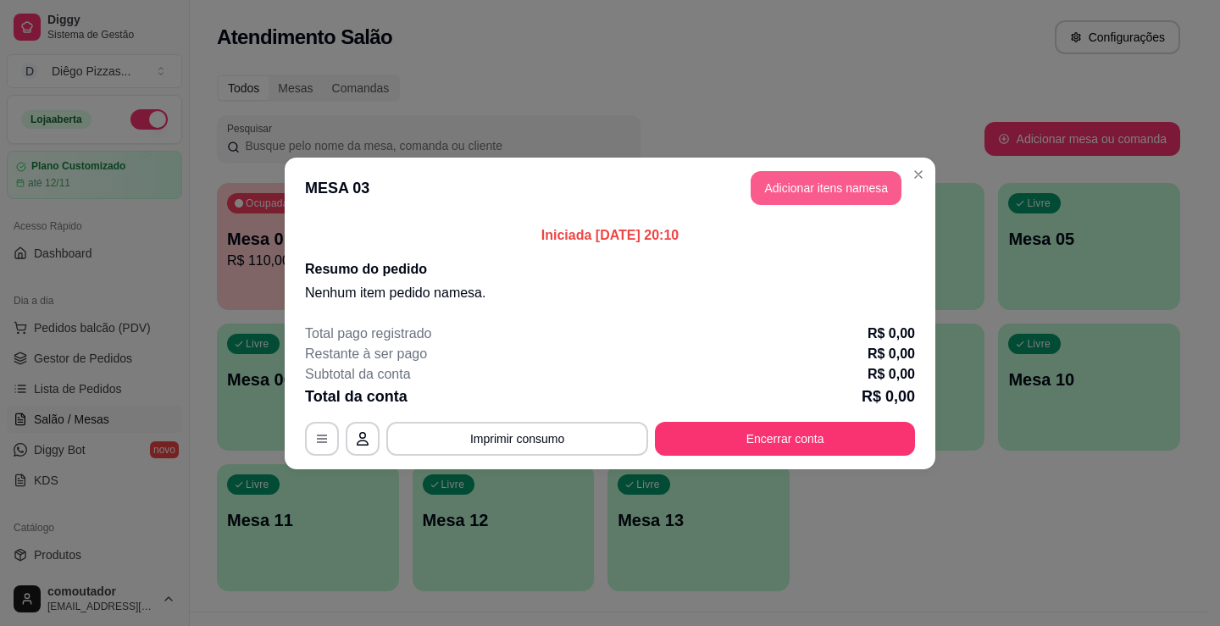
click at [817, 185] on button "Adicionar itens na mesa" at bounding box center [825, 188] width 151 height 34
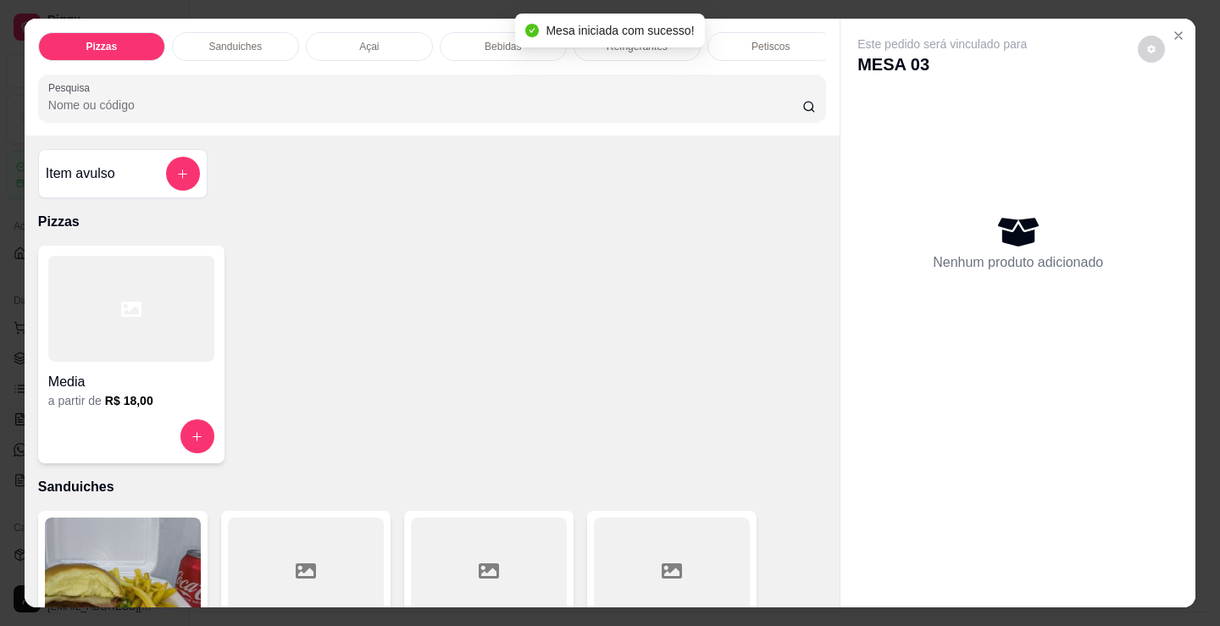
click at [612, 46] on div "Mesa iniciada com sucesso!" at bounding box center [609, 31] width 189 height 34
click at [616, 53] on div "Refrigerantes" at bounding box center [636, 46] width 127 height 29
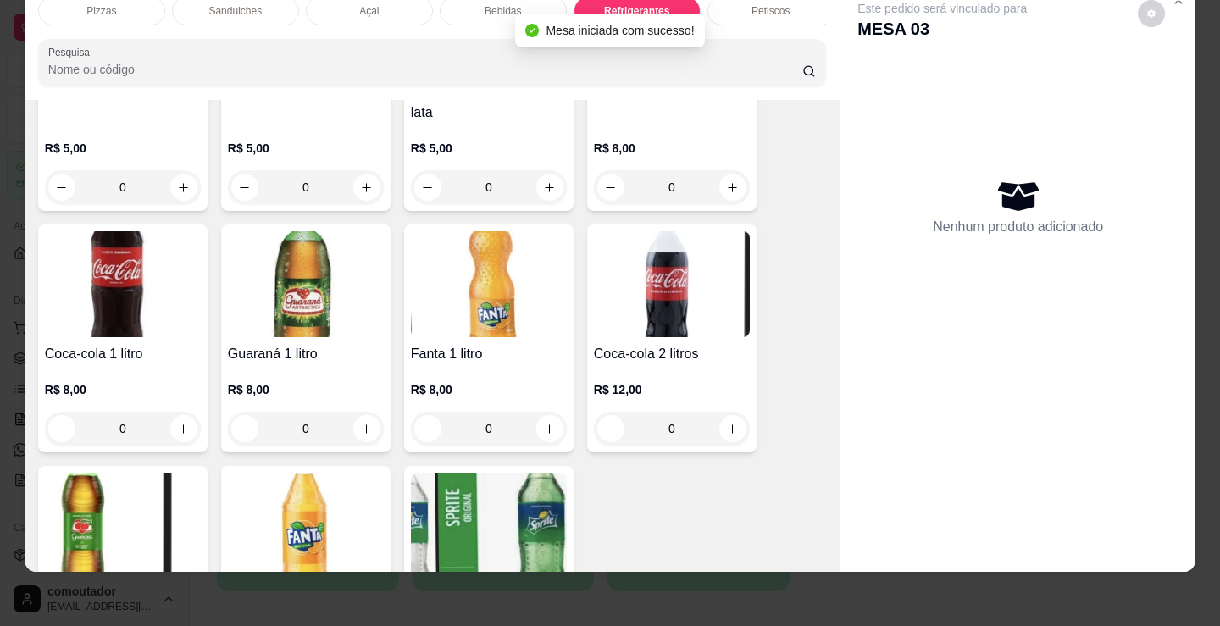
scroll to position [4843, 0]
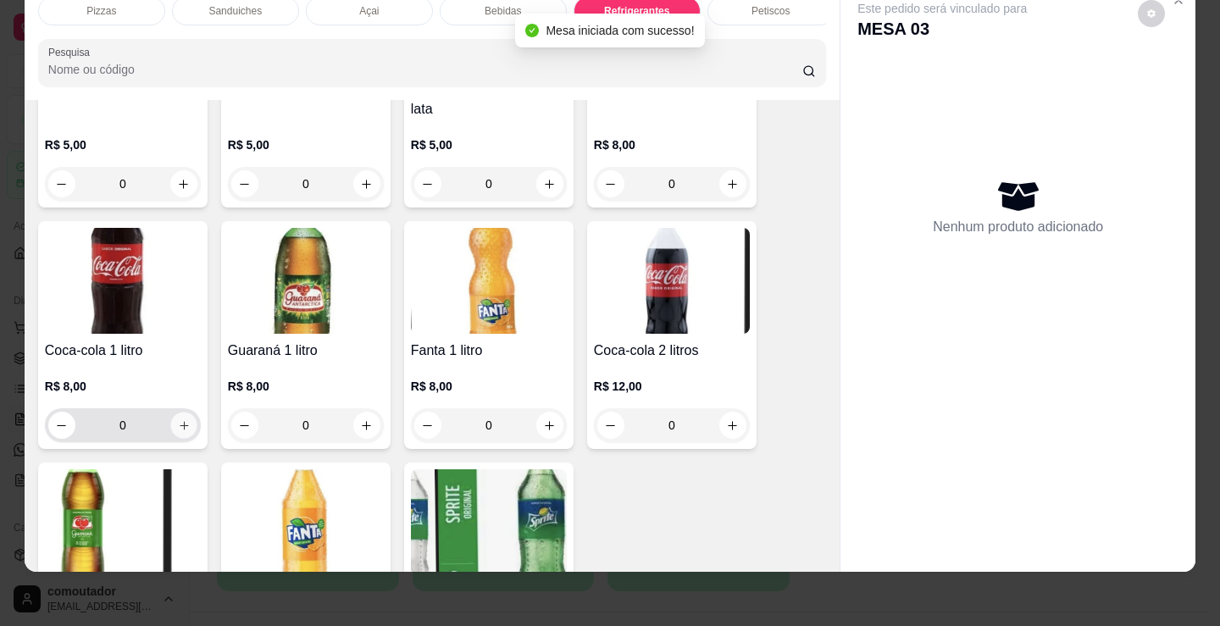
click at [180, 419] on icon "increase-product-quantity" at bounding box center [184, 425] width 13 height 13
type input "1"
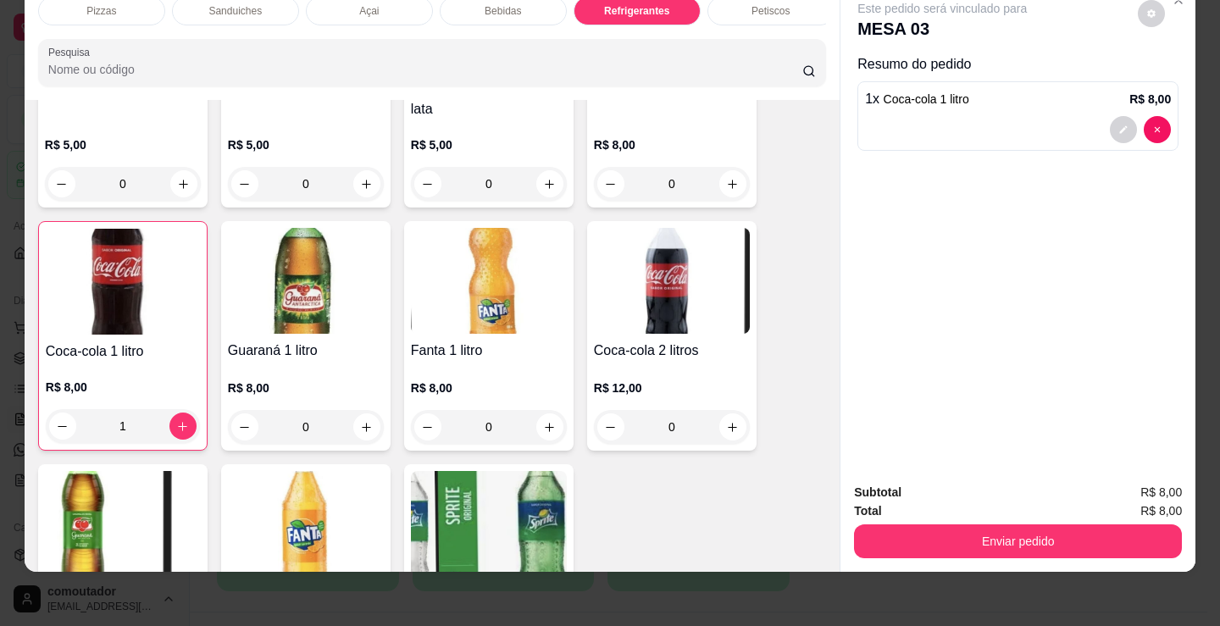
click at [131, 8] on div "Pizzas" at bounding box center [101, 11] width 127 height 29
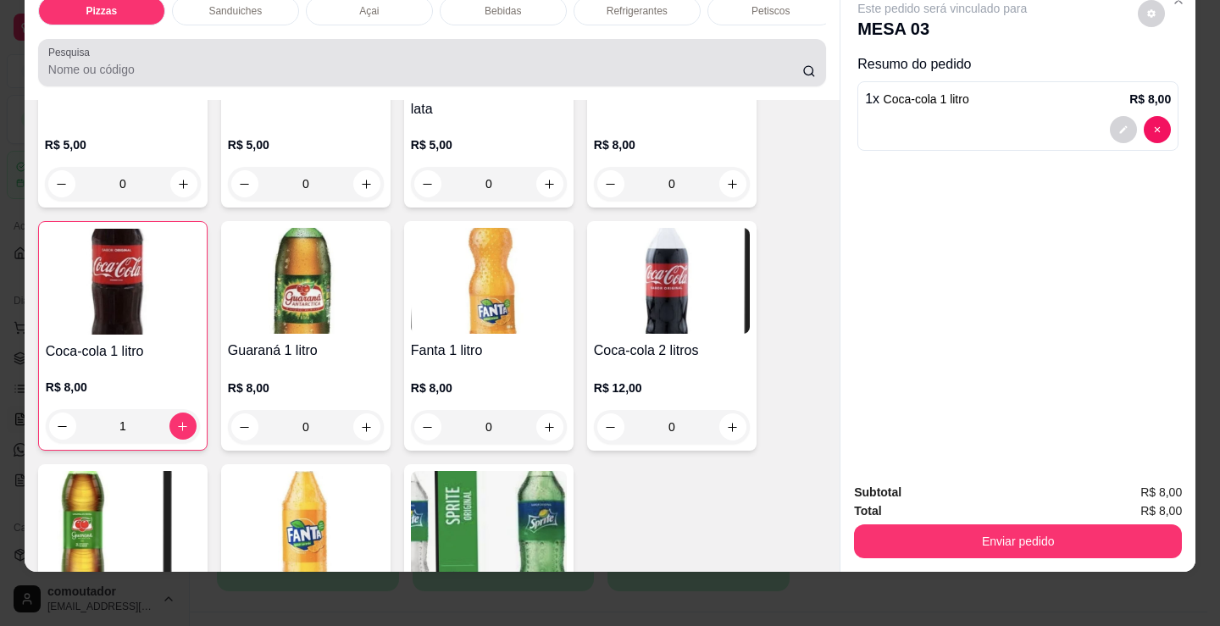
scroll to position [76, 0]
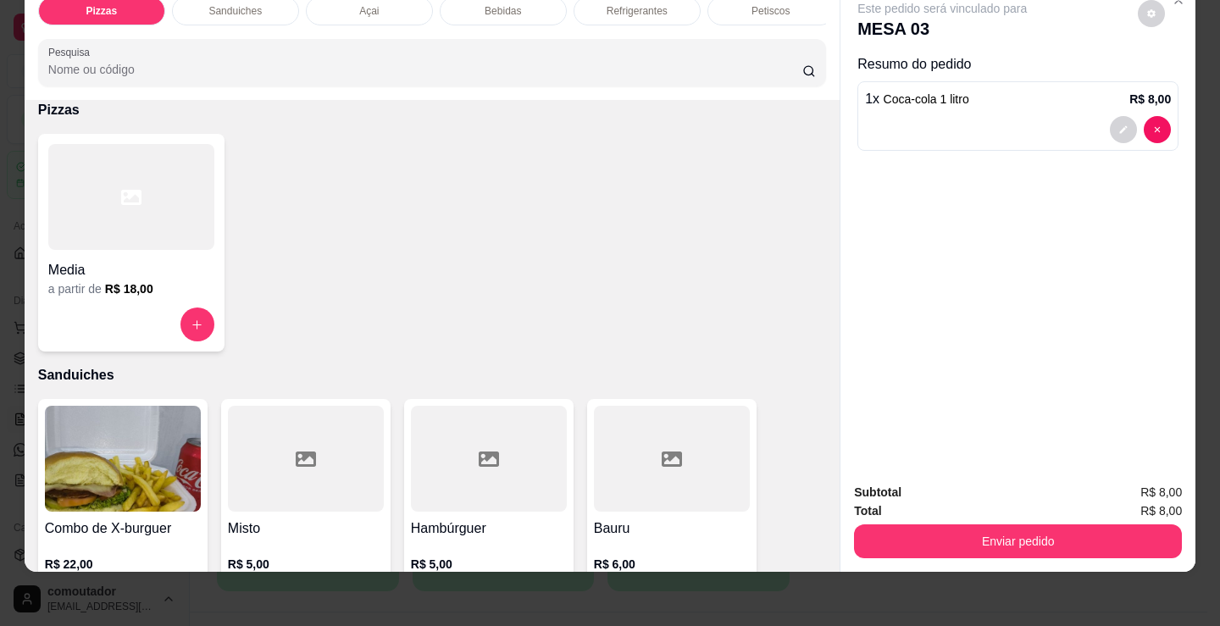
click at [113, 241] on div at bounding box center [131, 197] width 166 height 106
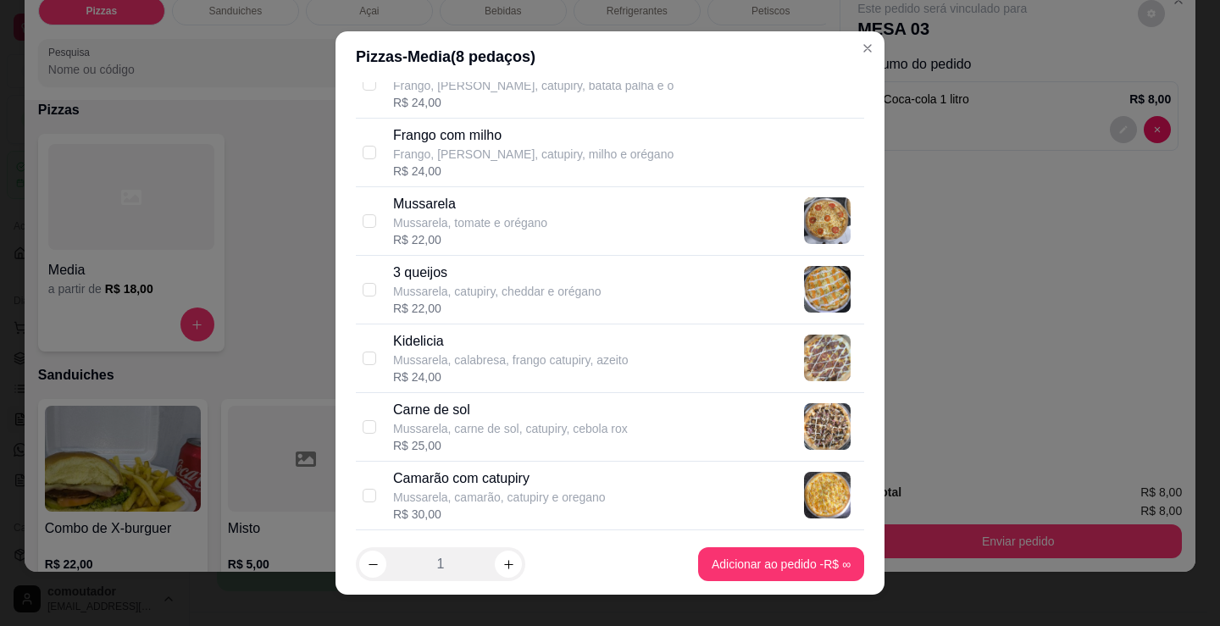
scroll to position [678, 0]
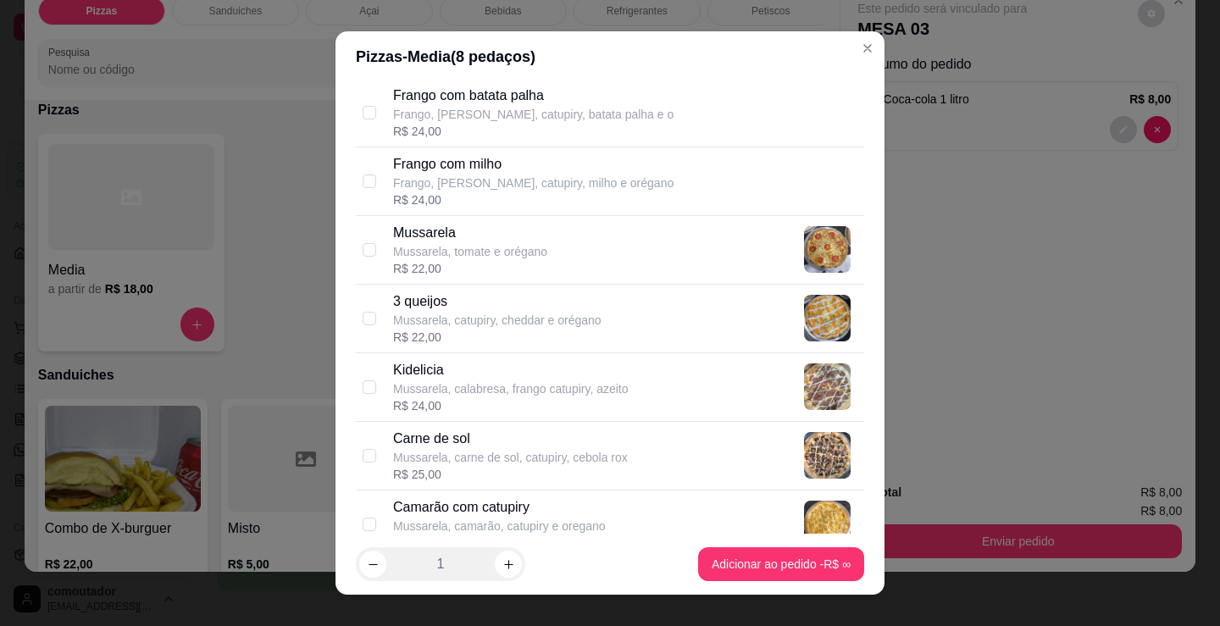
drag, startPoint x: 483, startPoint y: 397, endPoint x: 523, endPoint y: 408, distance: 42.1
click at [483, 397] on div "R$ 24,00" at bounding box center [510, 405] width 235 height 17
click at [495, 368] on p "Kidelicia" at bounding box center [510, 370] width 235 height 20
checkbox input "false"
click at [482, 324] on p "Mussarela, catupiry, cheddar e orégano" at bounding box center [497, 320] width 208 height 17
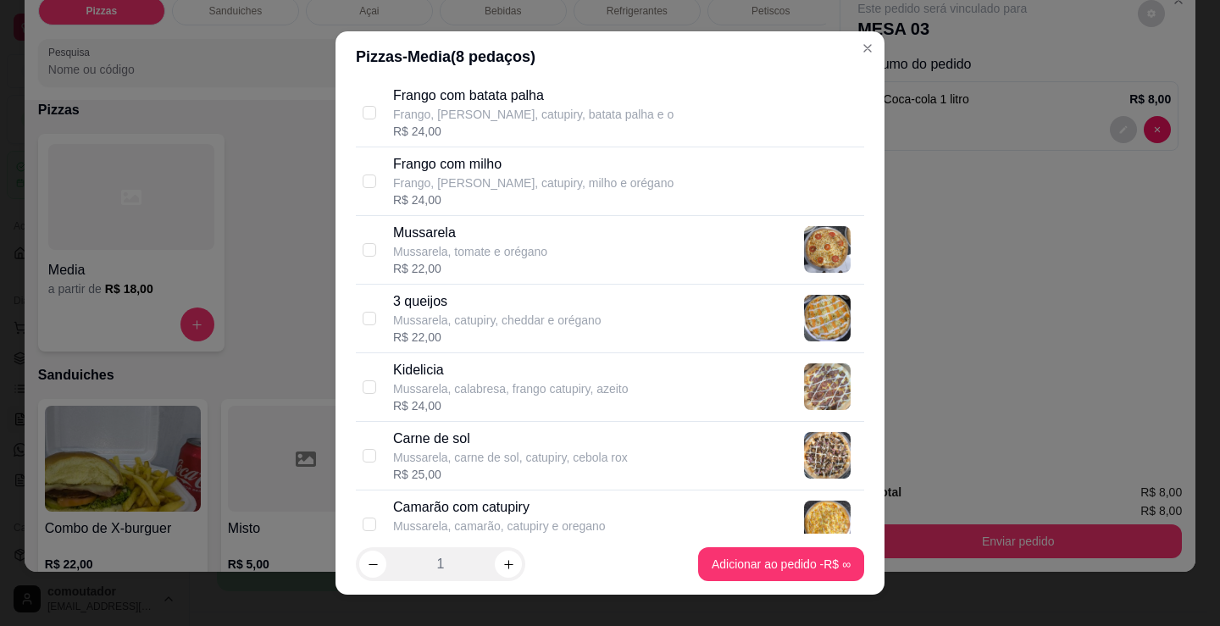
checkbox input "true"
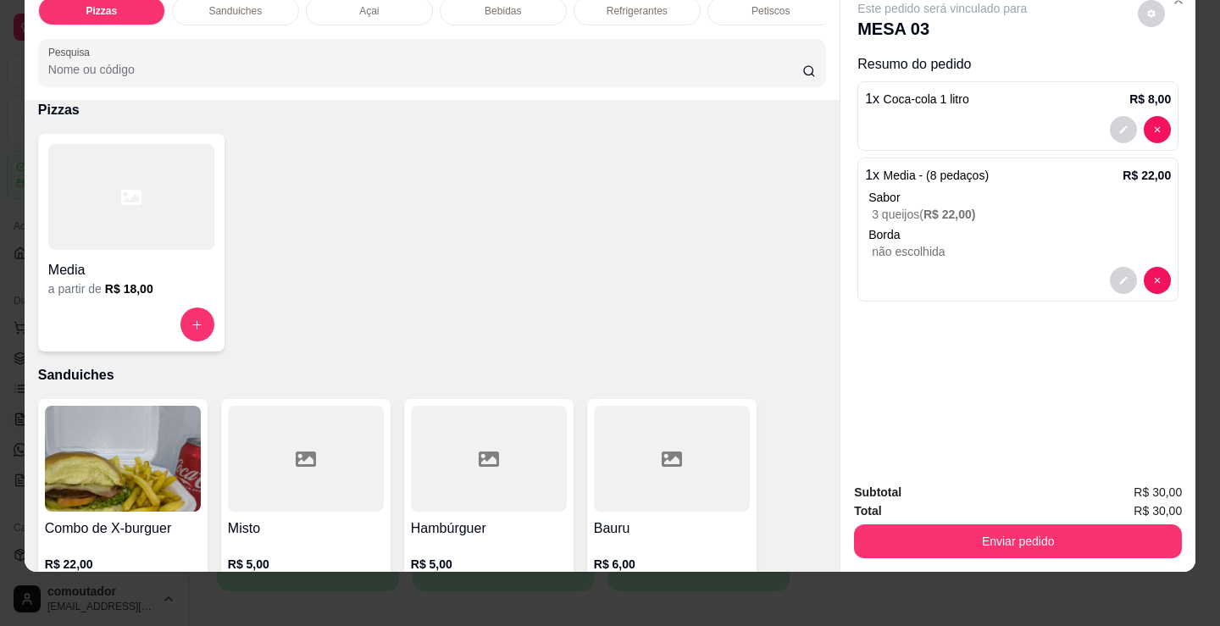
click at [150, 278] on h4 "Media" at bounding box center [131, 270] width 166 height 20
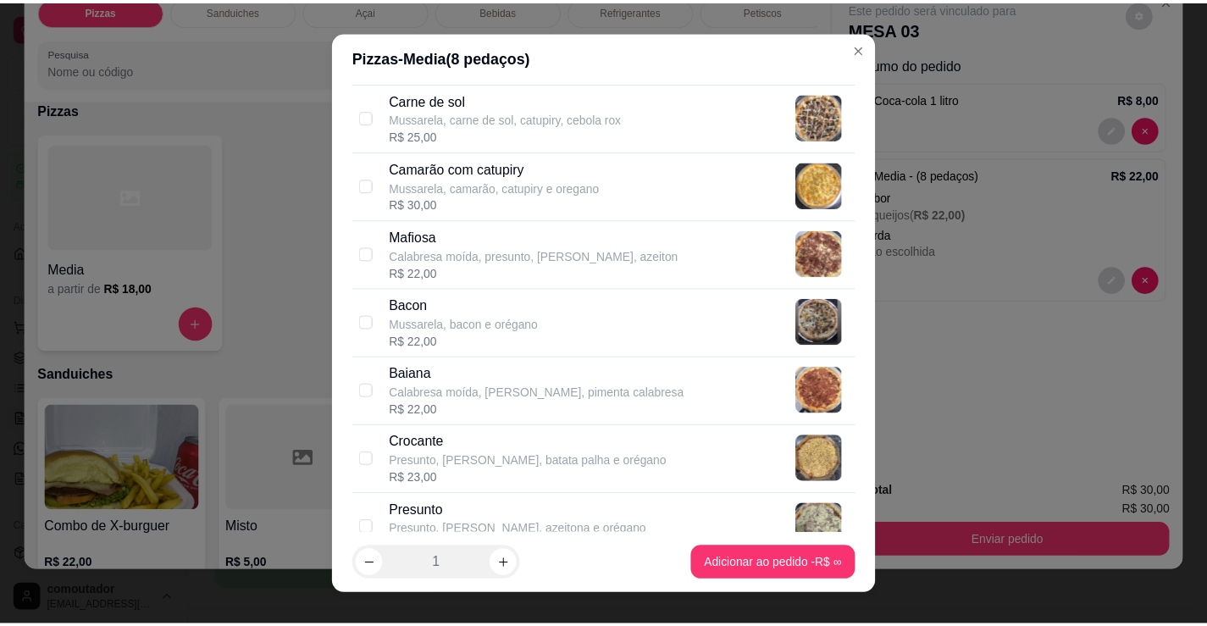
scroll to position [932, 0]
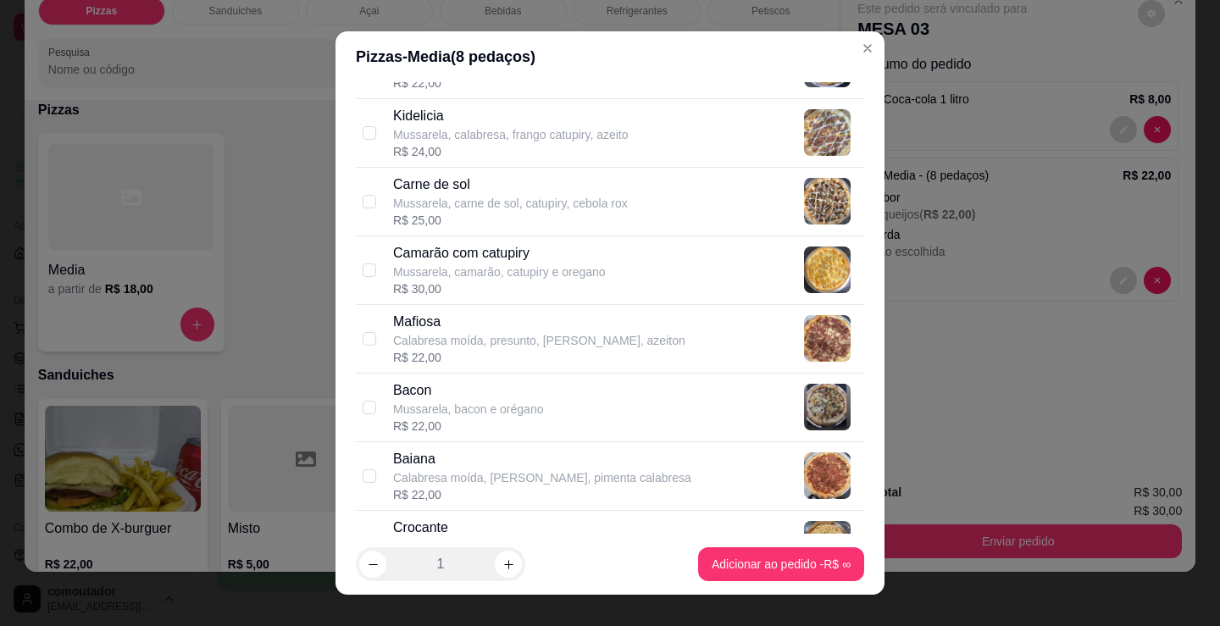
click at [467, 196] on p "Mussarela, carne de sol, catupiry, cebola rox" at bounding box center [510, 203] width 235 height 17
checkbox input "true"
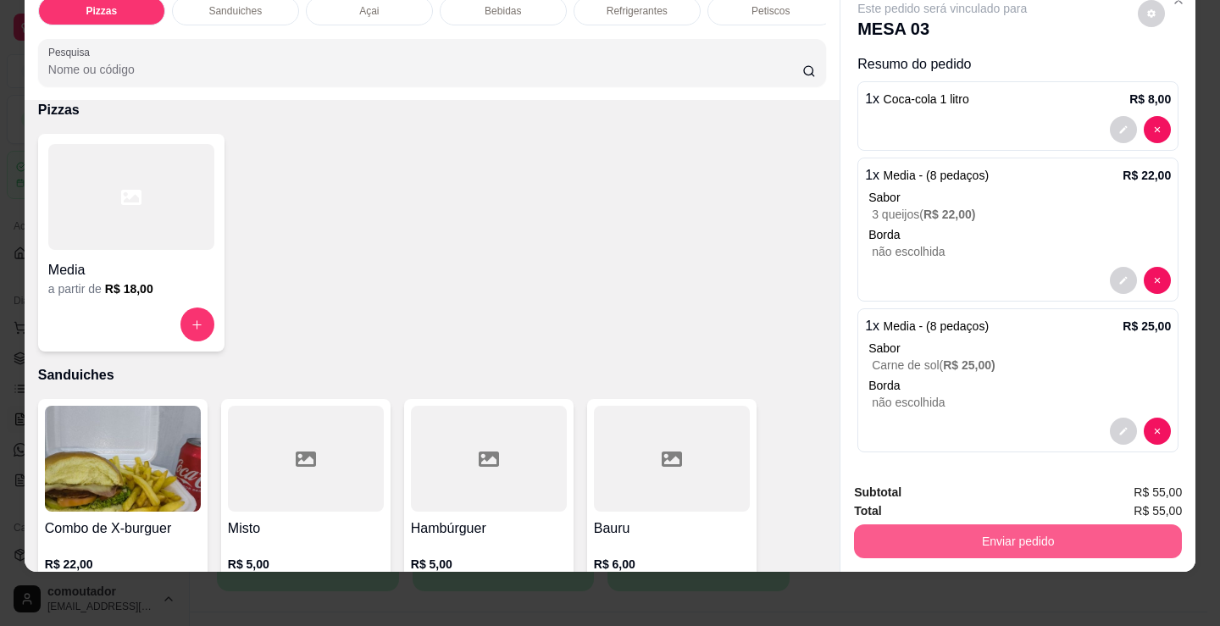
click at [950, 524] on button "Enviar pedido" at bounding box center [1018, 541] width 328 height 34
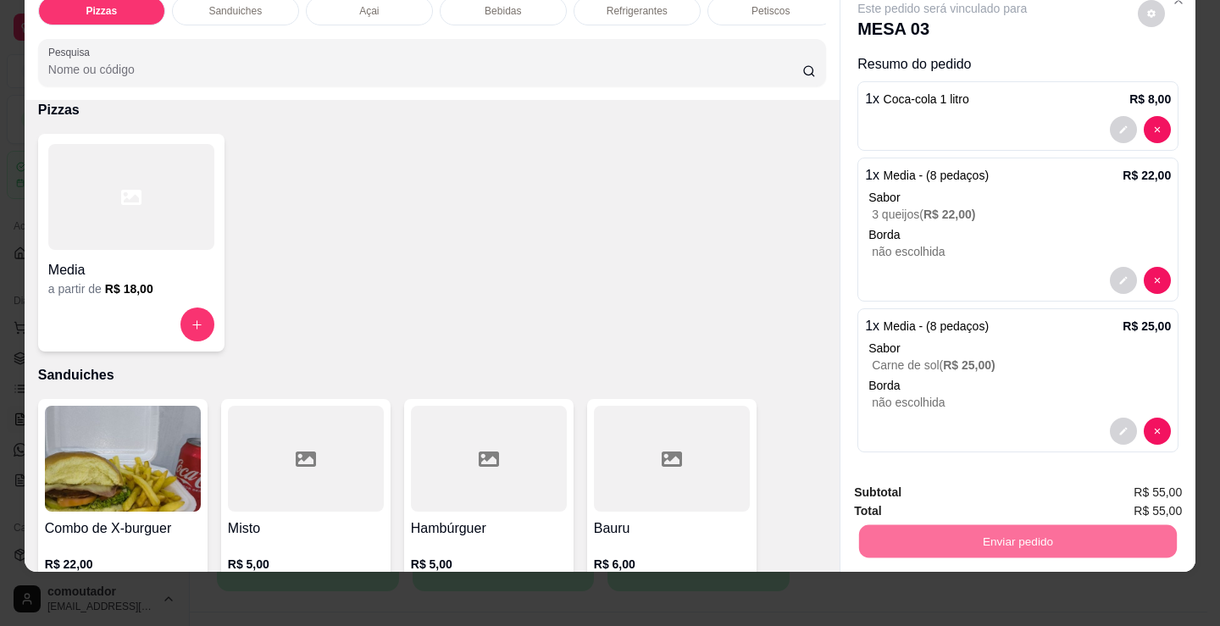
click at [1043, 479] on button "Registrar cliente" at bounding box center [1025, 487] width 112 height 32
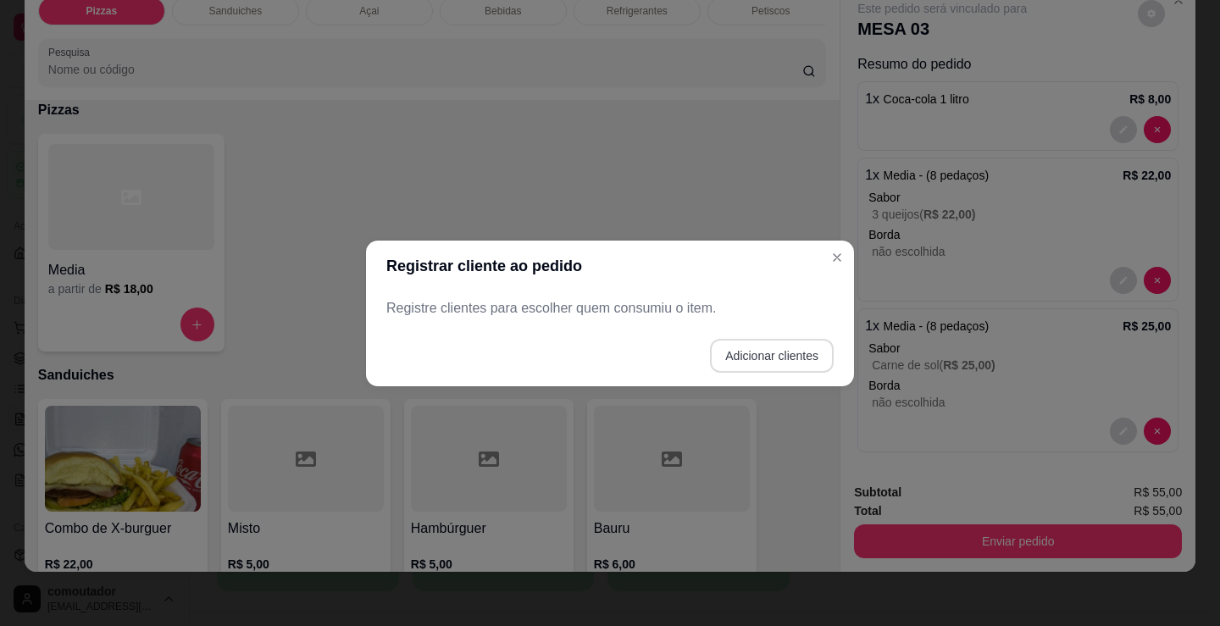
click at [755, 358] on button "Adicionar clientes" at bounding box center [772, 356] width 124 height 34
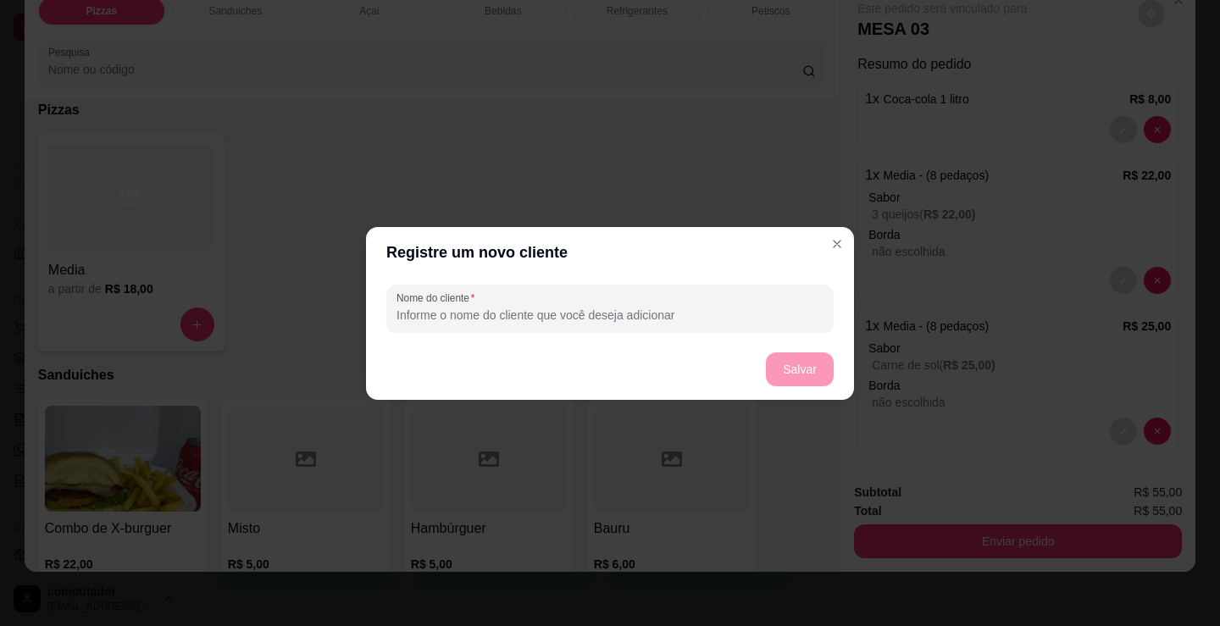
click at [650, 307] on input "Nome do cliente" at bounding box center [609, 315] width 427 height 17
type input "italo"
click at [796, 374] on button "Salvar" at bounding box center [800, 369] width 68 height 34
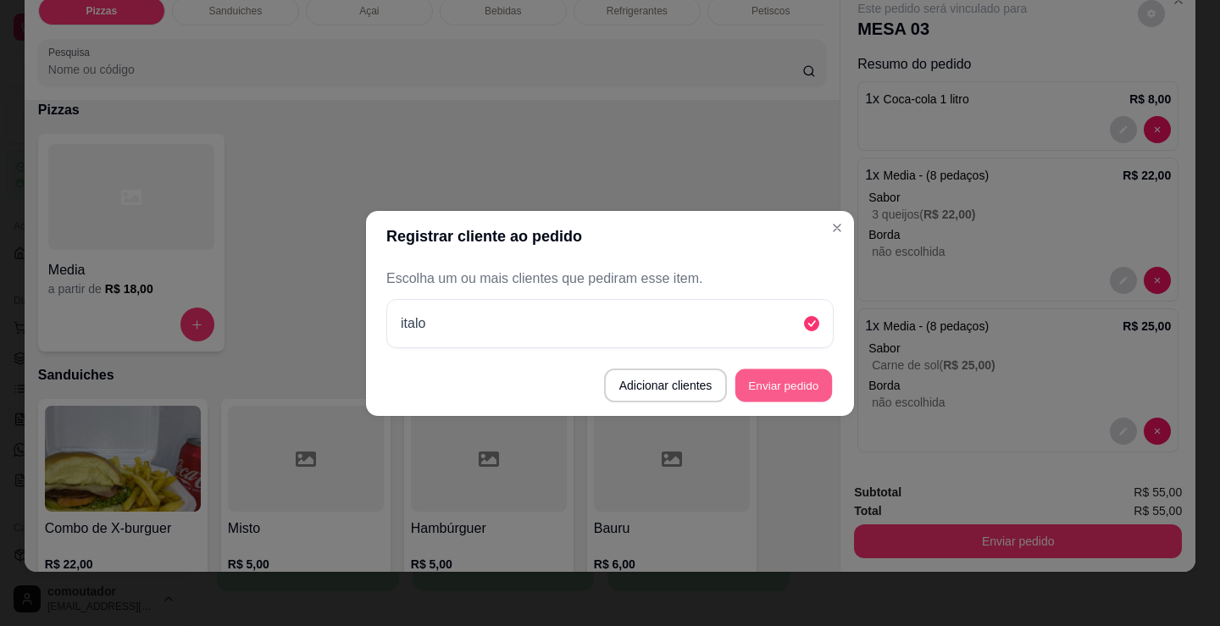
click at [811, 401] on button "Enviar pedido" at bounding box center [783, 384] width 97 height 33
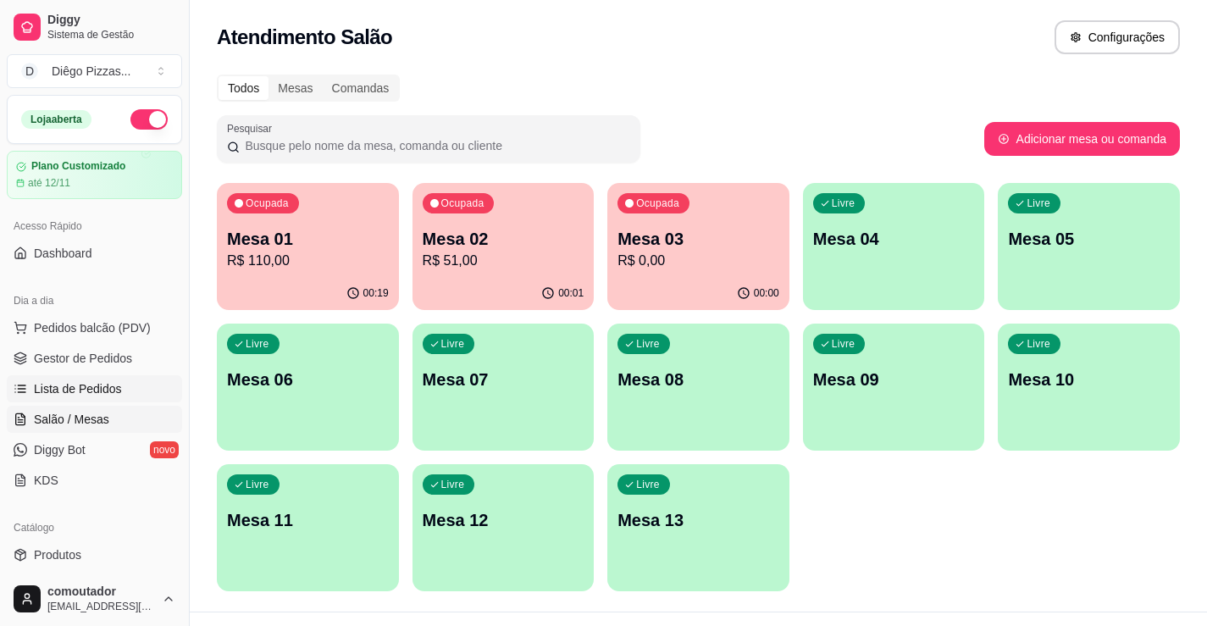
click at [90, 385] on span "Lista de Pedidos" at bounding box center [78, 388] width 88 height 17
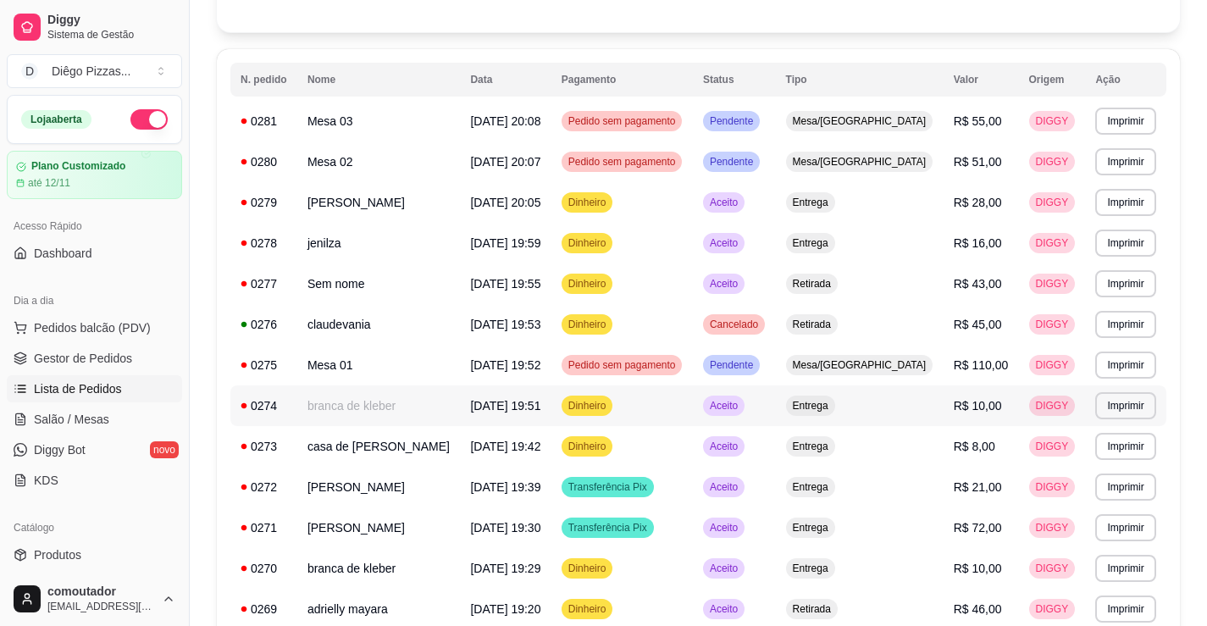
scroll to position [169, 0]
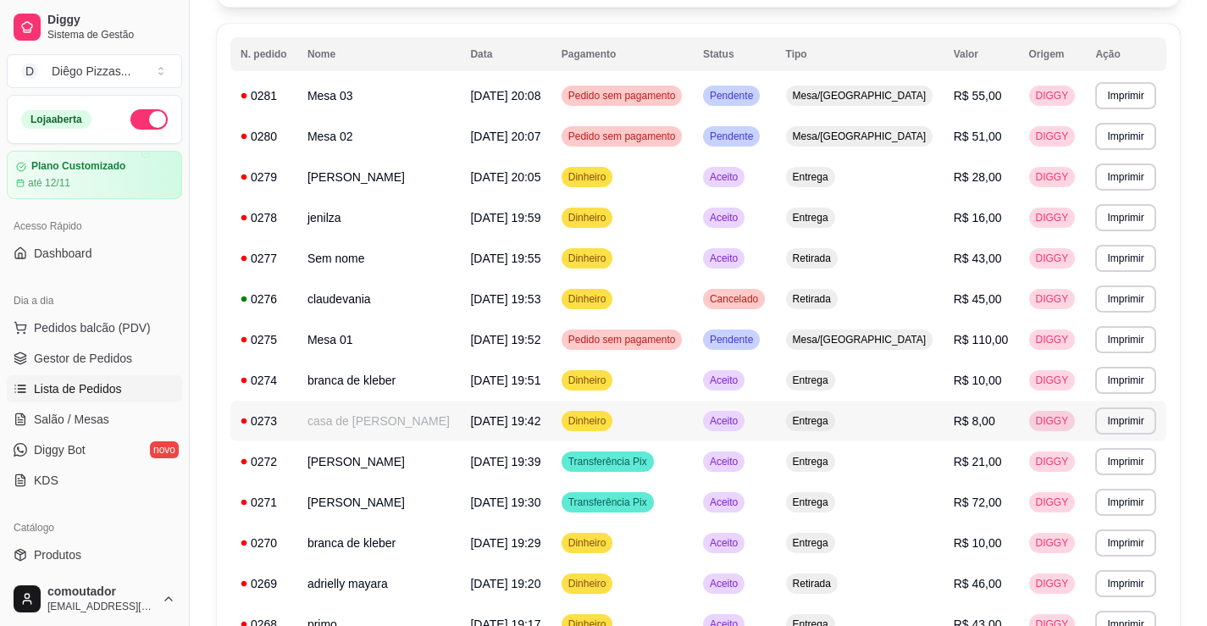
click at [359, 423] on td "casa de [PERSON_NAME]" at bounding box center [378, 421] width 163 height 41
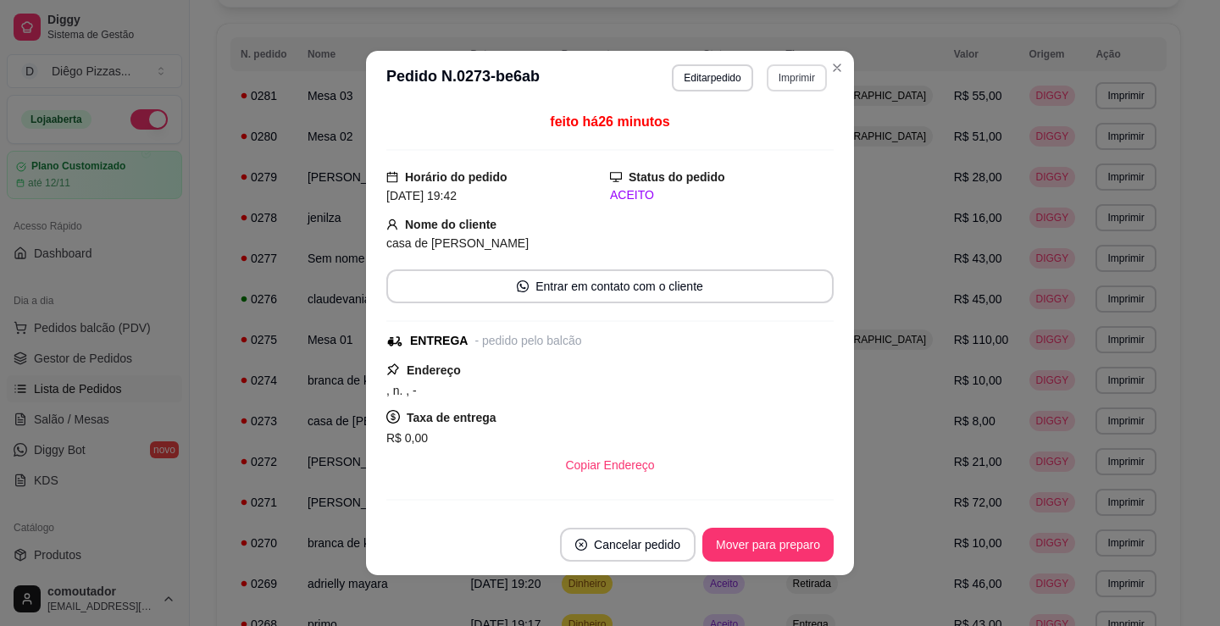
click at [777, 83] on button "Imprimir" at bounding box center [796, 77] width 60 height 27
click at [777, 131] on button "IMPRESSORA" at bounding box center [760, 137] width 123 height 27
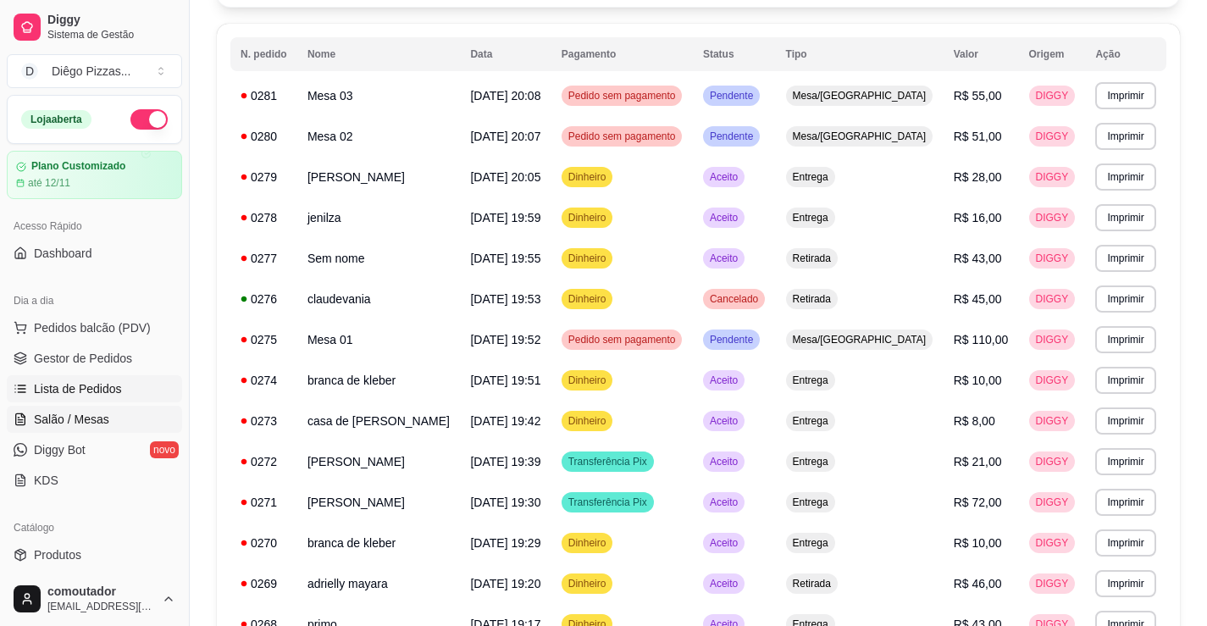
click at [110, 422] on link "Salão / Mesas" at bounding box center [94, 419] width 175 height 27
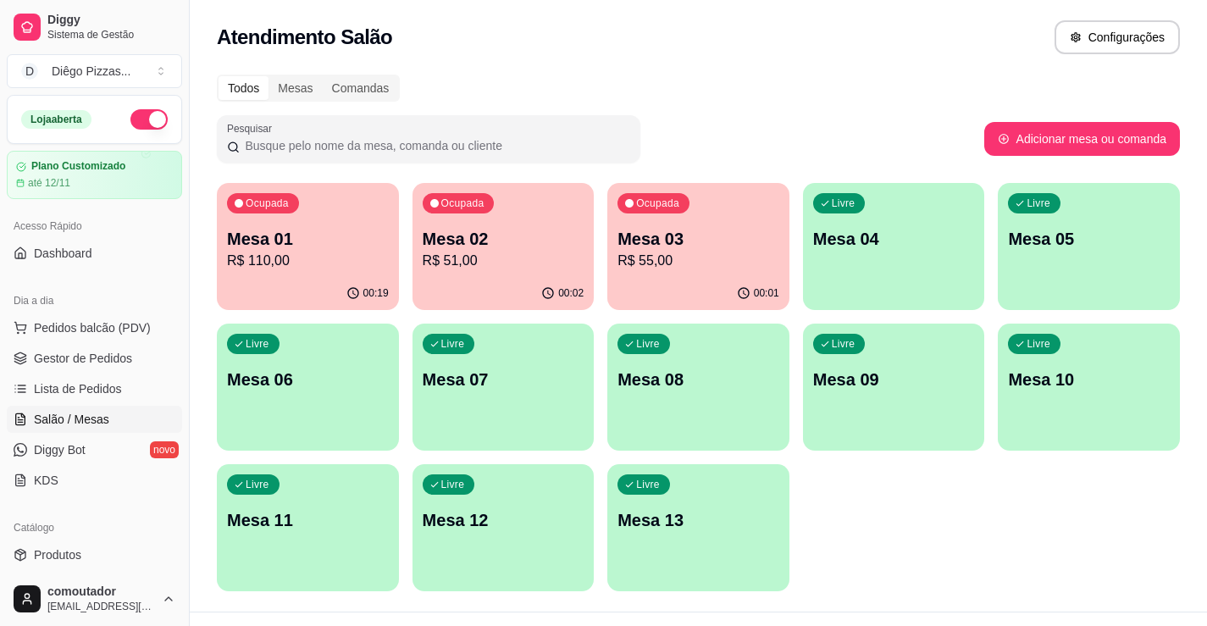
click at [656, 258] on p "R$ 55,00" at bounding box center [698, 261] width 162 height 20
click at [488, 224] on div "Ocupada Mesa 02 R$ 51,00" at bounding box center [503, 230] width 182 height 94
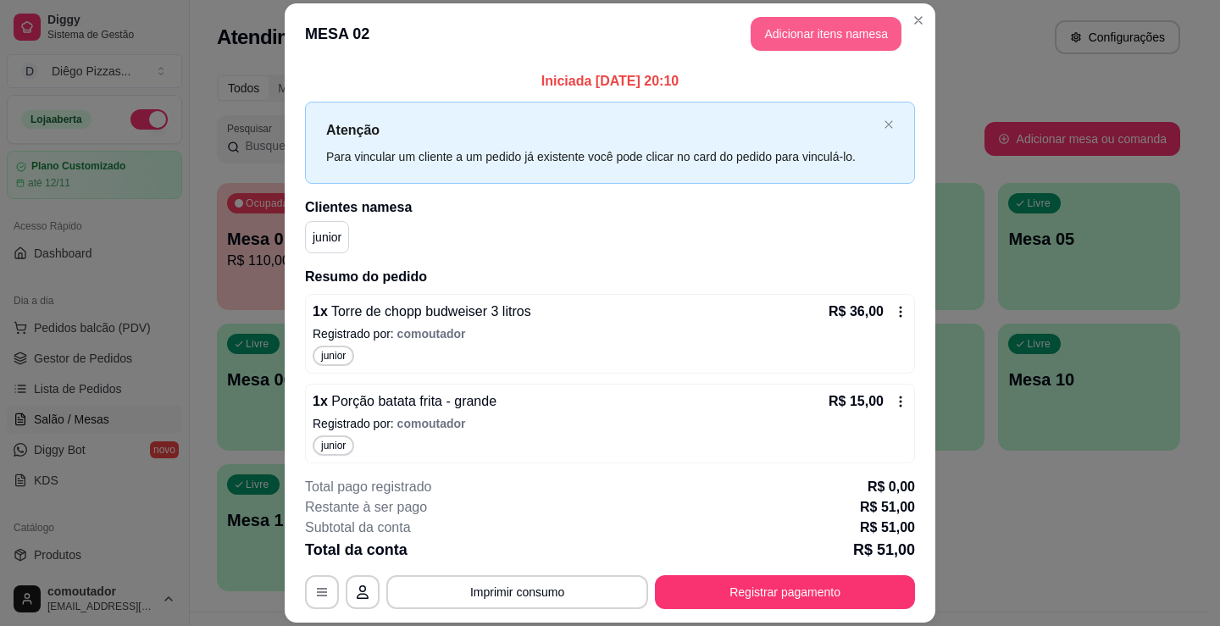
click at [786, 50] on button "Adicionar itens na mesa" at bounding box center [825, 34] width 151 height 34
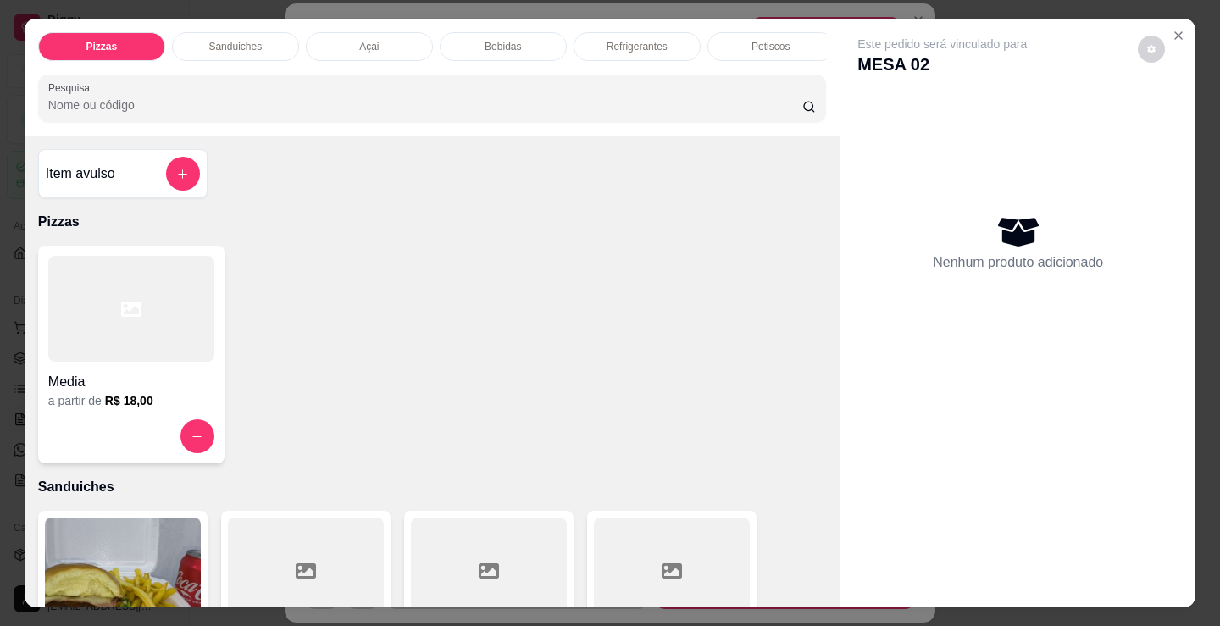
click at [523, 36] on div "Bebidas" at bounding box center [503, 46] width 127 height 29
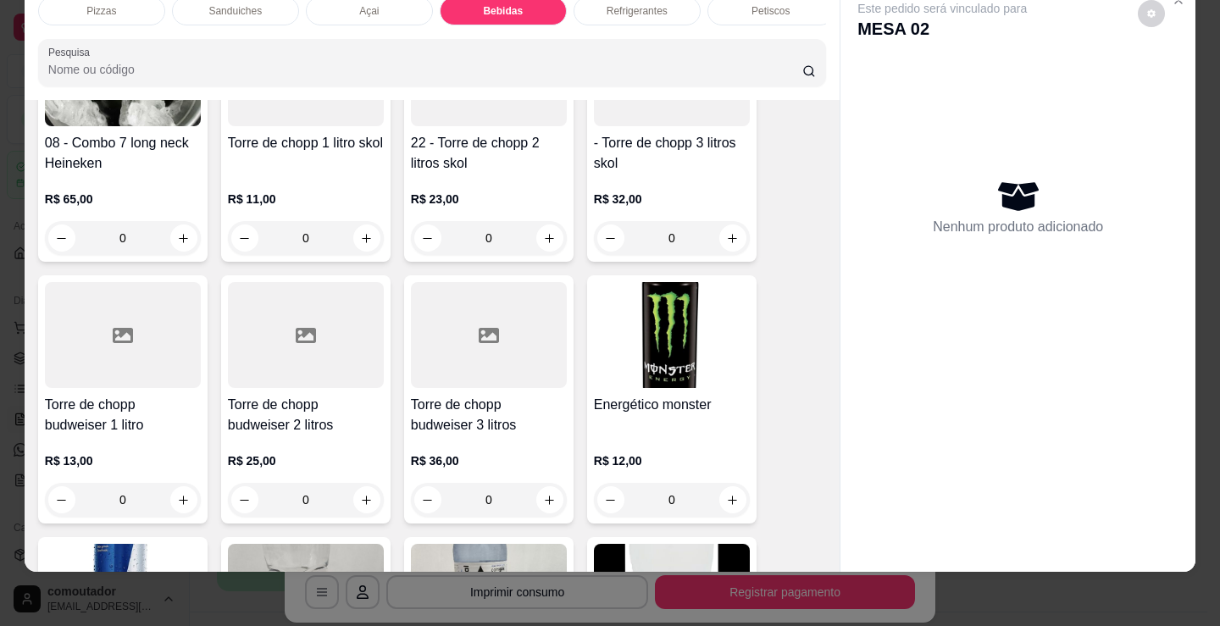
scroll to position [3285, 0]
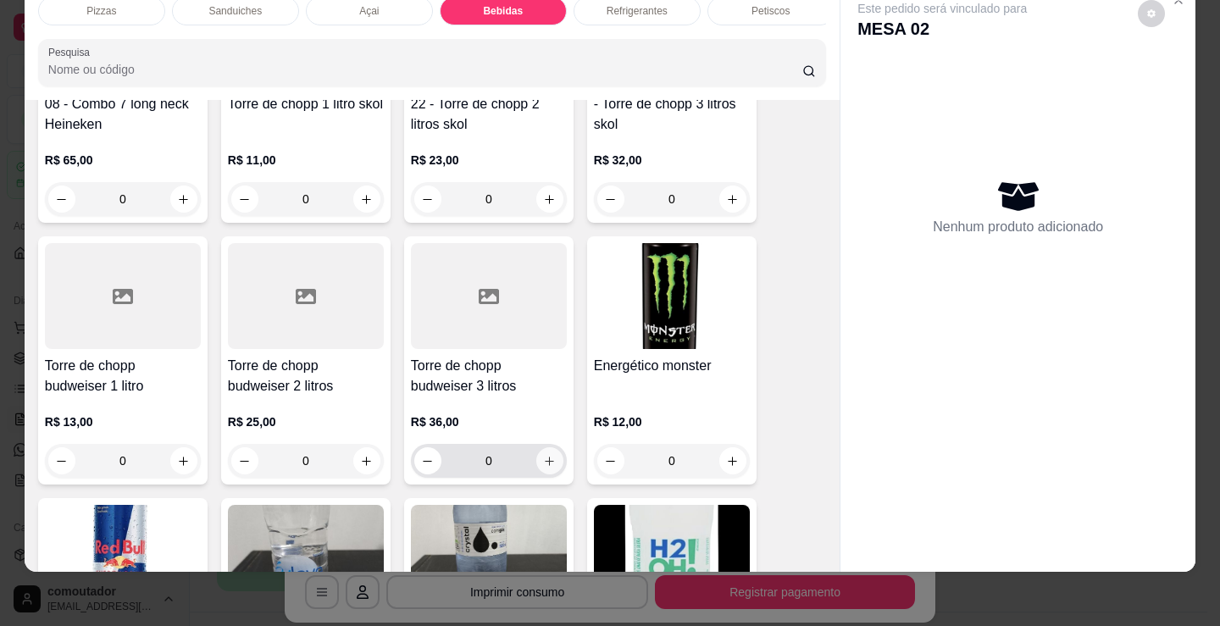
click at [545, 457] on icon "increase-product-quantity" at bounding box center [549, 461] width 9 height 9
type input "1"
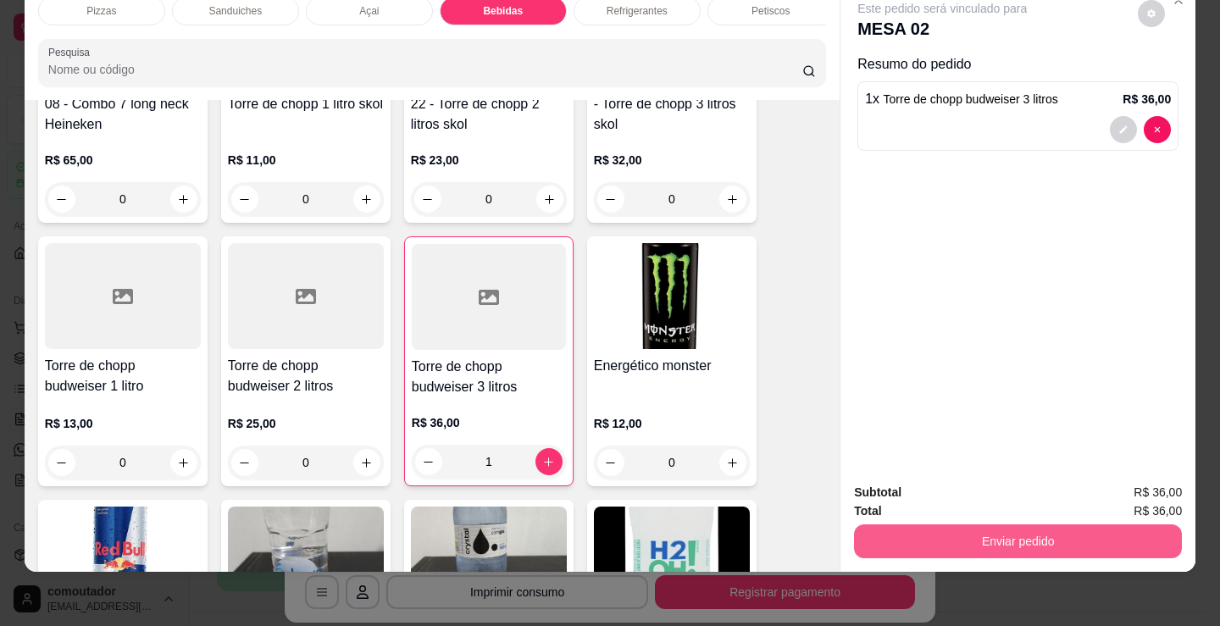
click at [994, 524] on button "Enviar pedido" at bounding box center [1018, 541] width 328 height 34
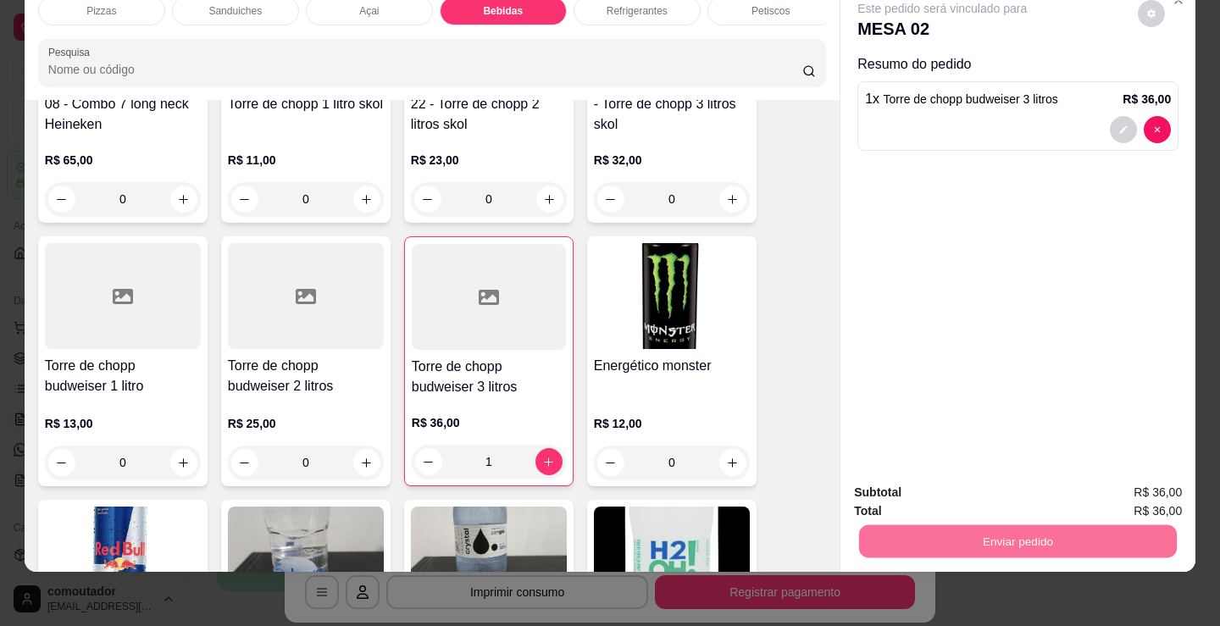
click at [1046, 486] on button "Registrar cliente" at bounding box center [1024, 486] width 108 height 31
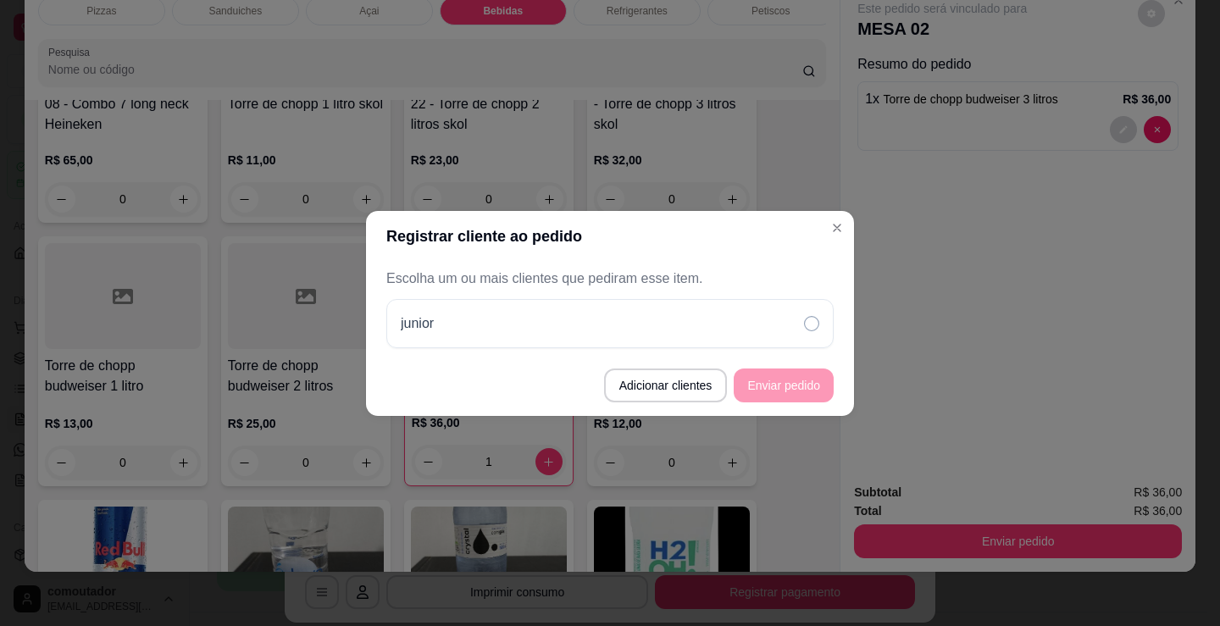
click at [725, 288] on p "Escolha um ou mais clientes que pediram esse item." at bounding box center [609, 278] width 447 height 20
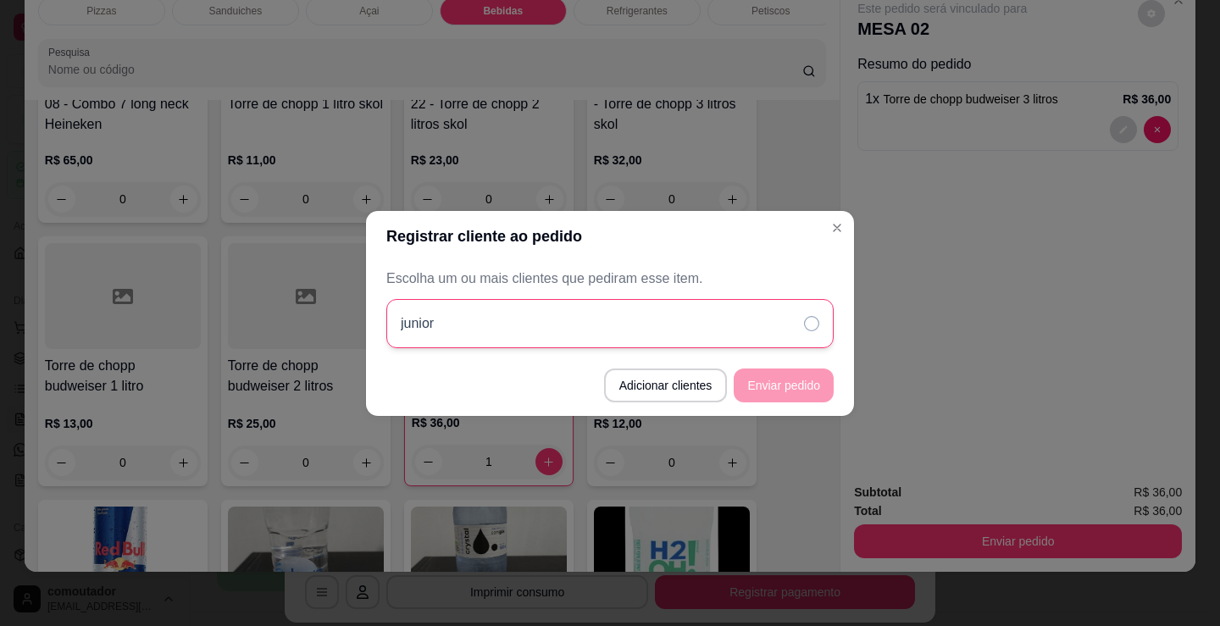
click at [754, 334] on div "junior" at bounding box center [609, 323] width 447 height 49
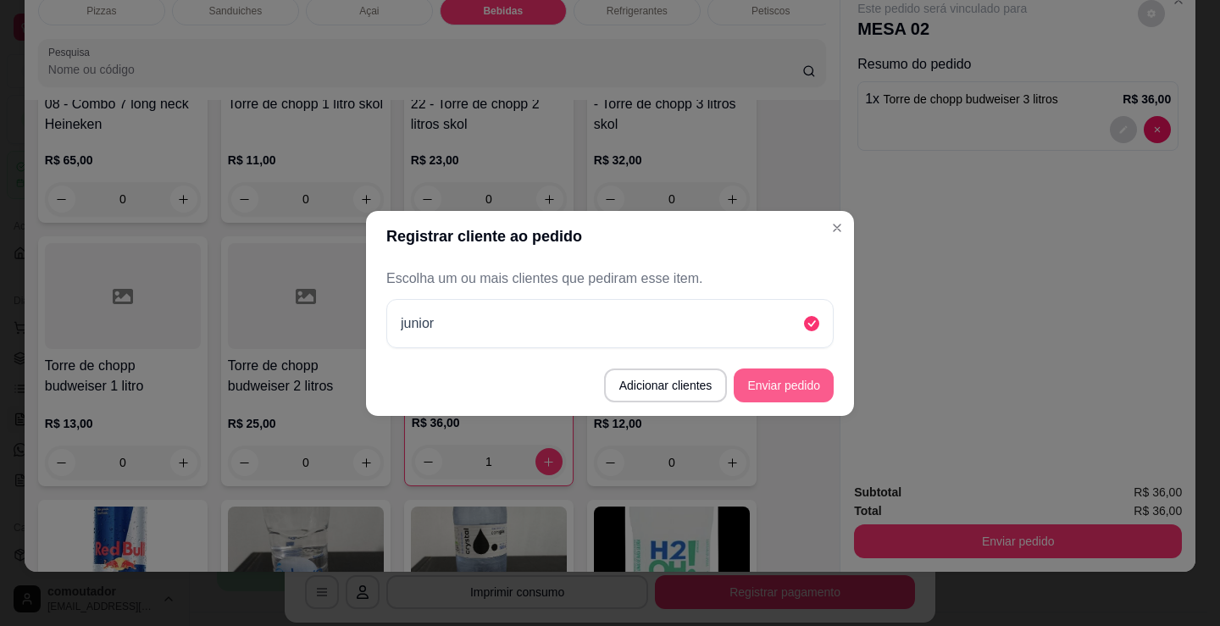
click at [777, 376] on button "Enviar pedido" at bounding box center [783, 385] width 100 height 34
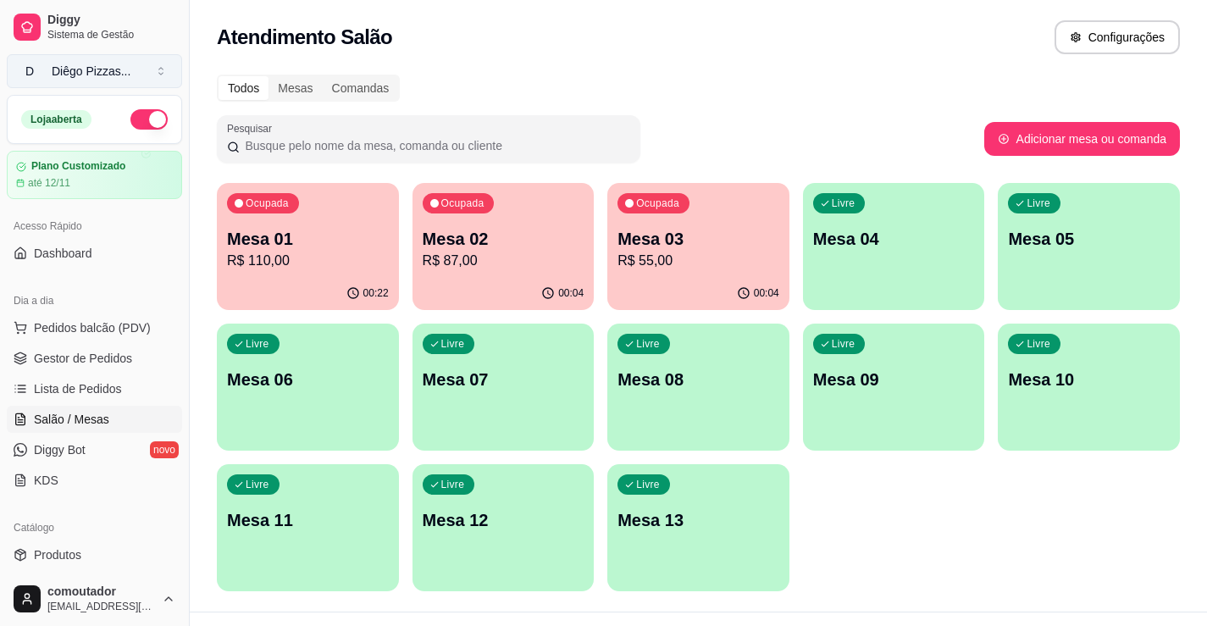
click at [85, 71] on div "Diêgo Pizzas ..." at bounding box center [91, 71] width 79 height 17
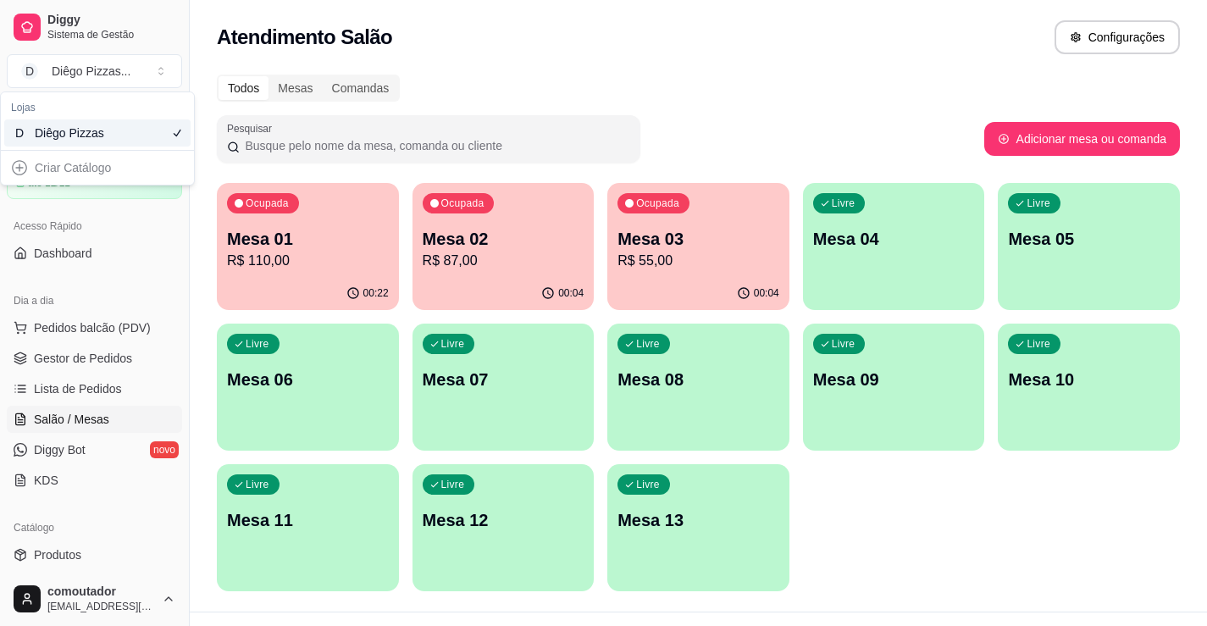
click at [94, 89] on div "Diggy Sistema de Gestão D Diêgo Pizzas ..." at bounding box center [94, 47] width 189 height 95
click at [80, 28] on span "Sistema de Gestão" at bounding box center [111, 35] width 128 height 14
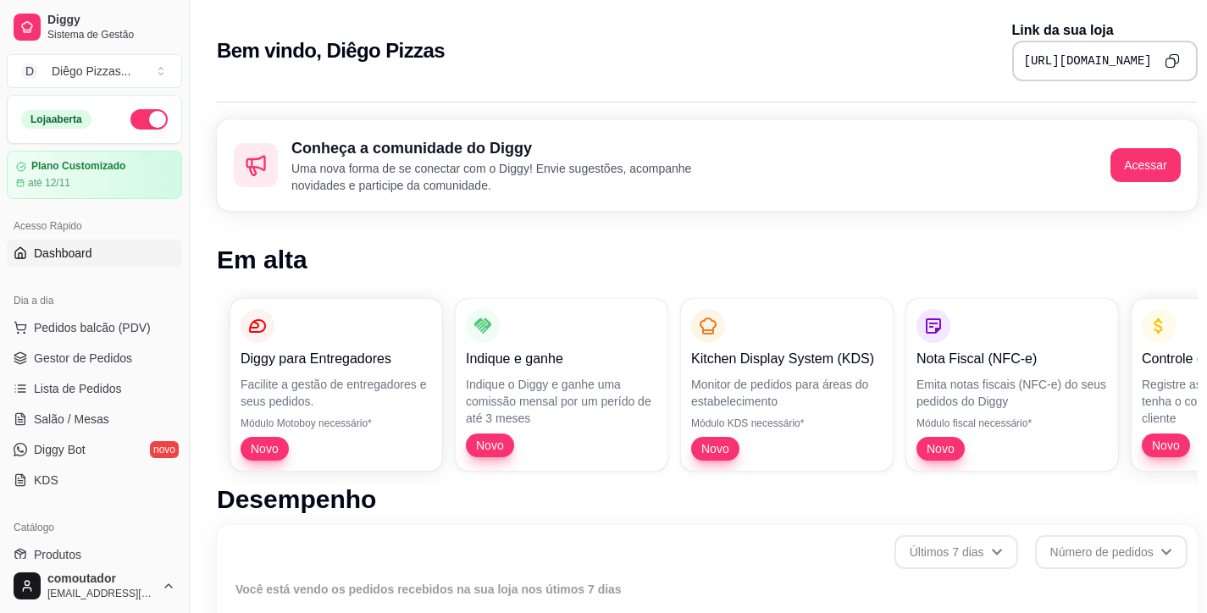
click at [1165, 58] on icon "Copy to clipboard" at bounding box center [1172, 60] width 15 height 15
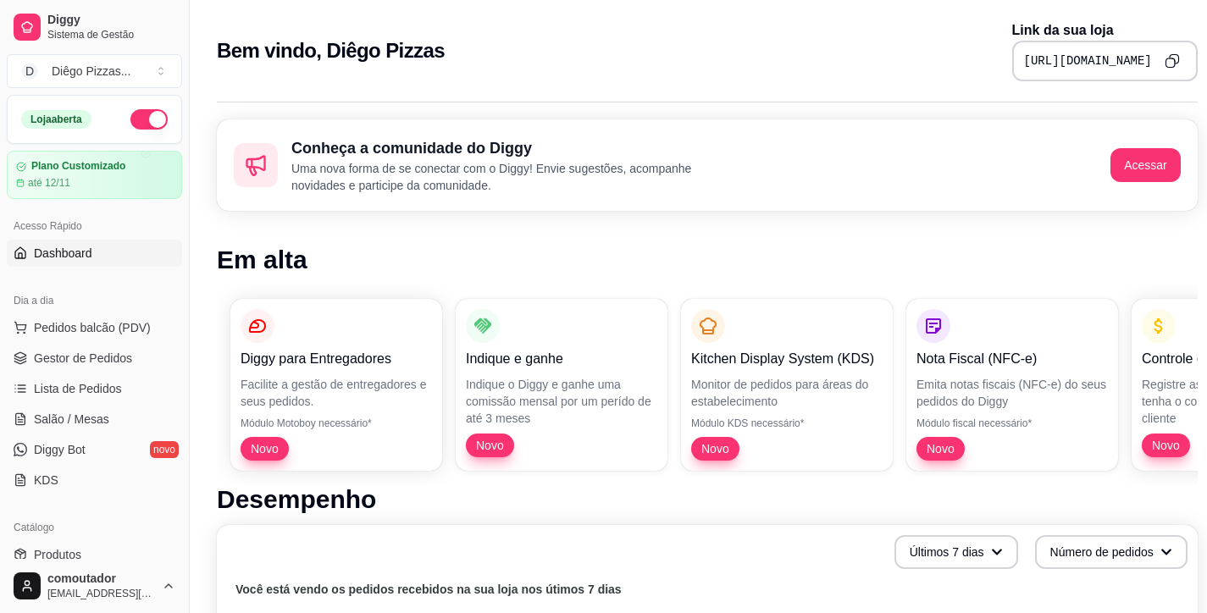
click at [1001, 191] on div "Conheça a comunidade do Diggy Uma nova forma de se conectar com o Diggy! Envie …" at bounding box center [707, 164] width 981 height 91
click at [107, 354] on span "Gestor de Pedidos" at bounding box center [83, 358] width 98 height 17
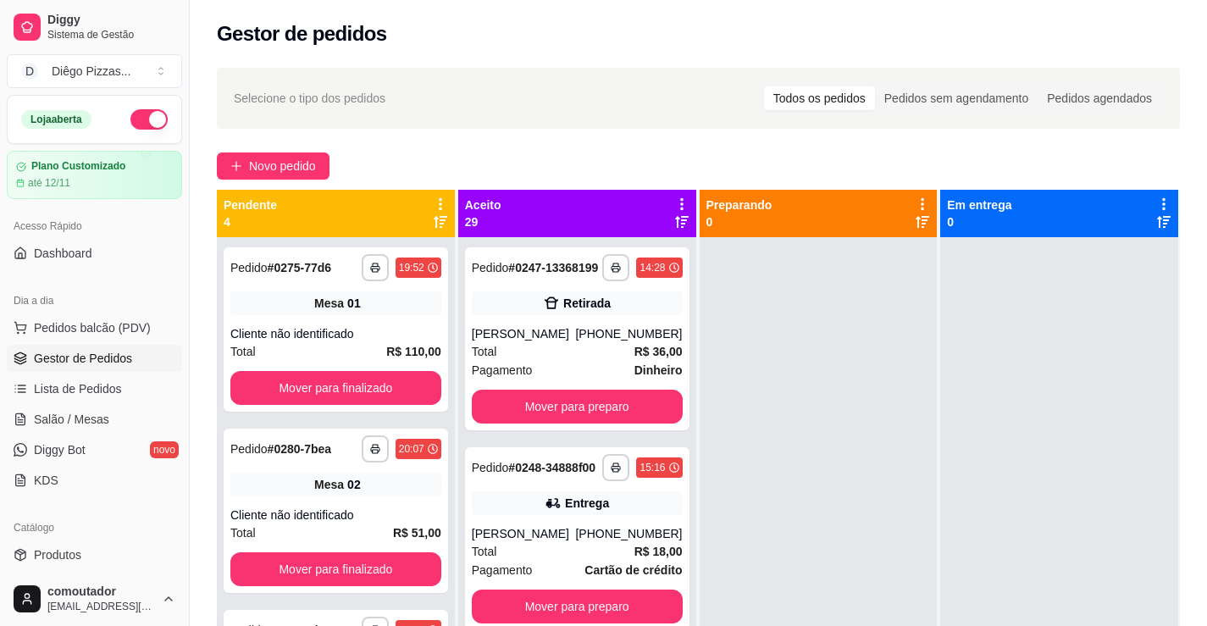
click at [437, 197] on icon at bounding box center [440, 203] width 15 height 15
click at [375, 230] on div "Mover pedidos de etapa Com essa opção você tem a opção de mover todos os pedido…" at bounding box center [333, 249] width 201 height 46
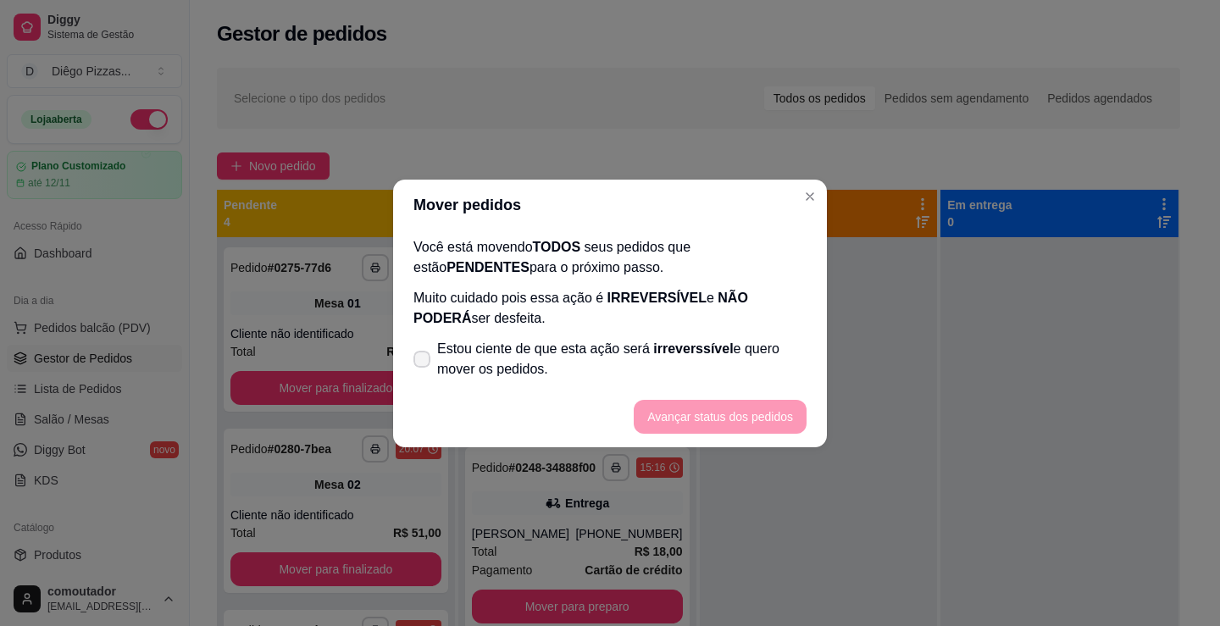
click at [490, 368] on span "Estou ciente de que esta ação será irreverssível e quero mover os pedidos." at bounding box center [621, 359] width 369 height 41
click at [423, 368] on input "Estou ciente de que esta ação será irreverssível e quero mover os pedidos." at bounding box center [417, 367] width 11 height 11
checkbox input "true"
click at [757, 421] on button "Avançar status dos pedidos" at bounding box center [720, 417] width 173 height 34
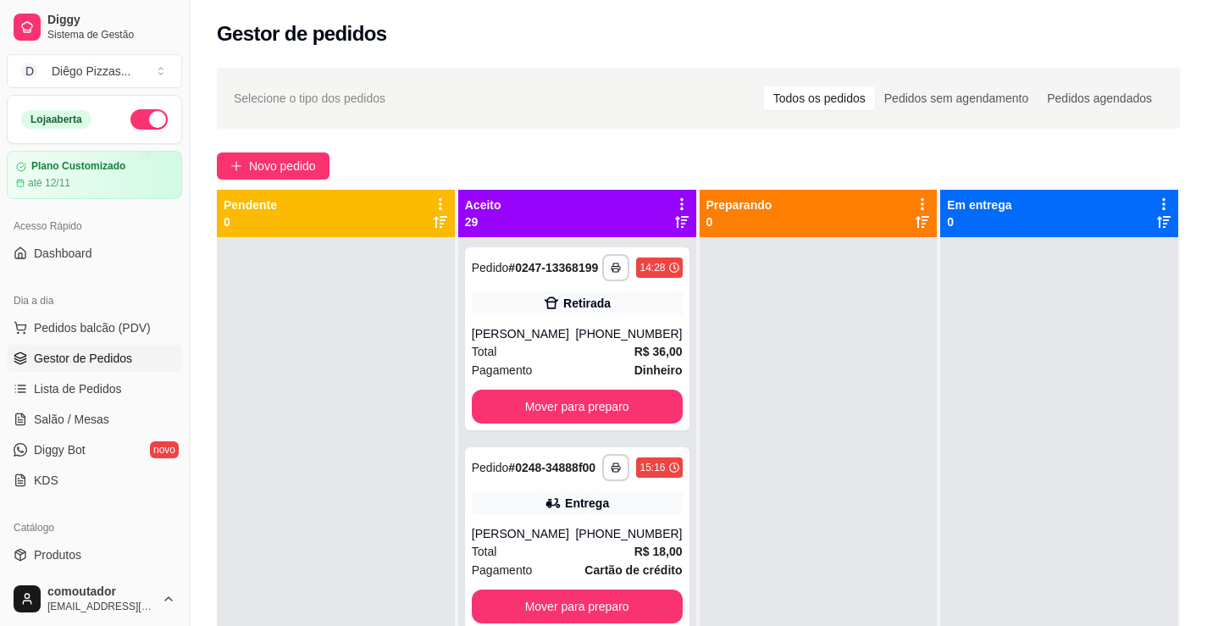
click at [357, 480] on div at bounding box center [336, 550] width 238 height 626
click at [47, 414] on span "Salão / Mesas" at bounding box center [71, 419] width 75 height 17
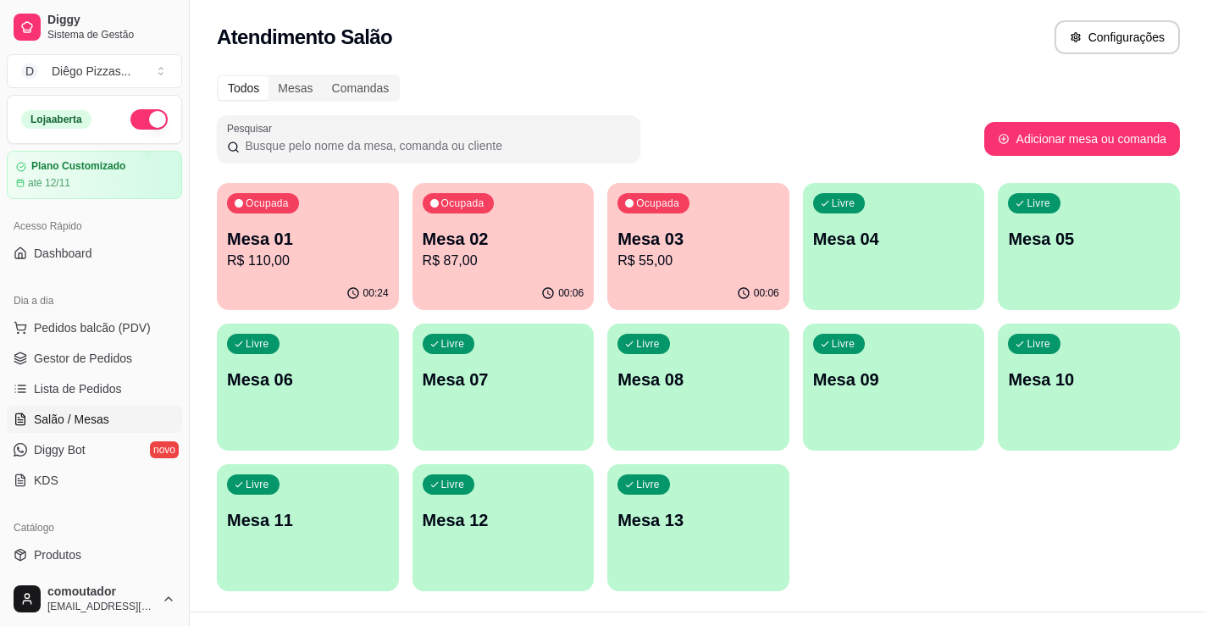
click at [369, 249] on p "Mesa 01" at bounding box center [308, 239] width 162 height 24
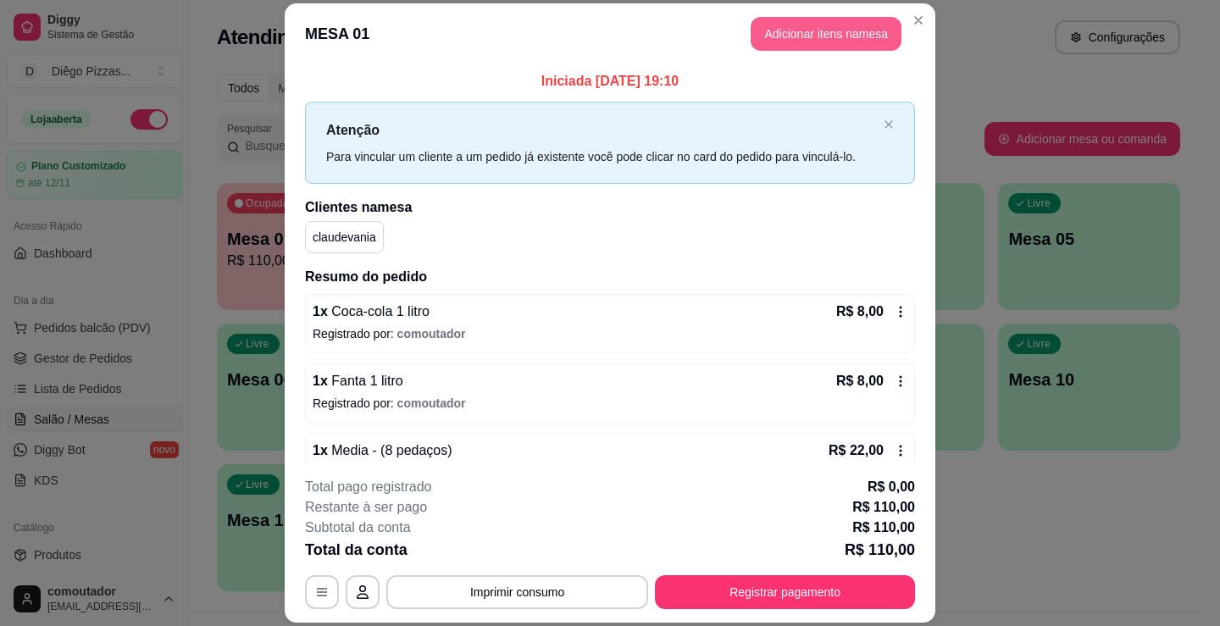
click at [796, 37] on button "Adicionar itens na mesa" at bounding box center [825, 34] width 151 height 34
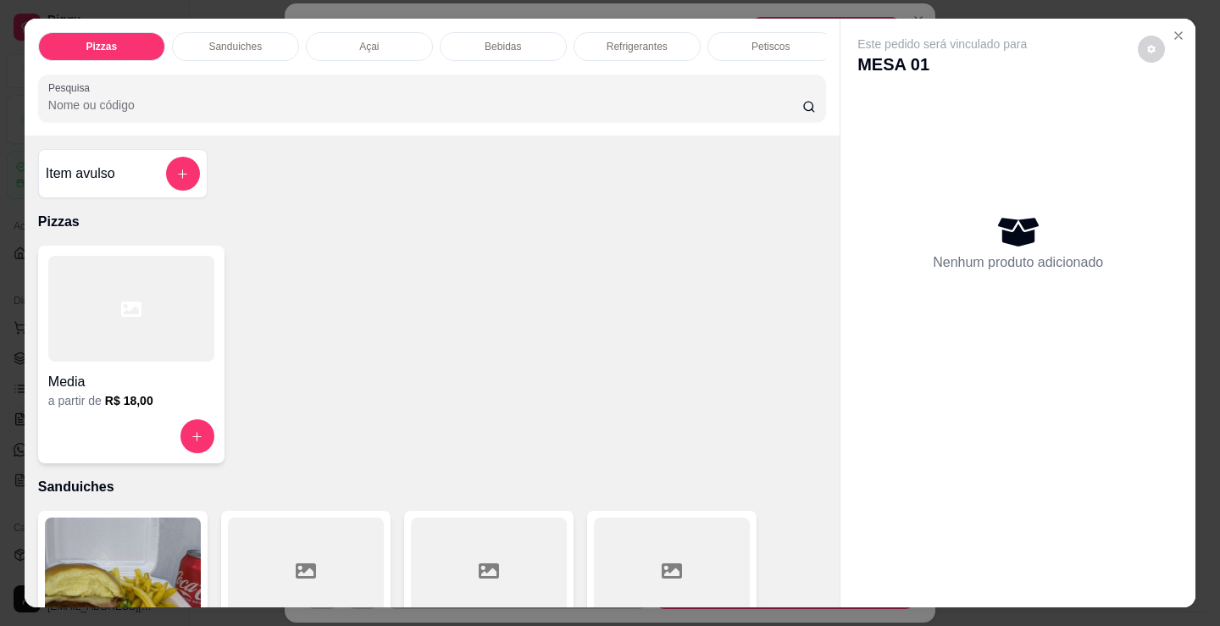
click at [507, 40] on p "Bebidas" at bounding box center [502, 47] width 36 height 14
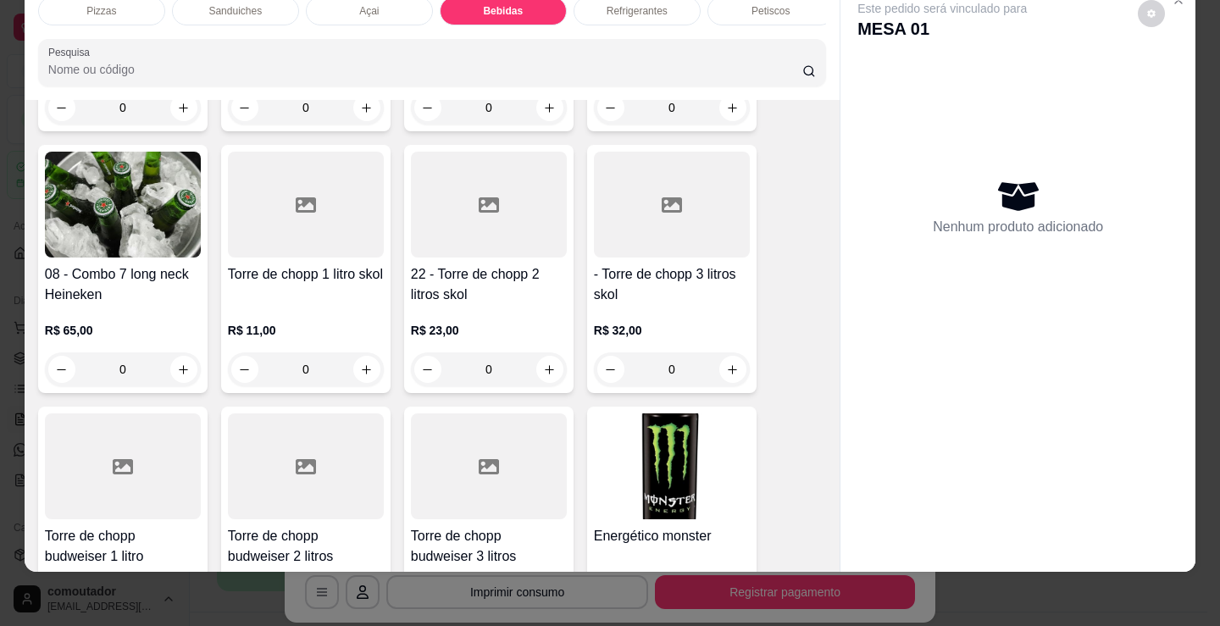
scroll to position [3115, 0]
click at [543, 362] on icon "increase-product-quantity" at bounding box center [549, 368] width 13 height 13
type input "1"
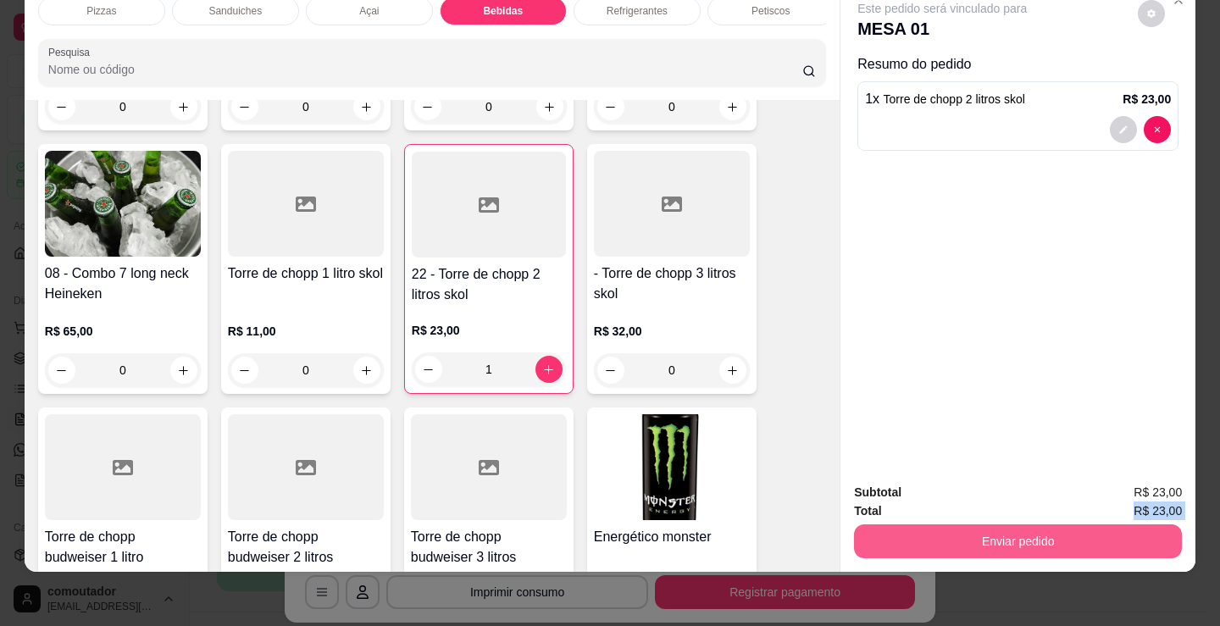
click at [1040, 523] on div "Subtotal R$ 23,00 Total R$ 23,00 Enviar pedido" at bounding box center [1018, 520] width 328 height 75
click at [1043, 524] on button "Enviar pedido" at bounding box center [1018, 541] width 328 height 34
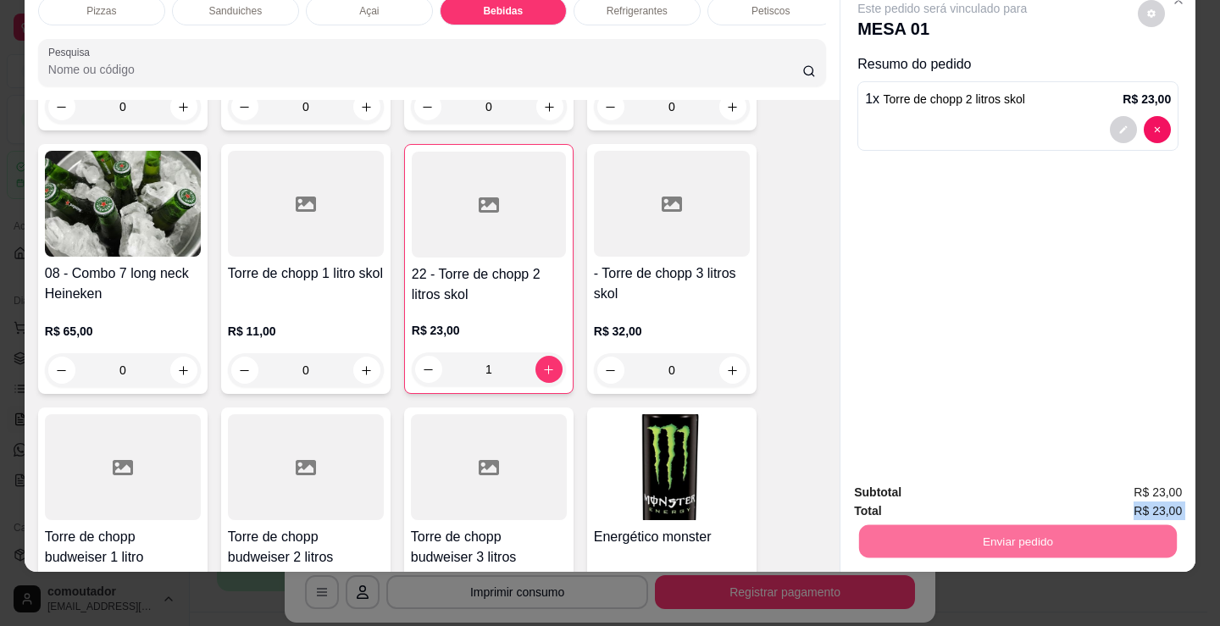
click at [1016, 487] on button "Registrar cliente" at bounding box center [1025, 487] width 112 height 32
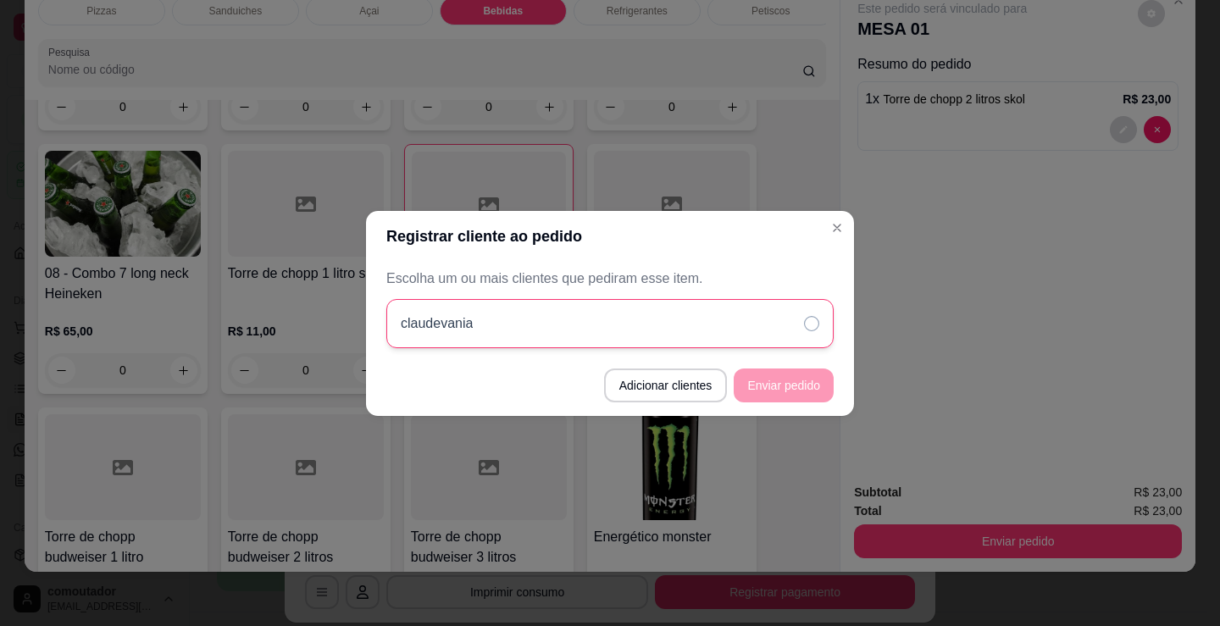
click at [733, 312] on div "claudevania" at bounding box center [609, 323] width 447 height 49
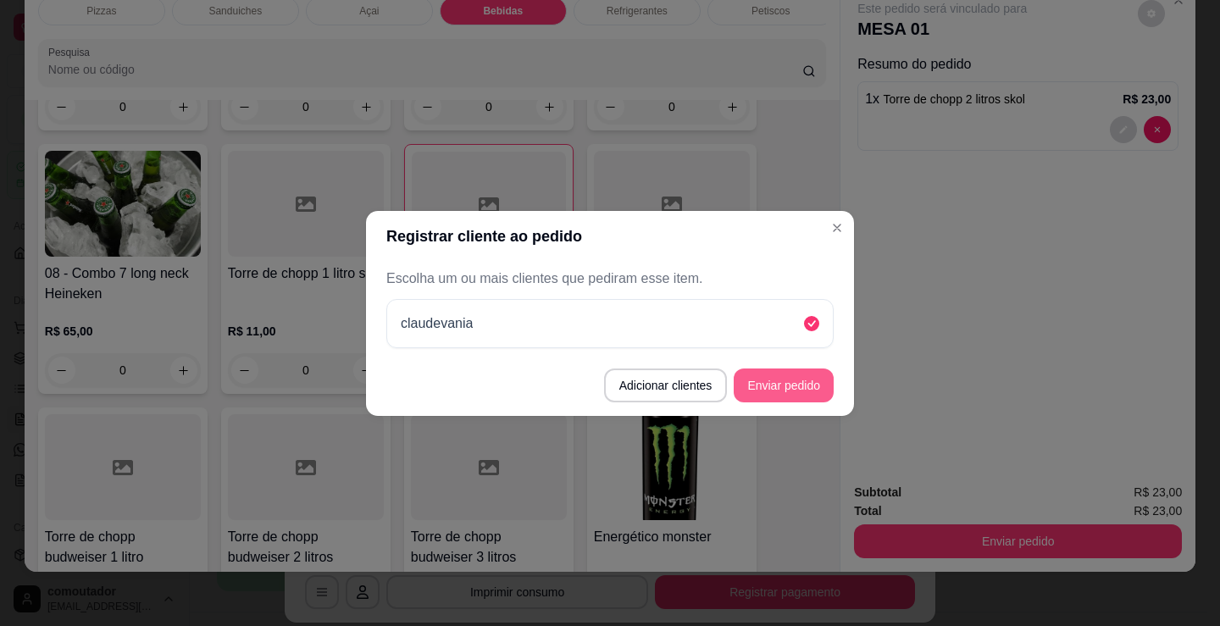
click at [796, 386] on button "Enviar pedido" at bounding box center [783, 385] width 100 height 34
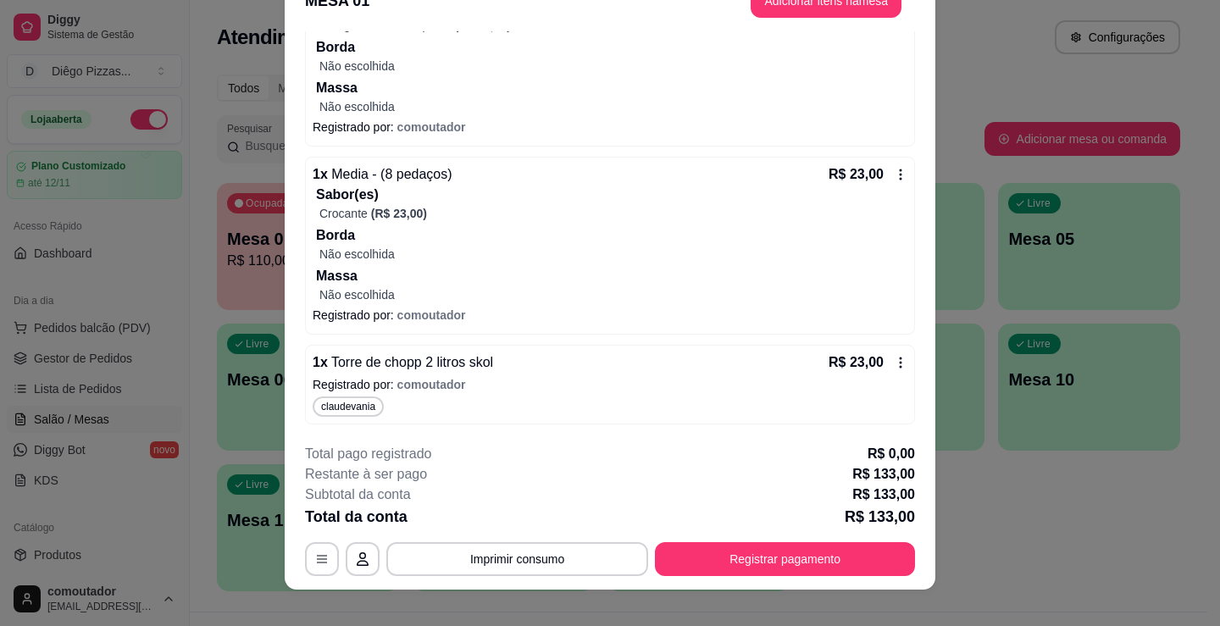
scroll to position [51, 0]
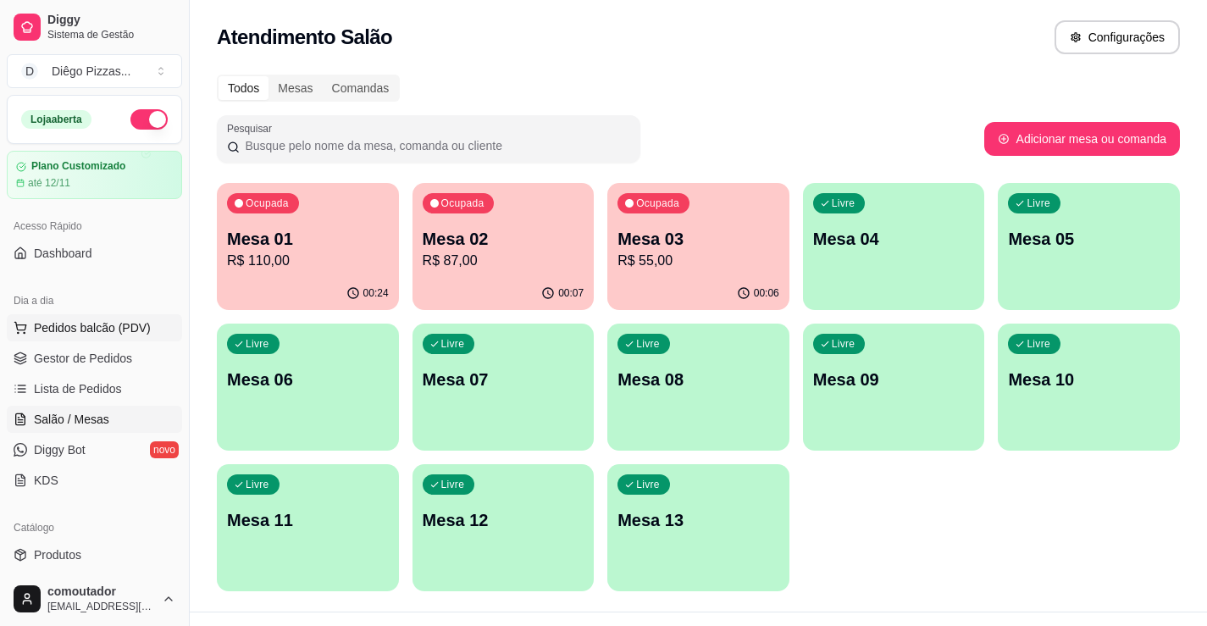
click at [108, 324] on span "Pedidos balcão (PDV)" at bounding box center [92, 327] width 117 height 17
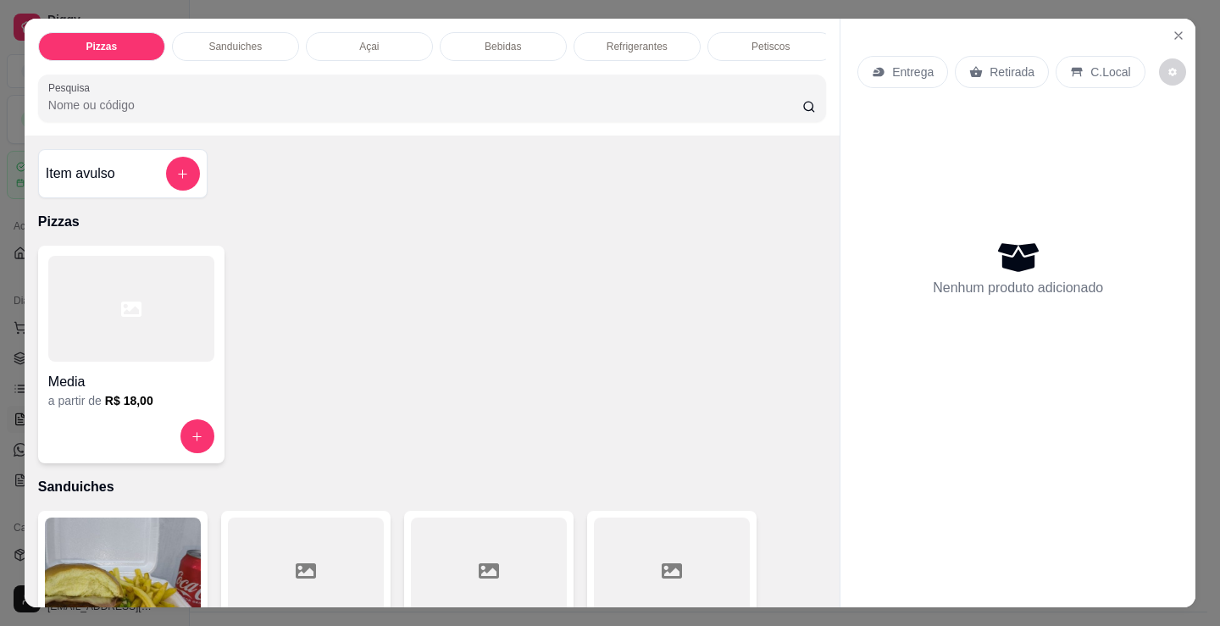
drag, startPoint x: 442, startPoint y: 466, endPoint x: 428, endPoint y: 420, distance: 47.9
click at [441, 463] on div "Media a partir de R$ 18,00" at bounding box center [432, 355] width 788 height 218
click at [339, 35] on div "Açai" at bounding box center [369, 46] width 127 height 29
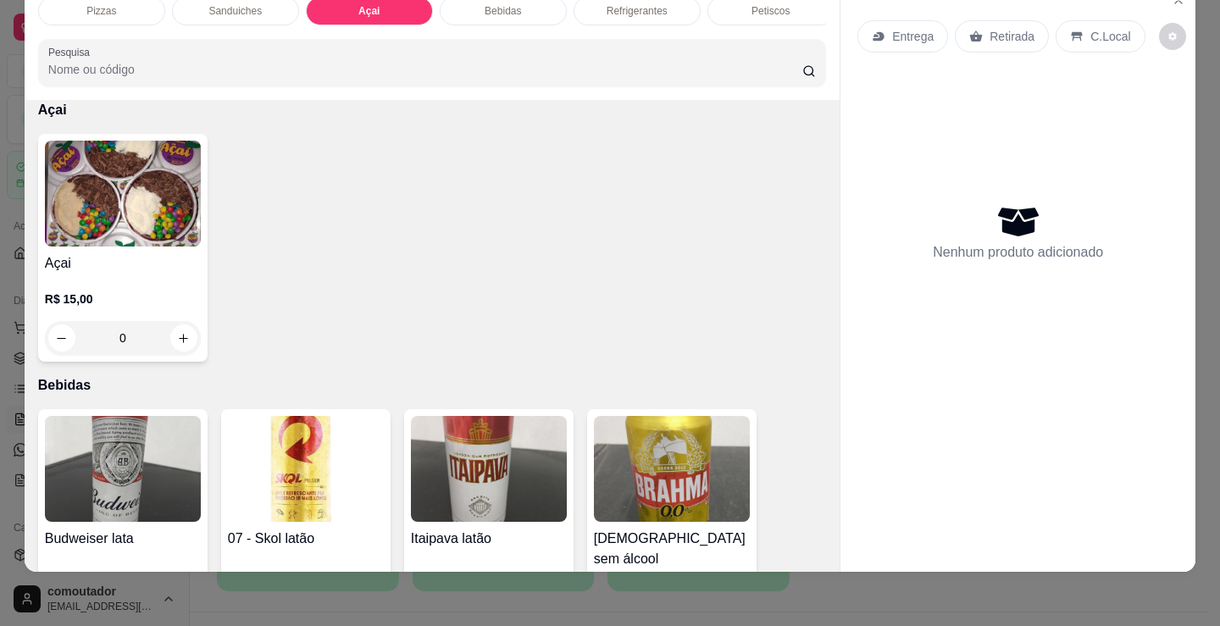
click at [184, 186] on img at bounding box center [123, 194] width 156 height 106
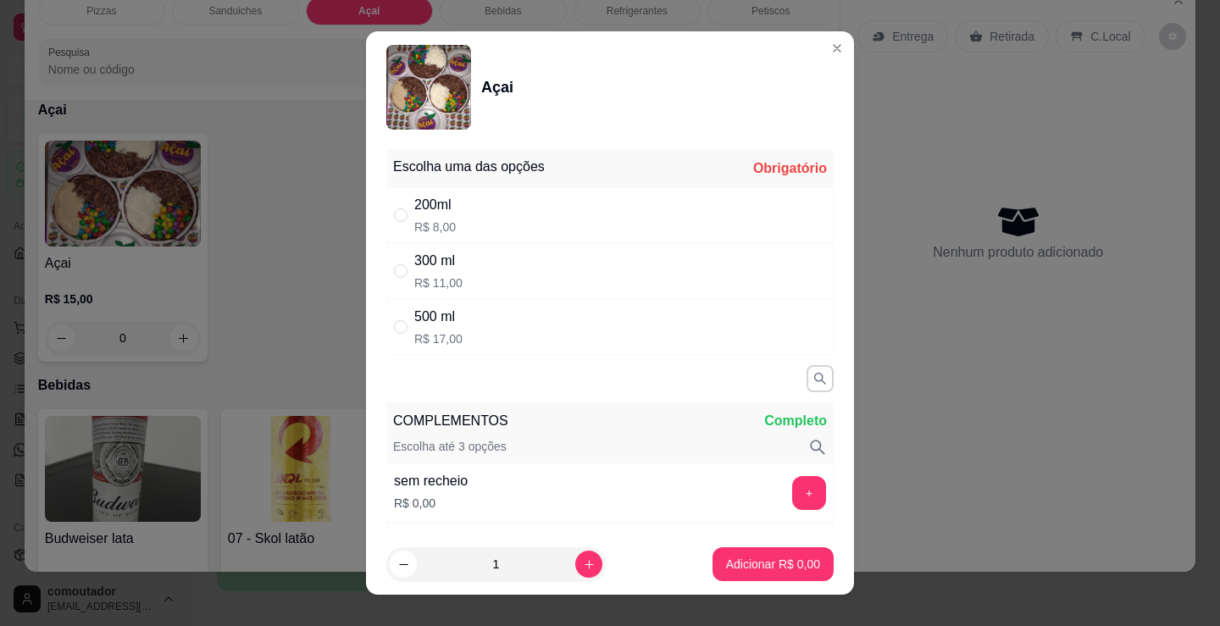
click at [551, 214] on div "200ml R$ 8,00" at bounding box center [609, 215] width 447 height 56
radio input "true"
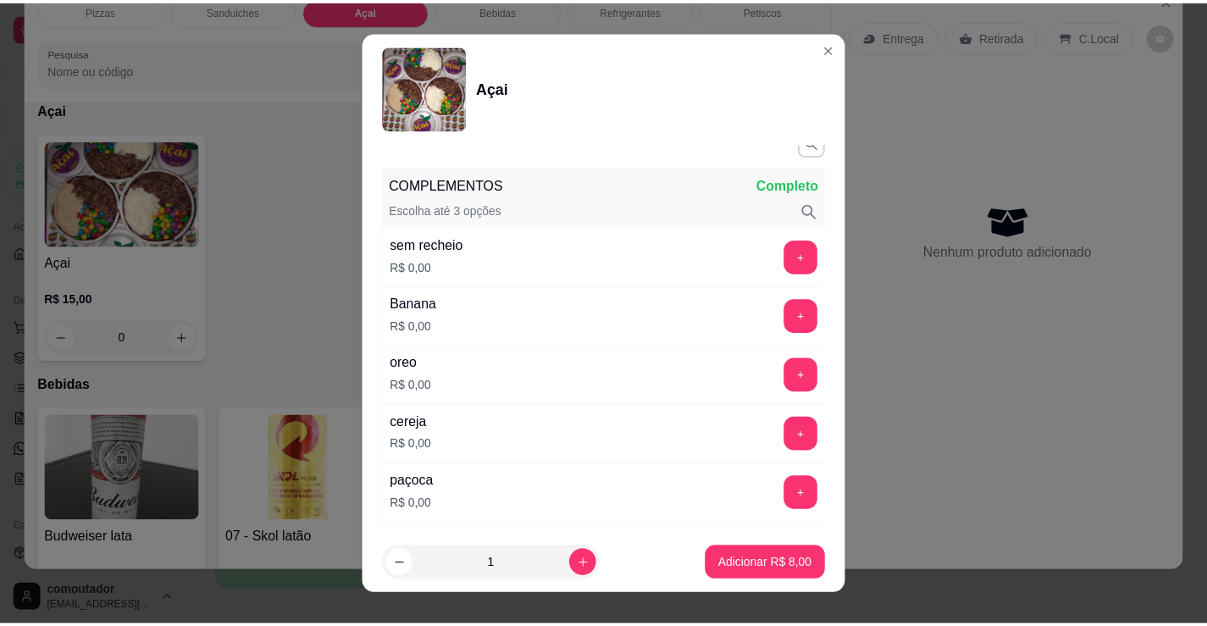
scroll to position [254, 0]
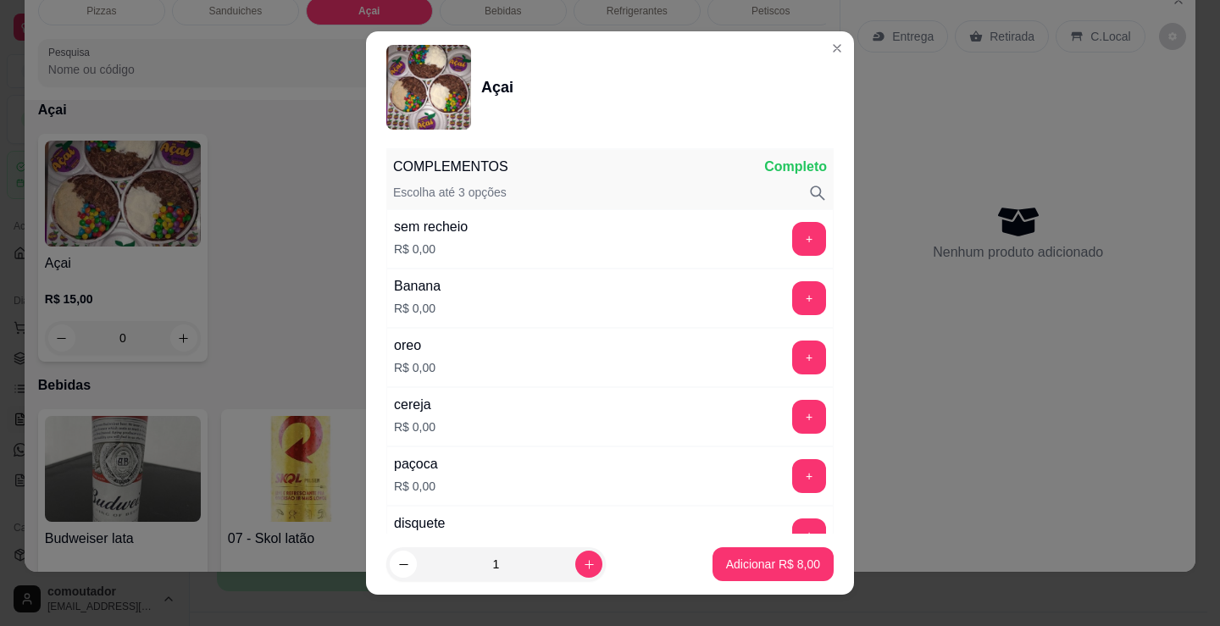
click at [725, 421] on div "cereja R$ 0,00 +" at bounding box center [609, 416] width 447 height 59
click at [800, 420] on div "Escolha uma das opções Completo 200ml R$ 8,00 300 ml R$ 11,00 500 ml R$ 17,00 C…" at bounding box center [610, 338] width 488 height 390
click at [792, 414] on button "+" at bounding box center [809, 417] width 34 height 34
click at [766, 570] on p "Adicionar R$ 8,00" at bounding box center [772, 564] width 91 height 16
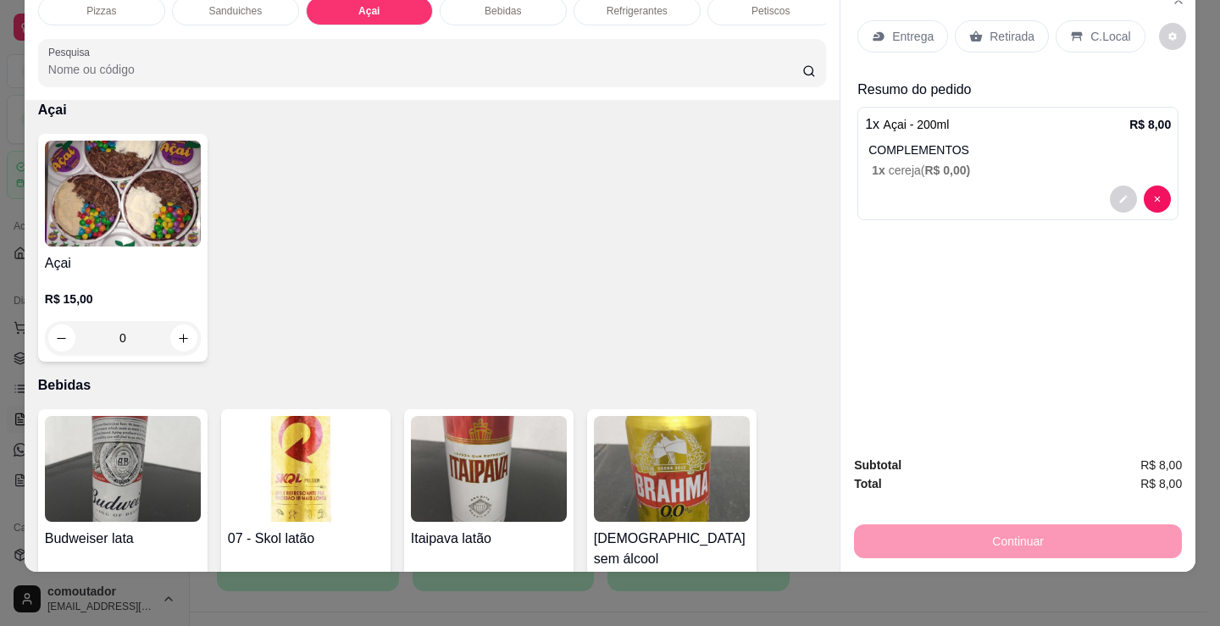
click at [898, 28] on p "Entrega" at bounding box center [913, 36] width 42 height 17
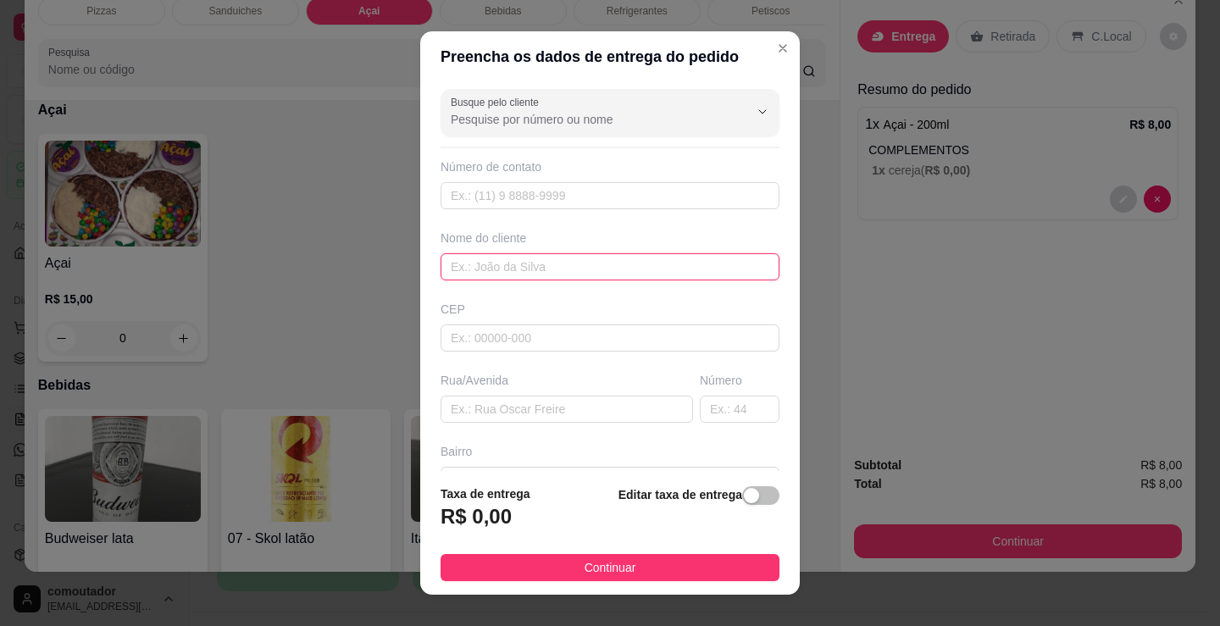
click at [566, 268] on input "text" at bounding box center [609, 266] width 339 height 27
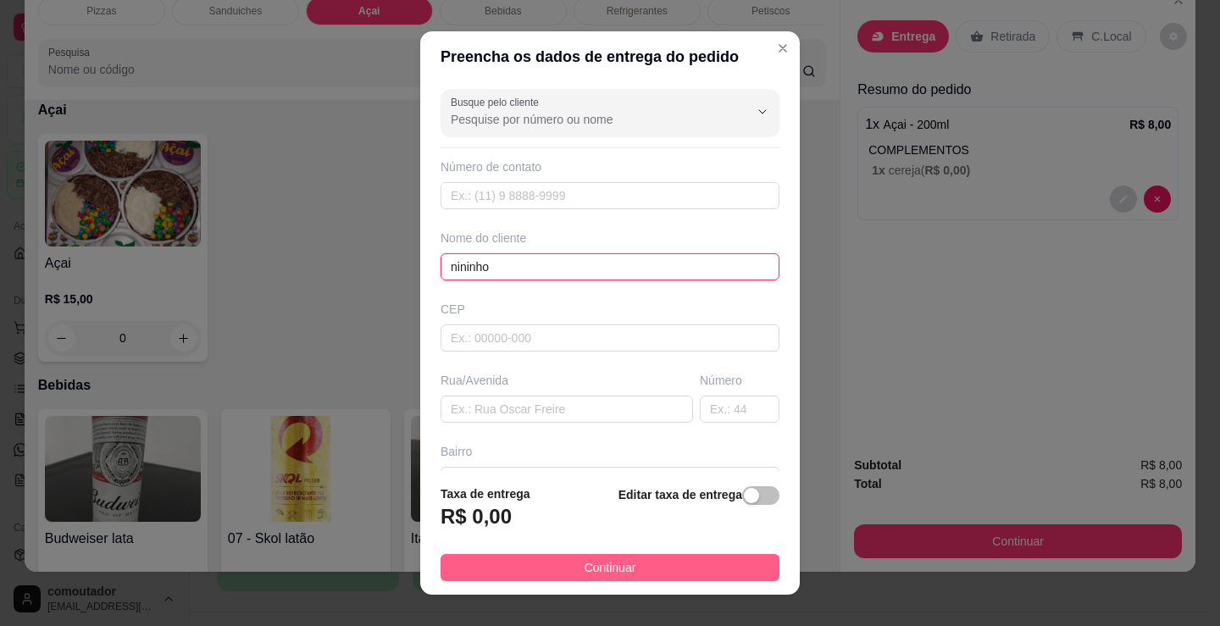
type input "nininho"
click at [666, 567] on button "Continuar" at bounding box center [609, 567] width 339 height 27
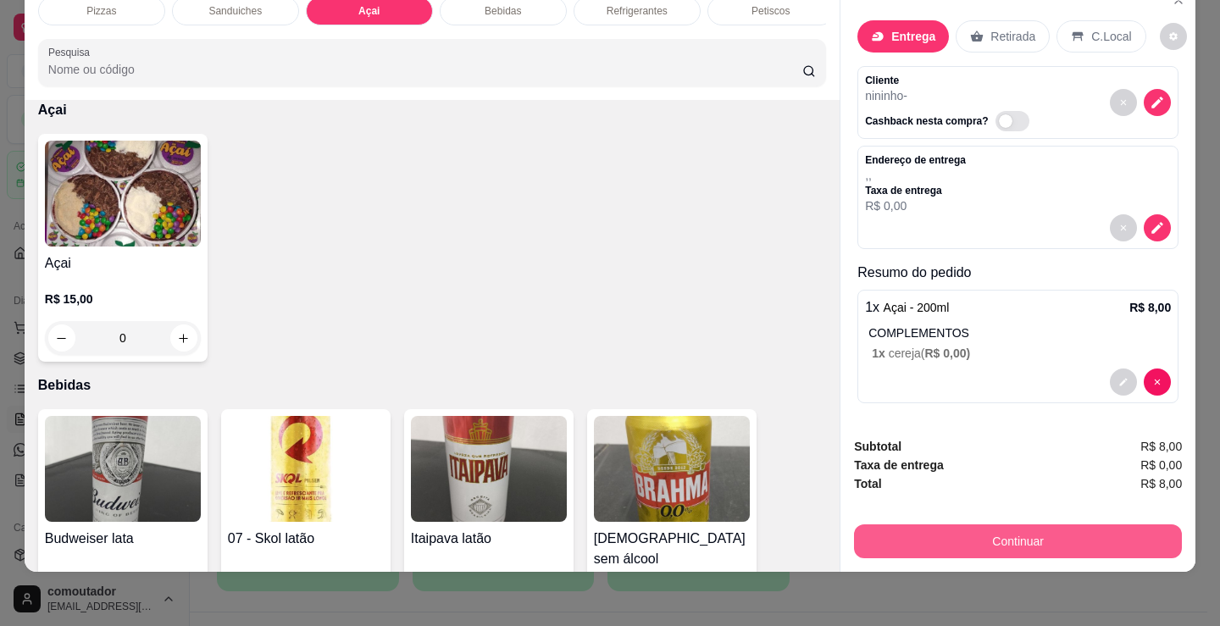
click at [917, 543] on button "Continuar" at bounding box center [1018, 541] width 328 height 34
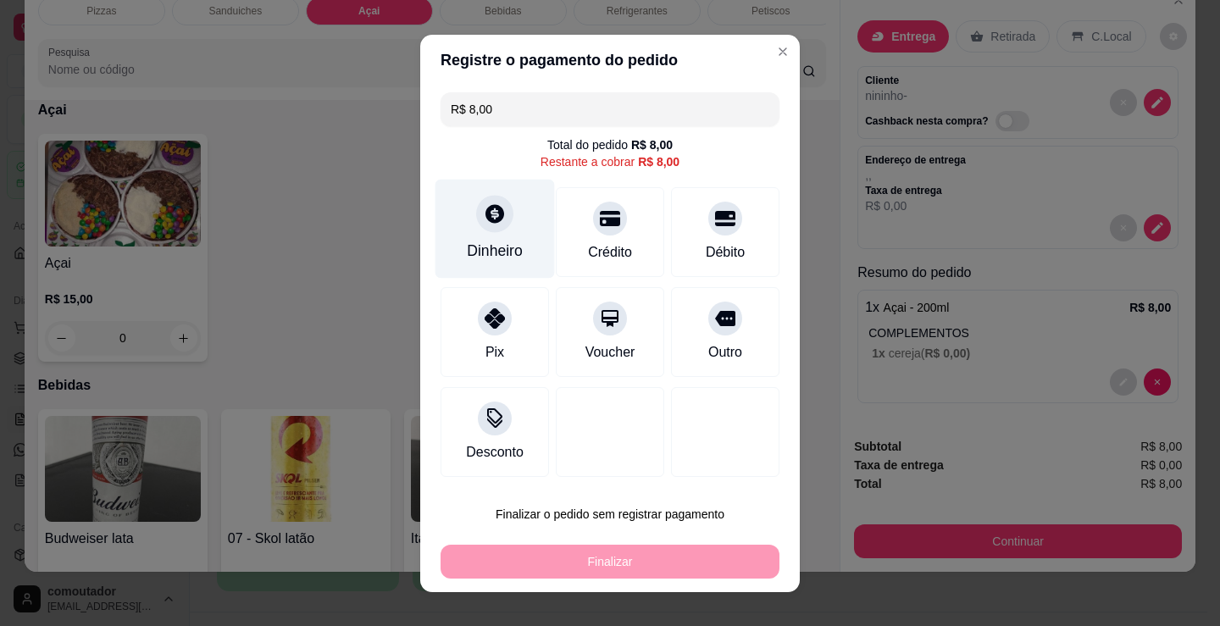
click at [486, 239] on div "Dinheiro" at bounding box center [494, 228] width 119 height 99
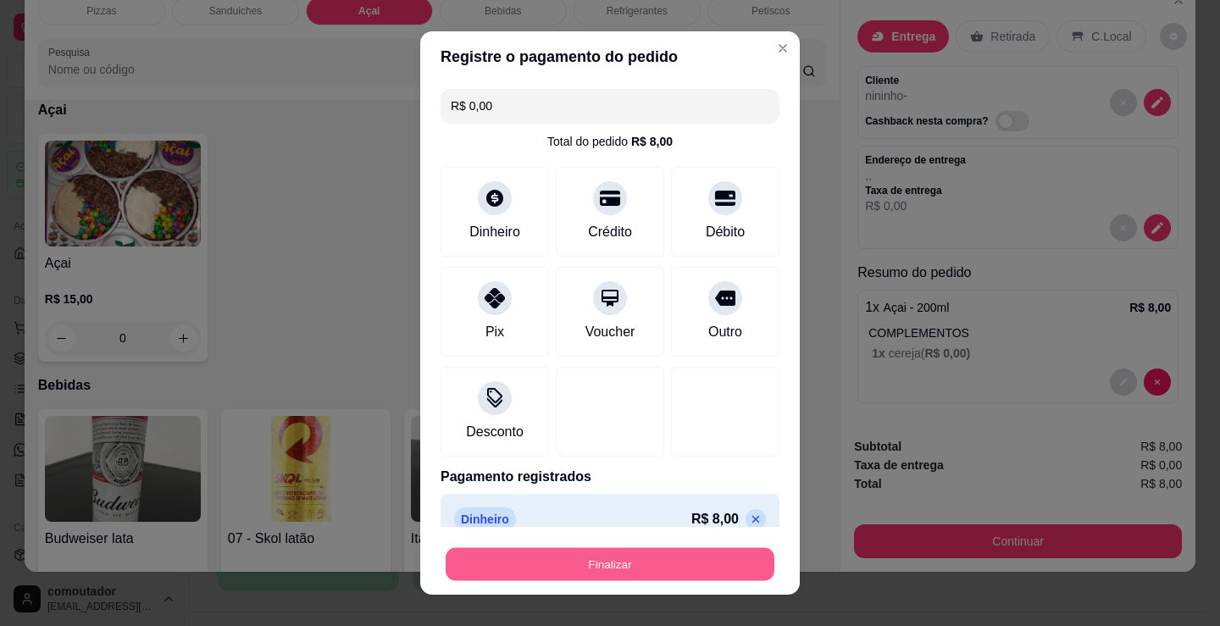
click at [632, 559] on button "Finalizar" at bounding box center [610, 564] width 329 height 33
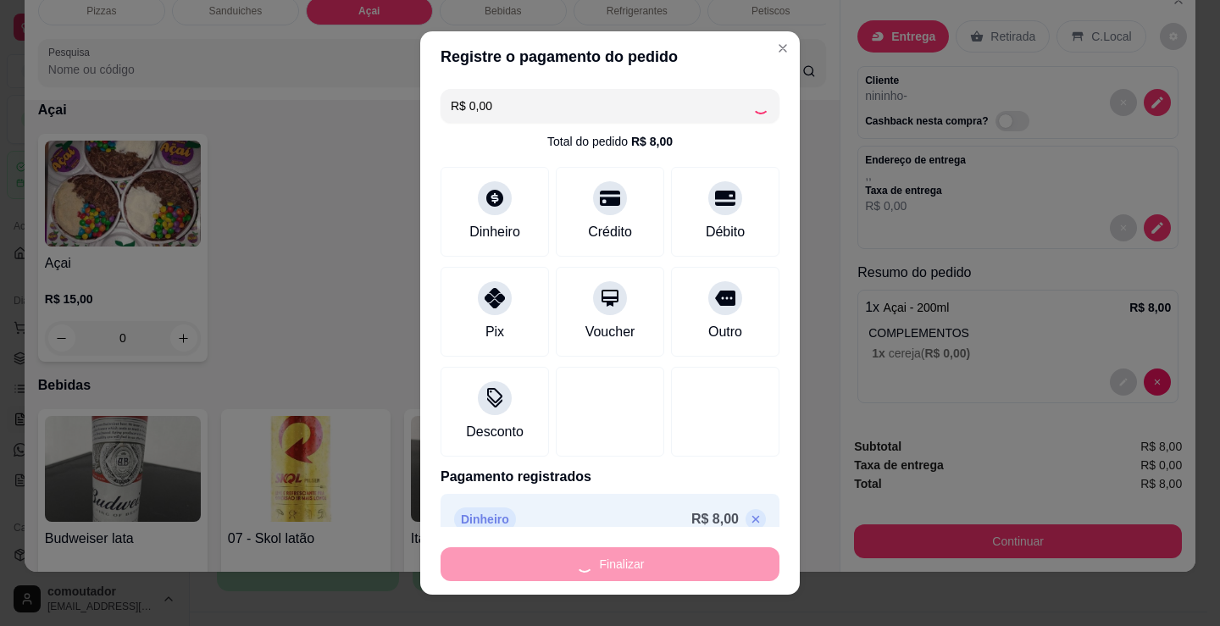
type input "-R$ 8,00"
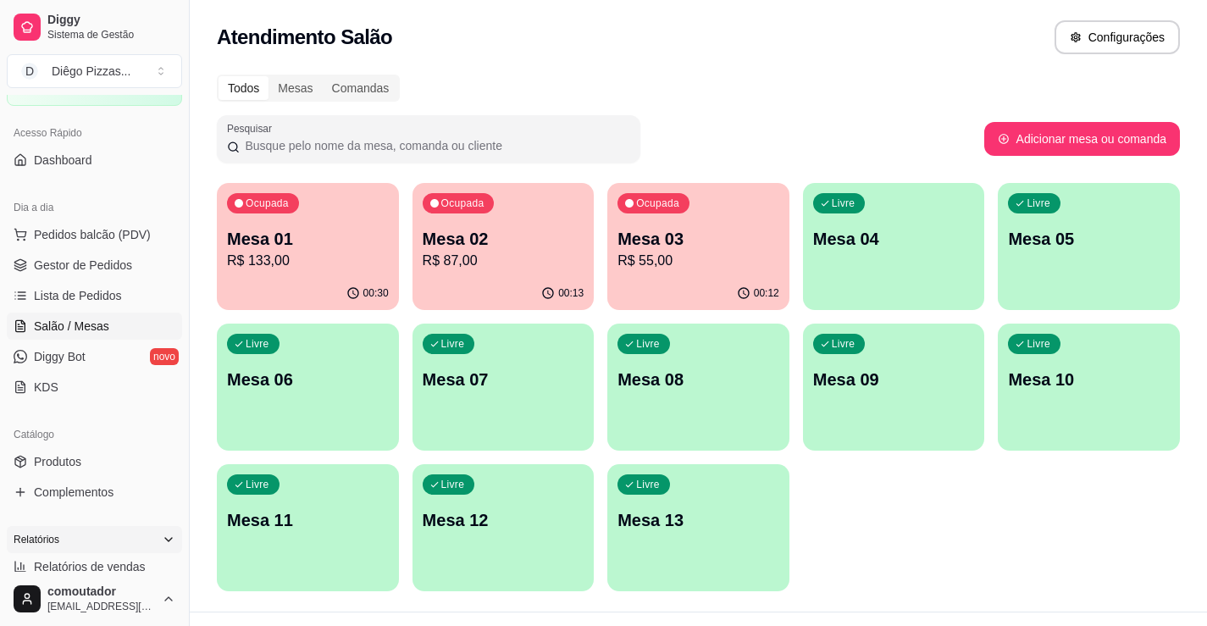
scroll to position [169, 0]
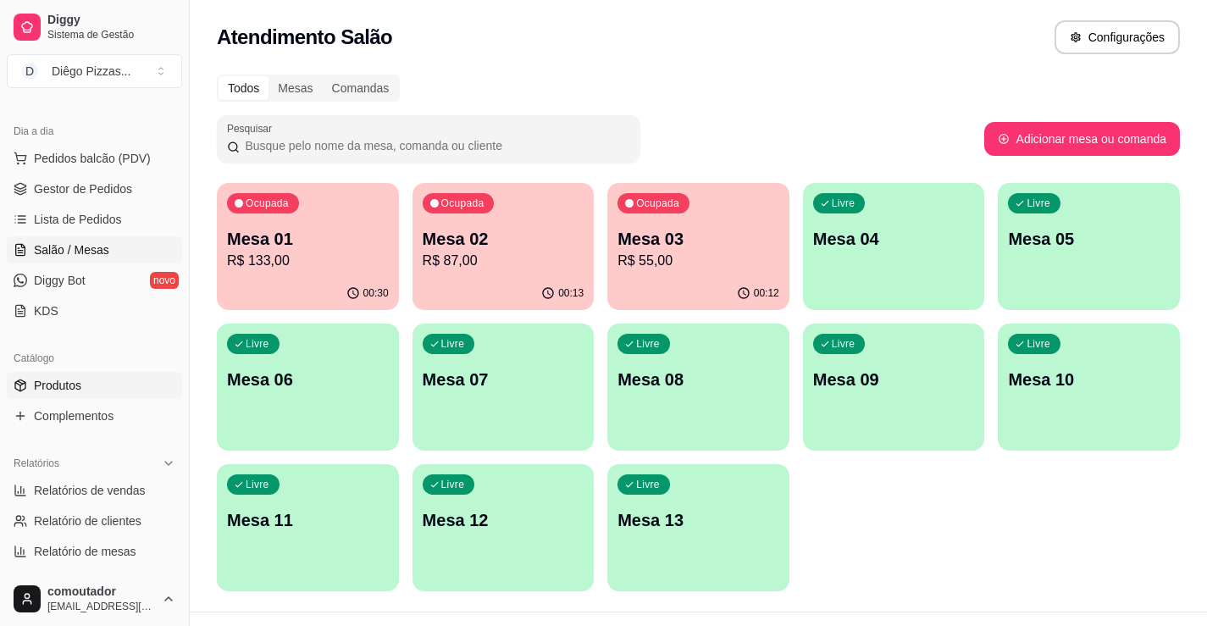
click at [62, 384] on span "Produtos" at bounding box center [57, 385] width 47 height 17
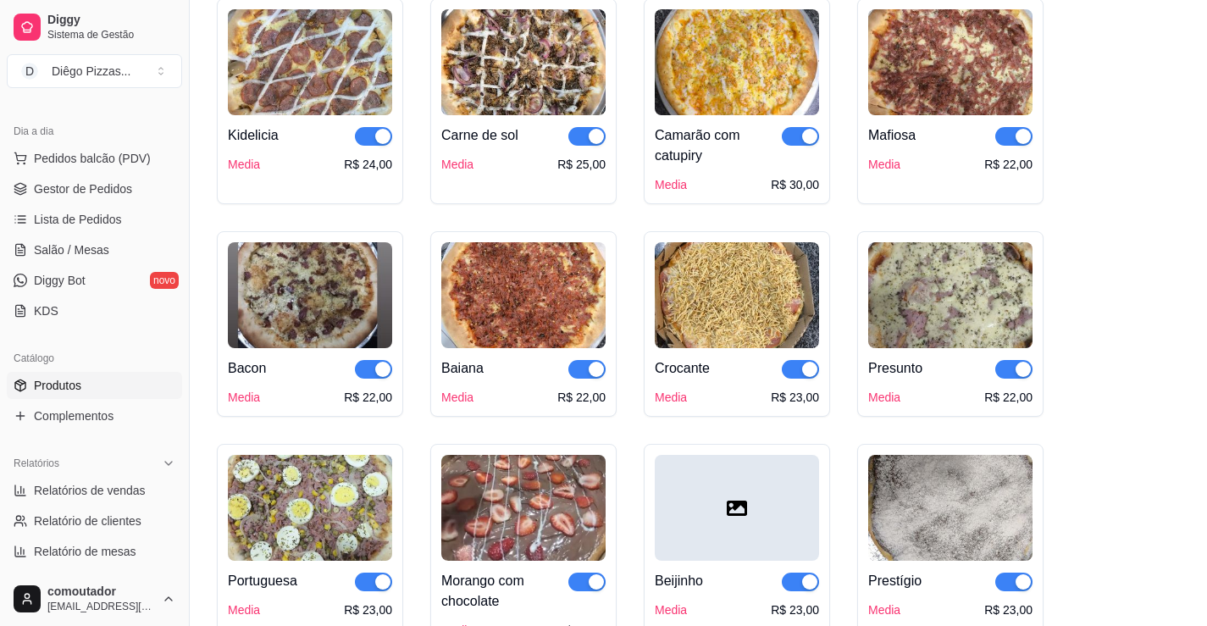
scroll to position [762, 0]
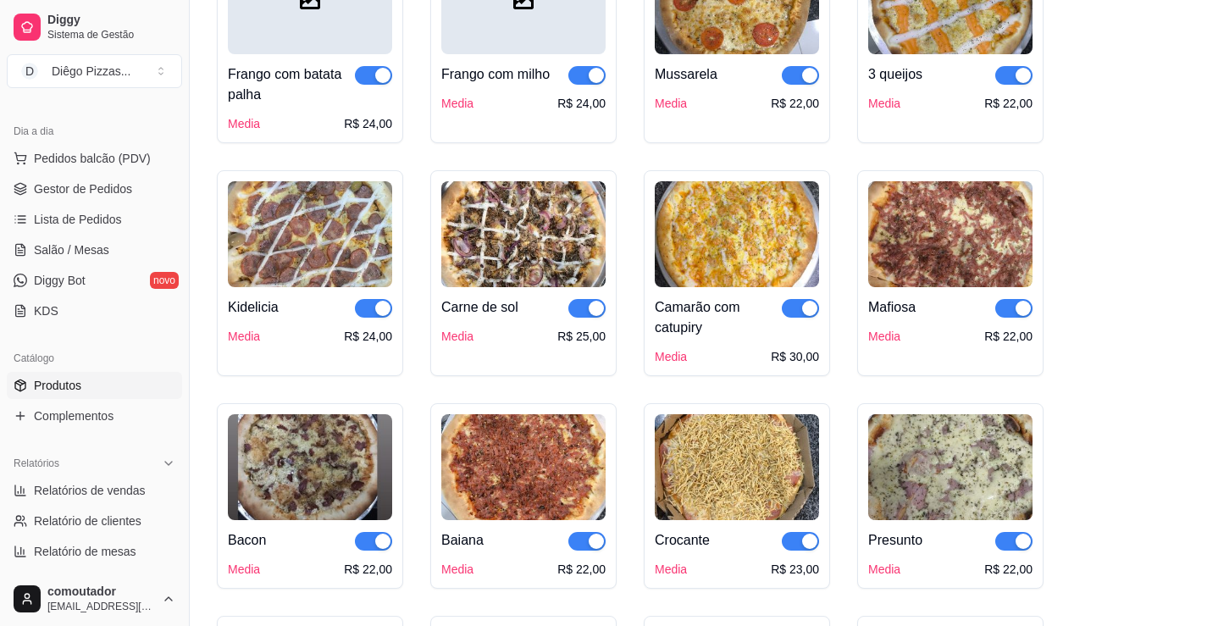
click at [595, 313] on div "button" at bounding box center [596, 308] width 15 height 15
click at [122, 245] on link "Salão / Mesas" at bounding box center [94, 249] width 175 height 27
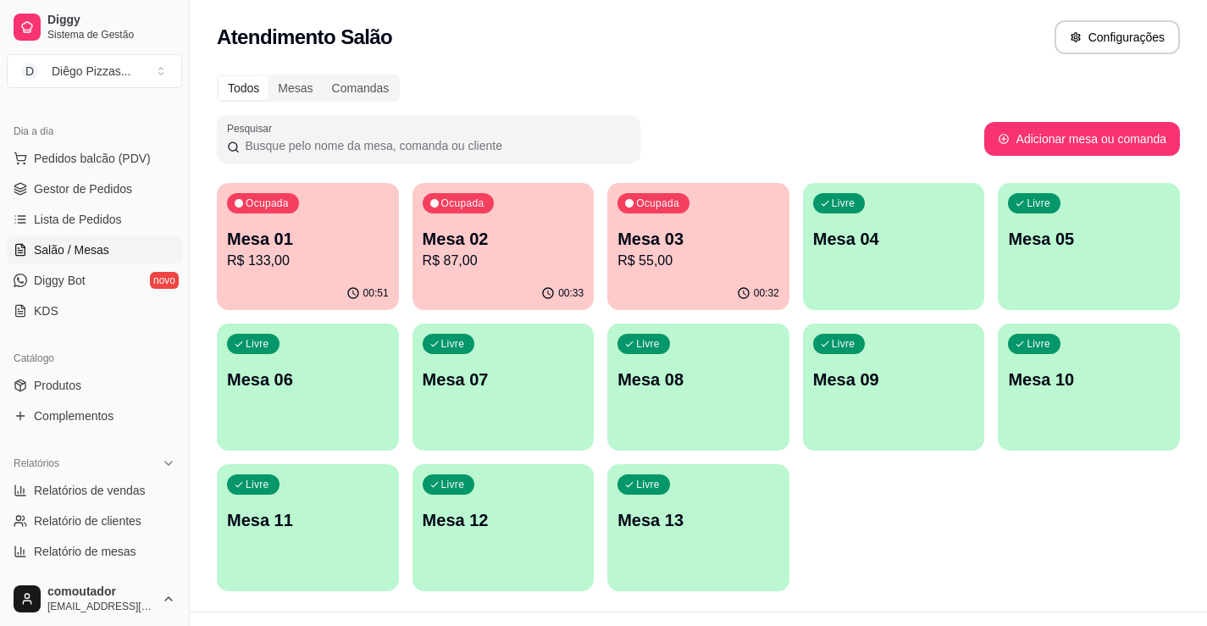
click at [690, 246] on p "Mesa 03" at bounding box center [698, 239] width 162 height 24
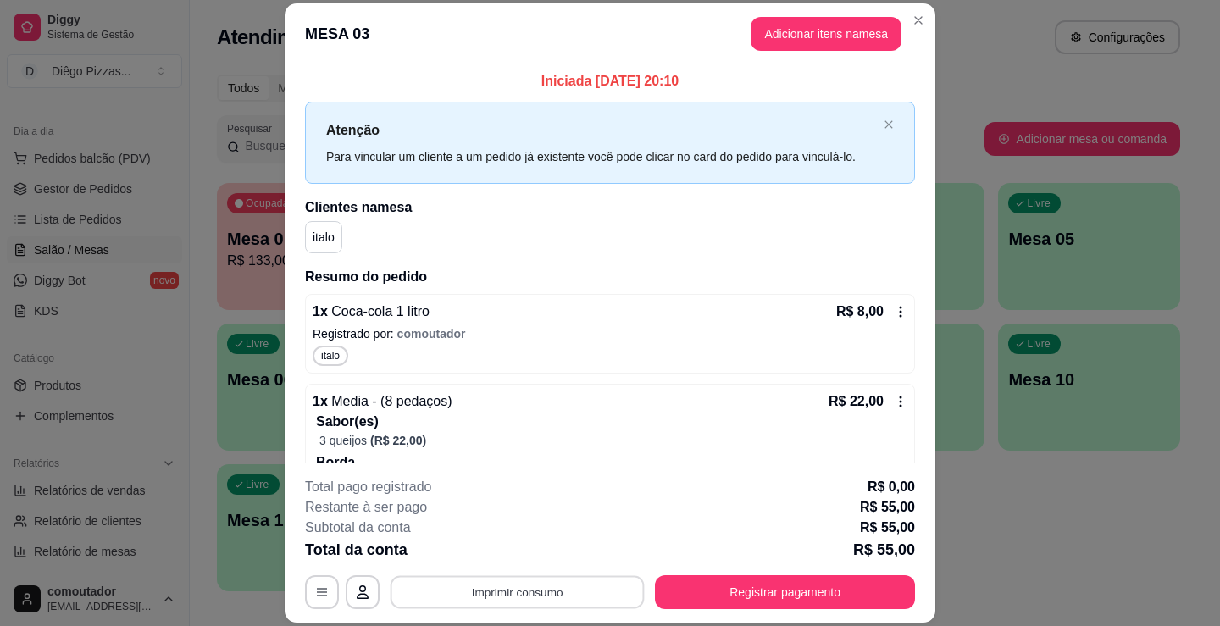
click at [481, 599] on button "Imprimir consumo" at bounding box center [517, 592] width 254 height 33
click at [492, 557] on button "IMPRESSORA" at bounding box center [516, 553] width 123 height 27
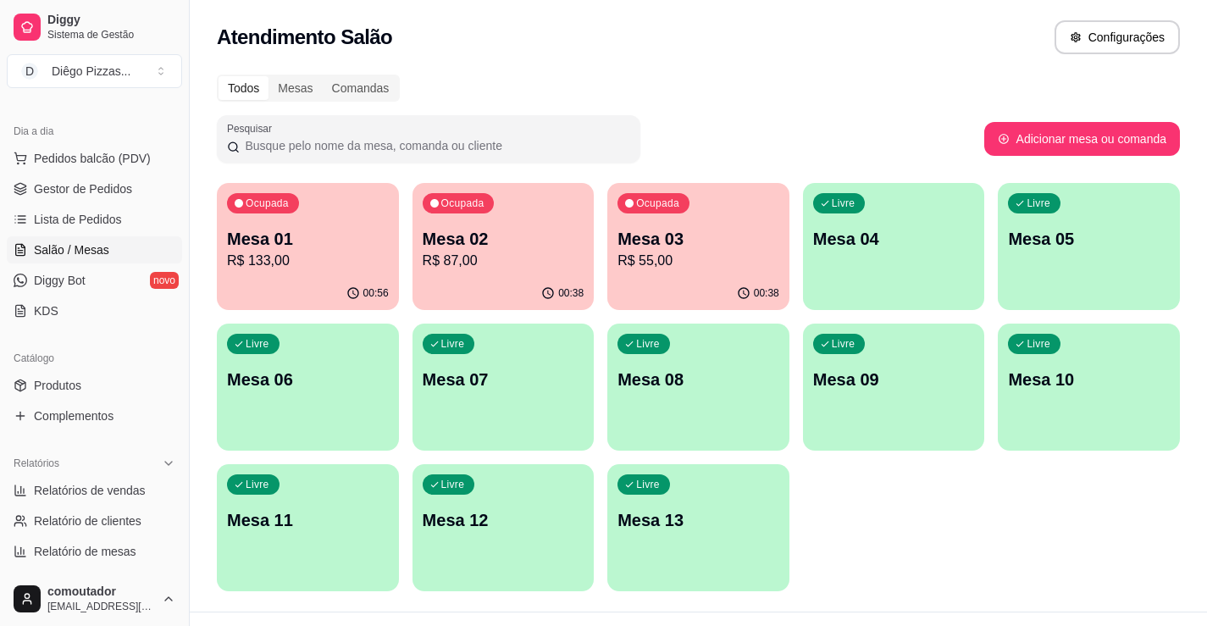
click at [672, 259] on p "R$ 55,00" at bounding box center [698, 261] width 162 height 20
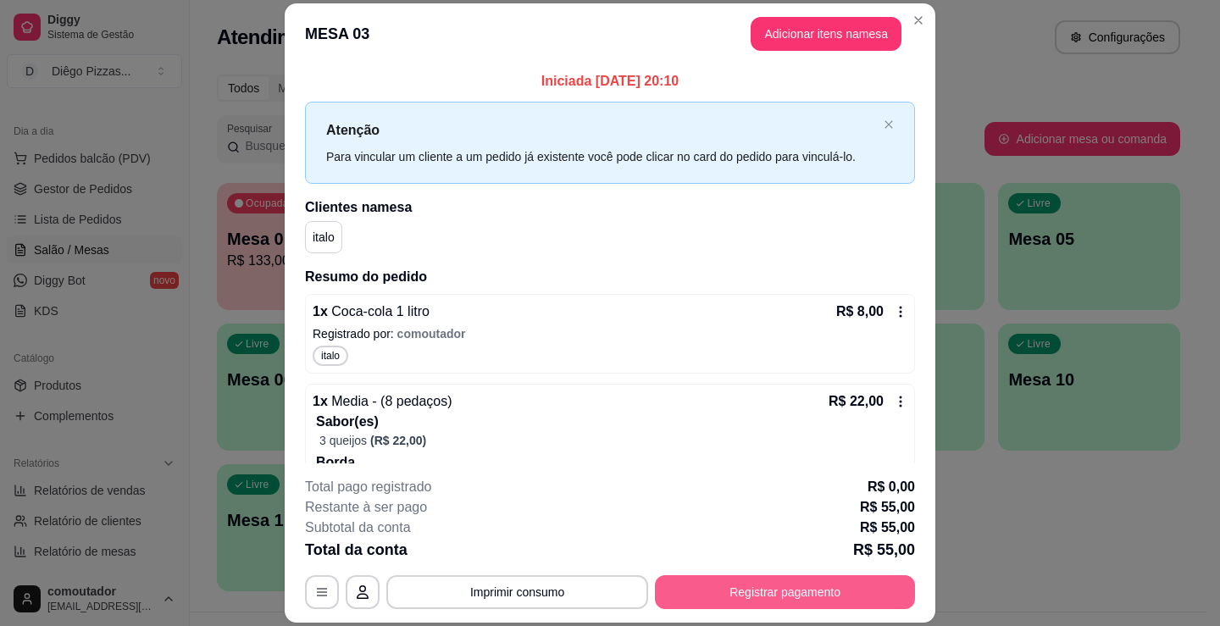
click at [792, 589] on button "Registrar pagamento" at bounding box center [785, 592] width 260 height 34
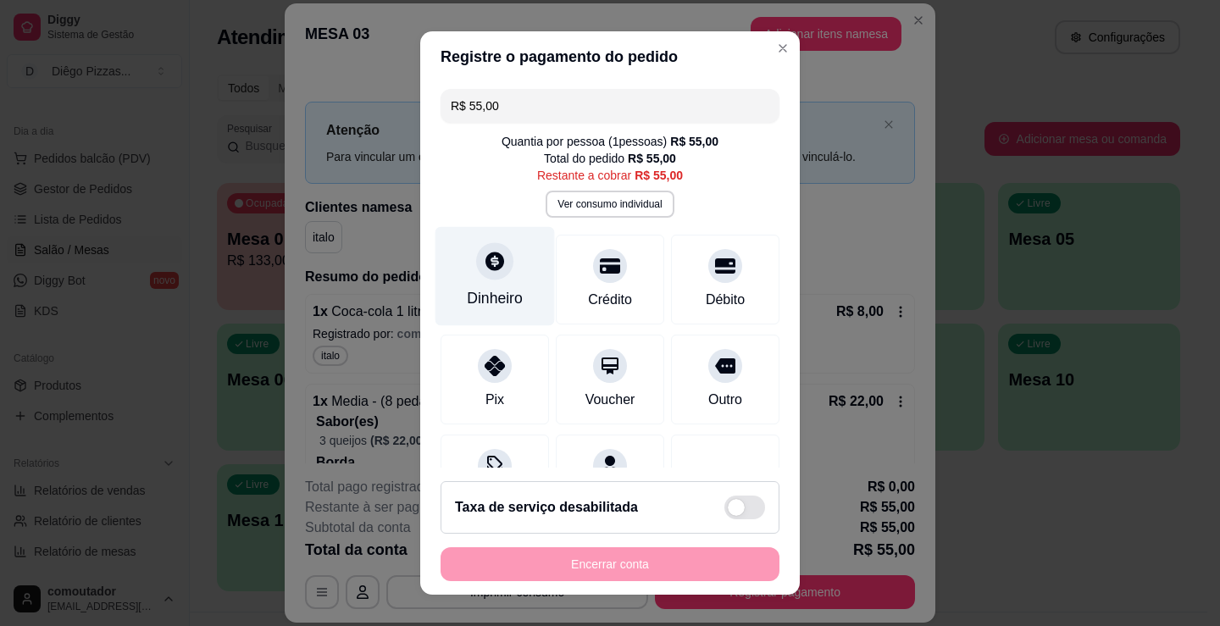
click at [488, 299] on div "Dinheiro" at bounding box center [495, 298] width 56 height 22
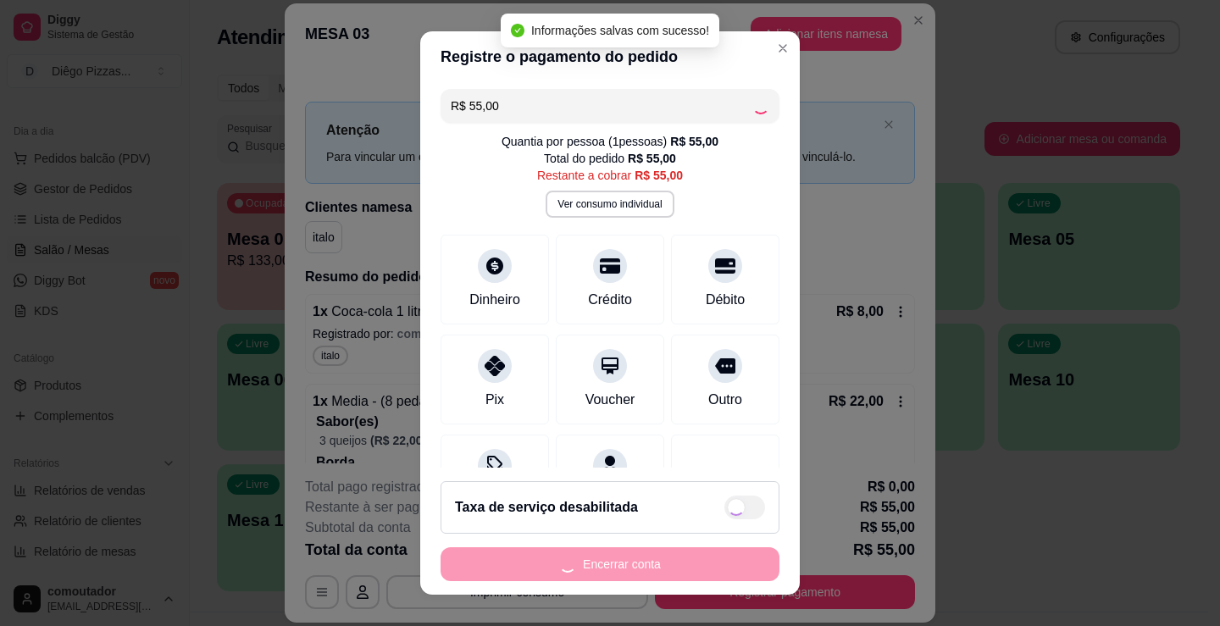
type input "R$ 0,00"
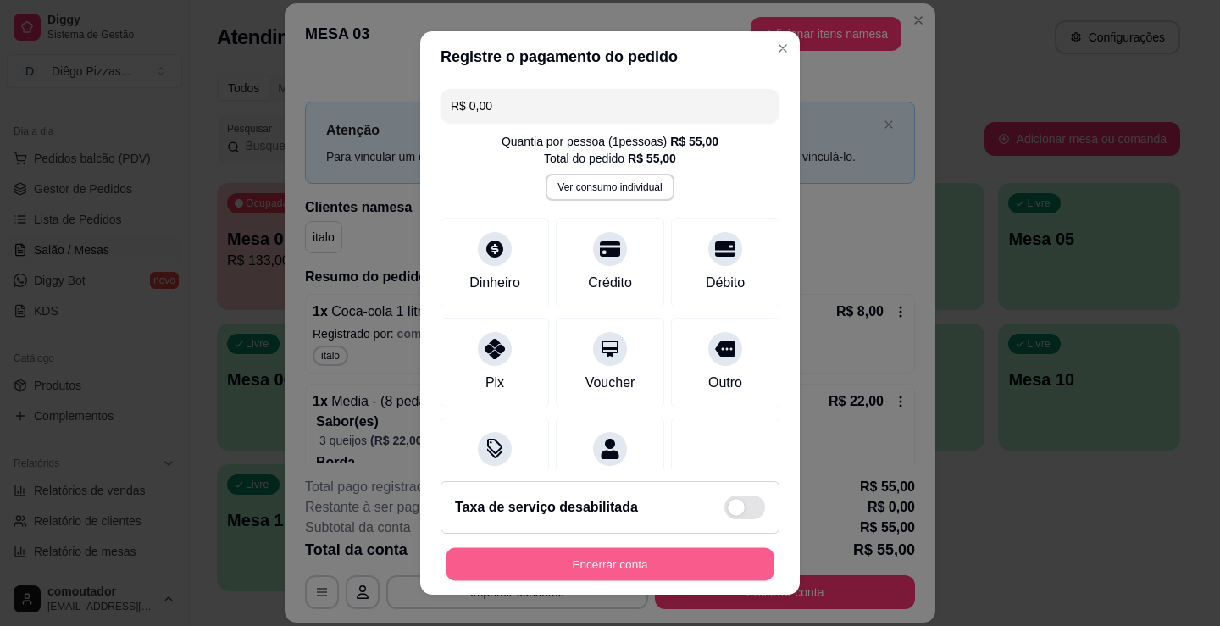
click at [579, 562] on button "Encerrar conta" at bounding box center [610, 564] width 329 height 33
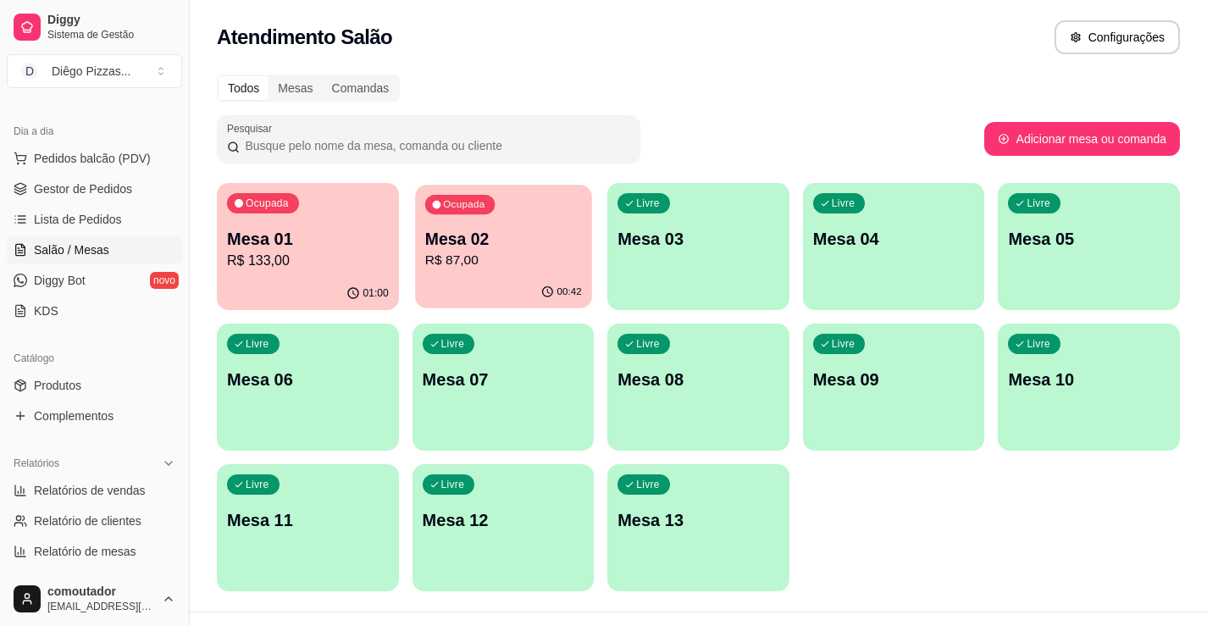
click at [492, 280] on div "00:42" at bounding box center [503, 292] width 176 height 32
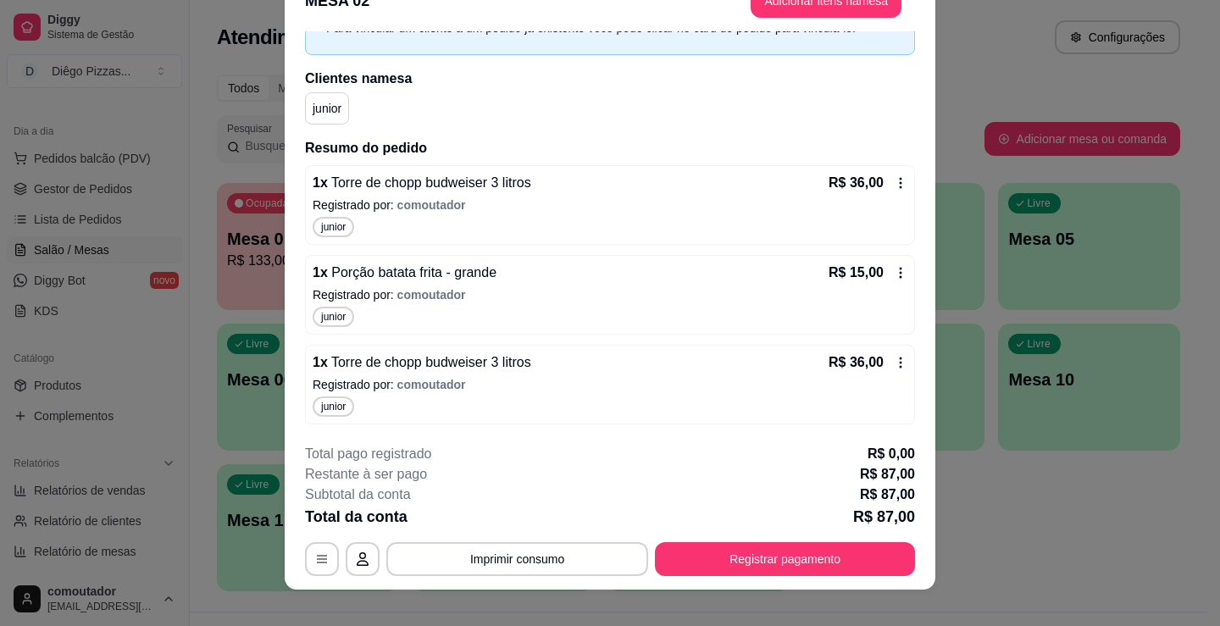
scroll to position [51, 0]
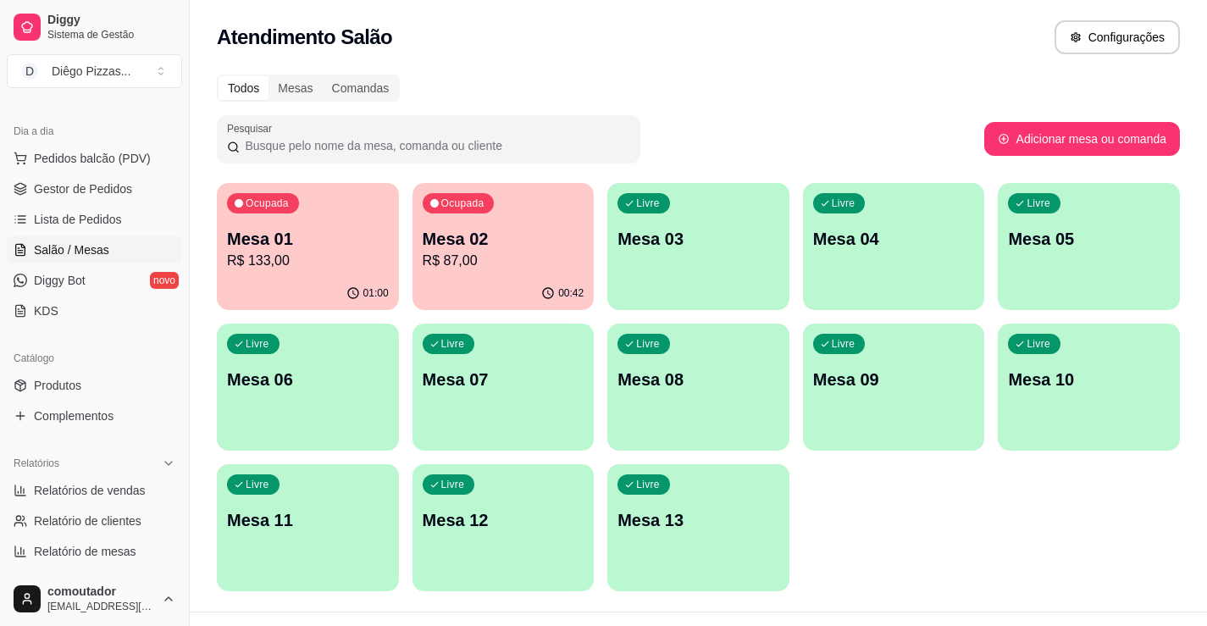
click at [250, 244] on p "Mesa 01" at bounding box center [308, 239] width 162 height 24
click at [297, 231] on p "Mesa 01" at bounding box center [308, 239] width 162 height 24
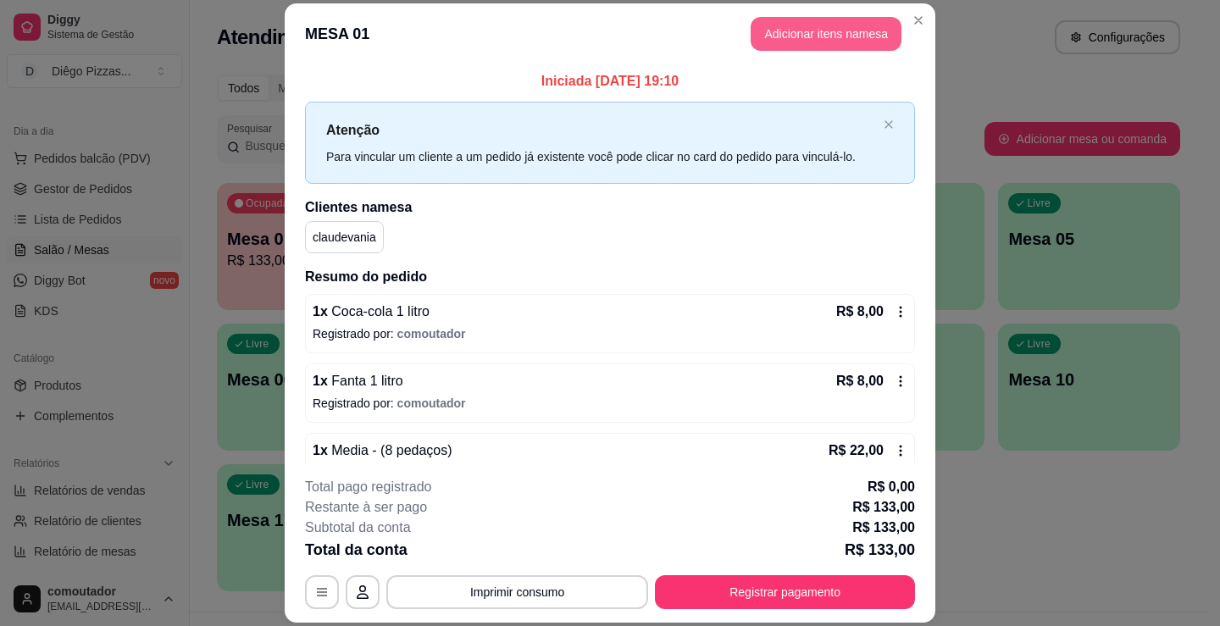
click at [828, 37] on button "Adicionar itens na mesa" at bounding box center [825, 34] width 151 height 34
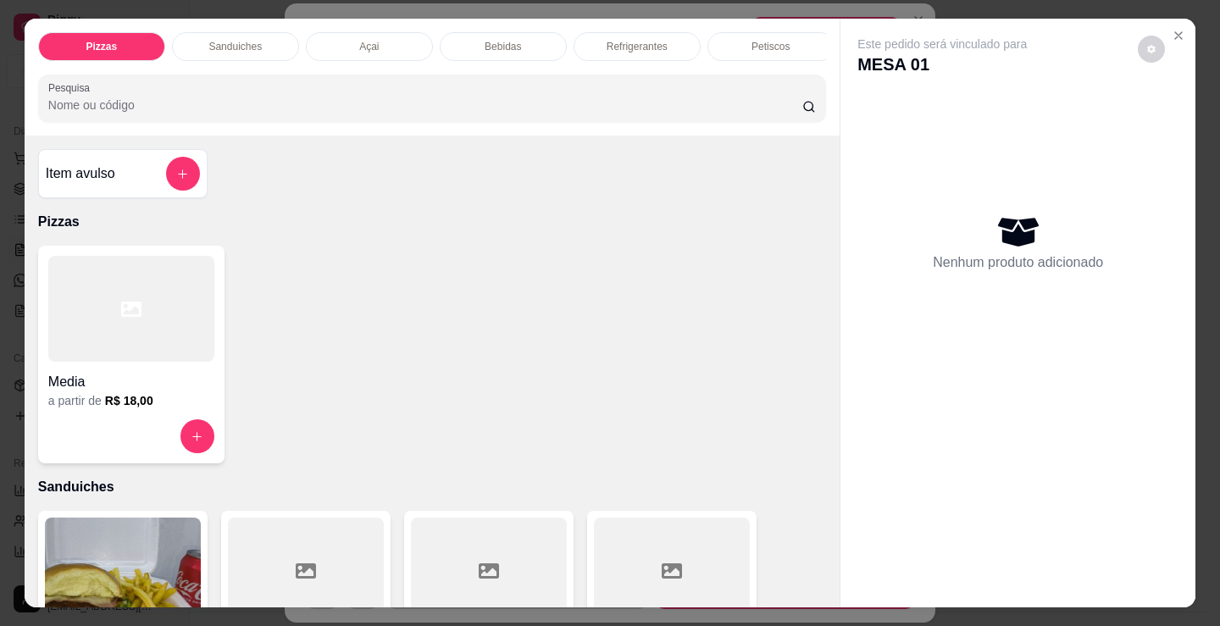
click at [512, 40] on p "Bebidas" at bounding box center [502, 47] width 36 height 14
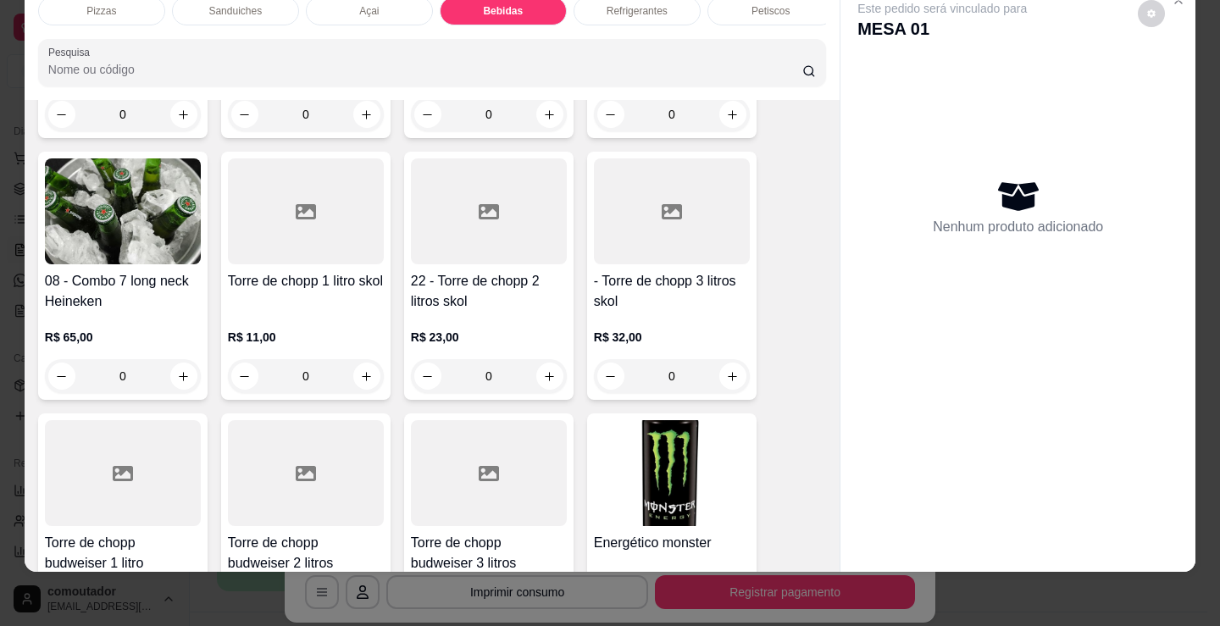
scroll to position [3115, 0]
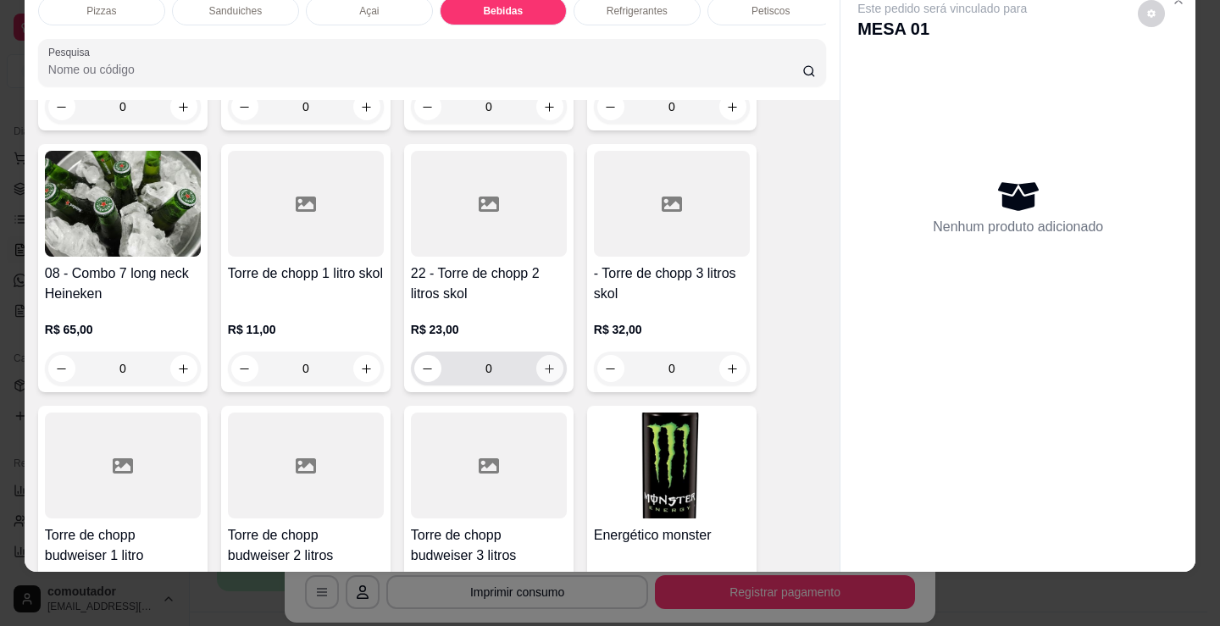
click at [545, 364] on icon "increase-product-quantity" at bounding box center [549, 368] width 9 height 9
type input "1"
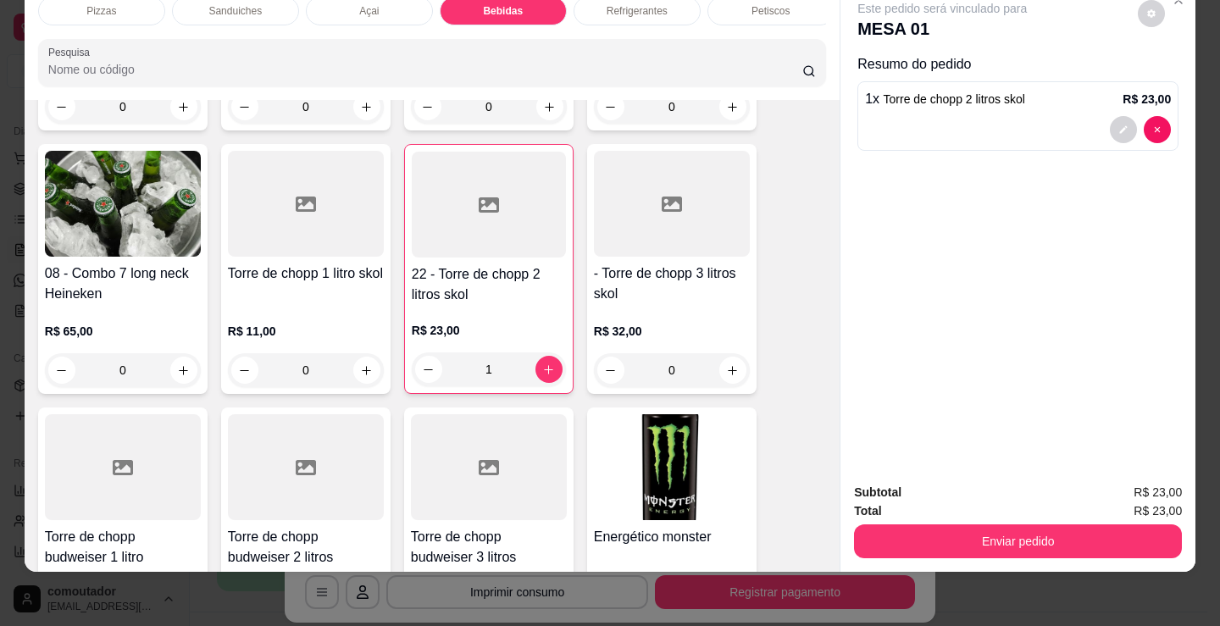
click at [784, 9] on div "Petiscos" at bounding box center [770, 11] width 127 height 29
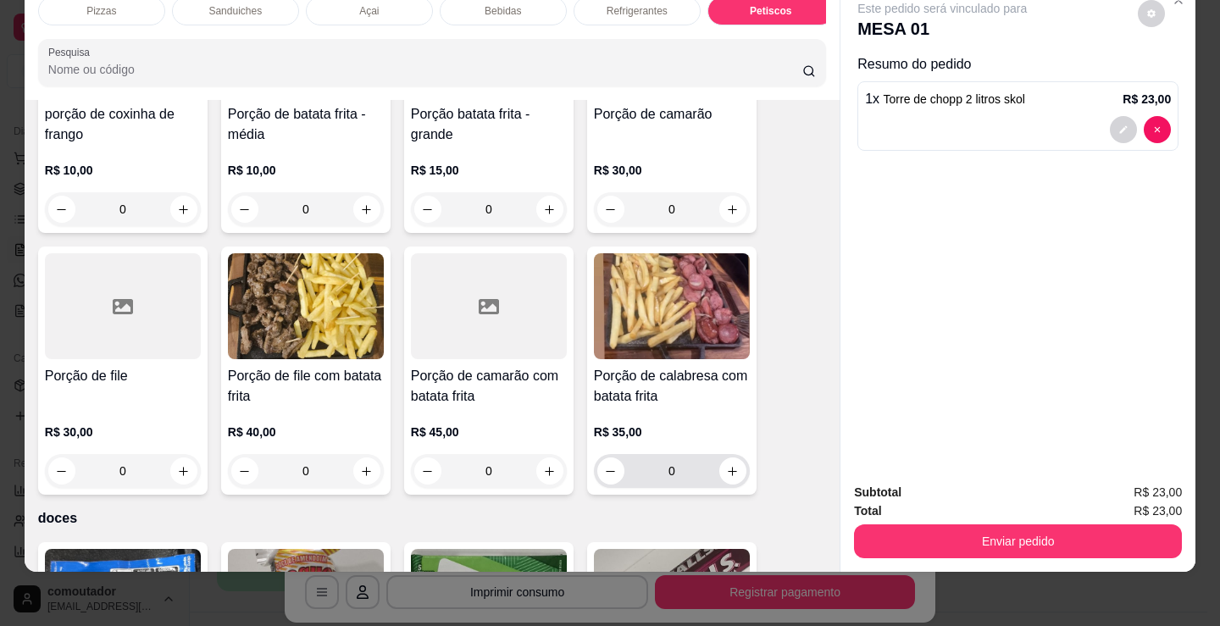
scroll to position [5682, 0]
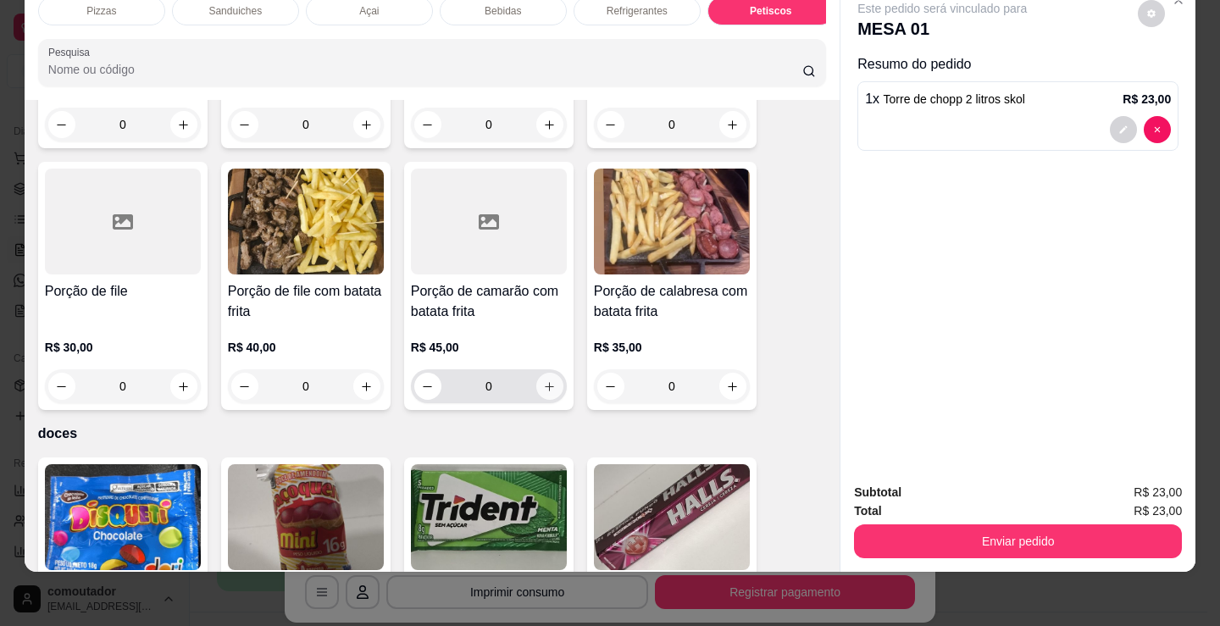
click at [549, 380] on icon "increase-product-quantity" at bounding box center [549, 386] width 13 height 13
type input "1"
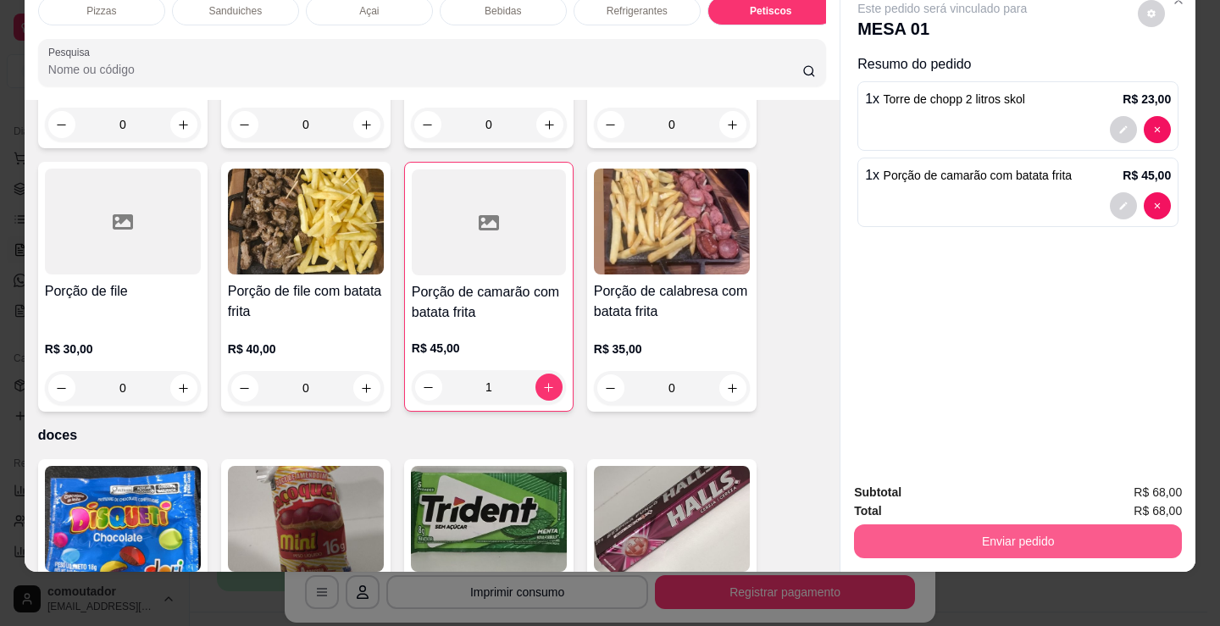
click at [964, 528] on button "Enviar pedido" at bounding box center [1018, 541] width 328 height 34
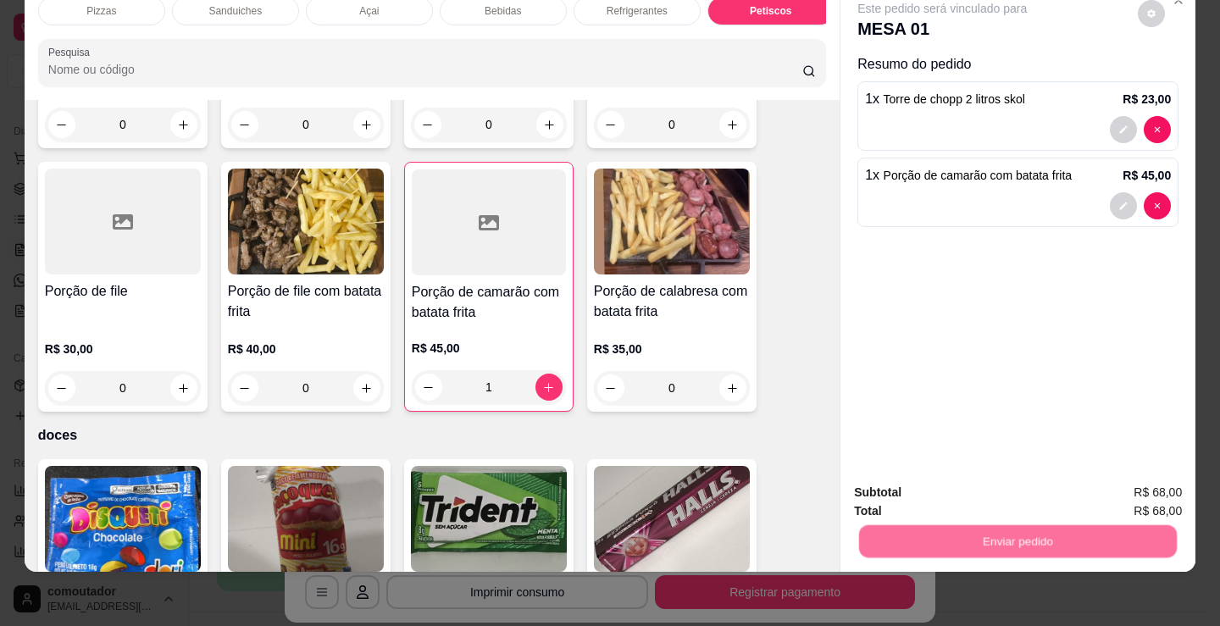
click at [985, 488] on button "Registrar cliente" at bounding box center [1025, 487] width 112 height 32
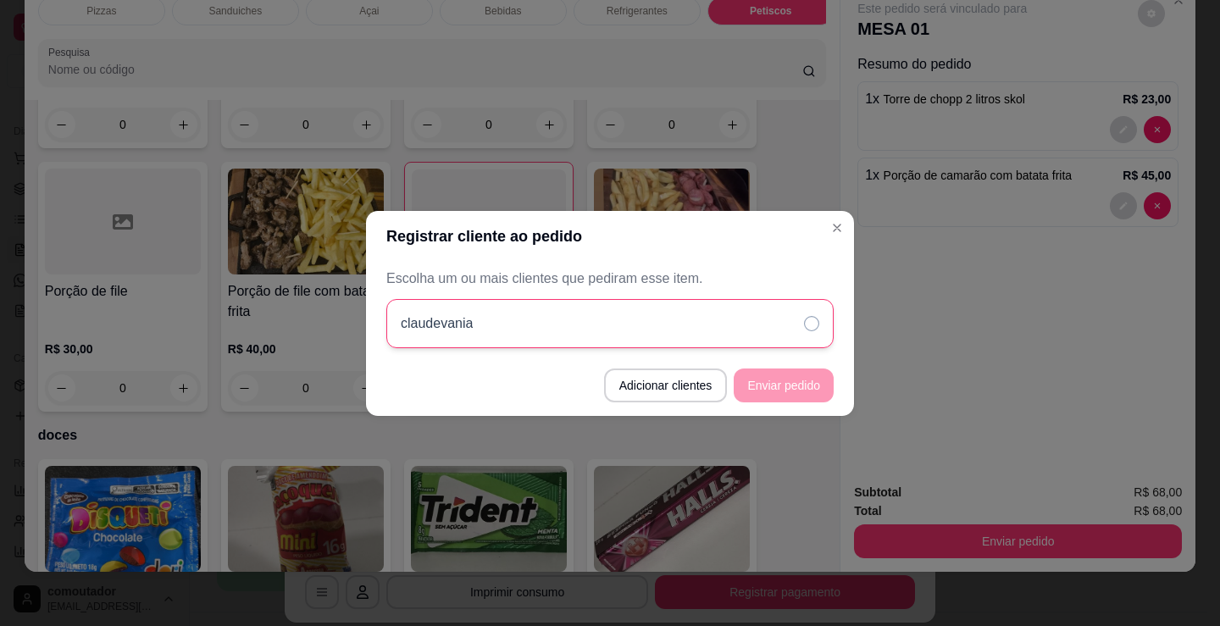
click at [712, 329] on div "claudevania" at bounding box center [609, 323] width 447 height 49
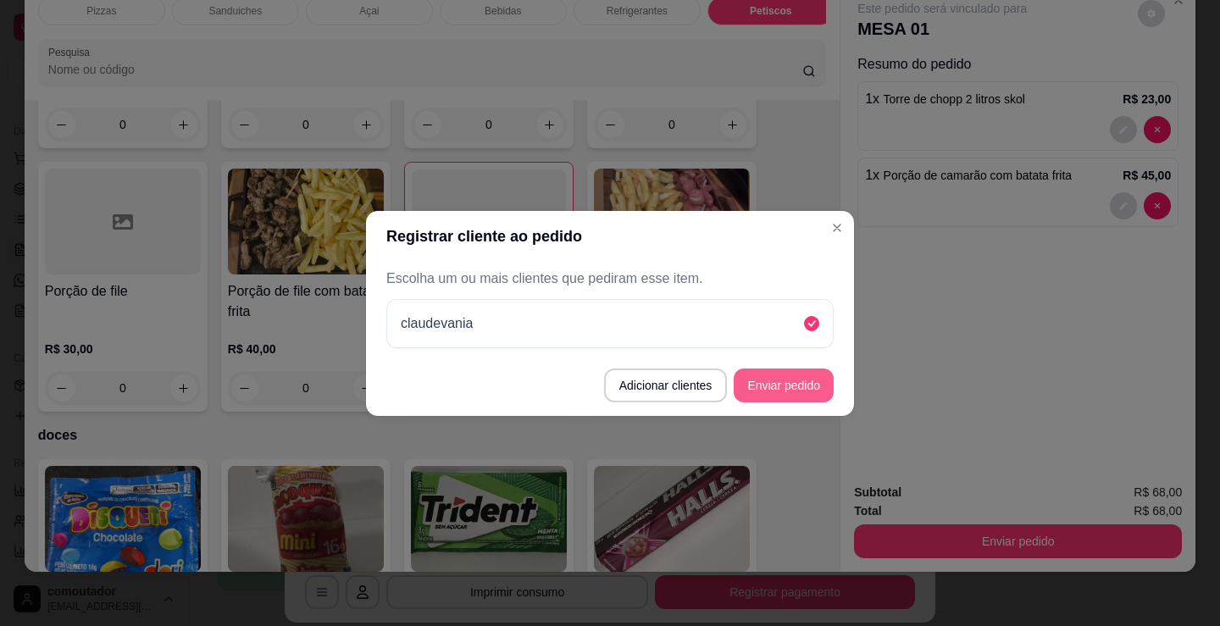
click at [761, 383] on button "Enviar pedido" at bounding box center [783, 385] width 100 height 34
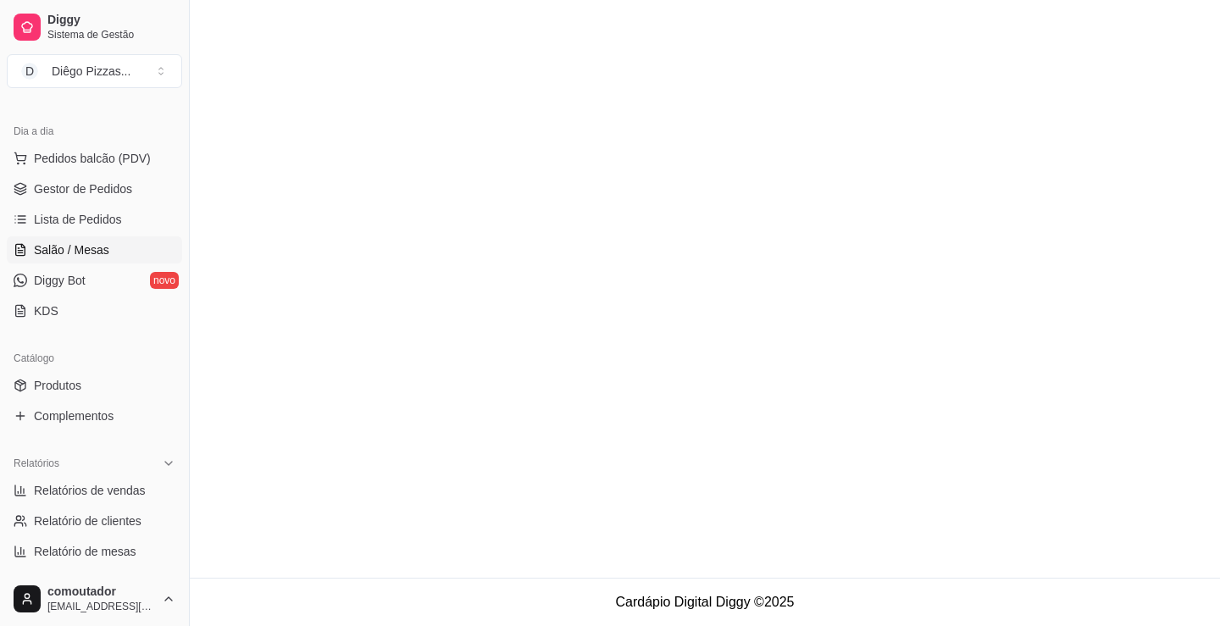
click at [65, 235] on ul "Pedidos balcão (PDV) Gestor de Pedidos Lista de Pedidos Salão / Mesas Diggy Bot…" at bounding box center [94, 235] width 175 height 180
click at [72, 241] on link "Salão / Mesas" at bounding box center [94, 249] width 175 height 27
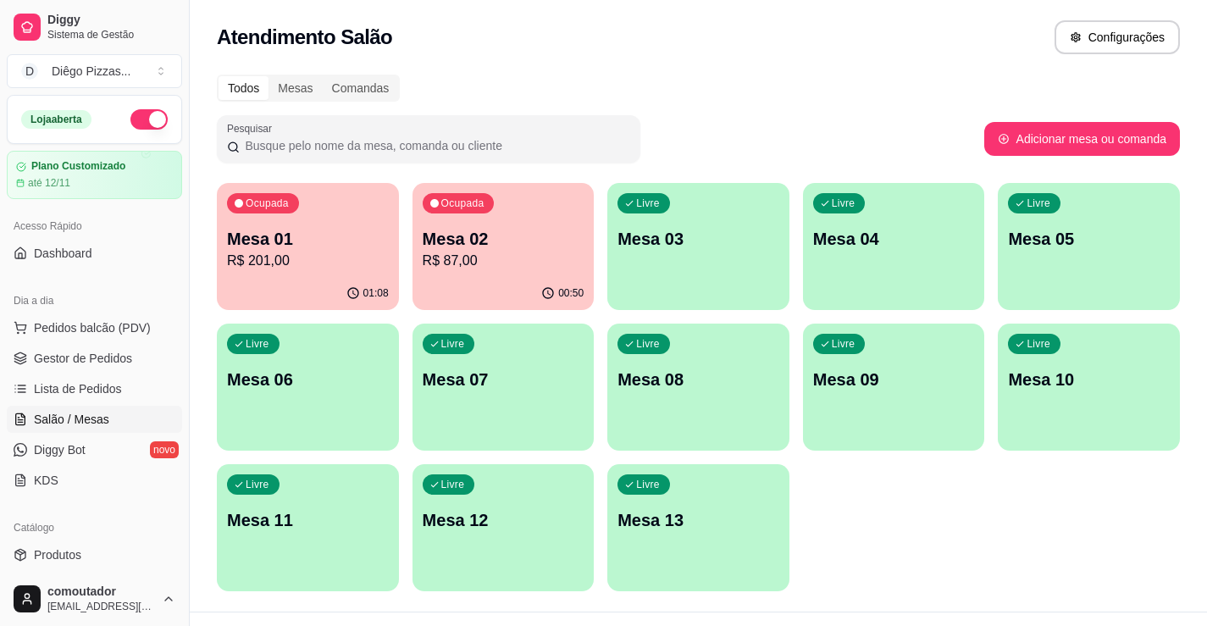
click at [264, 252] on p "R$ 201,00" at bounding box center [308, 261] width 162 height 20
click at [444, 296] on div "00:51" at bounding box center [503, 293] width 182 height 33
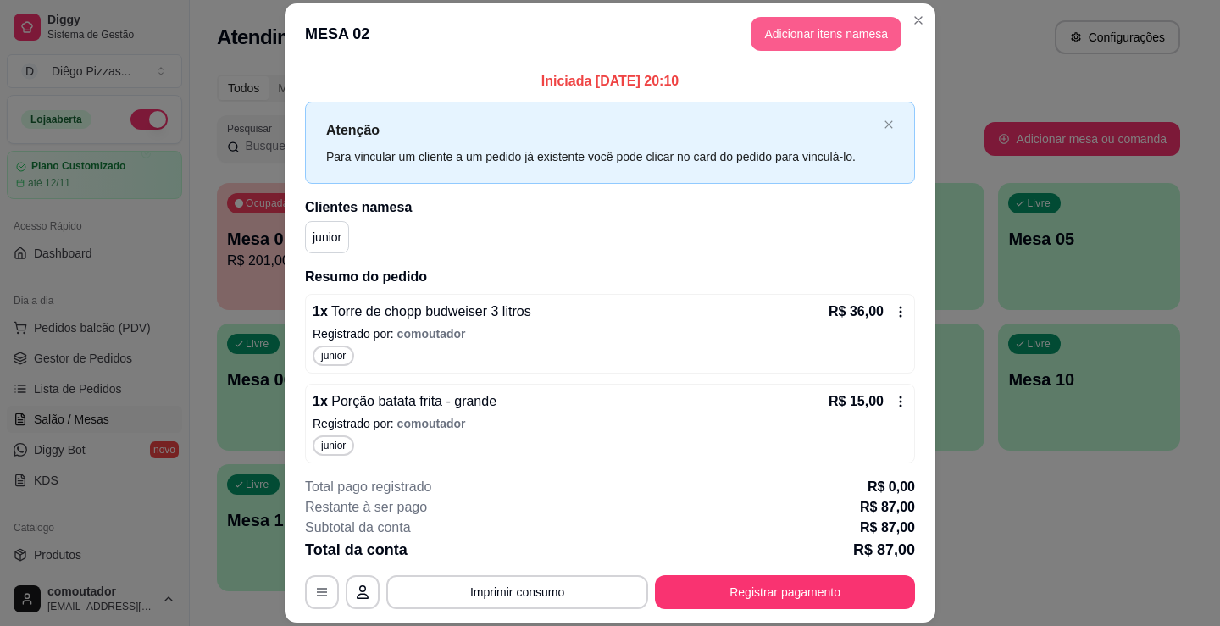
click at [855, 36] on button "Adicionar itens na mesa" at bounding box center [825, 34] width 151 height 34
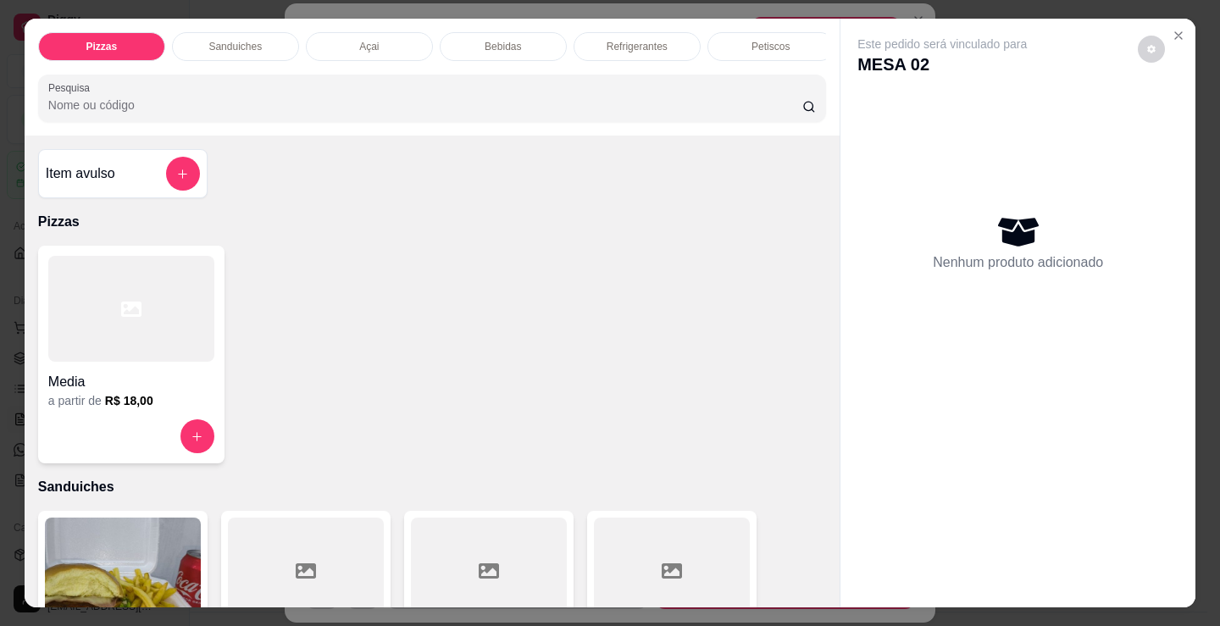
click at [798, 36] on div "Petiscos" at bounding box center [770, 46] width 127 height 29
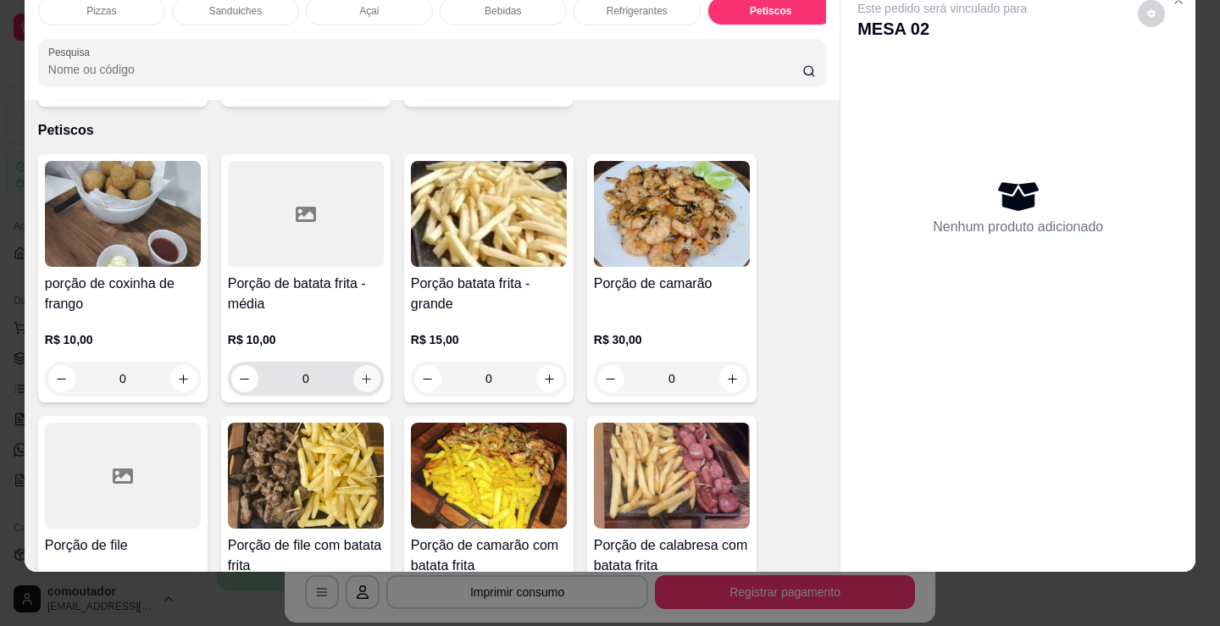
click at [363, 373] on icon "increase-product-quantity" at bounding box center [366, 379] width 13 height 13
type input "1"
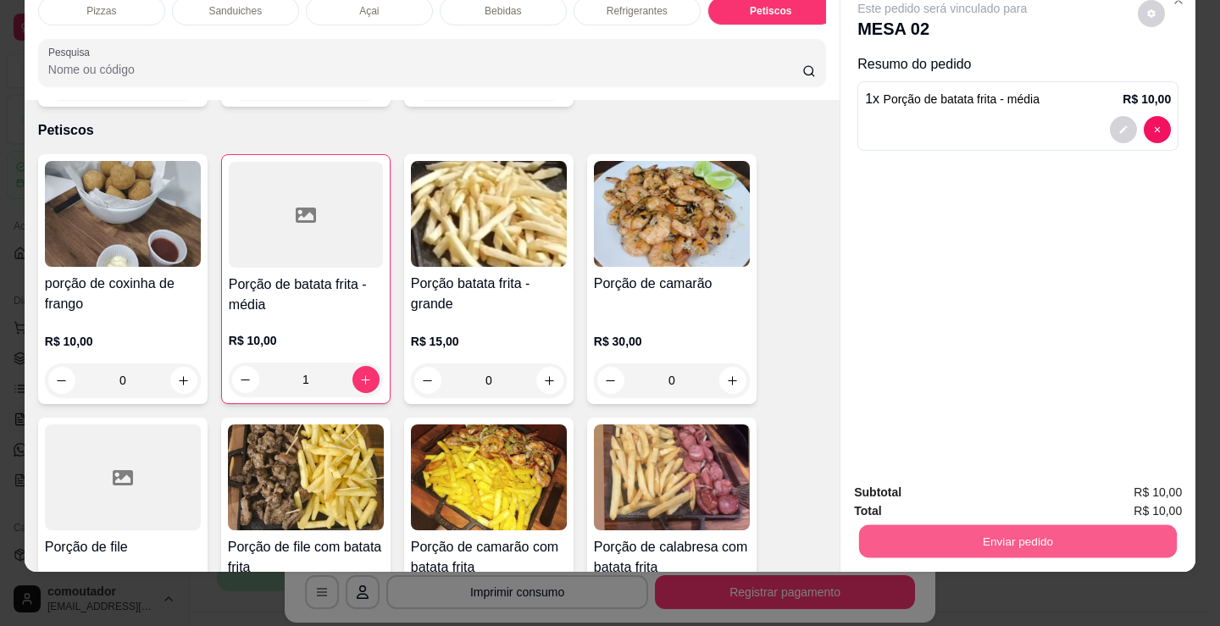
click at [1021, 534] on button "Enviar pedido" at bounding box center [1018, 540] width 318 height 33
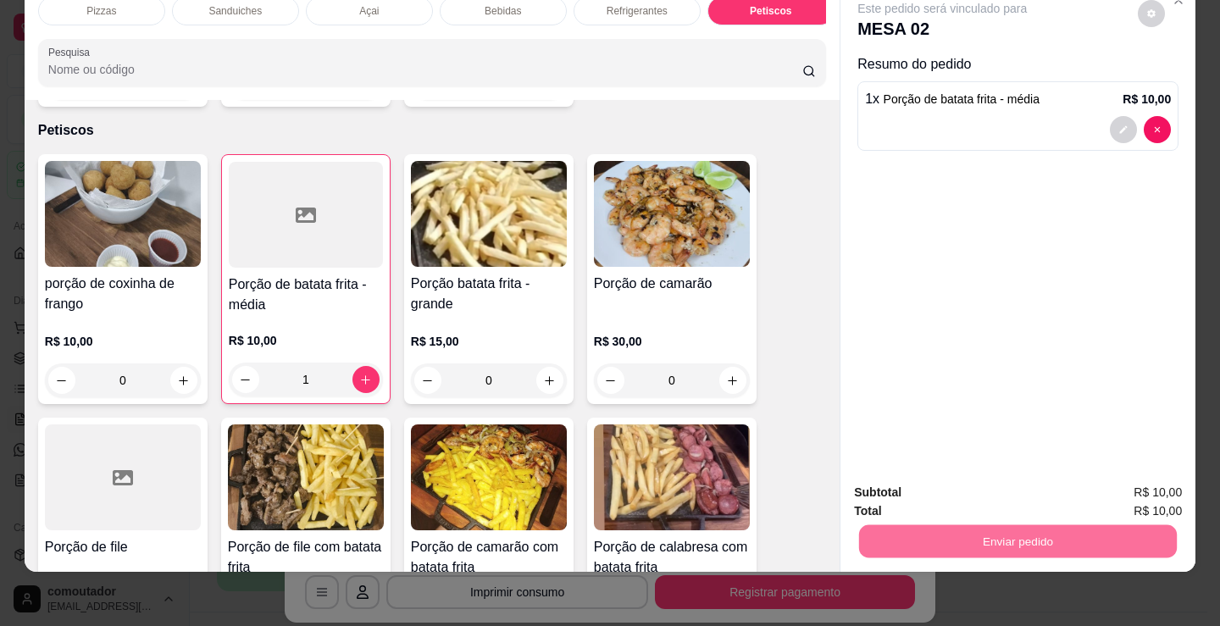
click at [1042, 488] on button "Registrar cliente" at bounding box center [1025, 487] width 112 height 32
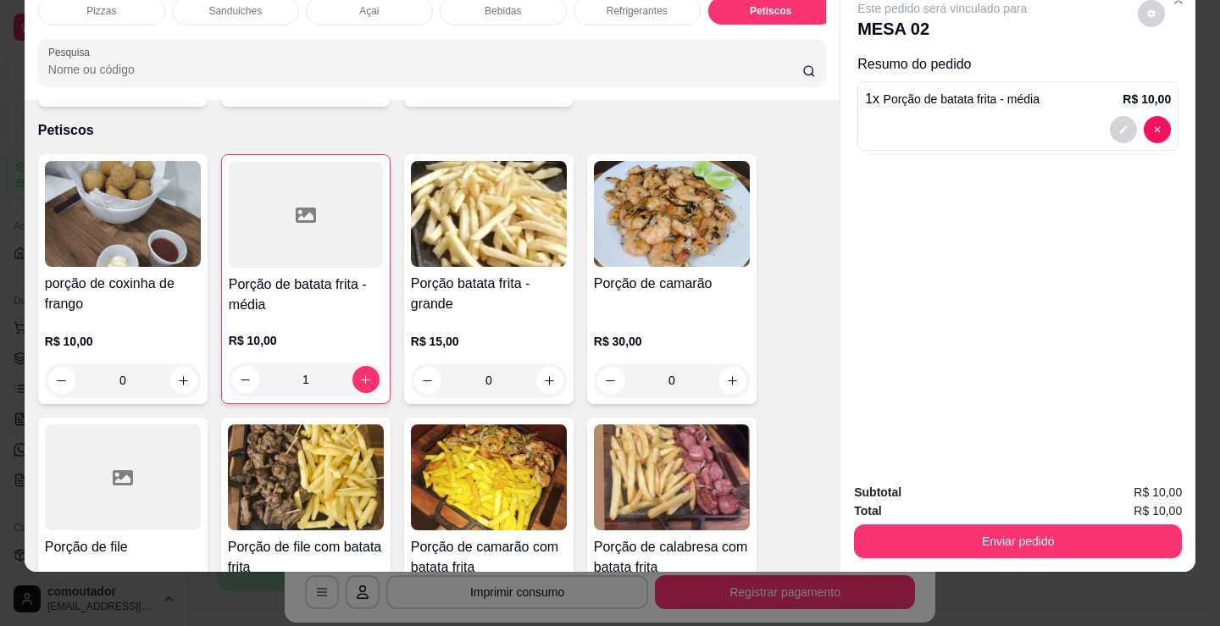
click at [773, 308] on div "junior" at bounding box center [609, 322] width 447 height 49
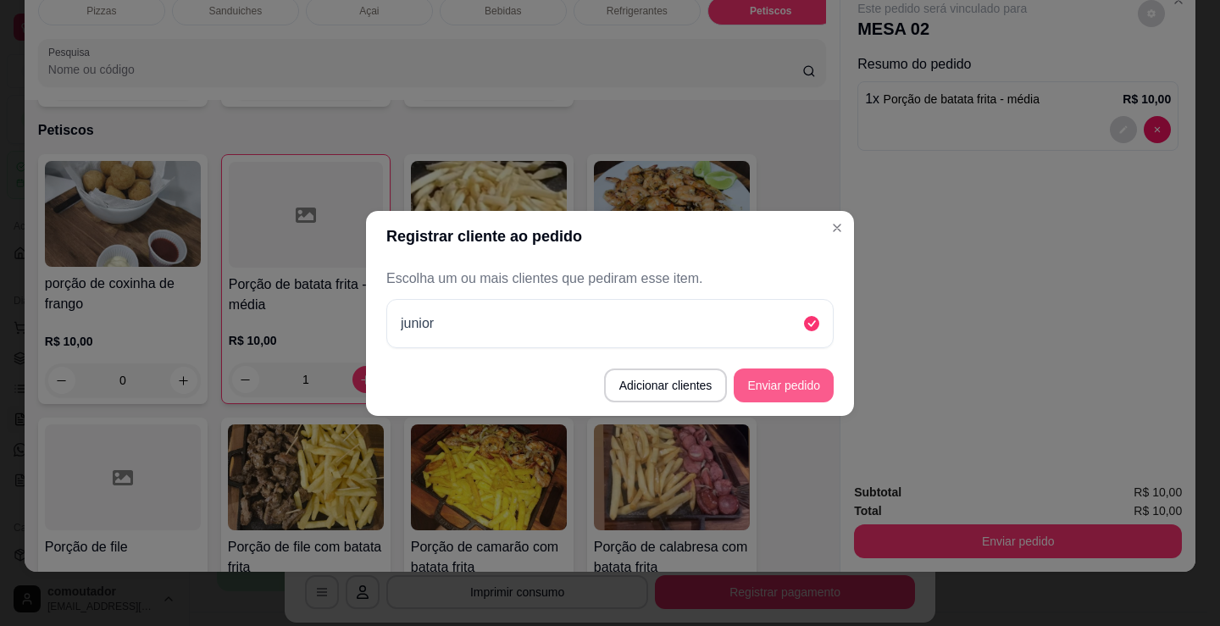
click at [816, 372] on button "Enviar pedido" at bounding box center [783, 385] width 100 height 34
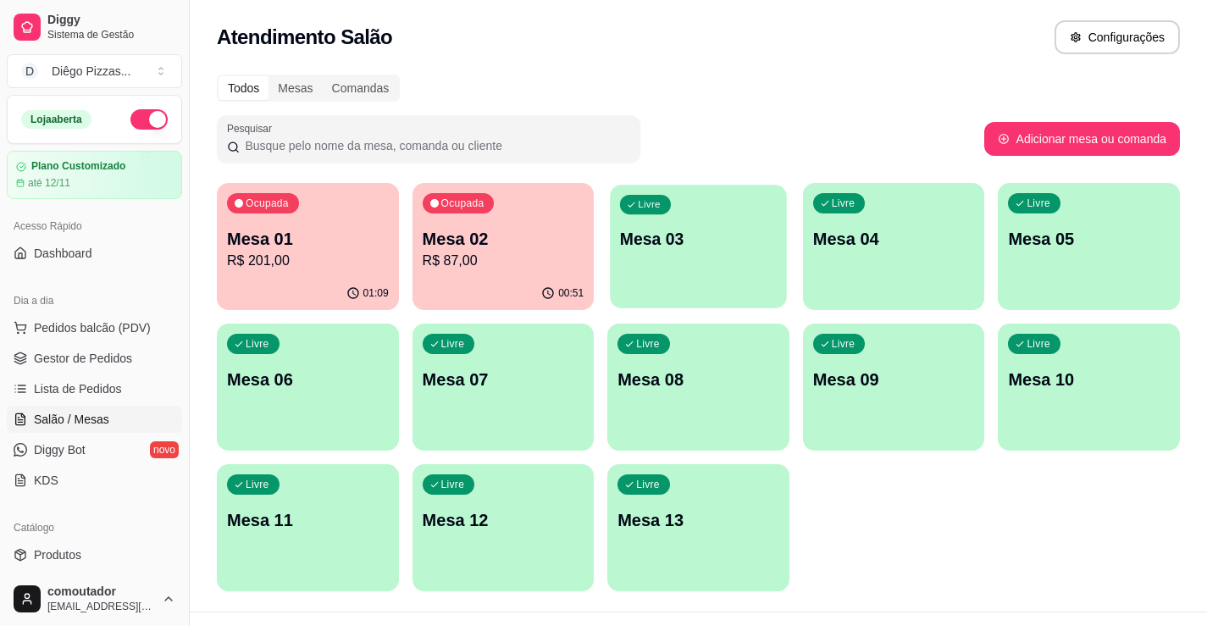
click at [660, 255] on div "Livre Mesa 03" at bounding box center [698, 236] width 176 height 103
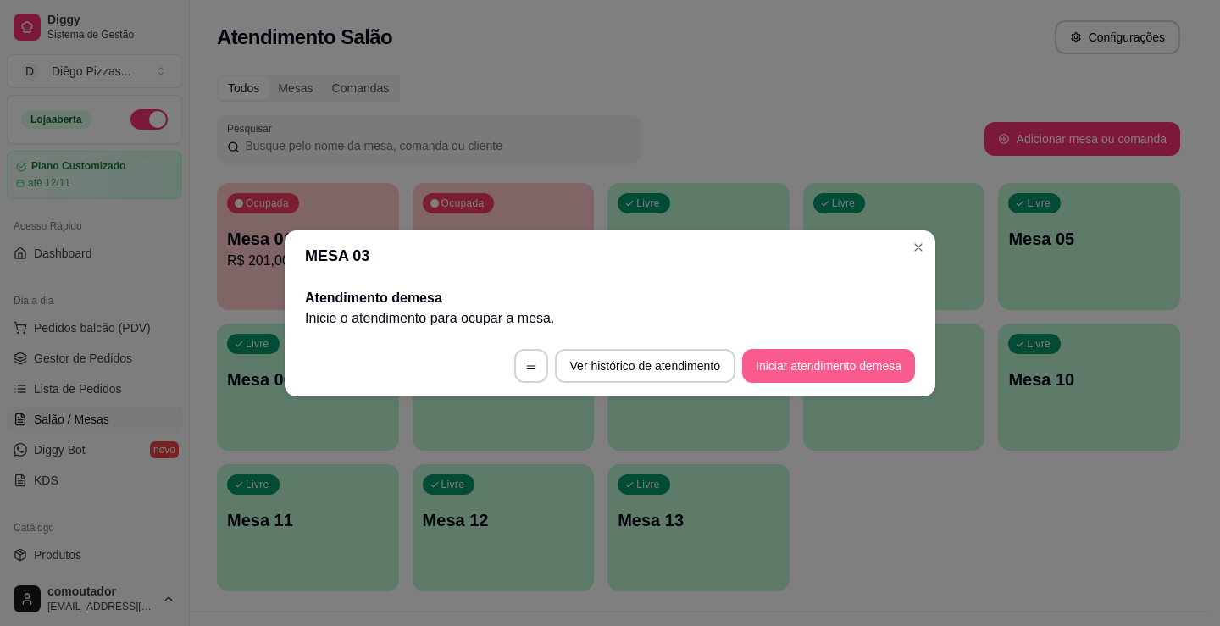
click at [776, 357] on button "Iniciar atendimento de mesa" at bounding box center [828, 366] width 173 height 34
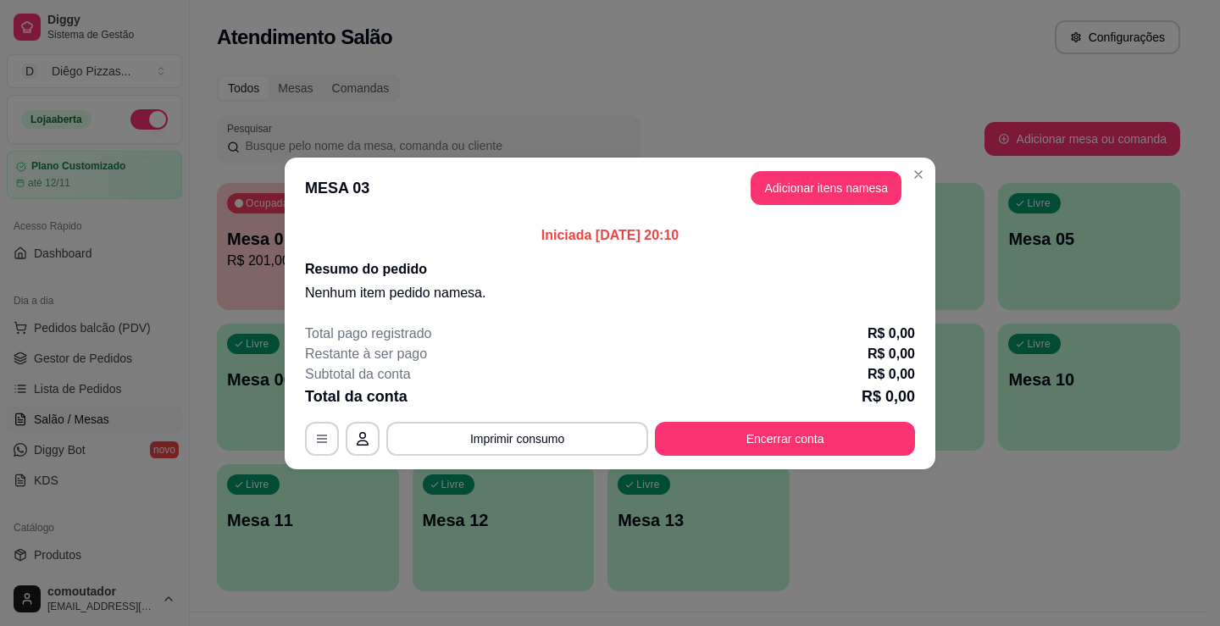
click at [807, 200] on button "Adicionar itens na mesa" at bounding box center [825, 188] width 151 height 34
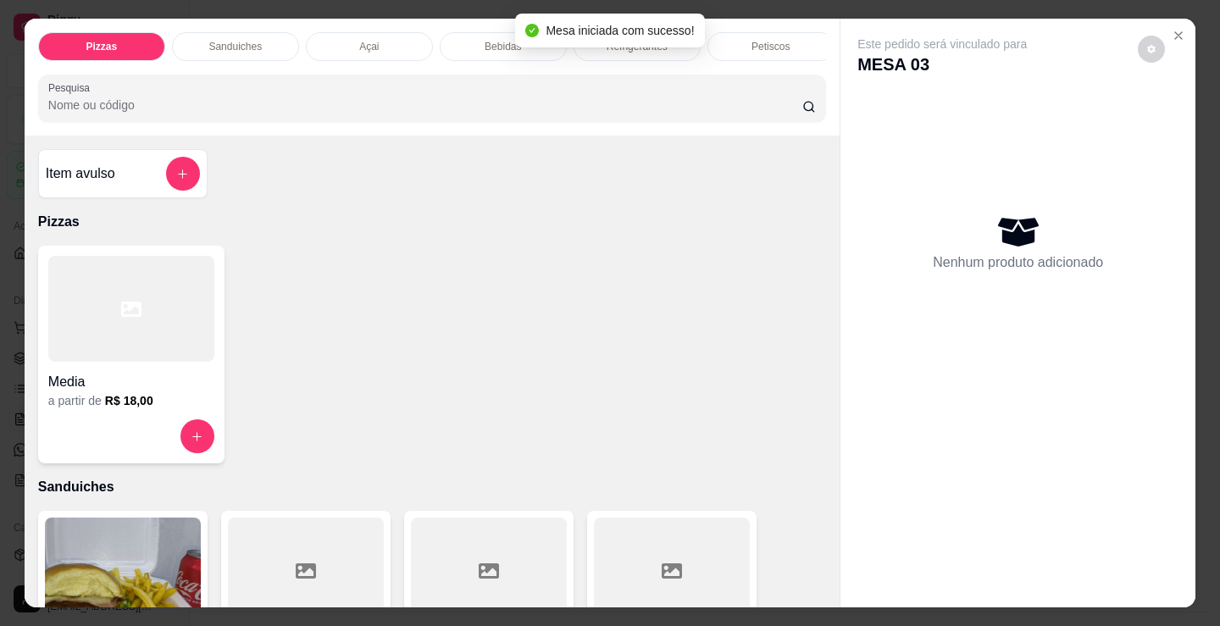
click at [616, 54] on div "Refrigerantes" at bounding box center [636, 46] width 127 height 29
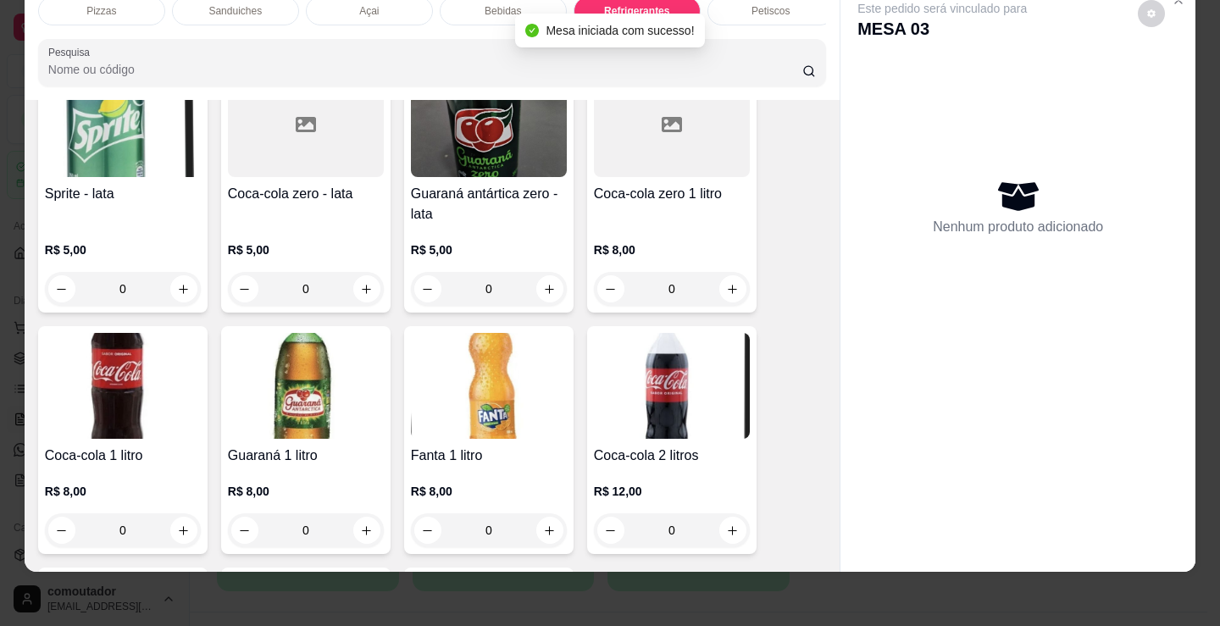
scroll to position [4758, 0]
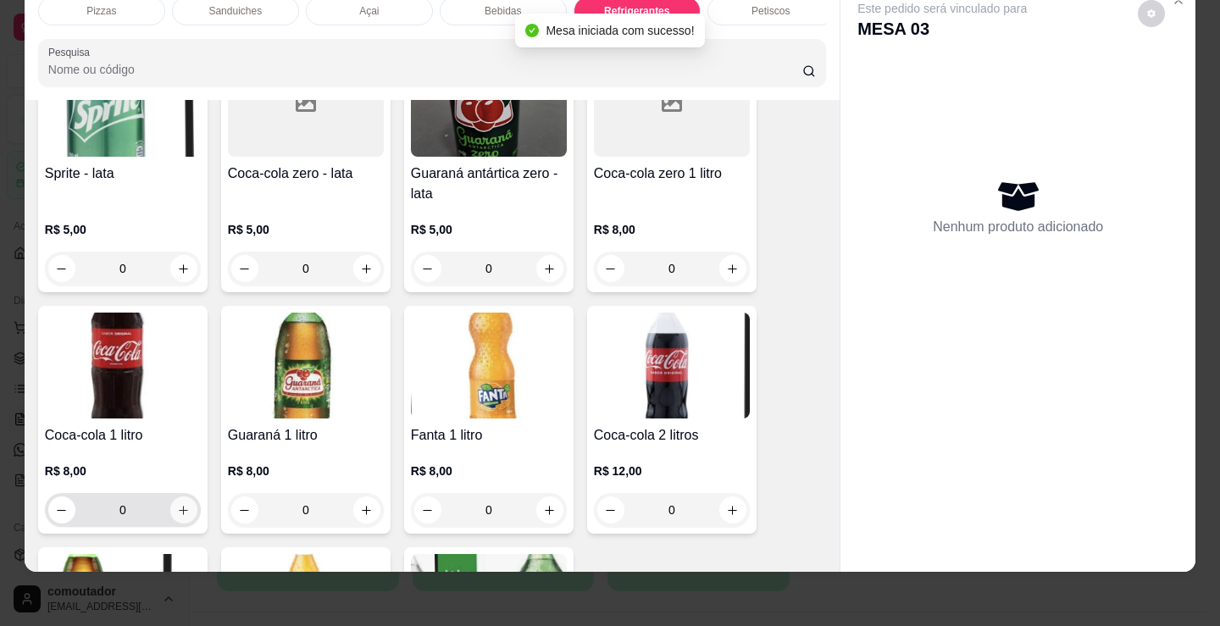
click at [177, 504] on icon "increase-product-quantity" at bounding box center [183, 510] width 13 height 13
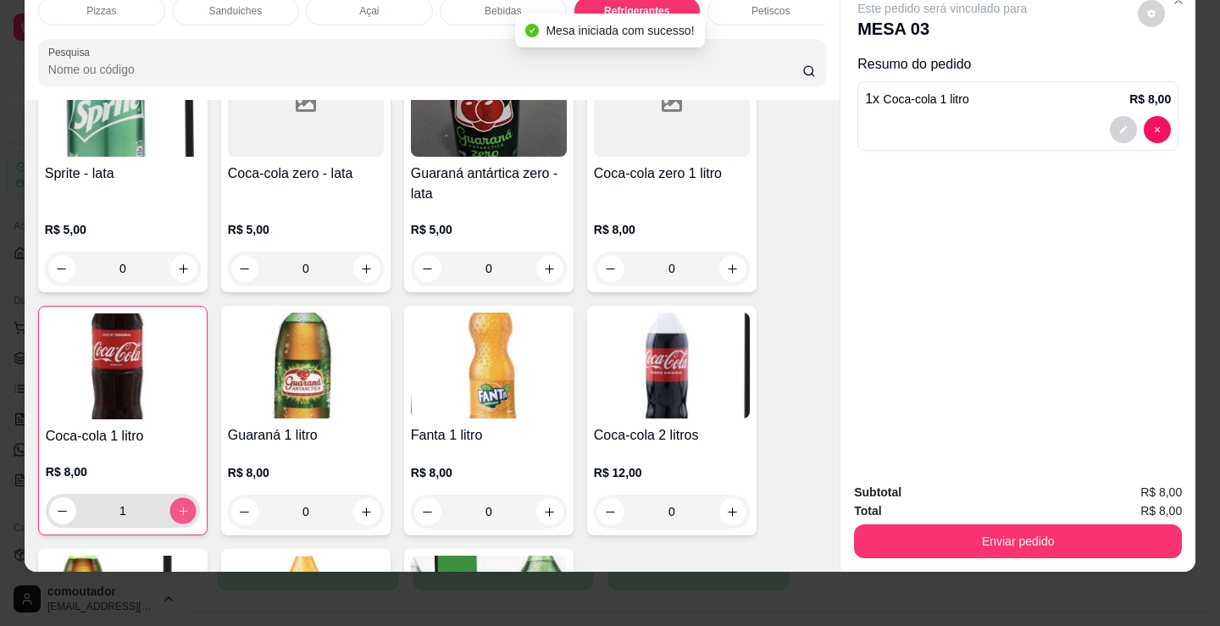
click at [177, 505] on icon "increase-product-quantity" at bounding box center [183, 511] width 13 height 13
type input "2"
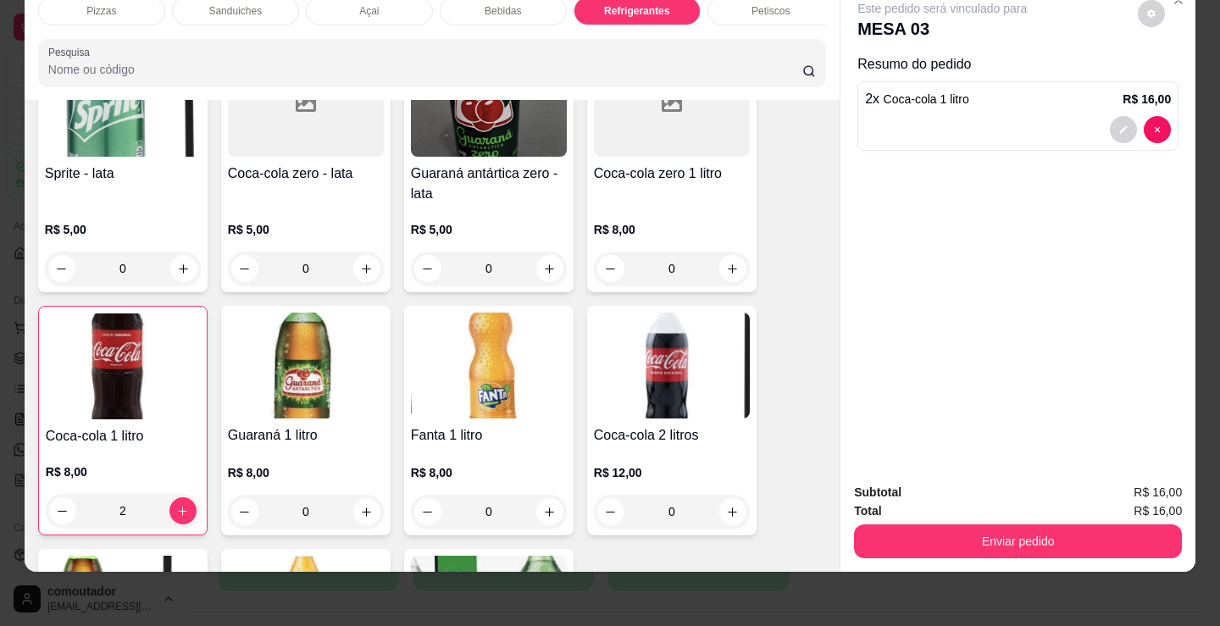
drag, startPoint x: 134, startPoint y: 4, endPoint x: 162, endPoint y: 132, distance: 130.9
click at [134, 3] on div "Pizzas" at bounding box center [101, 11] width 127 height 29
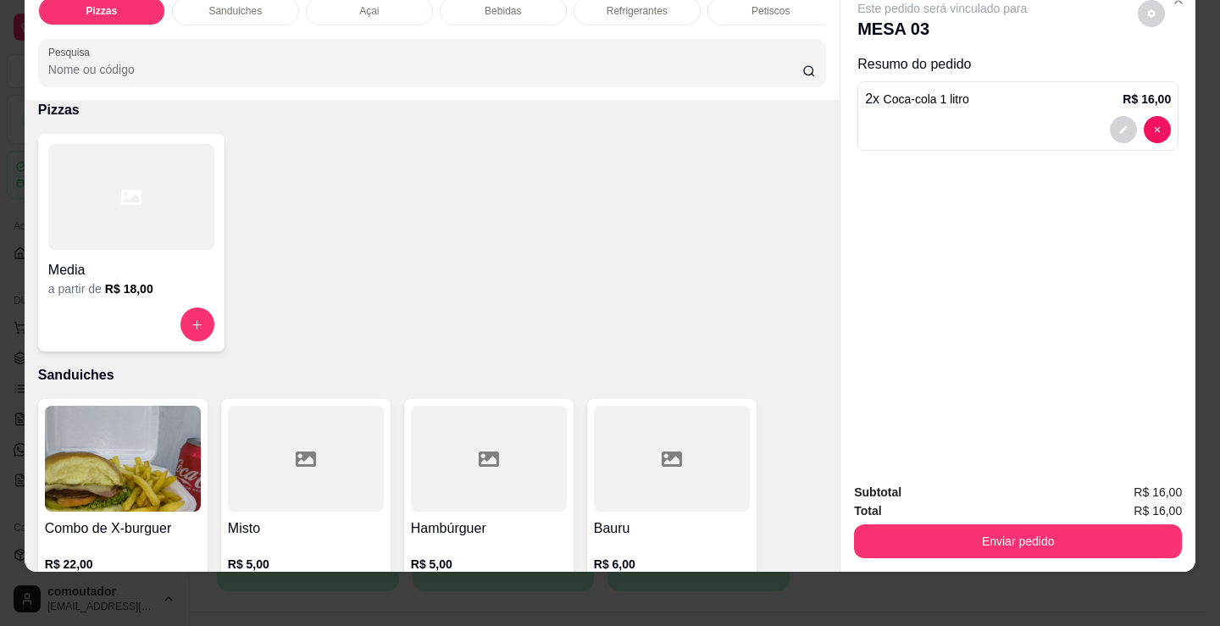
click at [171, 205] on div at bounding box center [131, 197] width 166 height 106
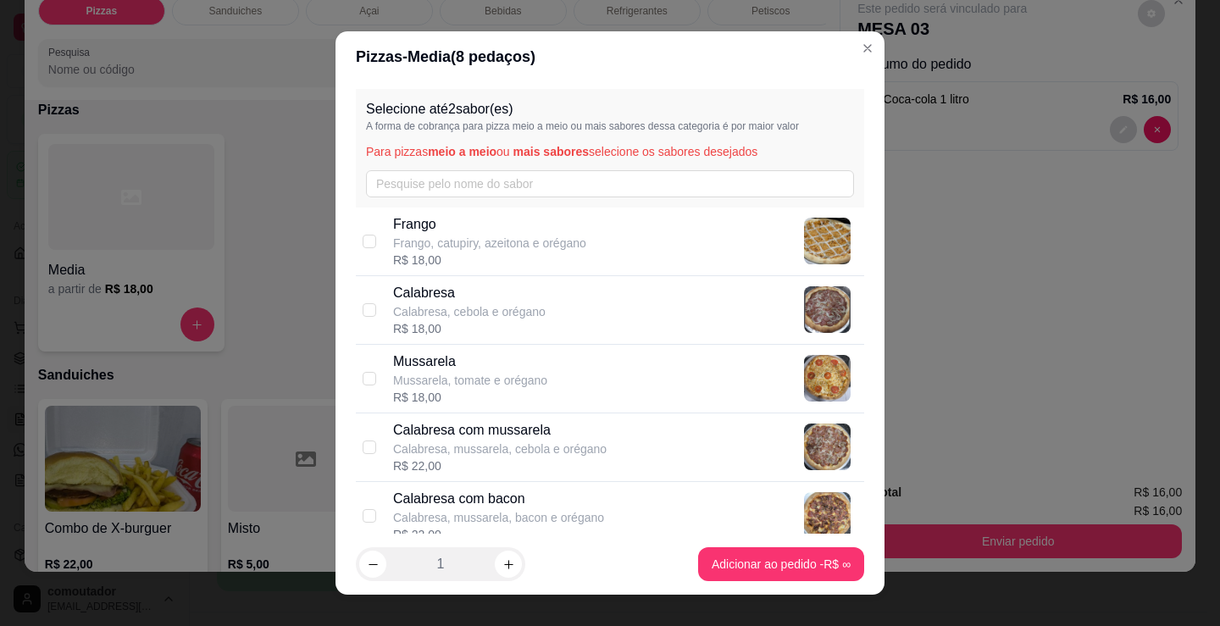
click at [523, 415] on div "Calabresa com mussarela Calabresa, mussarela, cebola e orégano R$ 22,00" at bounding box center [610, 447] width 508 height 69
checkbox input "true"
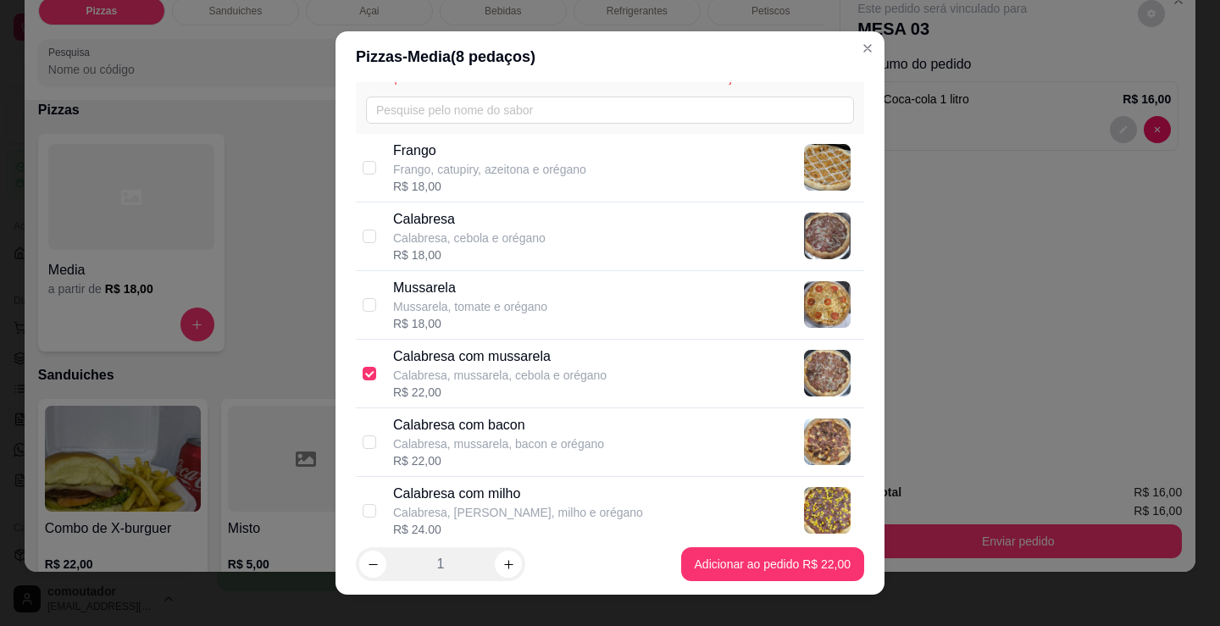
scroll to position [254, 0]
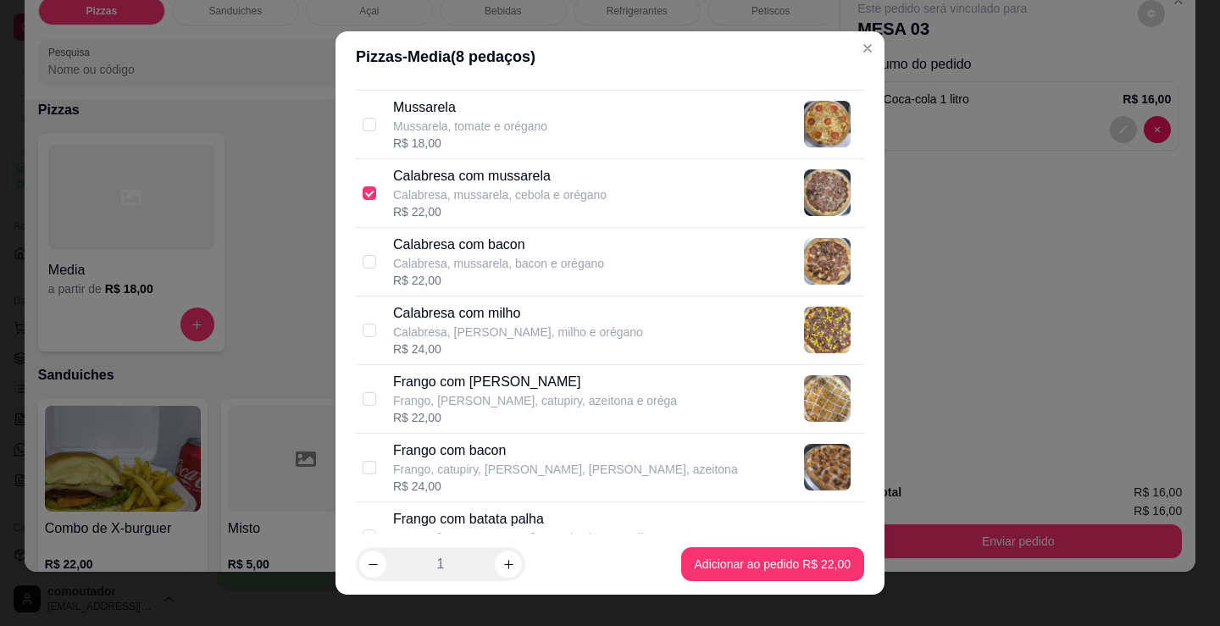
drag, startPoint x: 529, startPoint y: 399, endPoint x: 556, endPoint y: 415, distance: 31.5
click at [529, 399] on p "Frango, [PERSON_NAME], catupiry, azeitona e oréga" at bounding box center [535, 400] width 284 height 17
checkbox input "true"
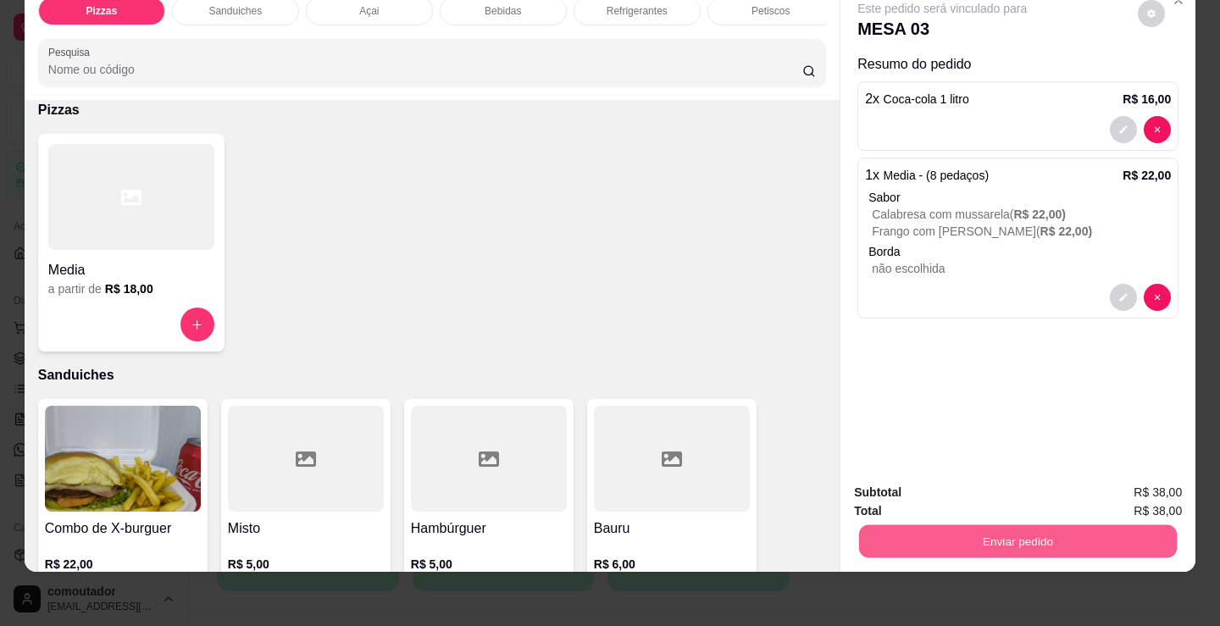
click at [1076, 531] on button "Enviar pedido" at bounding box center [1018, 540] width 318 height 33
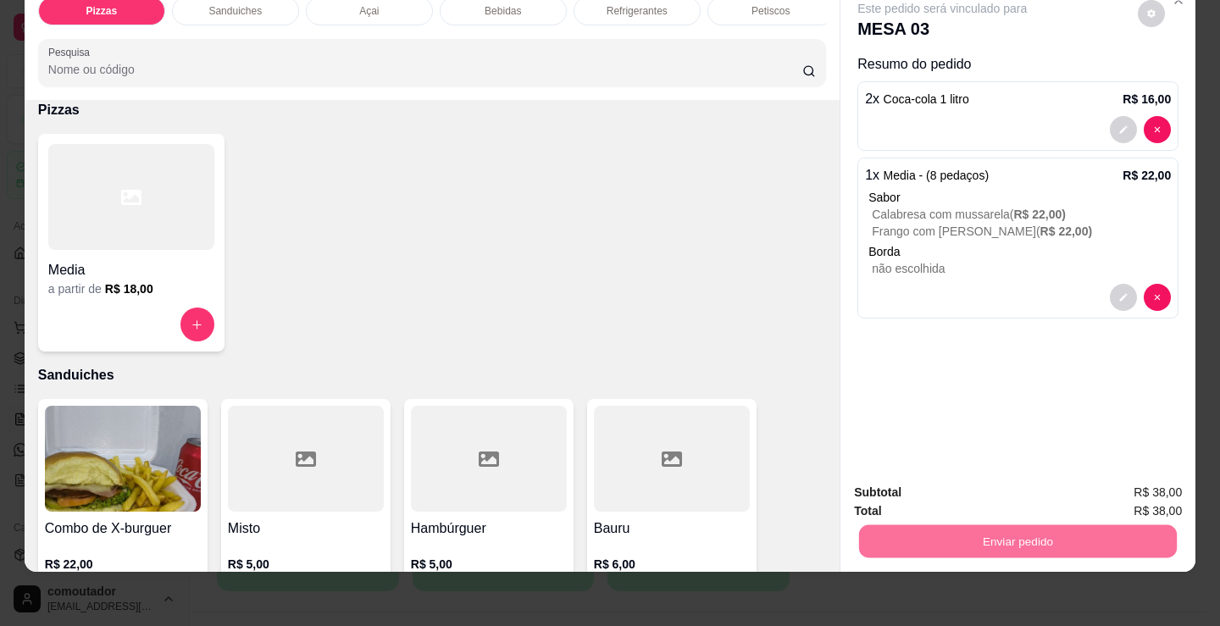
click at [1020, 476] on button "Registrar cliente" at bounding box center [1025, 487] width 112 height 32
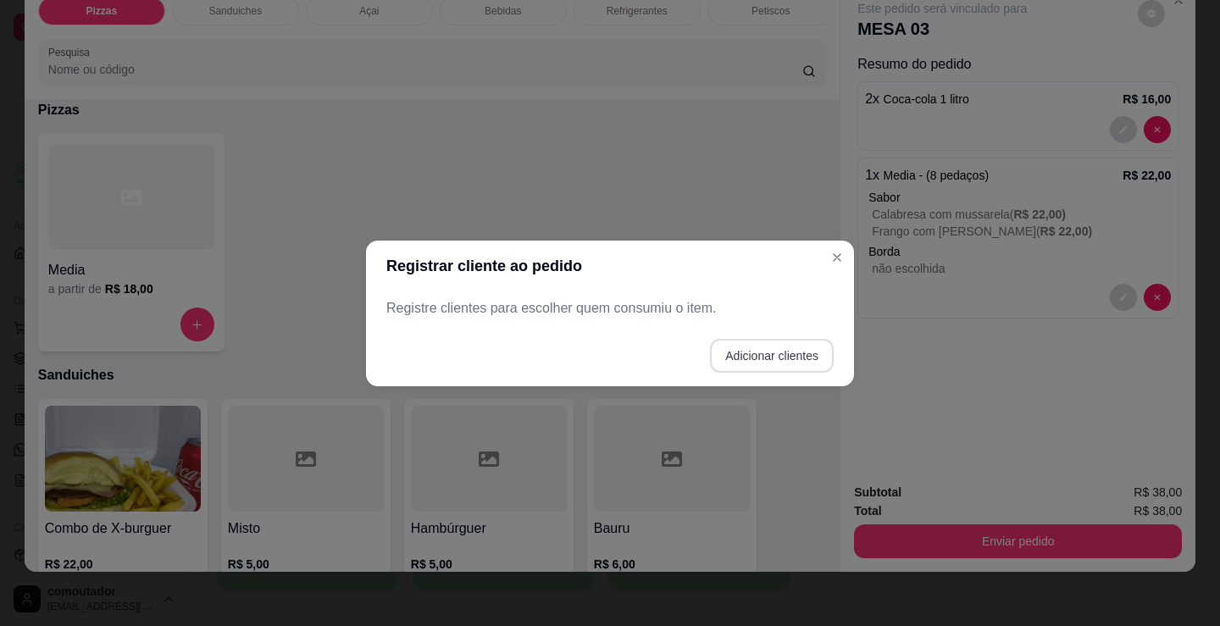
click at [771, 347] on button "Adicionar clientes" at bounding box center [772, 356] width 124 height 34
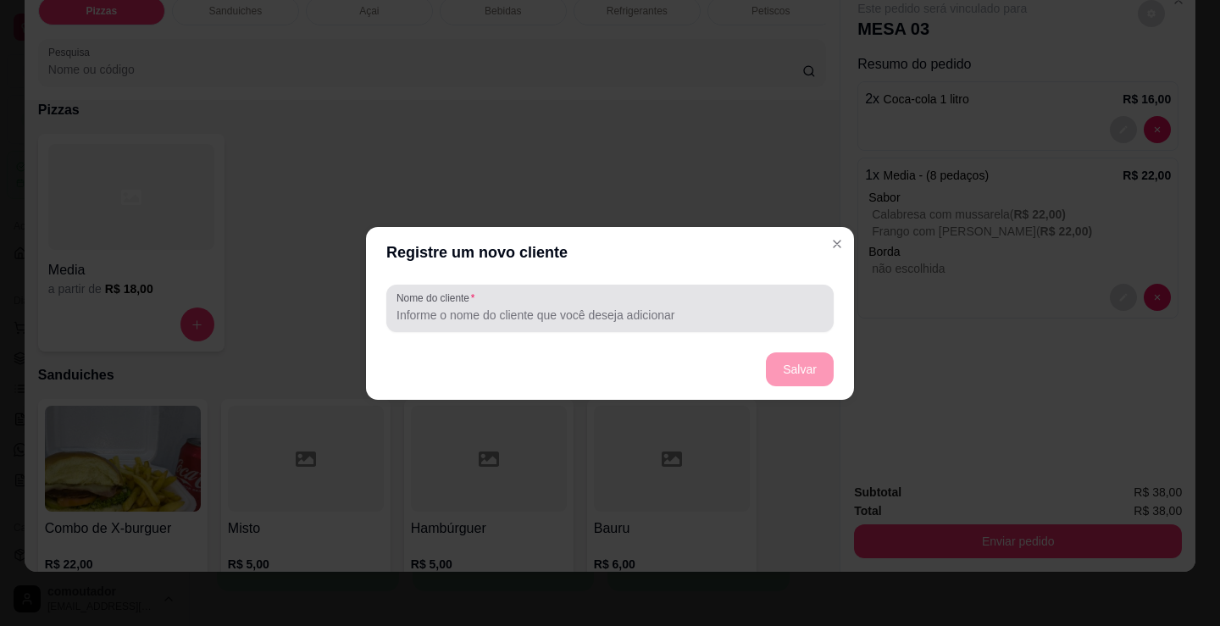
click at [660, 323] on input "Nome do cliente" at bounding box center [609, 315] width 427 height 17
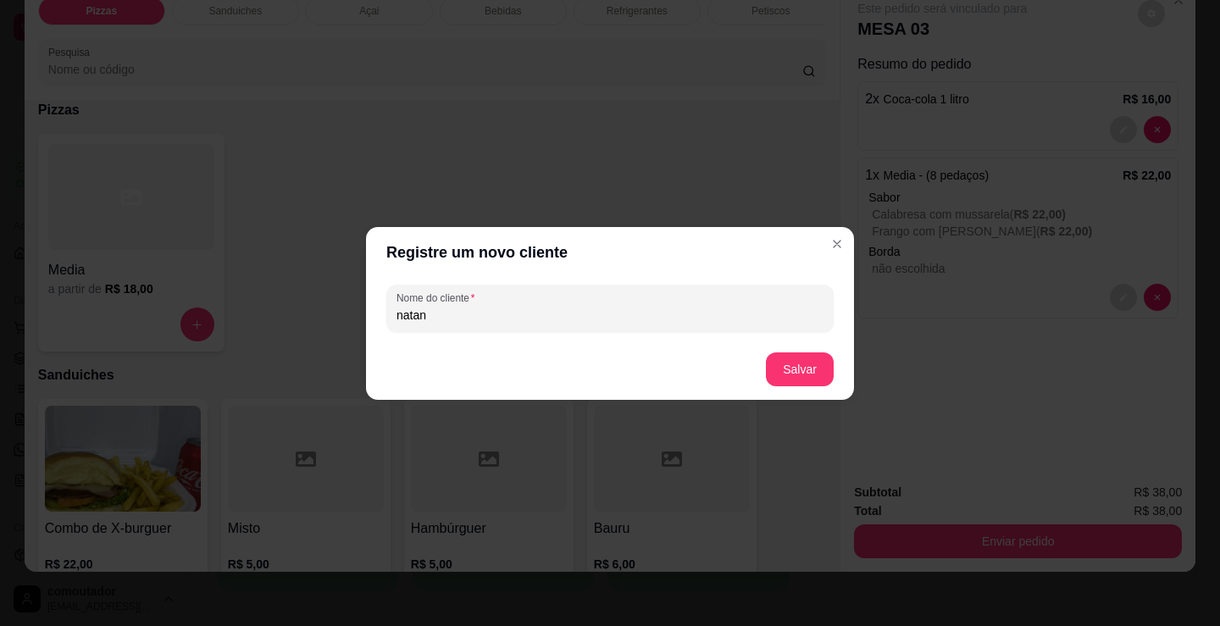
type input "natan"
click at [773, 357] on button "Salvar" at bounding box center [799, 368] width 66 height 33
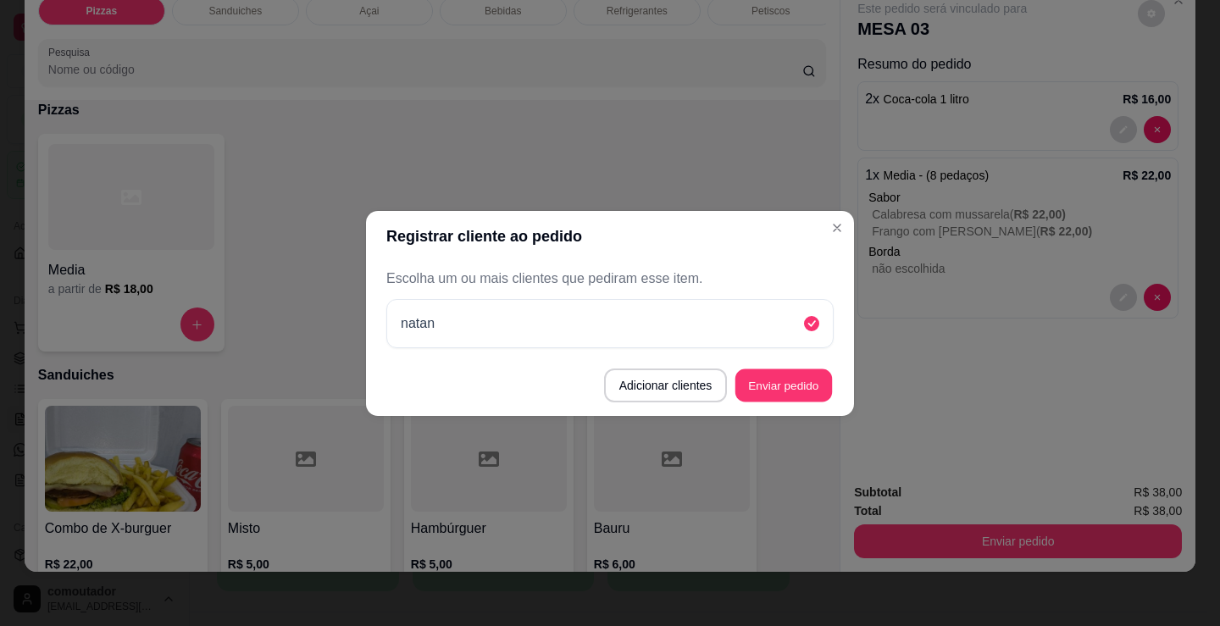
click at [790, 395] on button "Enviar pedido" at bounding box center [783, 384] width 97 height 33
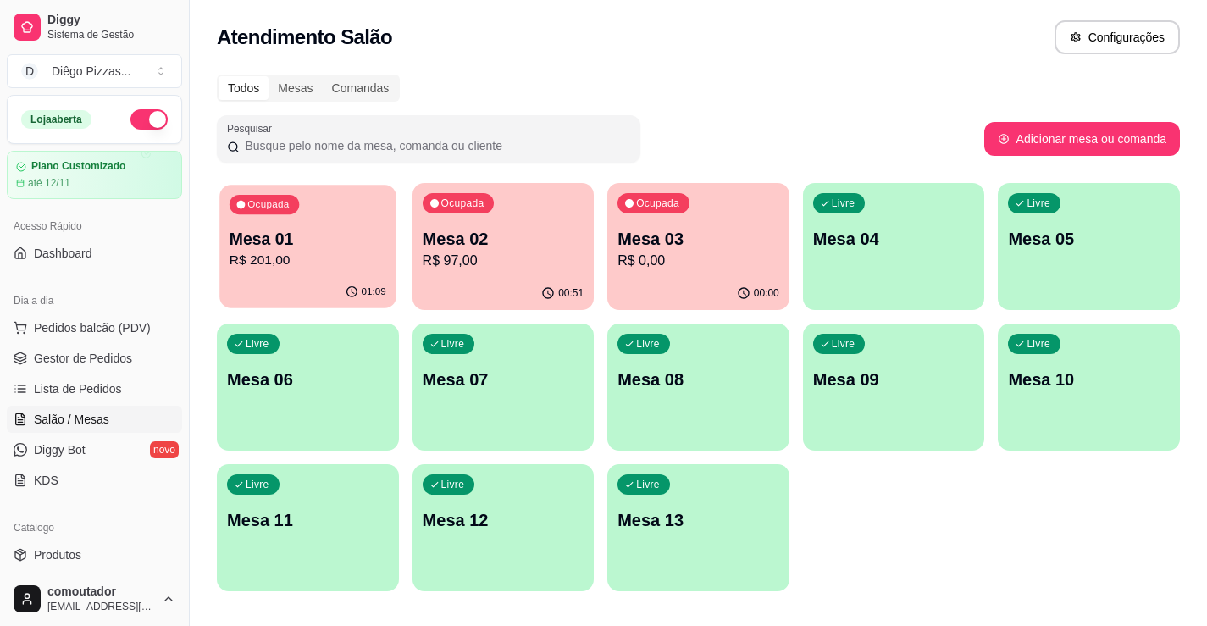
click at [274, 231] on p "Mesa 01" at bounding box center [308, 239] width 157 height 23
click at [520, 221] on div "Ocupada Mesa 02 R$ 97,00" at bounding box center [503, 230] width 182 height 94
click at [711, 254] on p "R$ 0,00" at bounding box center [698, 261] width 162 height 20
click at [309, 235] on p "Mesa 01" at bounding box center [308, 239] width 157 height 23
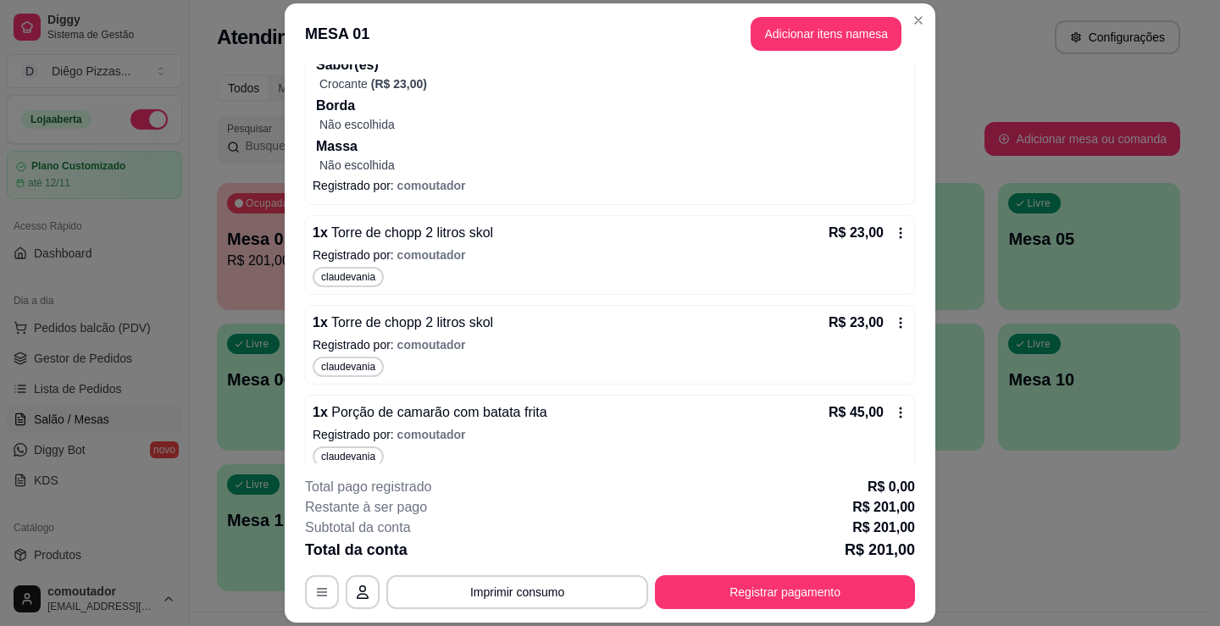
scroll to position [987, 0]
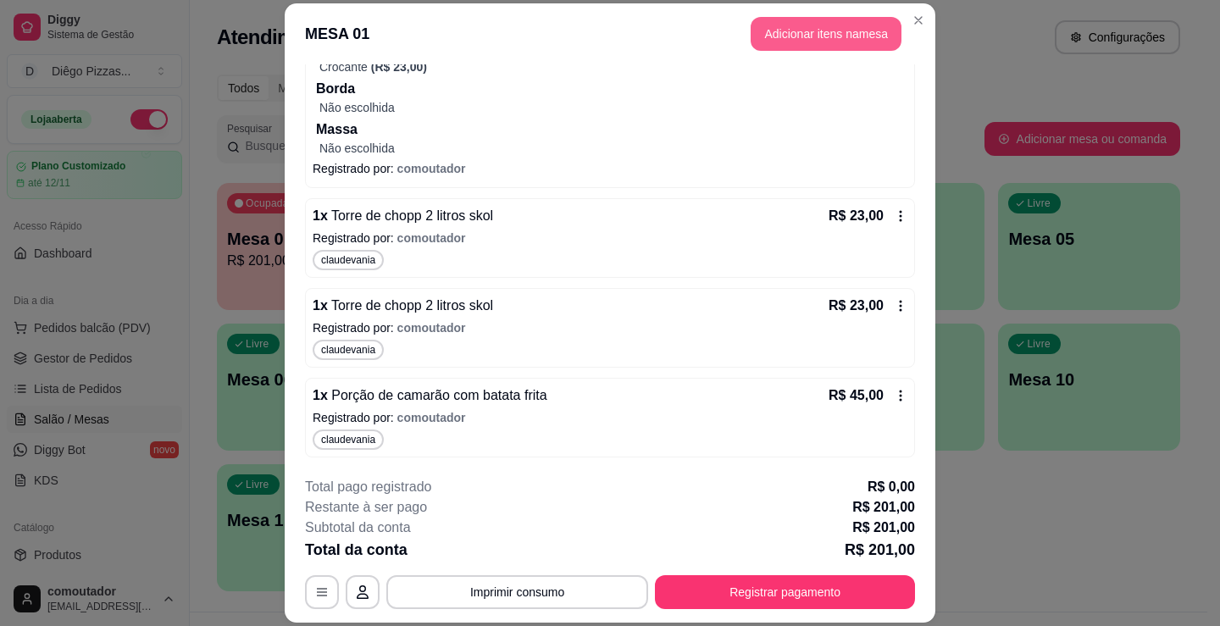
click at [850, 42] on button "Adicionar itens na mesa" at bounding box center [825, 34] width 151 height 34
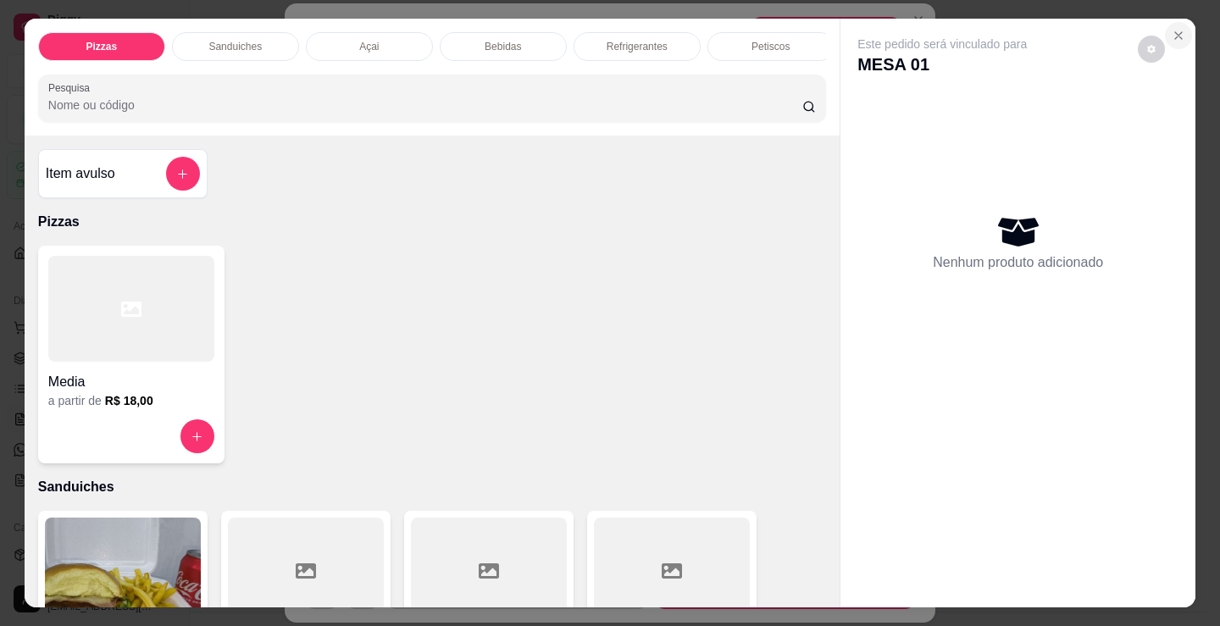
click at [1175, 32] on icon "Close" at bounding box center [1178, 35] width 7 height 7
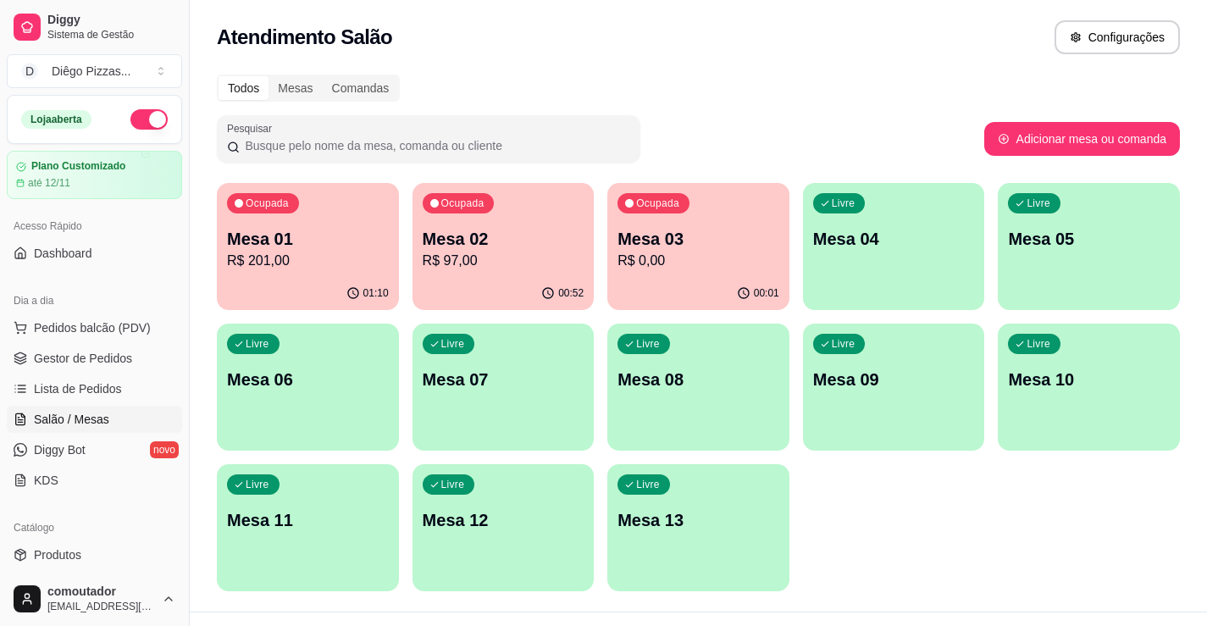
click at [349, 416] on div "Livre Mesa 06" at bounding box center [308, 377] width 182 height 107
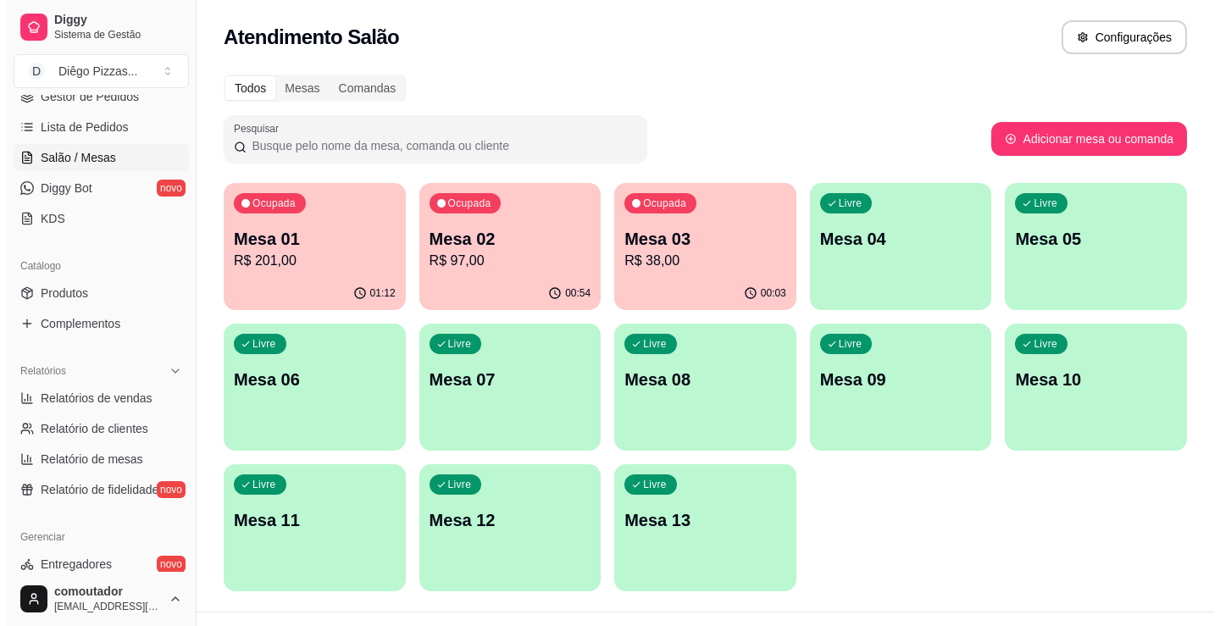
scroll to position [254, 0]
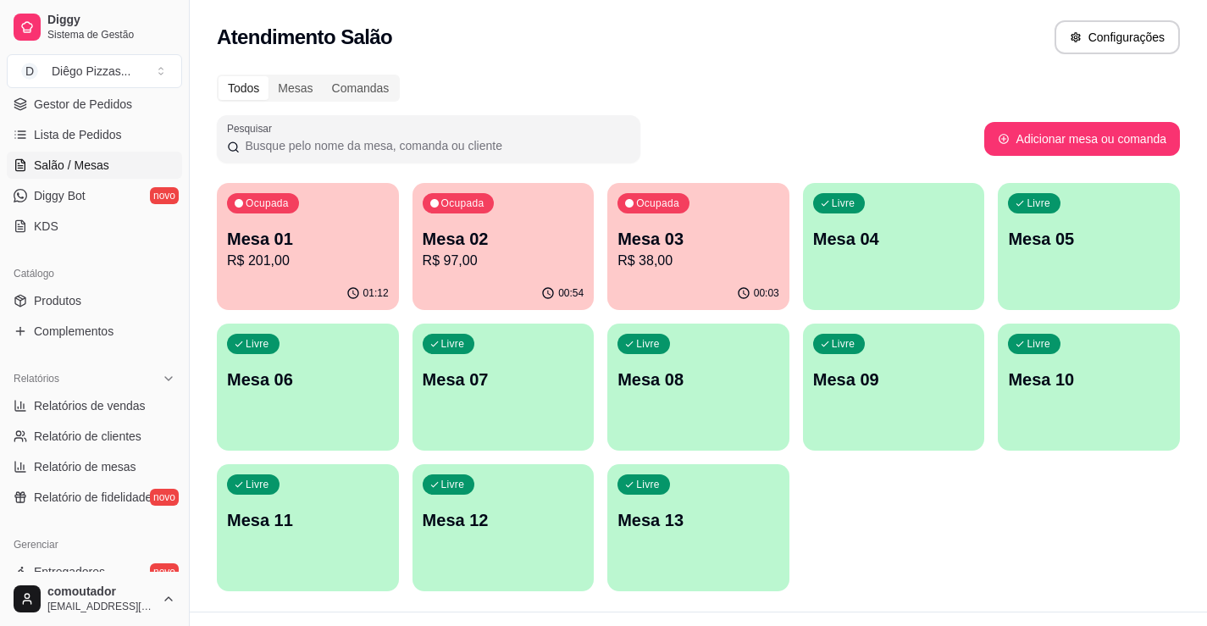
click at [341, 248] on p "Mesa 01" at bounding box center [308, 239] width 162 height 24
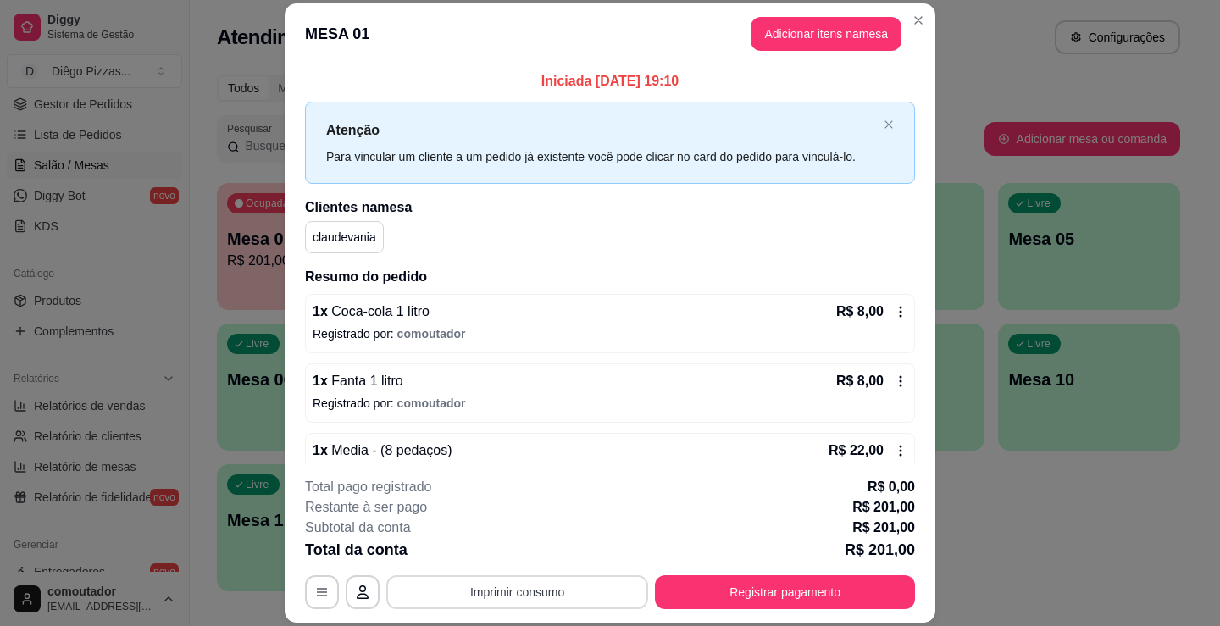
click at [511, 586] on button "Imprimir consumo" at bounding box center [517, 592] width 262 height 34
click at [531, 556] on button "IMPRESSORA" at bounding box center [516, 553] width 119 height 26
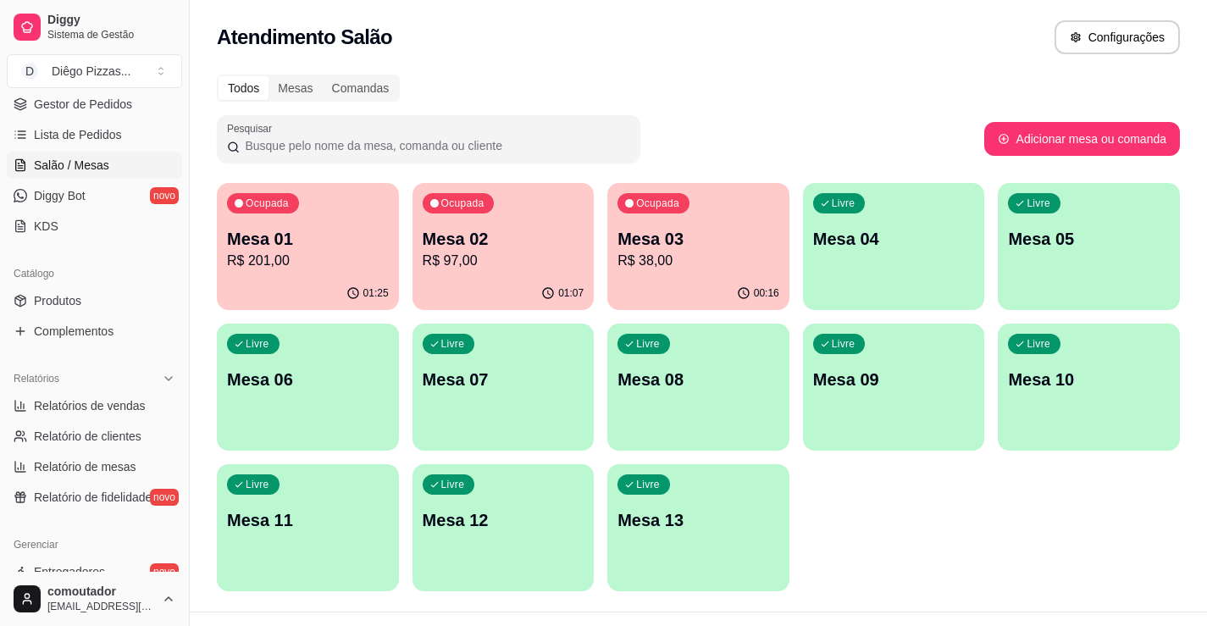
click at [523, 230] on p "Mesa 02" at bounding box center [504, 239] width 162 height 24
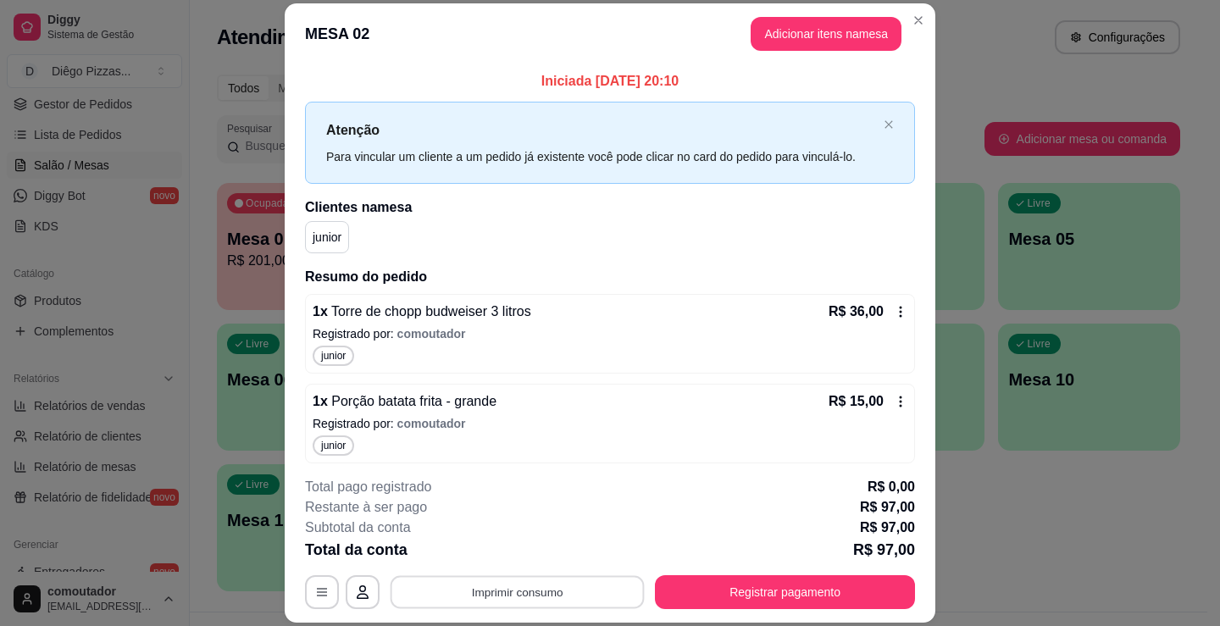
click at [575, 595] on button "Imprimir consumo" at bounding box center [517, 592] width 254 height 33
click at [537, 546] on button "IMPRESSORA" at bounding box center [516, 553] width 123 height 27
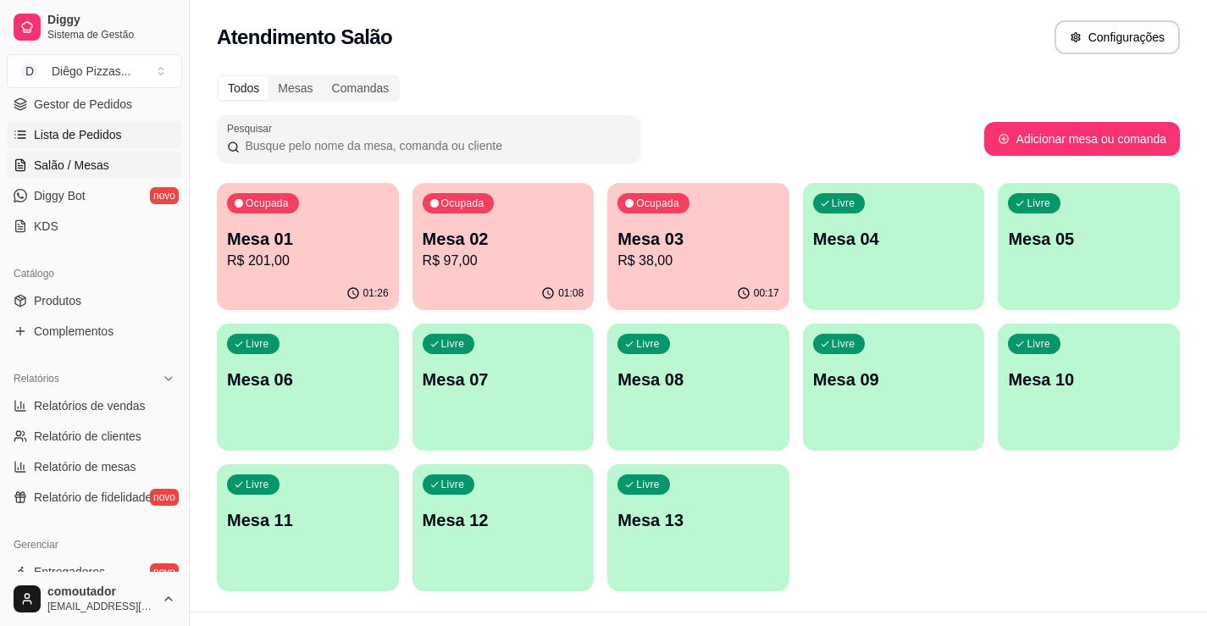
click at [137, 136] on link "Lista de Pedidos" at bounding box center [94, 134] width 175 height 27
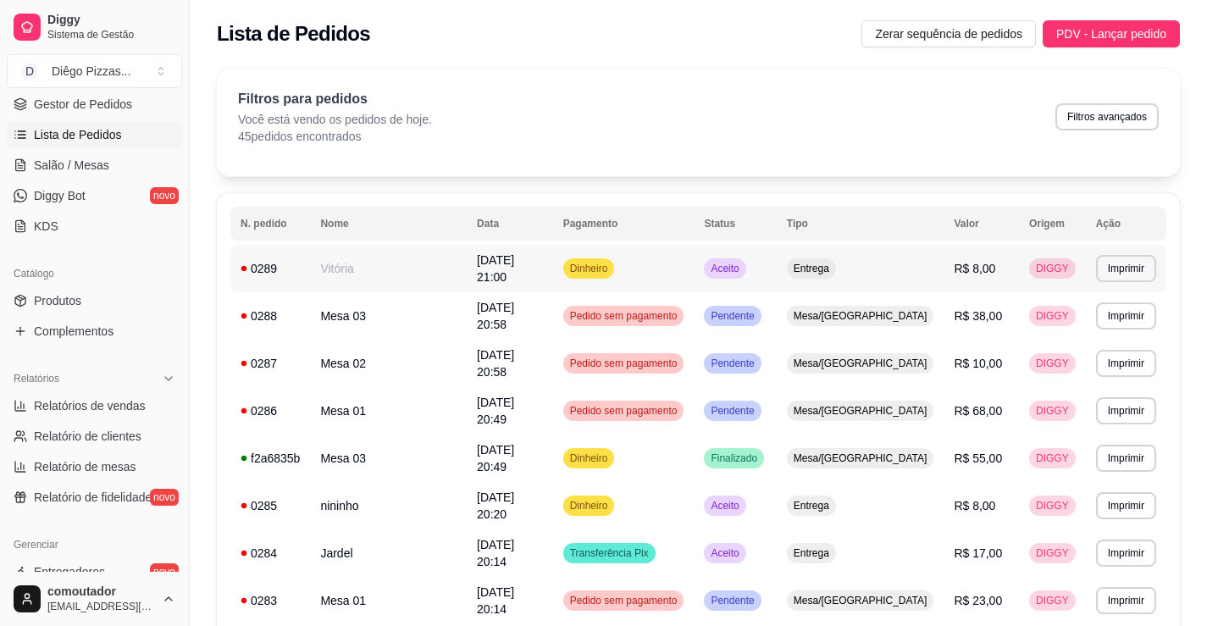
click at [391, 257] on td "Vitória" at bounding box center [388, 268] width 157 height 47
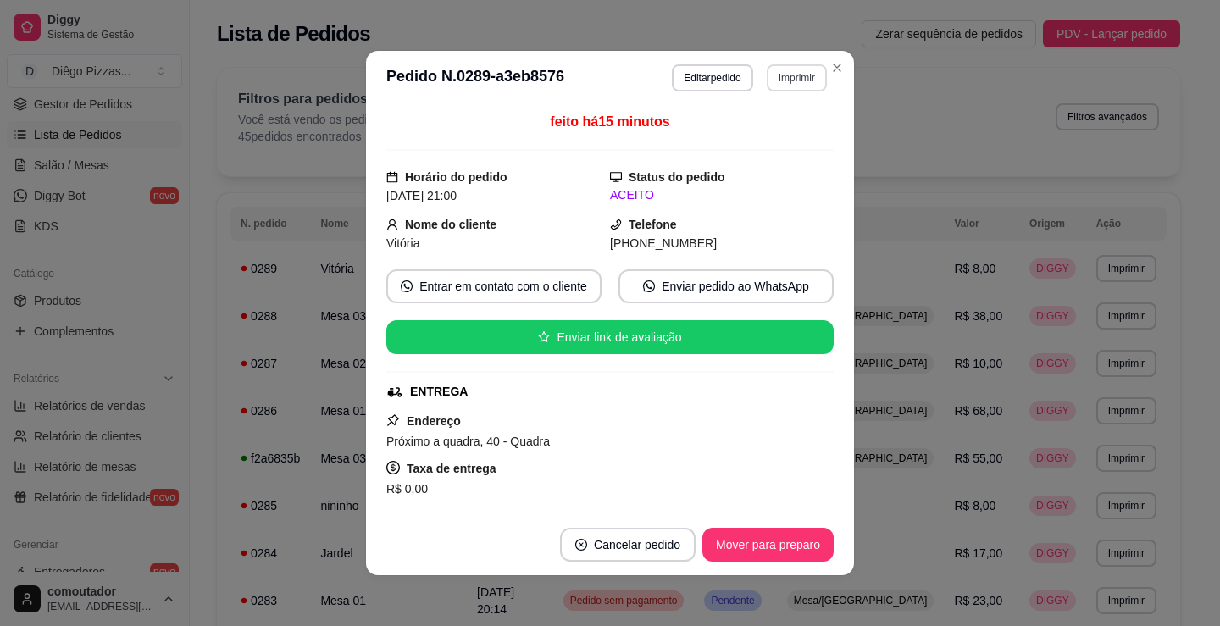
click at [785, 81] on button "Imprimir" at bounding box center [796, 77] width 60 height 27
click at [778, 140] on button "IMPRESSORA" at bounding box center [759, 137] width 119 height 26
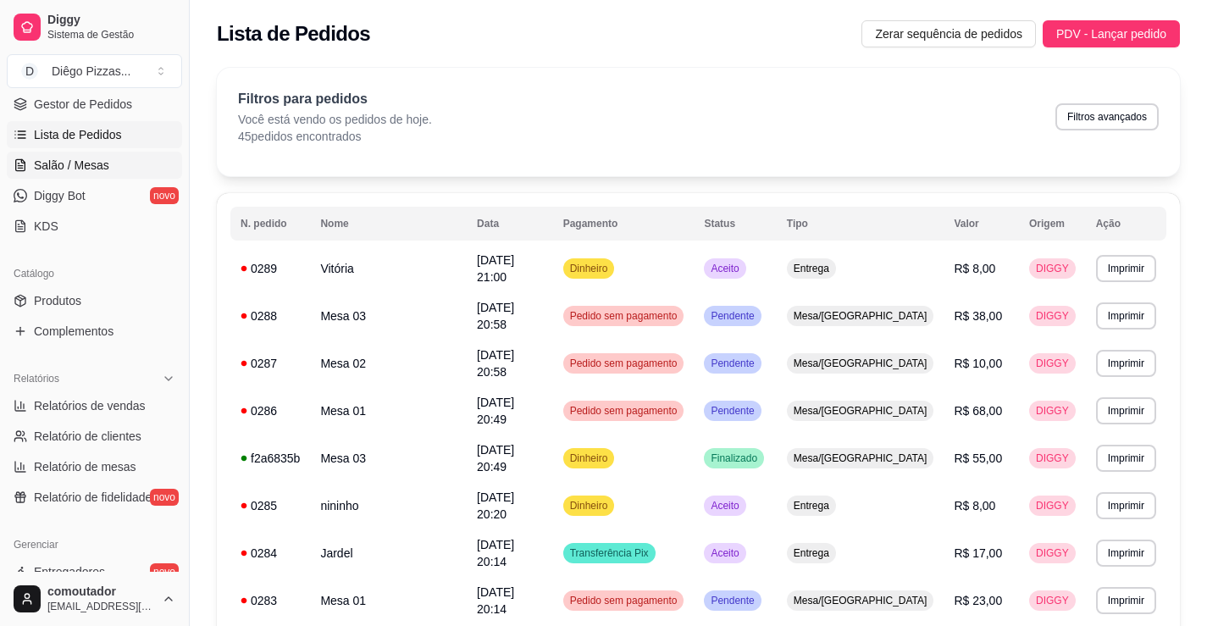
click at [114, 163] on link "Salão / Mesas" at bounding box center [94, 165] width 175 height 27
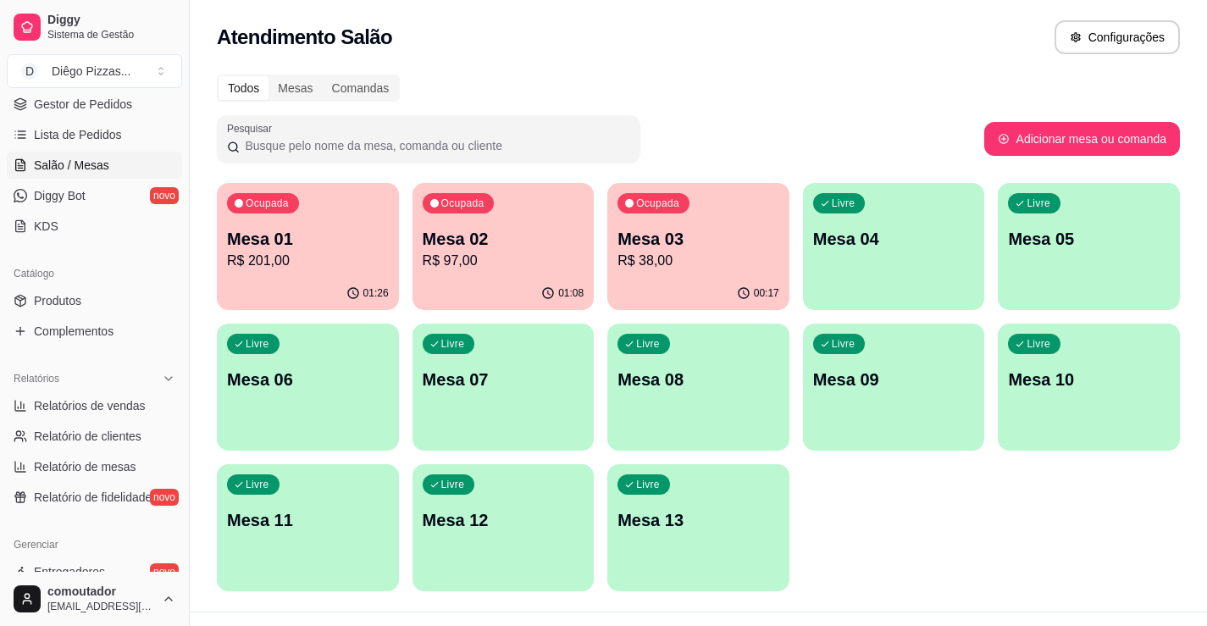
click at [271, 258] on p "R$ 201,00" at bounding box center [308, 261] width 162 height 20
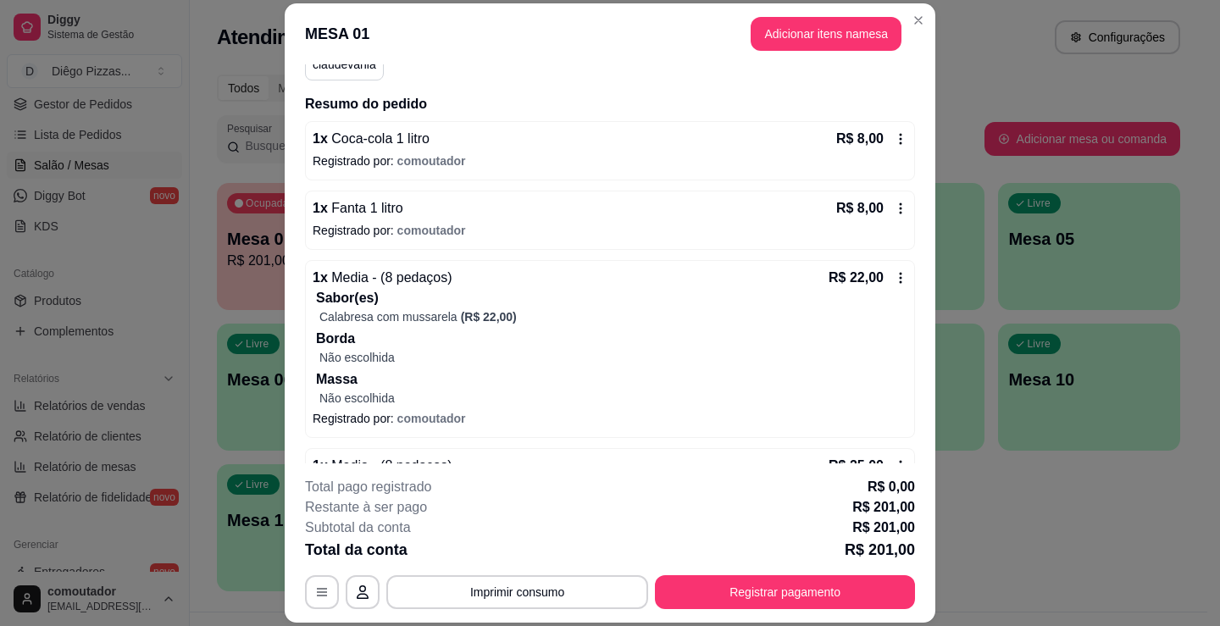
scroll to position [423, 0]
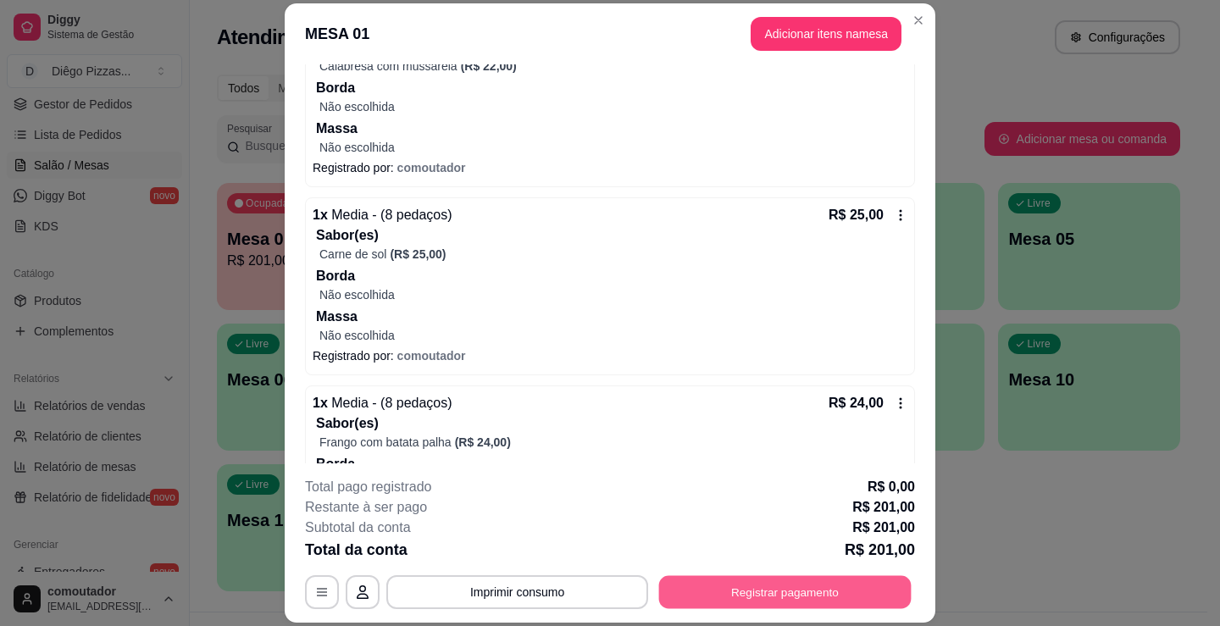
click at [765, 595] on button "Registrar pagamento" at bounding box center [785, 592] width 252 height 33
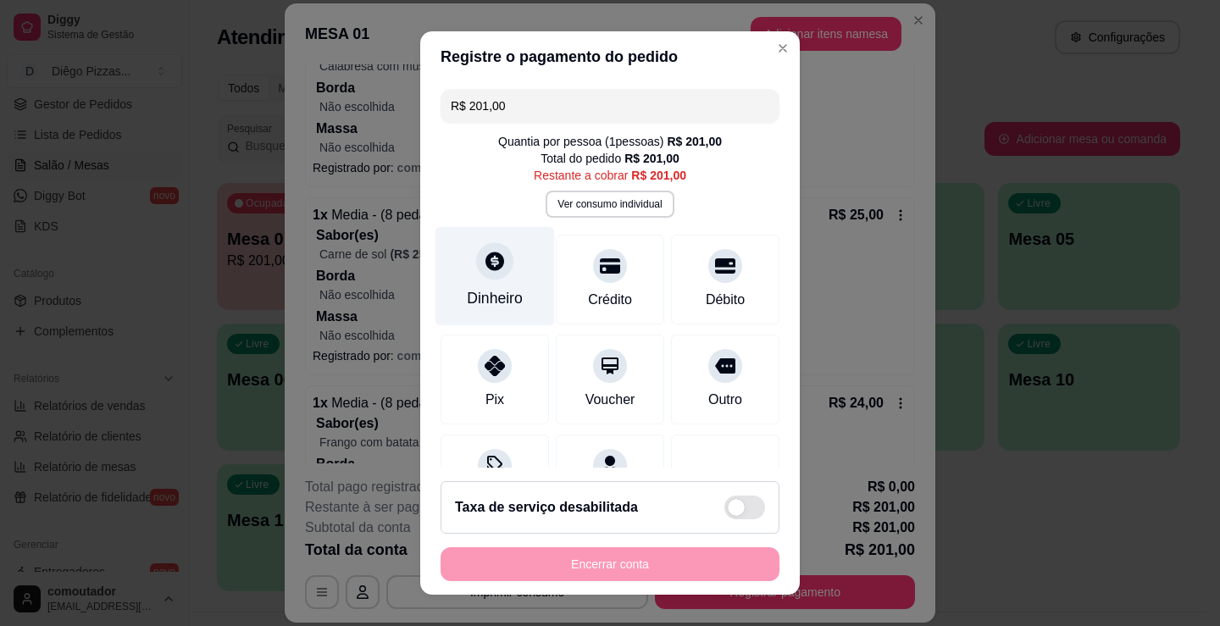
click at [490, 267] on icon at bounding box center [494, 261] width 19 height 19
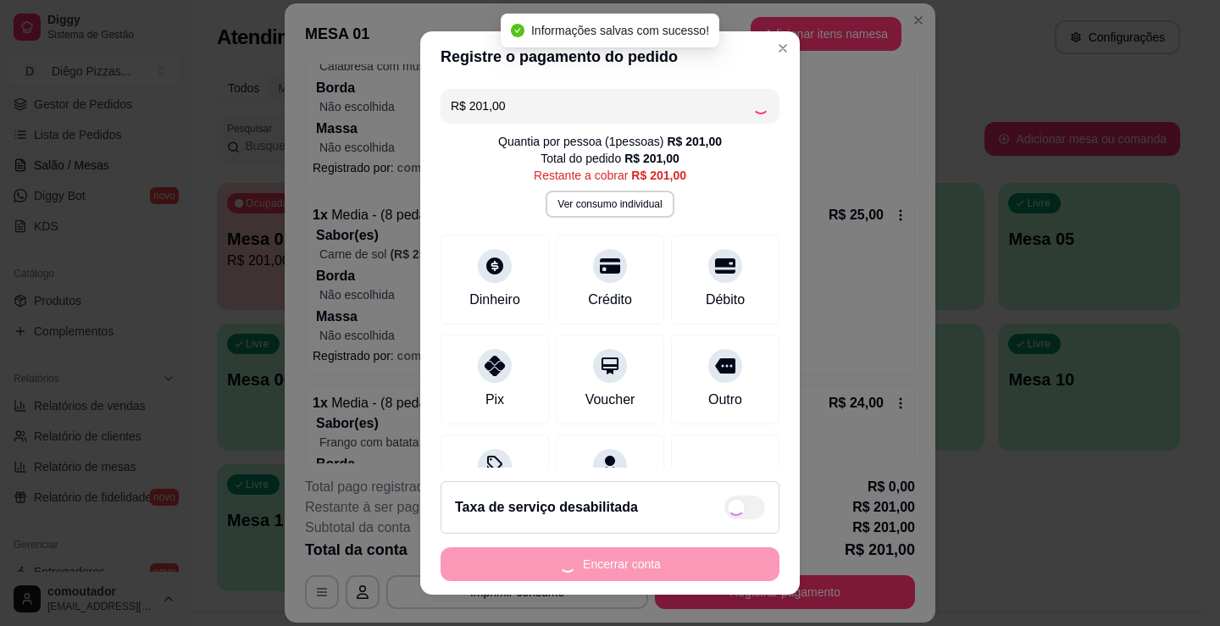
type input "R$ 0,00"
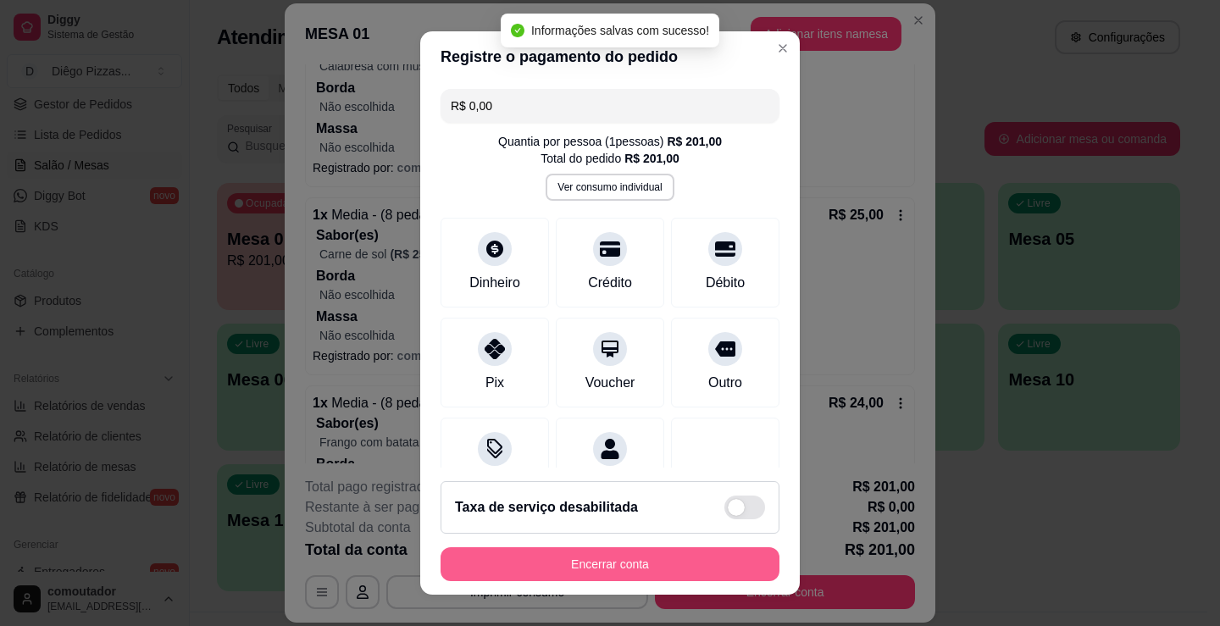
click at [568, 569] on button "Encerrar conta" at bounding box center [609, 564] width 339 height 34
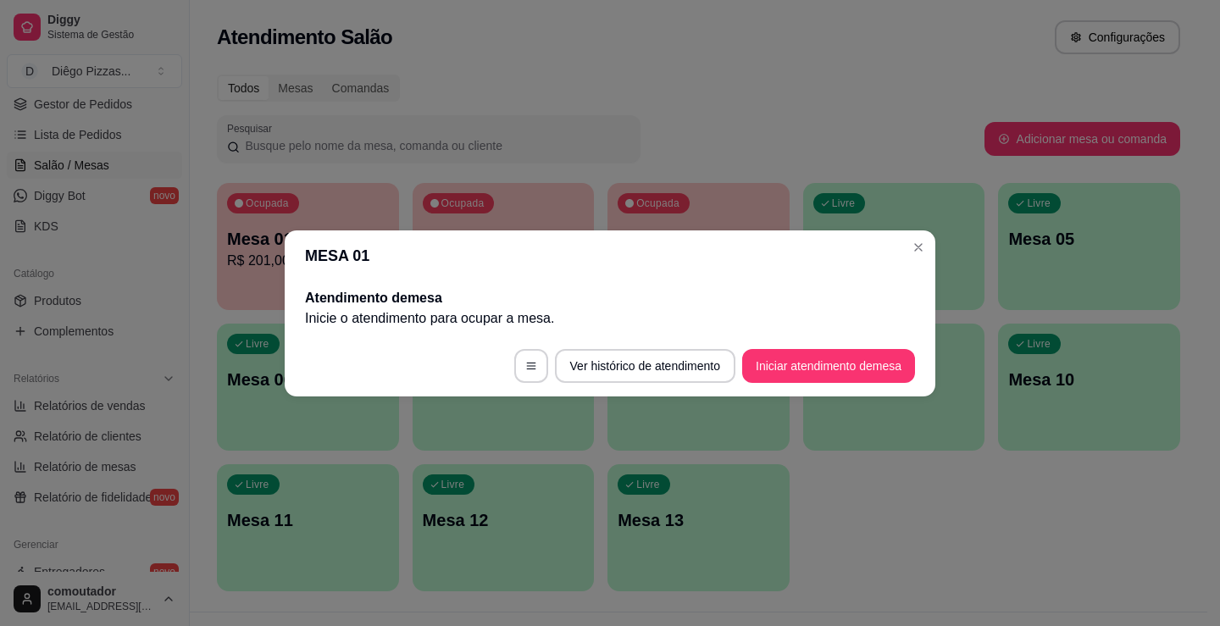
scroll to position [0, 0]
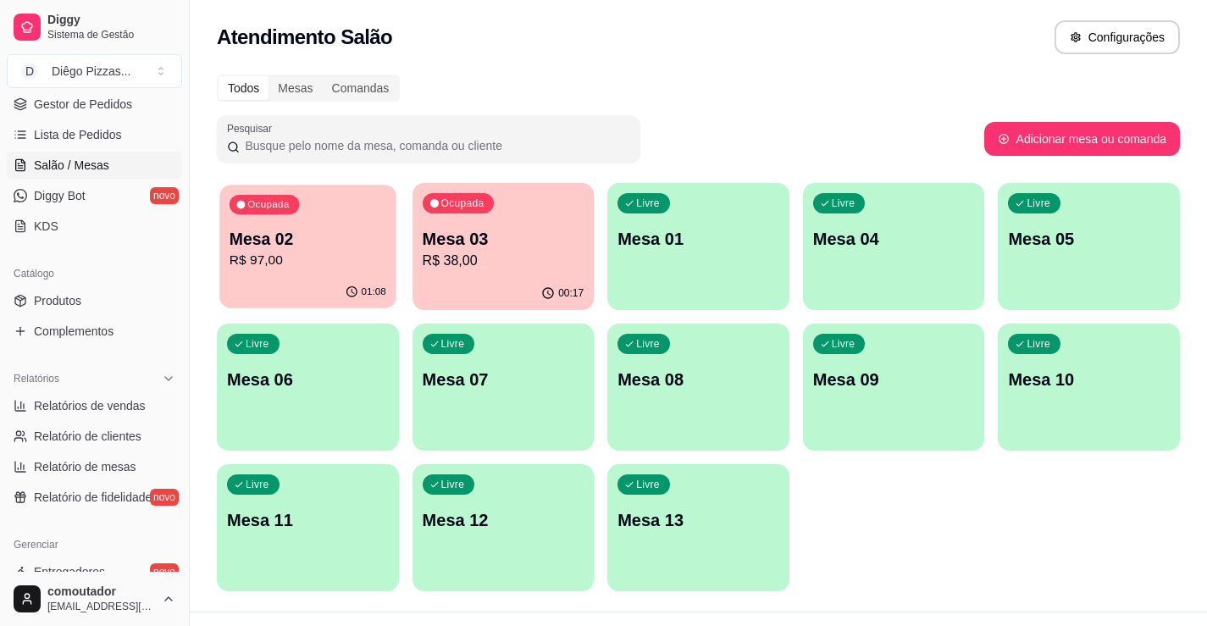
click at [321, 257] on p "R$ 97,00" at bounding box center [308, 260] width 157 height 19
click at [365, 244] on p "Mesa 02" at bounding box center [308, 239] width 162 height 24
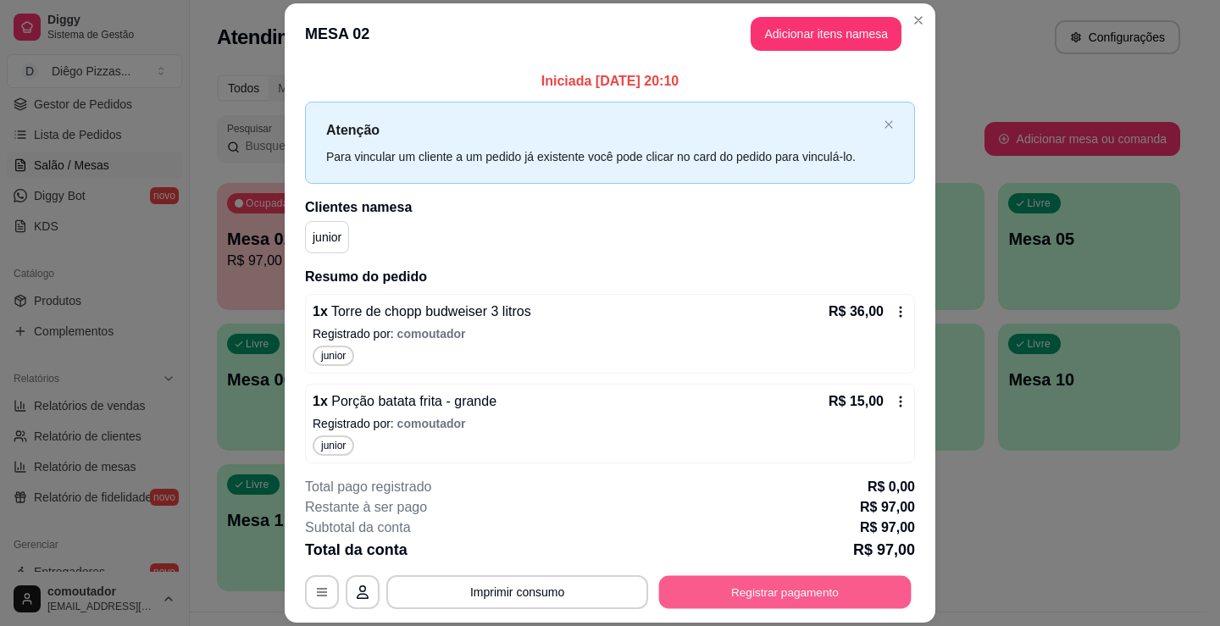
click at [751, 584] on button "Registrar pagamento" at bounding box center [785, 592] width 252 height 33
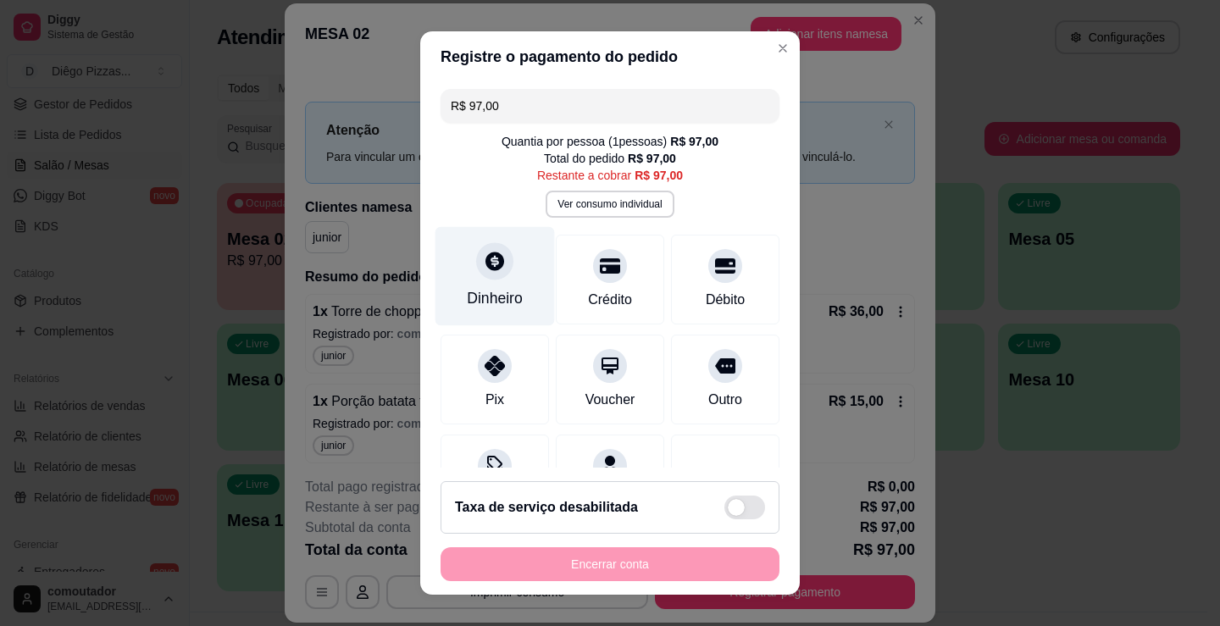
click at [487, 298] on div "Dinheiro" at bounding box center [495, 298] width 56 height 22
type input "R$ 0,00"
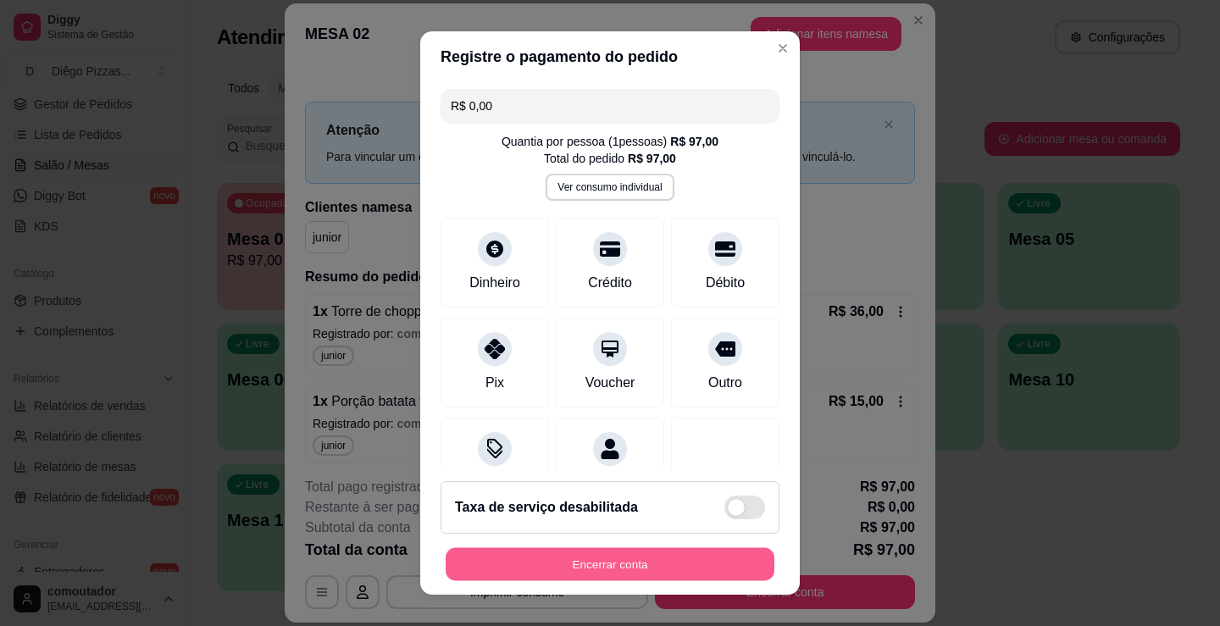
click at [534, 569] on button "Encerrar conta" at bounding box center [610, 564] width 329 height 33
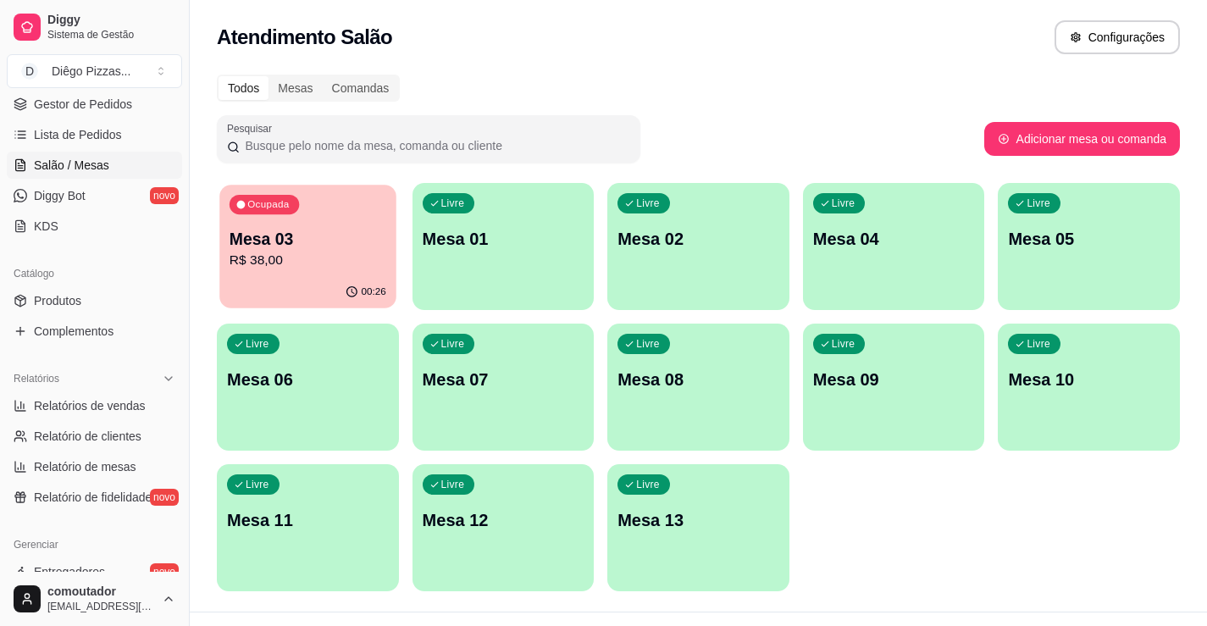
click at [360, 220] on div "Ocupada Mesa 03 R$ 38,00" at bounding box center [307, 230] width 176 height 91
click at [317, 244] on p "Mesa 03" at bounding box center [308, 239] width 162 height 24
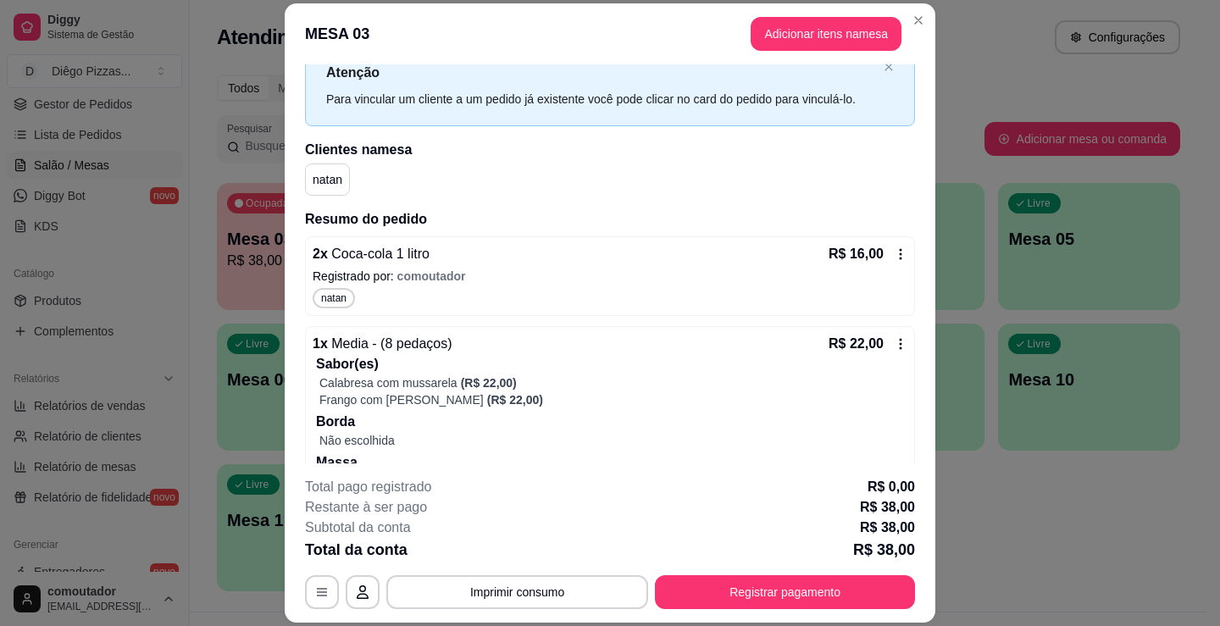
scroll to position [85, 0]
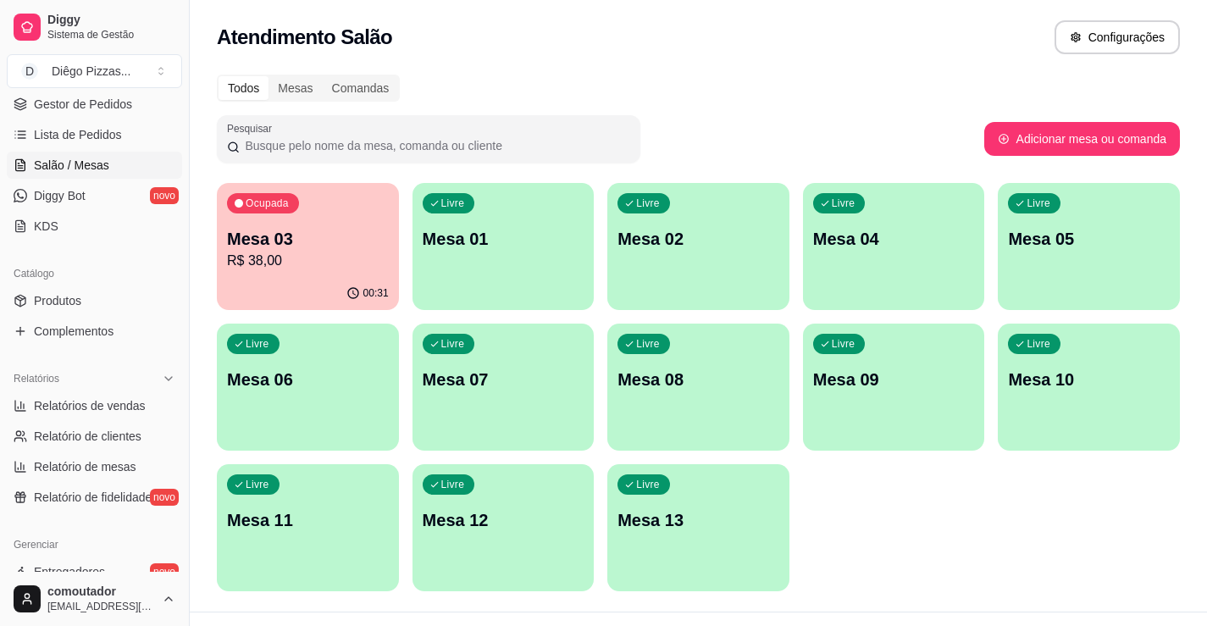
click at [268, 235] on p "Mesa 03" at bounding box center [308, 239] width 162 height 24
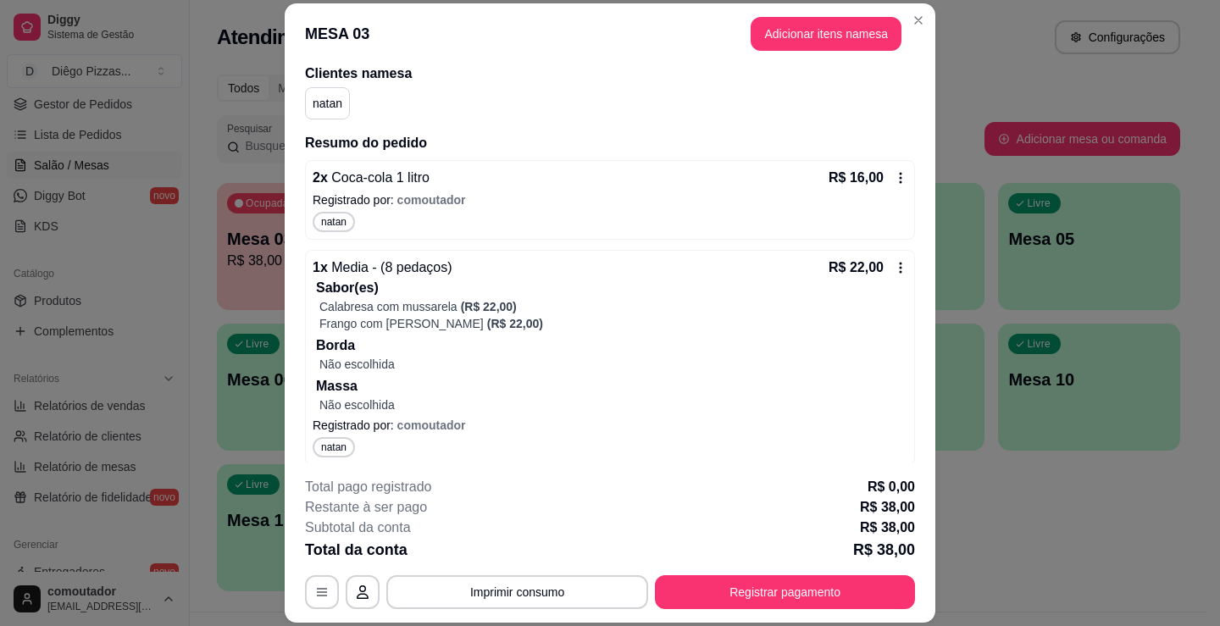
scroll to position [141, 0]
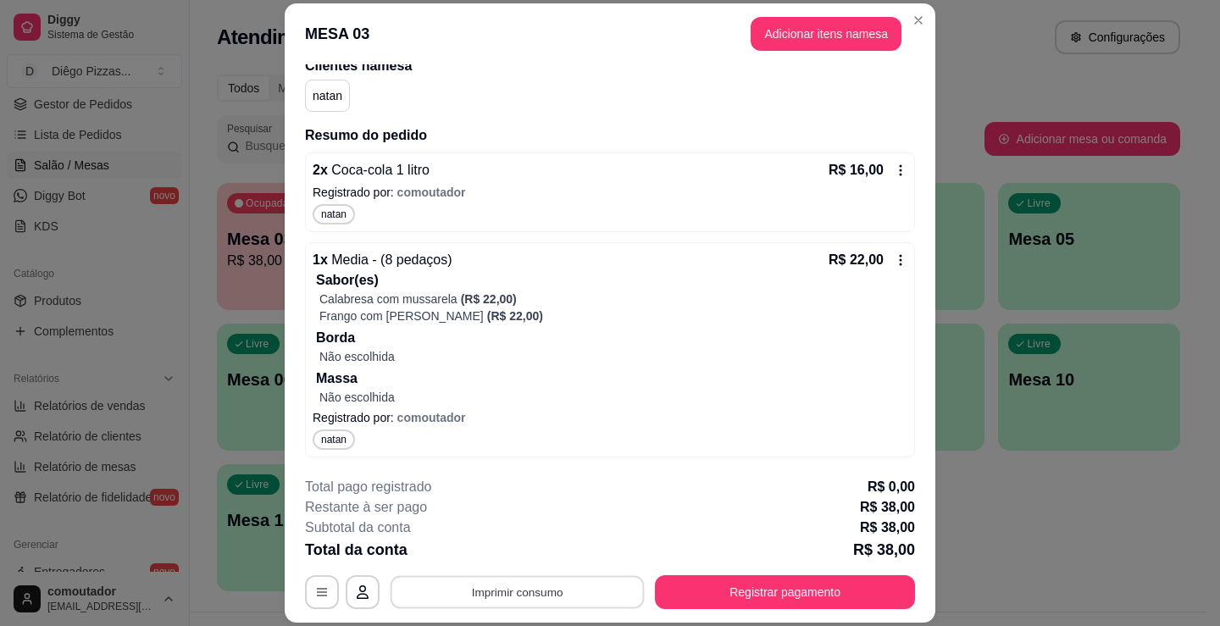
click at [523, 602] on button "Imprimir consumo" at bounding box center [517, 592] width 254 height 33
click at [523, 545] on button "IMPRESSORA" at bounding box center [516, 553] width 123 height 27
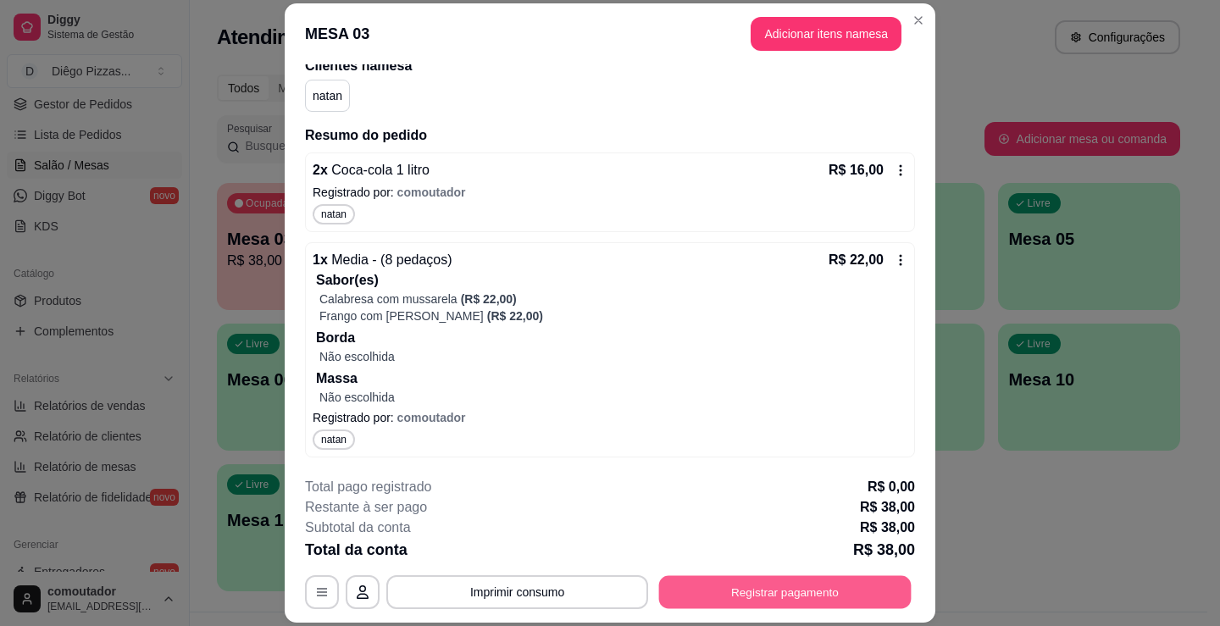
click at [778, 588] on button "Registrar pagamento" at bounding box center [785, 592] width 252 height 33
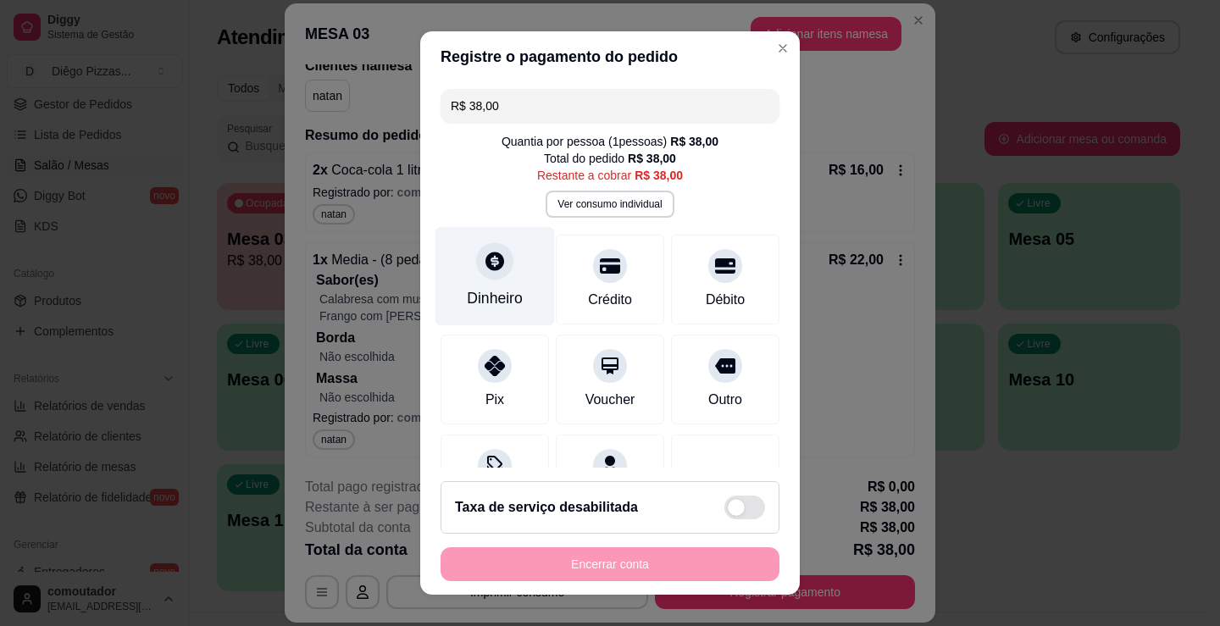
click at [473, 283] on div "Dinheiro" at bounding box center [494, 276] width 119 height 99
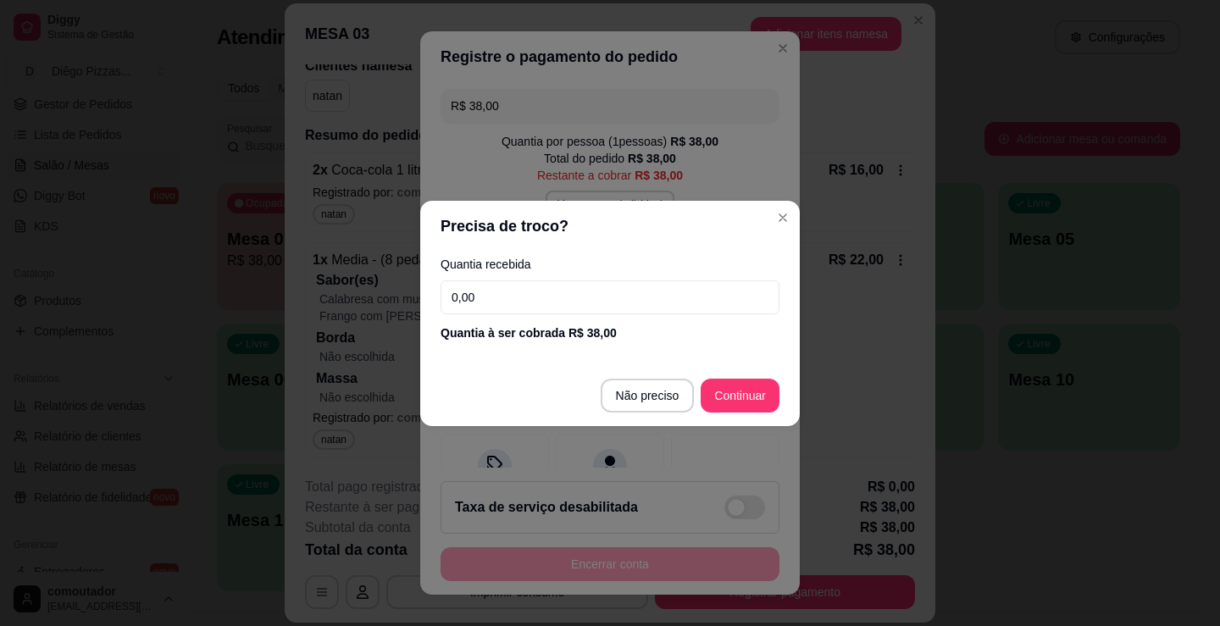
click at [531, 280] on input "0,00" at bounding box center [609, 297] width 339 height 34
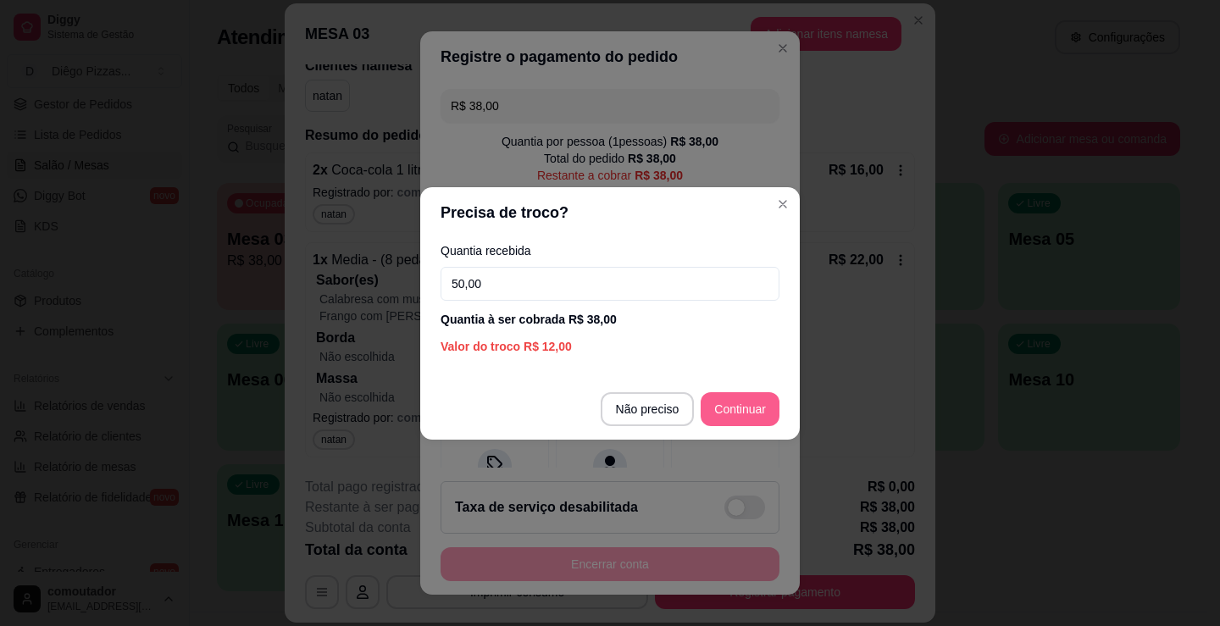
type input "50,00"
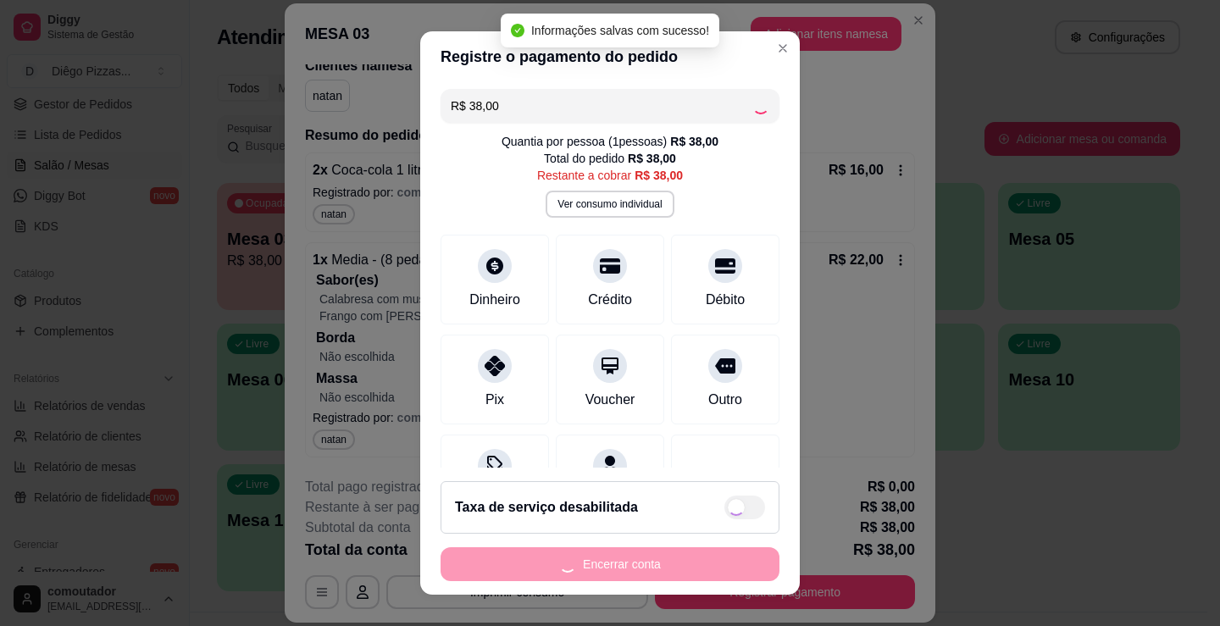
type input "R$ 0,00"
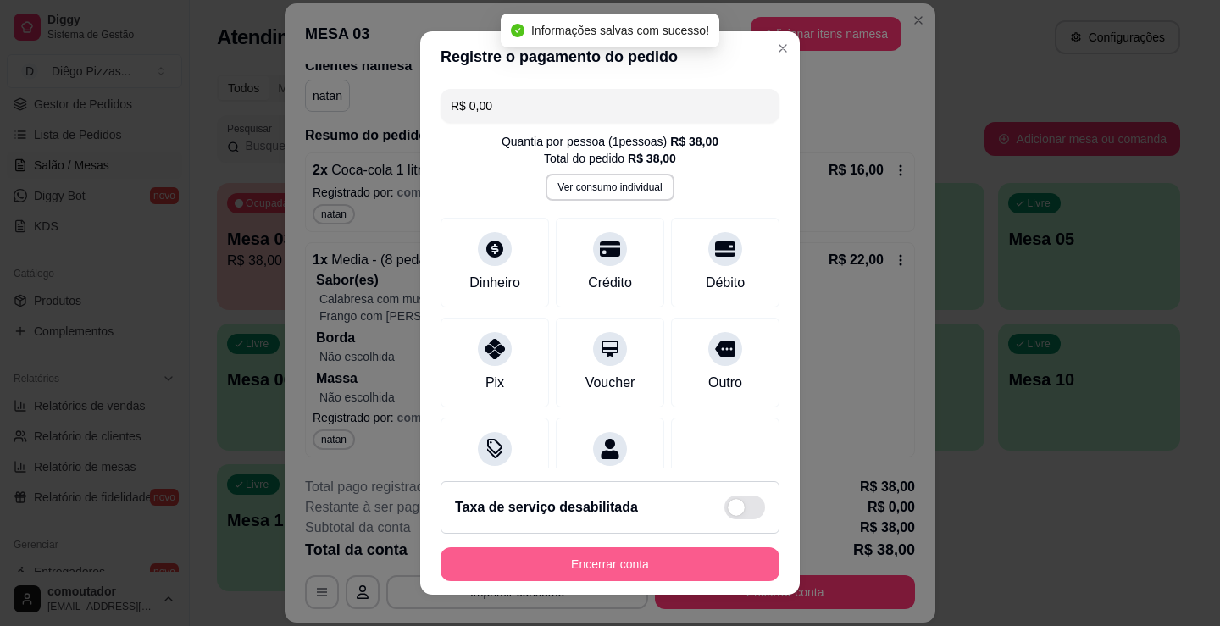
click at [636, 568] on button "Encerrar conta" at bounding box center [609, 564] width 339 height 34
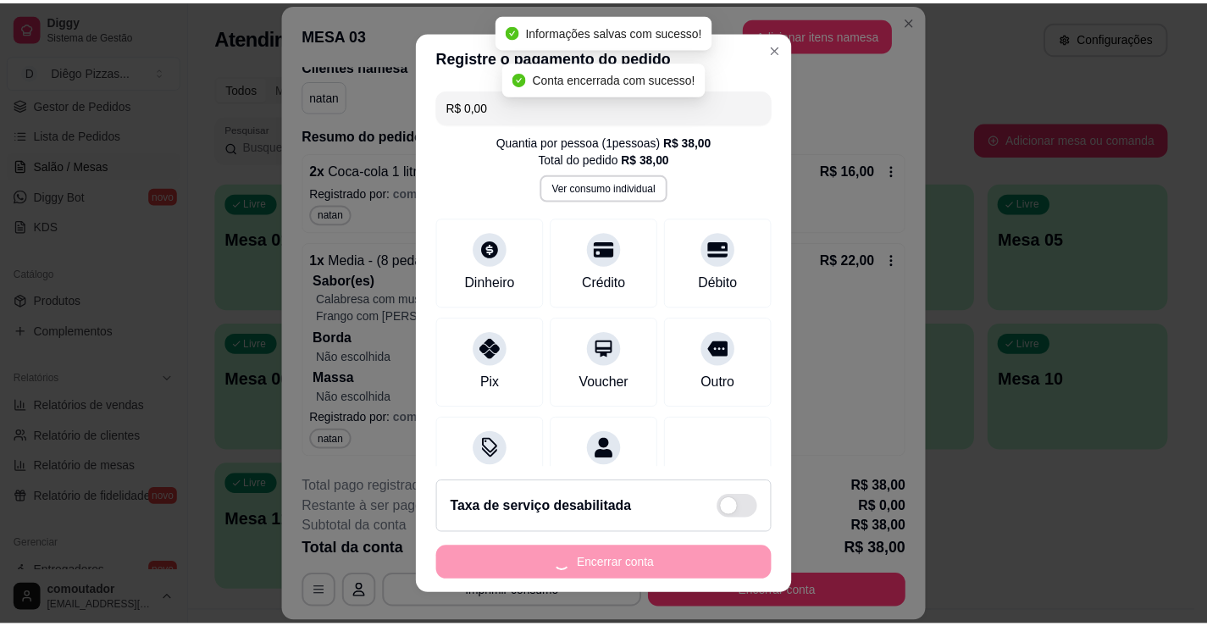
scroll to position [0, 0]
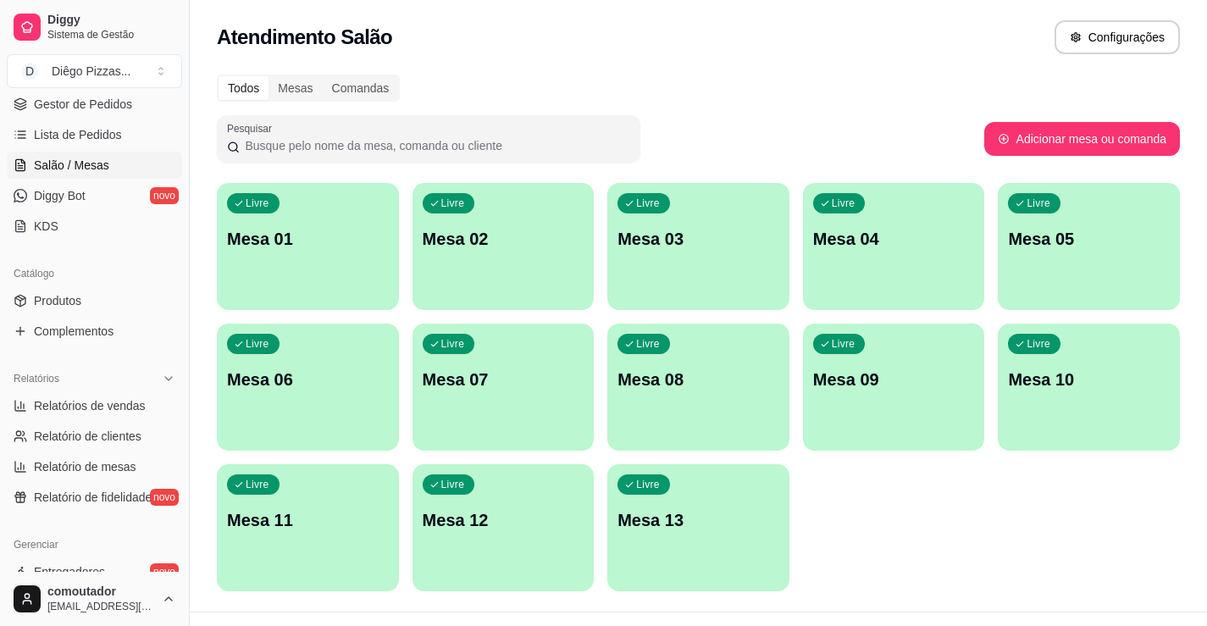
click at [43, 88] on div "Diggy Sistema de Gestão D Diêgo Pizzas ..." at bounding box center [94, 47] width 189 height 95
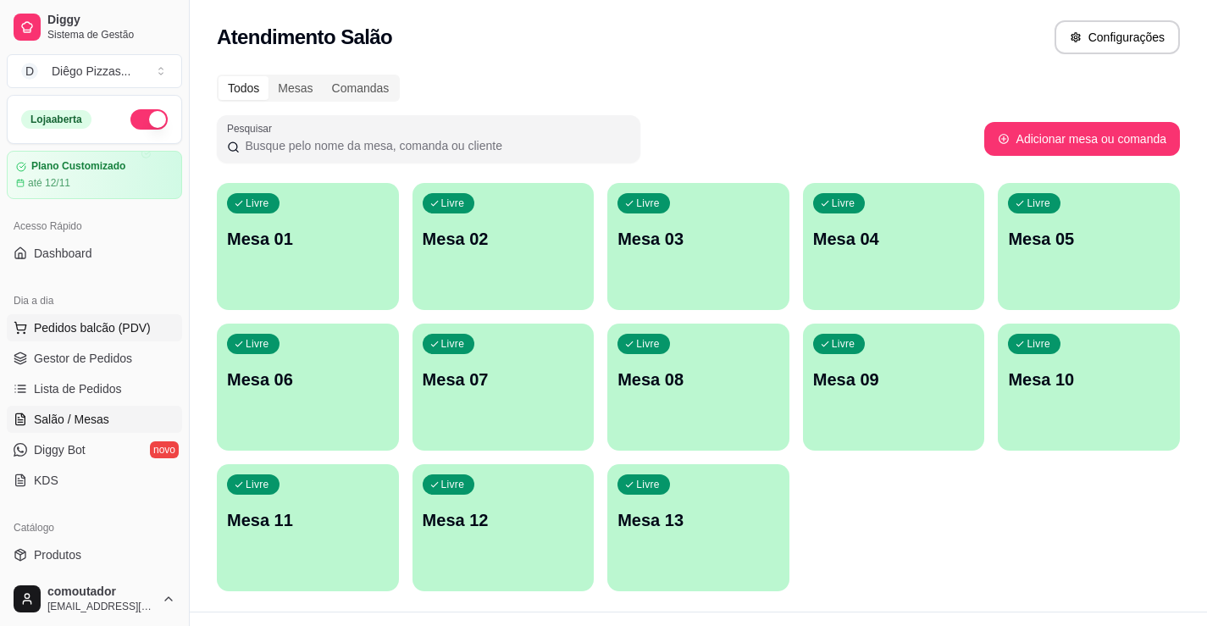
click at [107, 326] on span "Pedidos balcão (PDV)" at bounding box center [92, 327] width 117 height 17
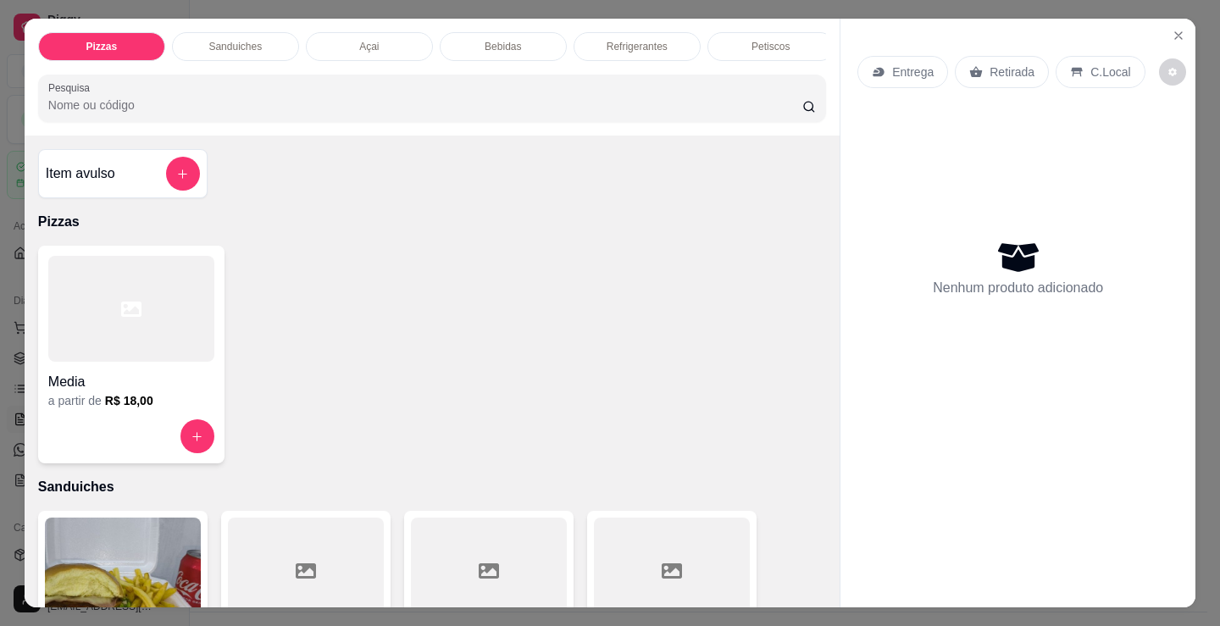
click at [258, 35] on div "Sanduiches" at bounding box center [235, 46] width 127 height 29
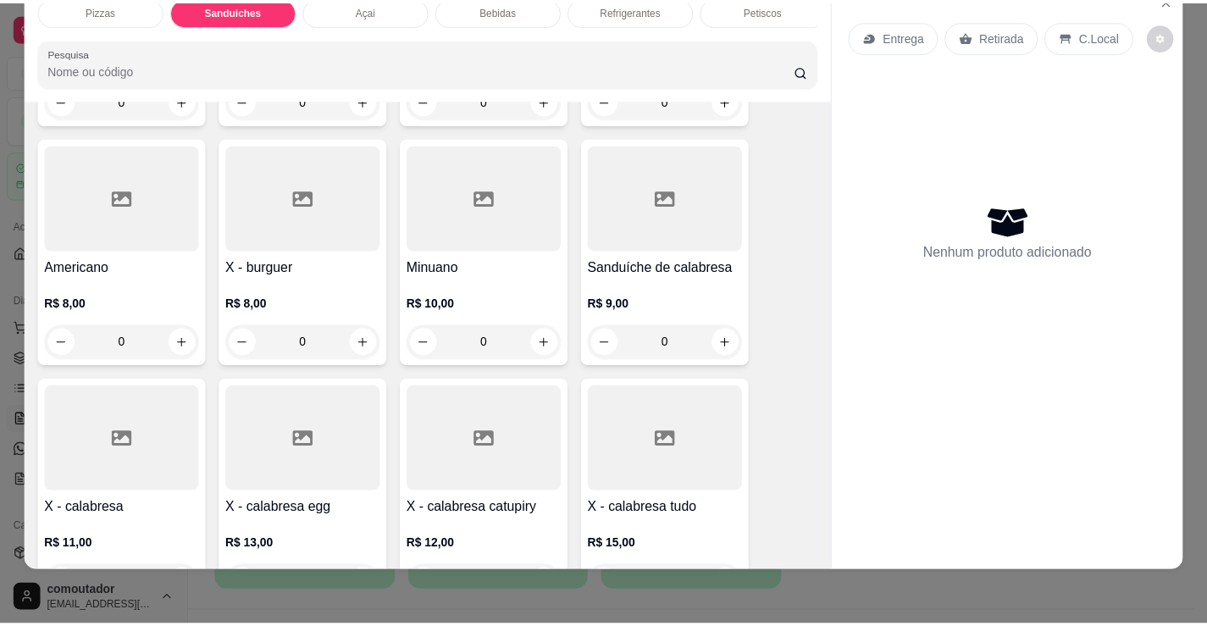
scroll to position [595, 0]
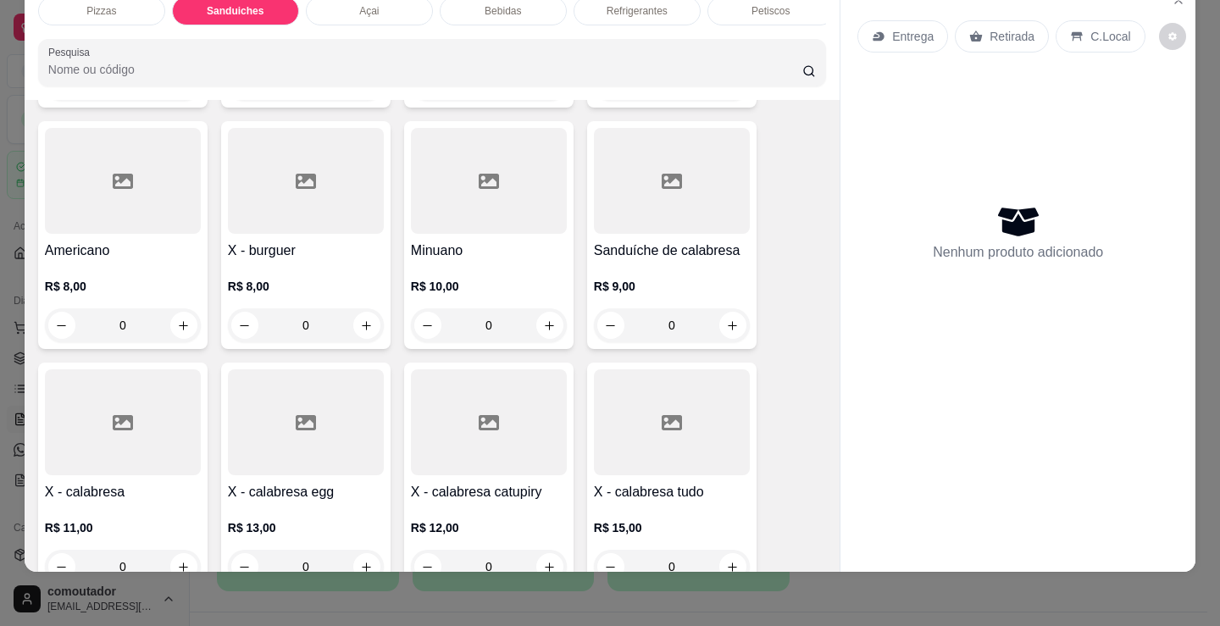
click at [544, 327] on div "0" at bounding box center [489, 325] width 156 height 34
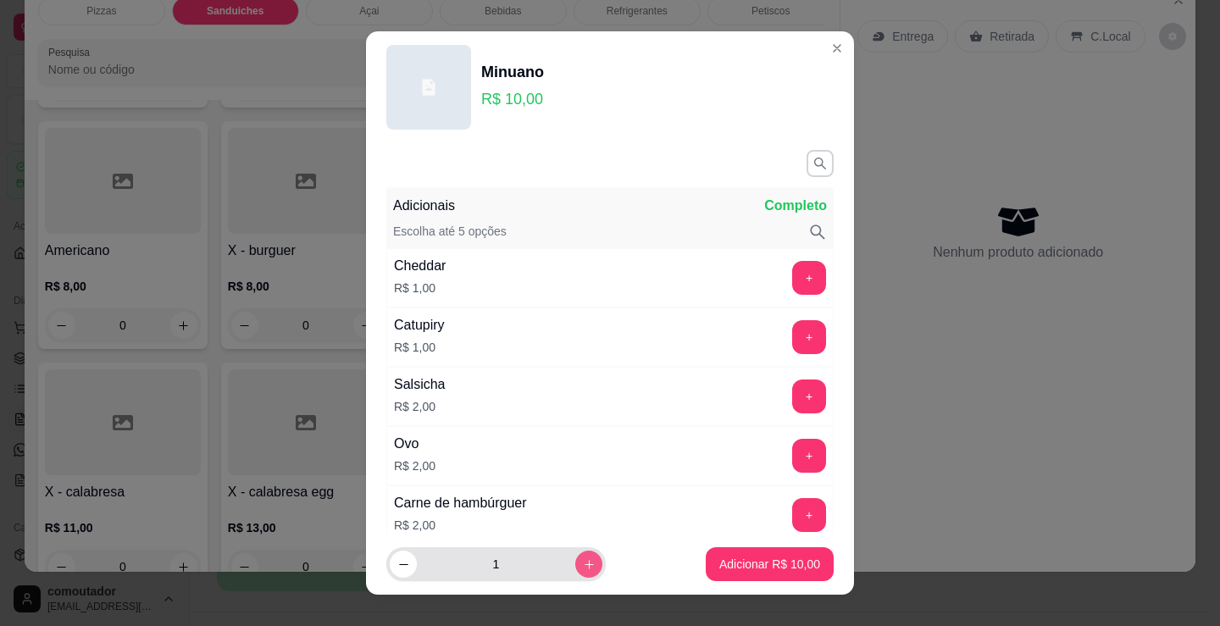
click at [583, 567] on icon "increase-product-quantity" at bounding box center [589, 564] width 13 height 13
type input "2"
click at [782, 567] on p "Adicionar R$ 20,00" at bounding box center [769, 564] width 101 height 17
type input "2"
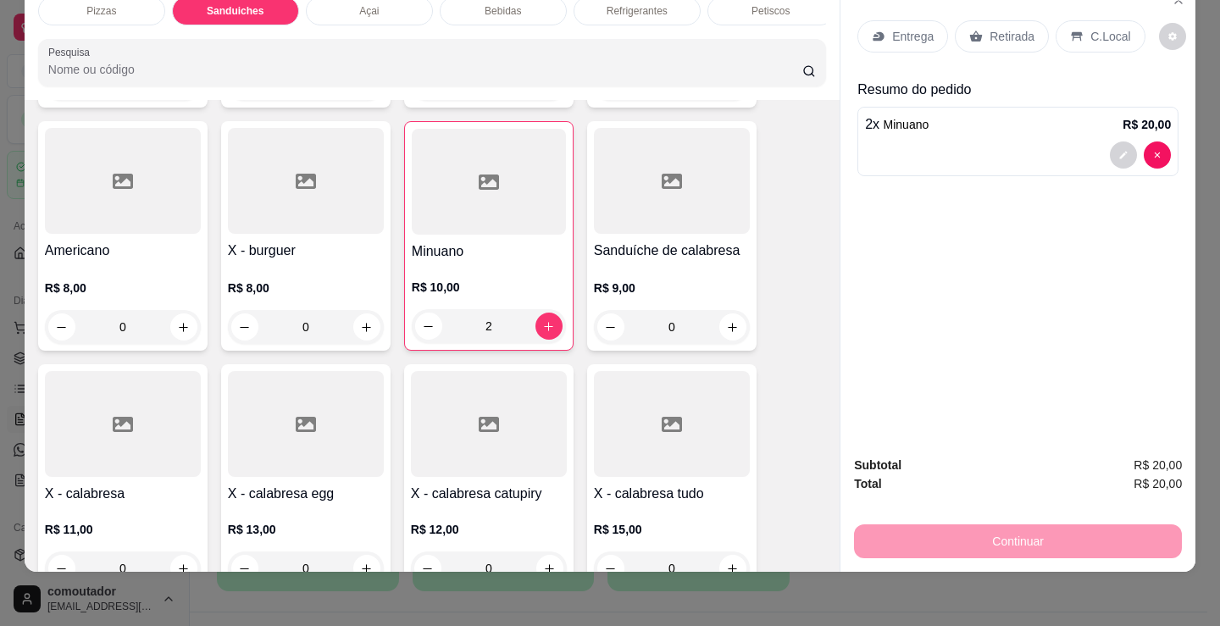
click at [892, 28] on p "Entrega" at bounding box center [913, 36] width 42 height 17
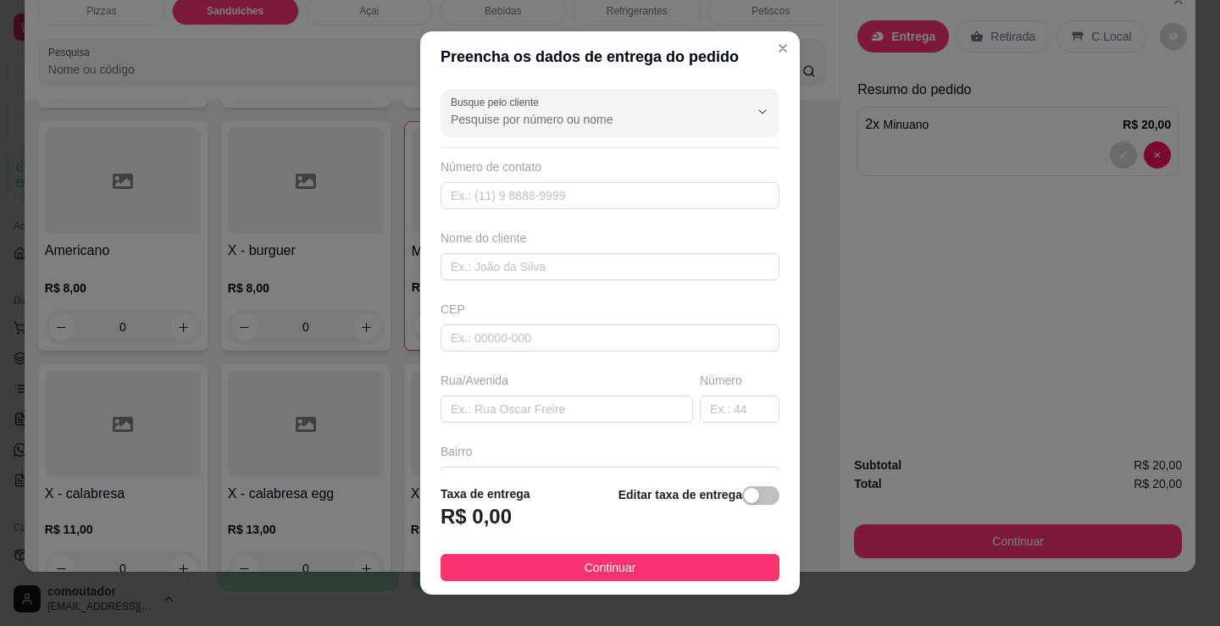
click at [505, 248] on div "Nome do cliente" at bounding box center [610, 255] width 346 height 51
click at [505, 250] on div "Nome do cliente" at bounding box center [610, 255] width 346 height 51
click at [513, 280] on div "Busque pelo cliente Número de contato Nome do cliente CEP Rua/[GEOGRAPHIC_DATA]" at bounding box center [609, 276] width 379 height 389
click at [520, 270] on input "text" at bounding box center [609, 266] width 339 height 27
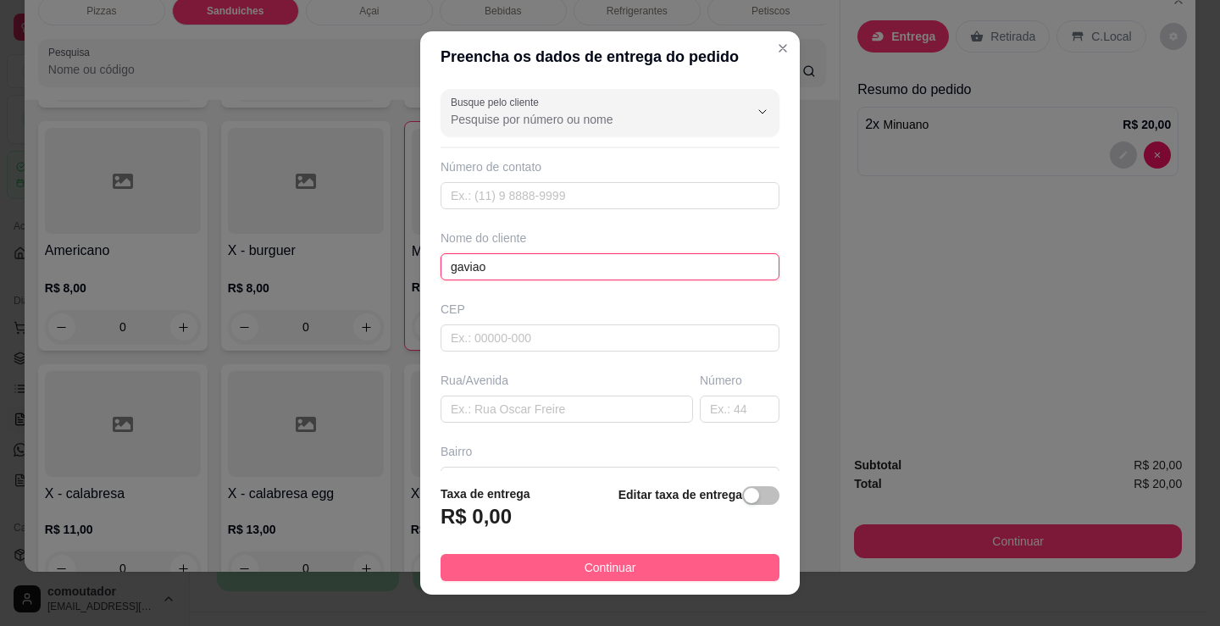
type input "gaviao"
click at [651, 567] on button "Continuar" at bounding box center [609, 567] width 339 height 27
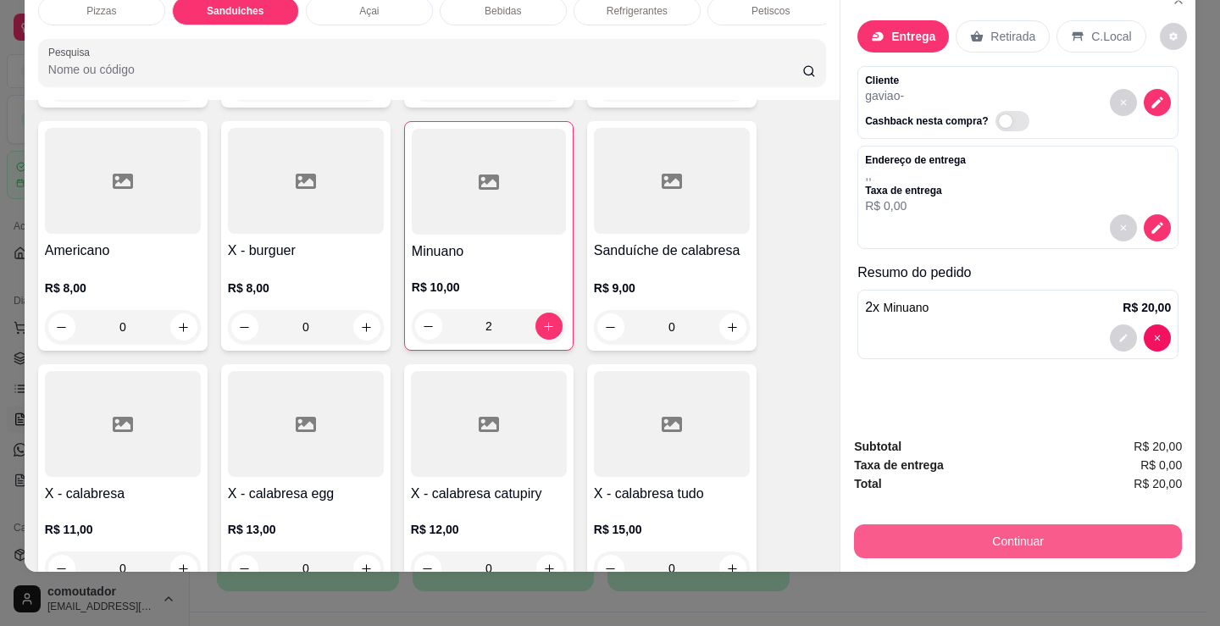
click at [926, 524] on button "Continuar" at bounding box center [1018, 541] width 328 height 34
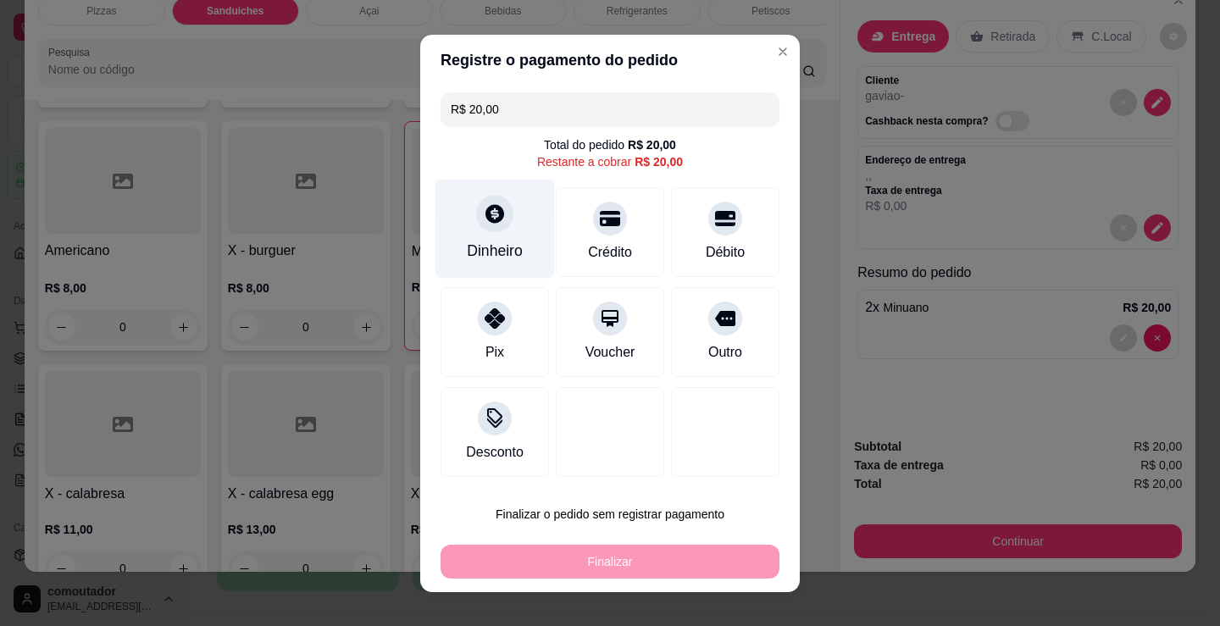
click at [530, 230] on div "Dinheiro" at bounding box center [494, 228] width 119 height 99
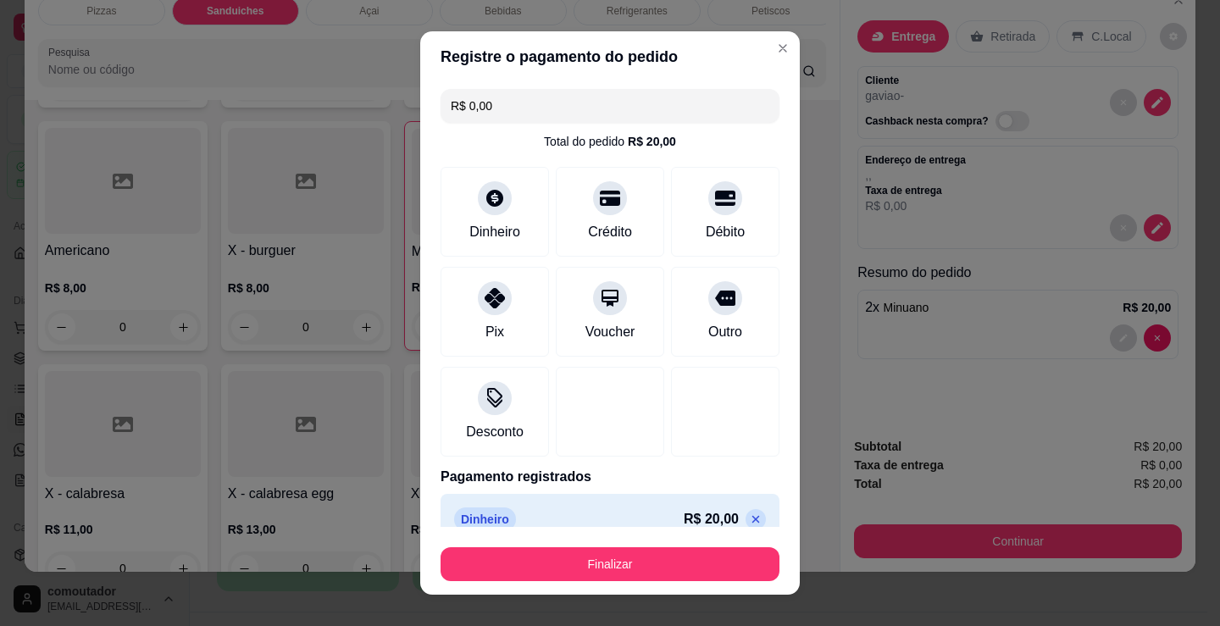
type input "R$ 0,00"
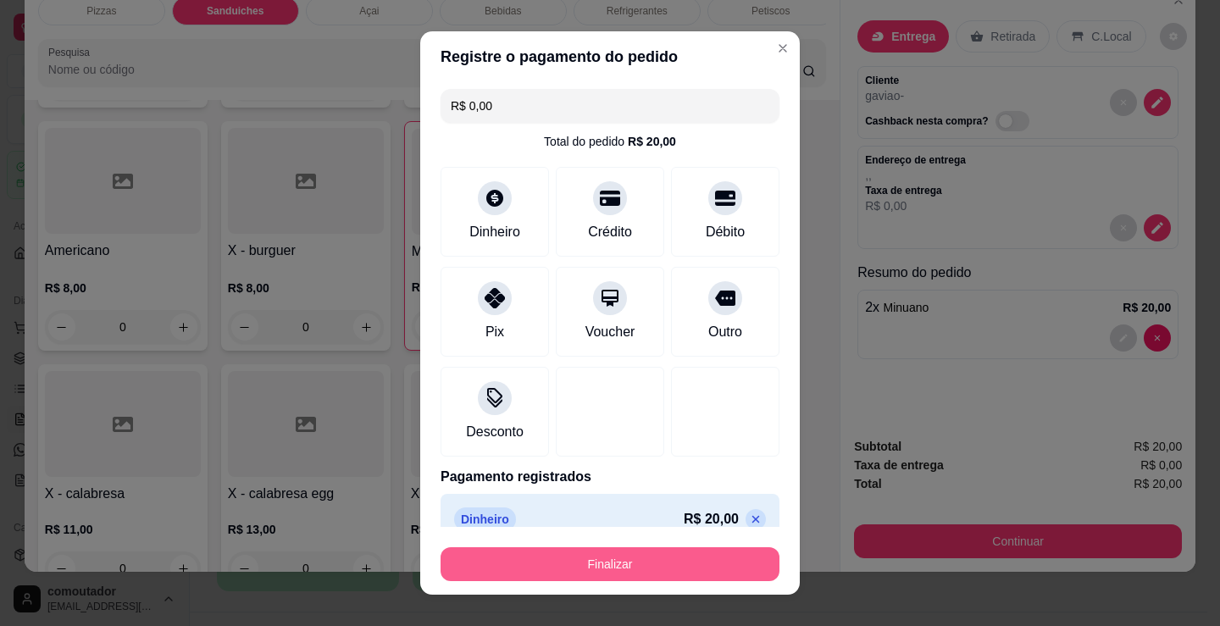
click at [612, 570] on button "Finalizar" at bounding box center [609, 564] width 339 height 34
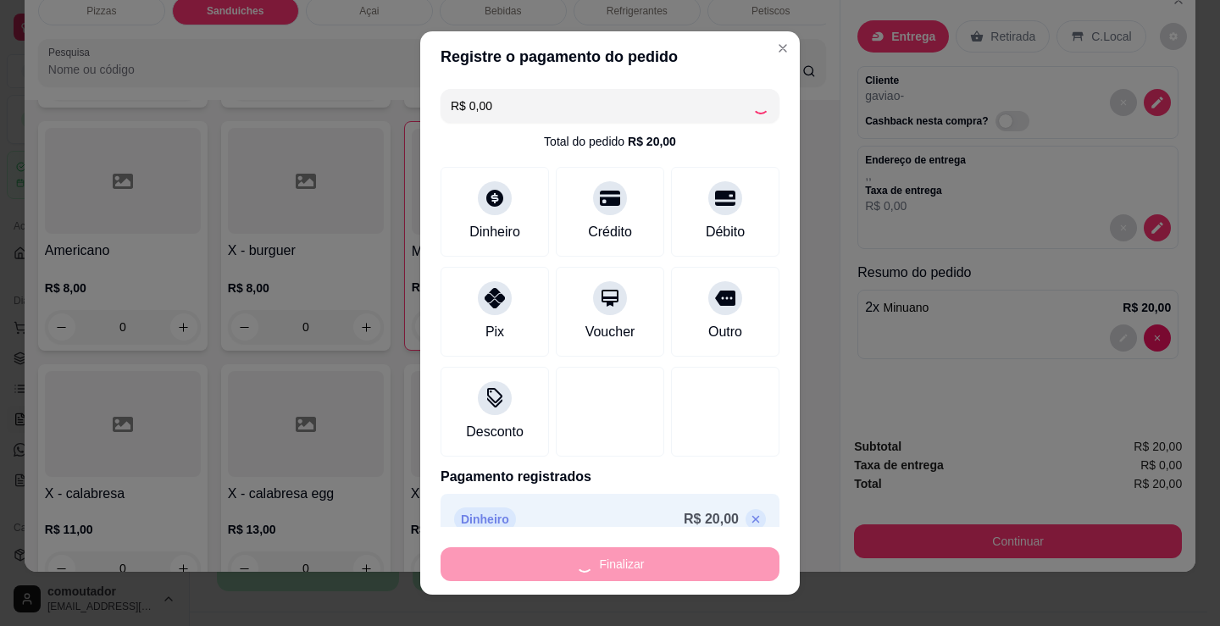
type input "0"
type input "-R$ 20,00"
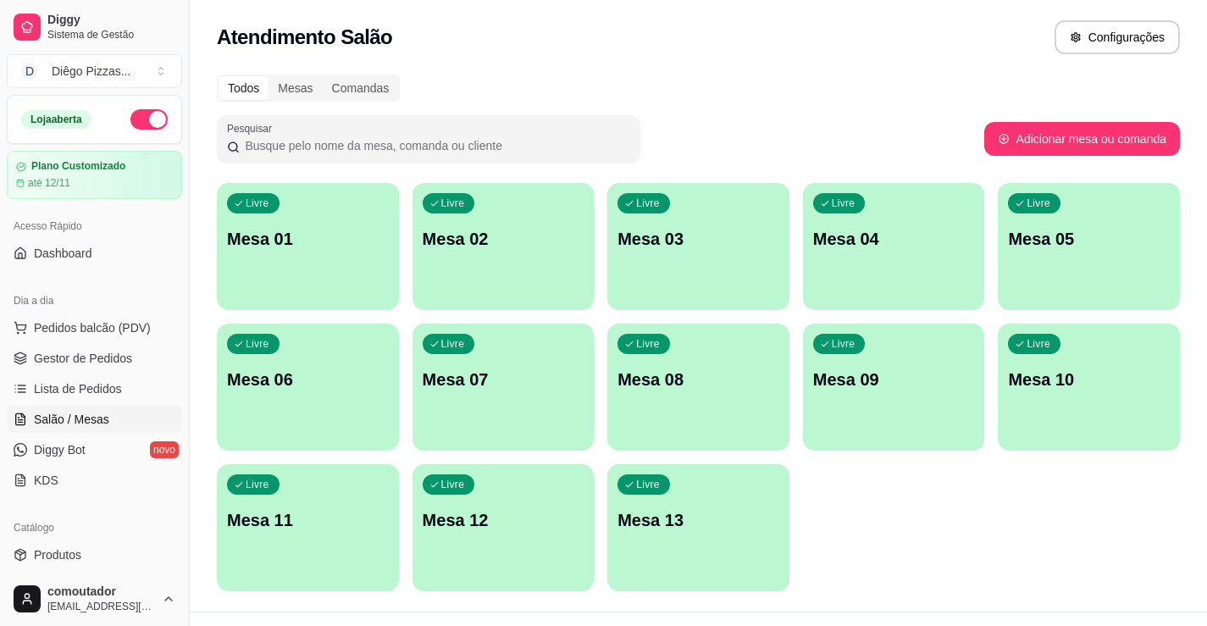
click at [898, 542] on div "Livre Mesa 01 Livre Mesa 02 Livre Mesa 03 Livre Mesa 04 Livre Mesa 05 Livre Mes…" at bounding box center [698, 387] width 963 height 408
click at [101, 146] on div "Loja aberta Plano Customizado até 12/11" at bounding box center [94, 147] width 189 height 104
click at [136, 114] on button "button" at bounding box center [148, 119] width 37 height 20
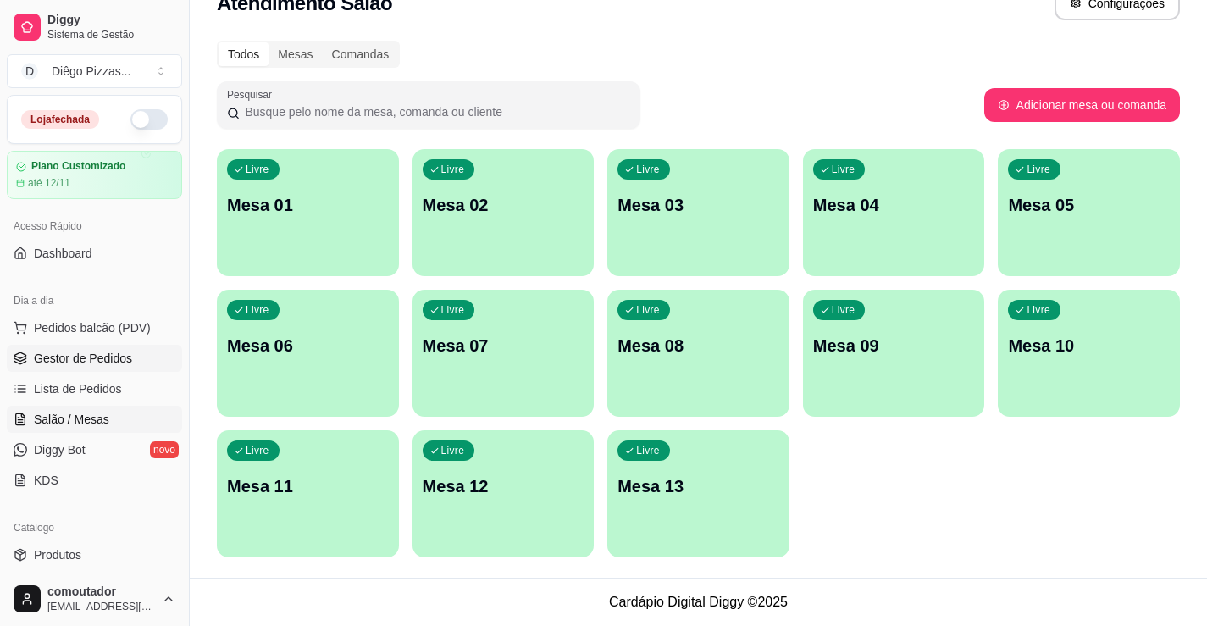
click at [86, 354] on span "Gestor de Pedidos" at bounding box center [83, 358] width 98 height 17
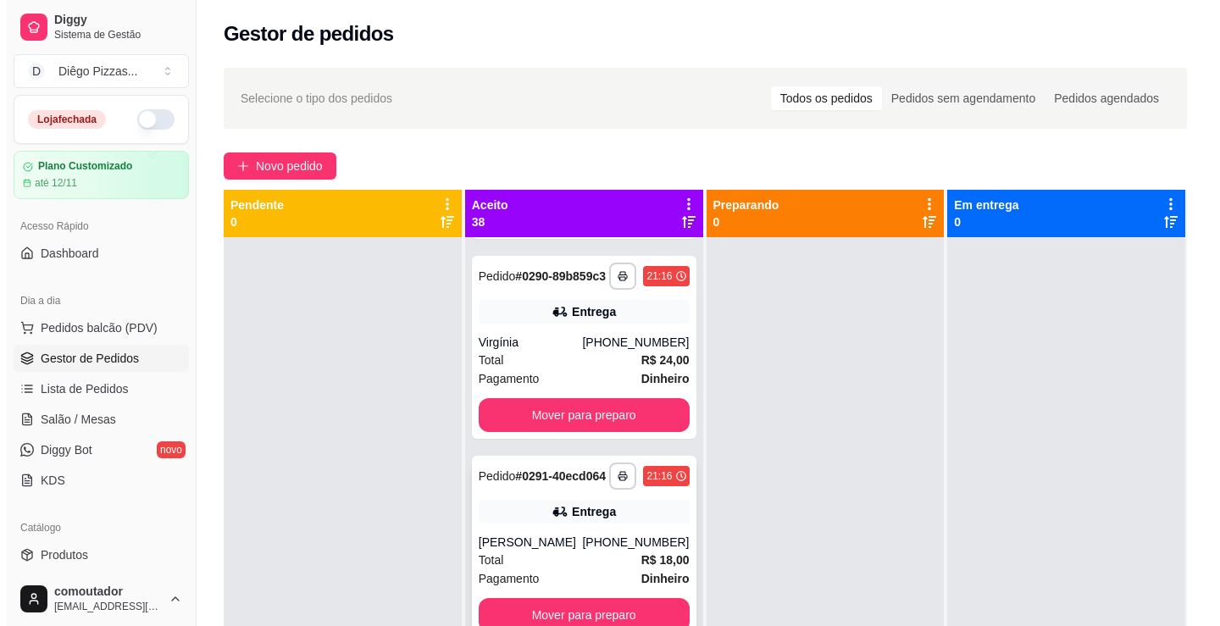
scroll to position [6387, 0]
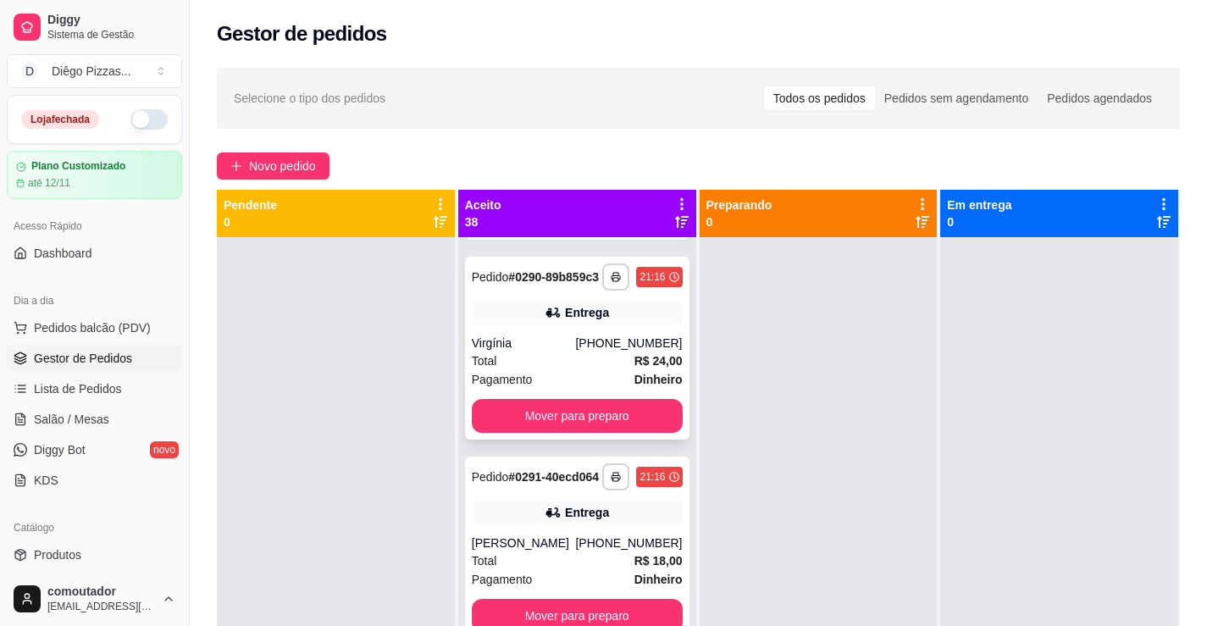
click at [556, 351] on div "Virgínia" at bounding box center [524, 343] width 104 height 17
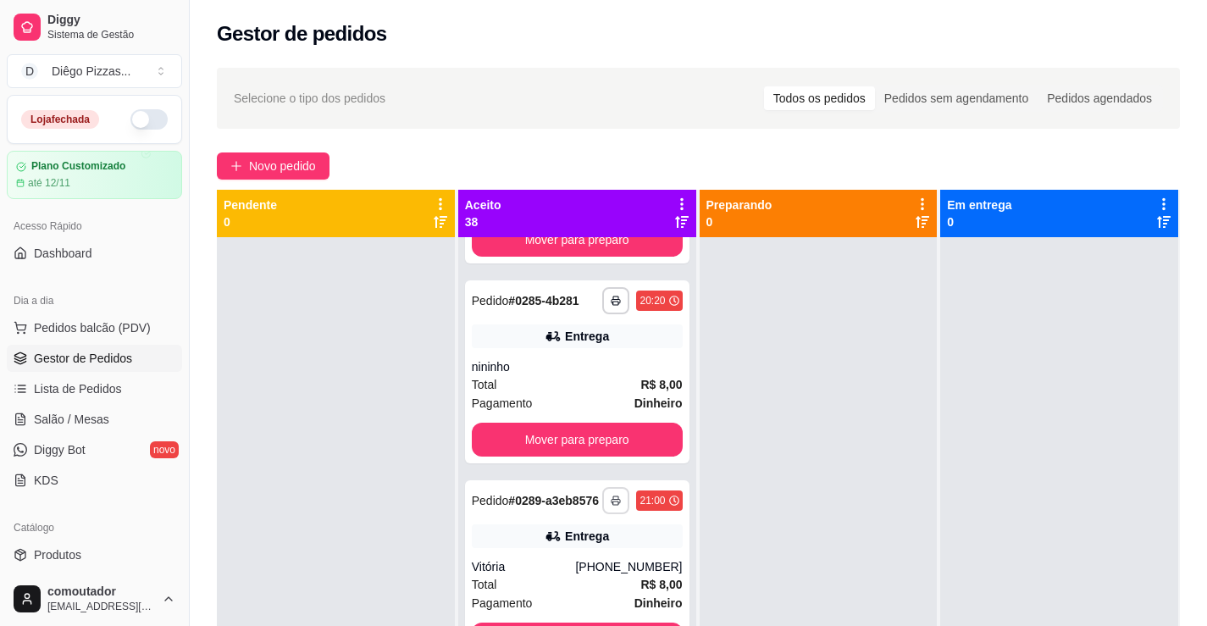
scroll to position [5879, 0]
